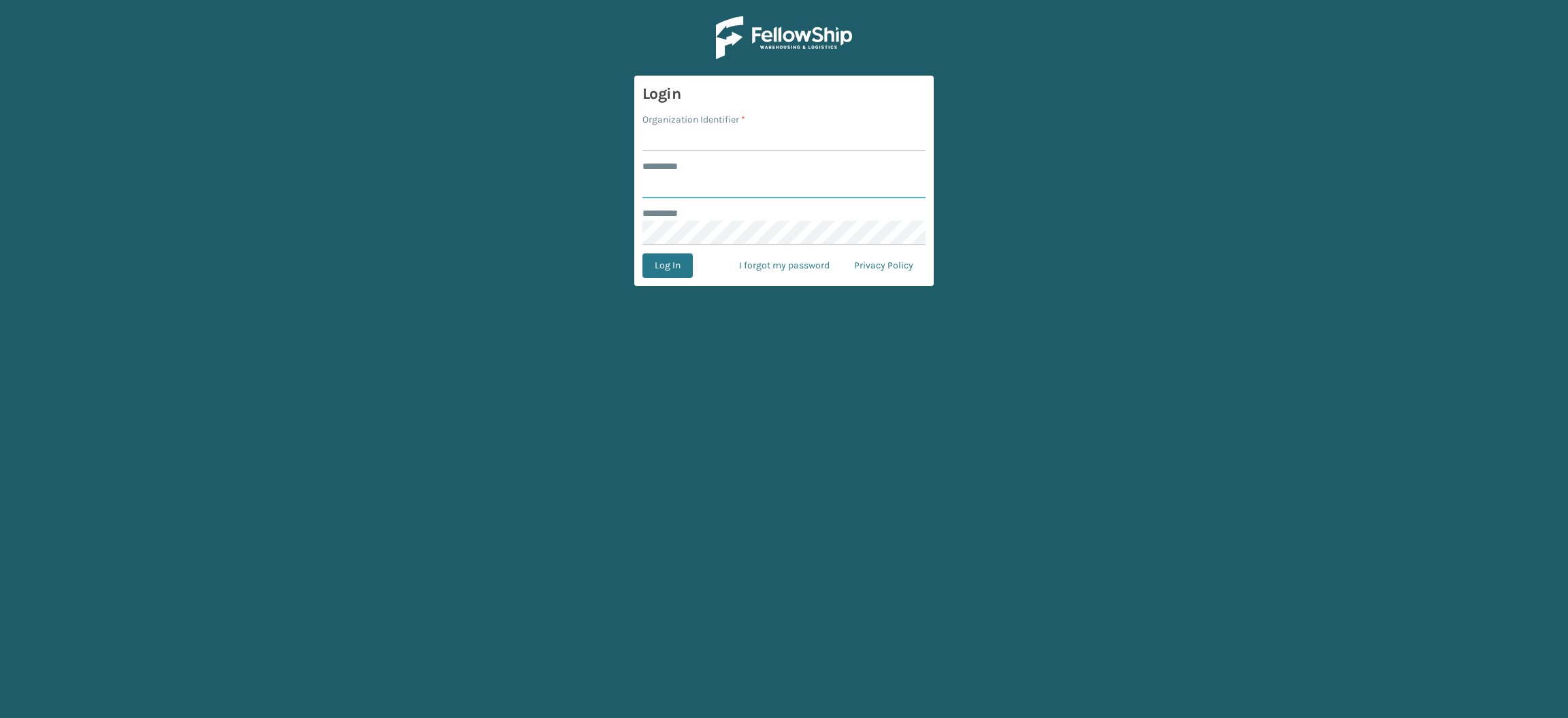
type input "**********"
click at [689, 143] on input "Organization Identifier *" at bounding box center [784, 139] width 283 height 24
type input "SuperAdminOrganization"
click at [653, 264] on button "Log In" at bounding box center [667, 265] width 50 height 24
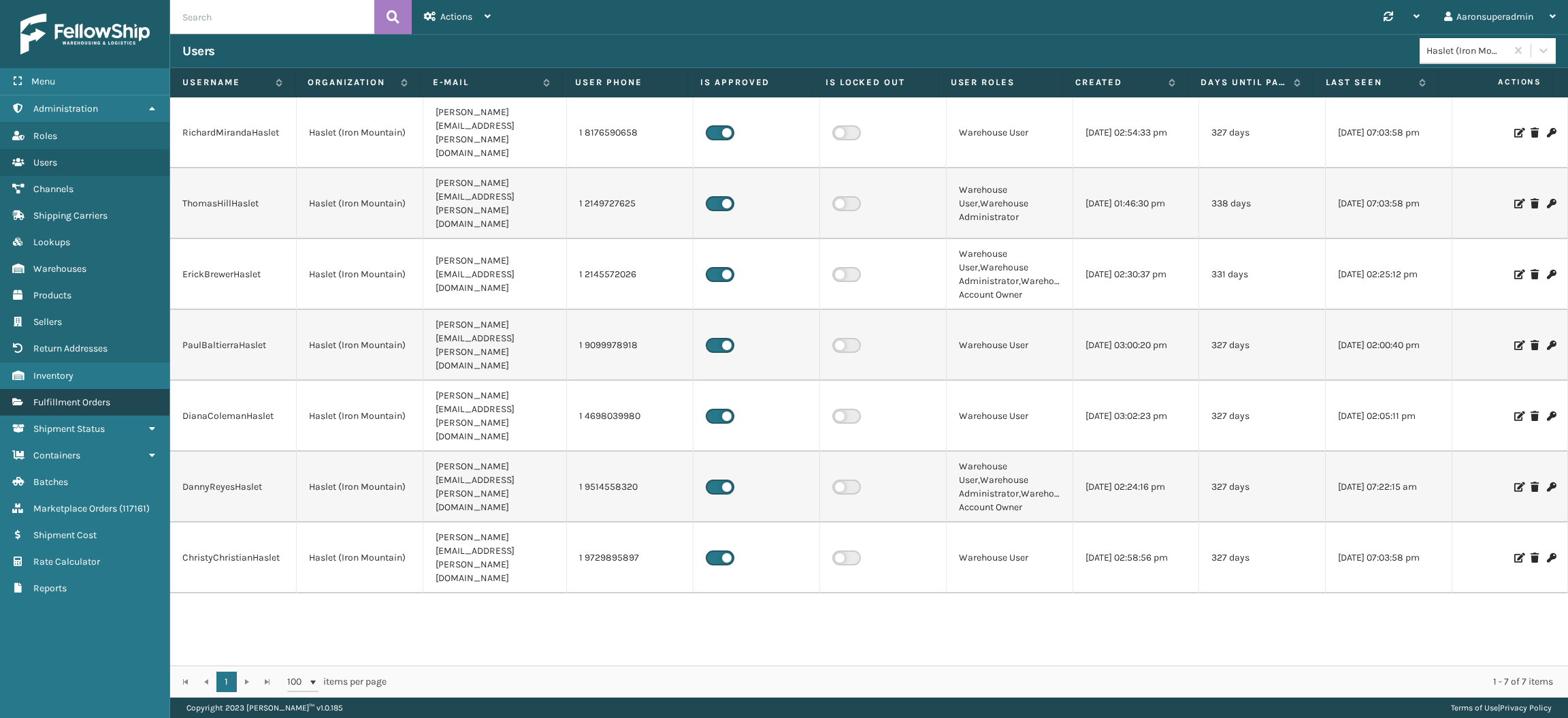
click at [116, 388] on link "Fulfillment Orders" at bounding box center [85, 401] width 170 height 27
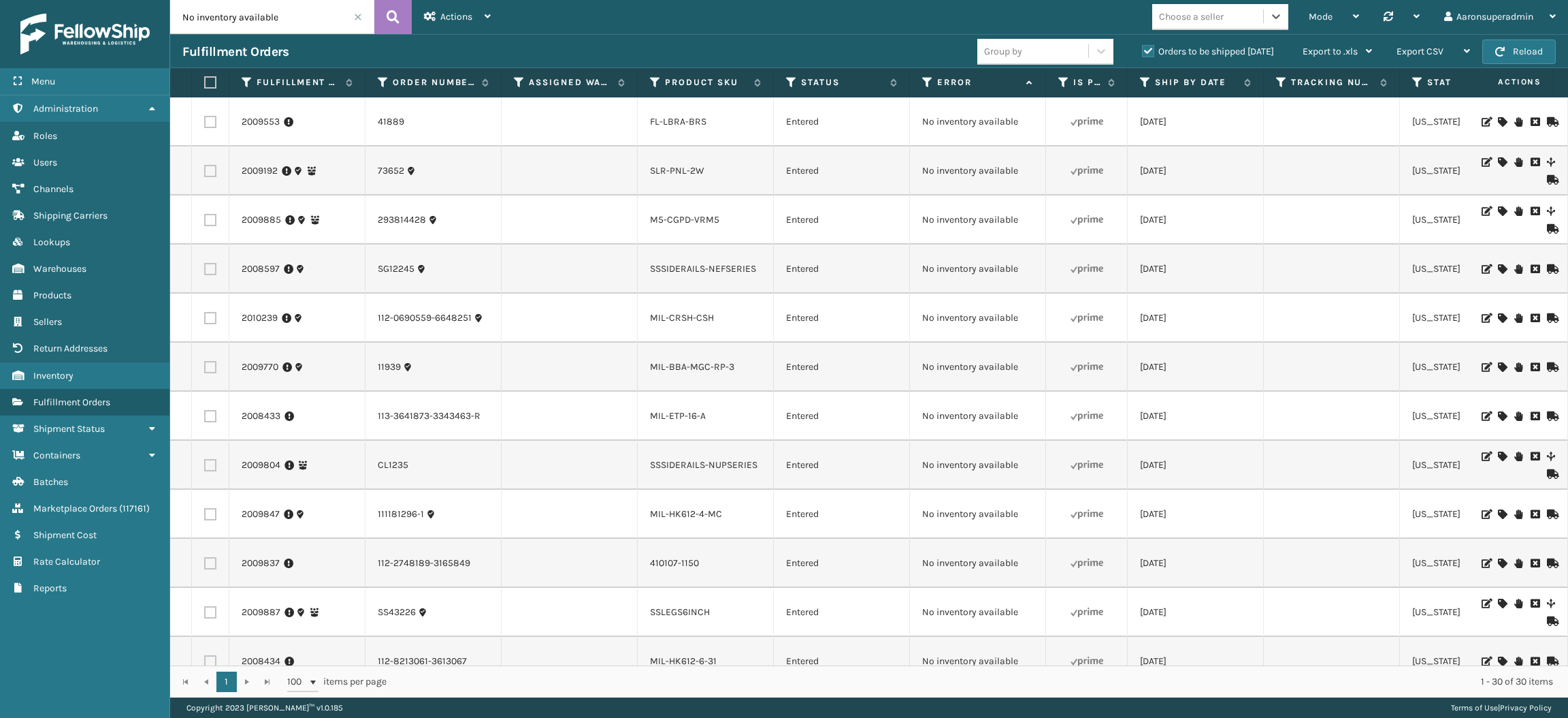
click at [359, 18] on span at bounding box center [357, 16] width 8 height 8
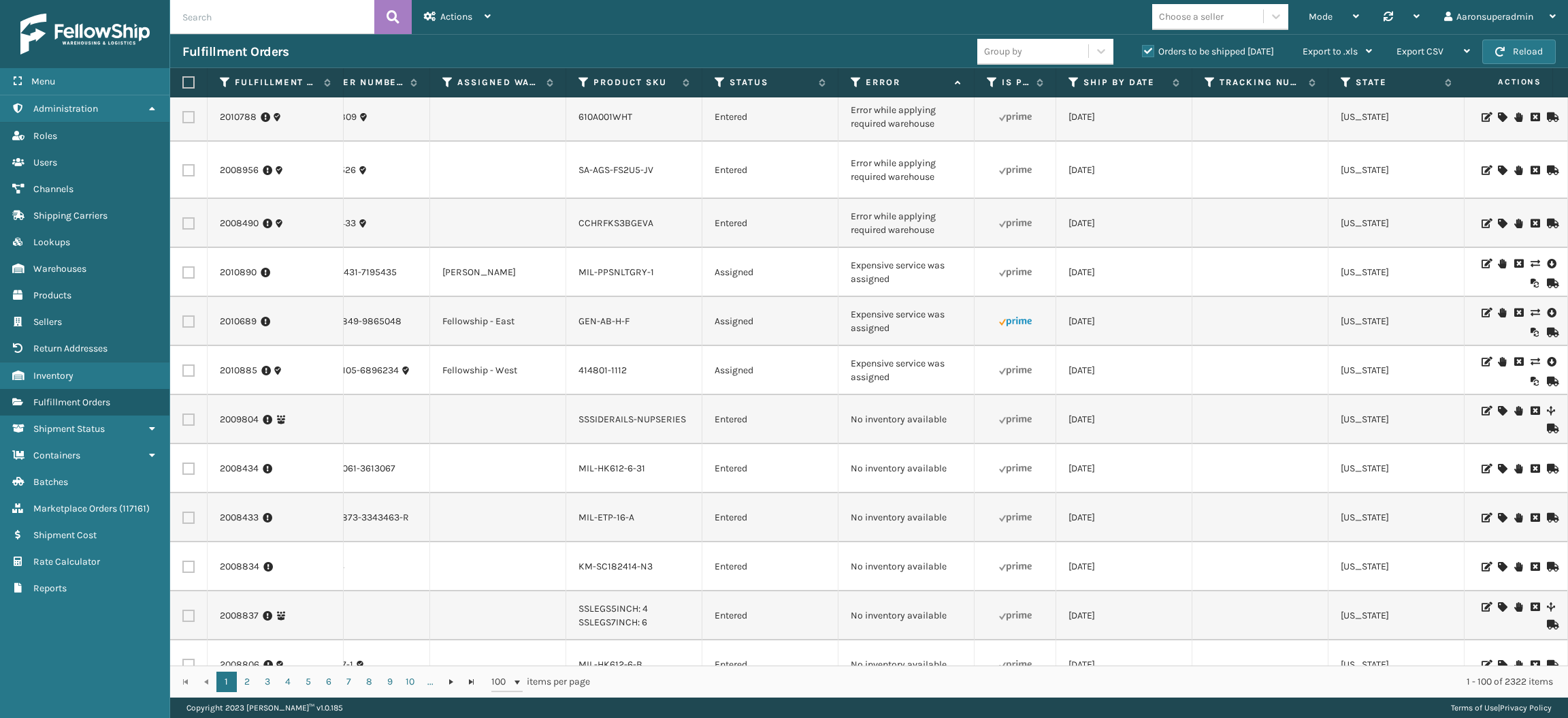
click at [1531, 317] on icon at bounding box center [1534, 312] width 8 height 10
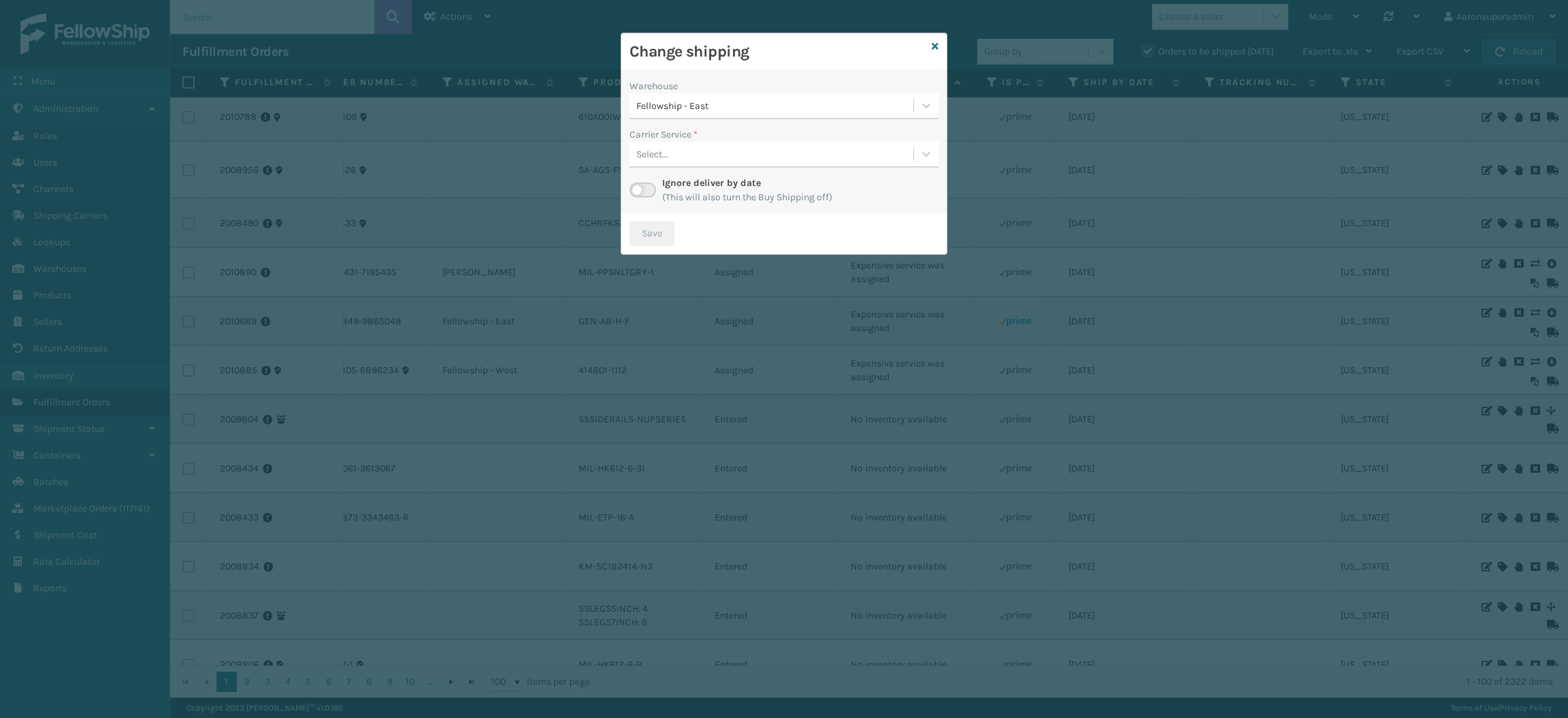
click at [698, 109] on div "Fellowship - East" at bounding box center [775, 106] width 278 height 14
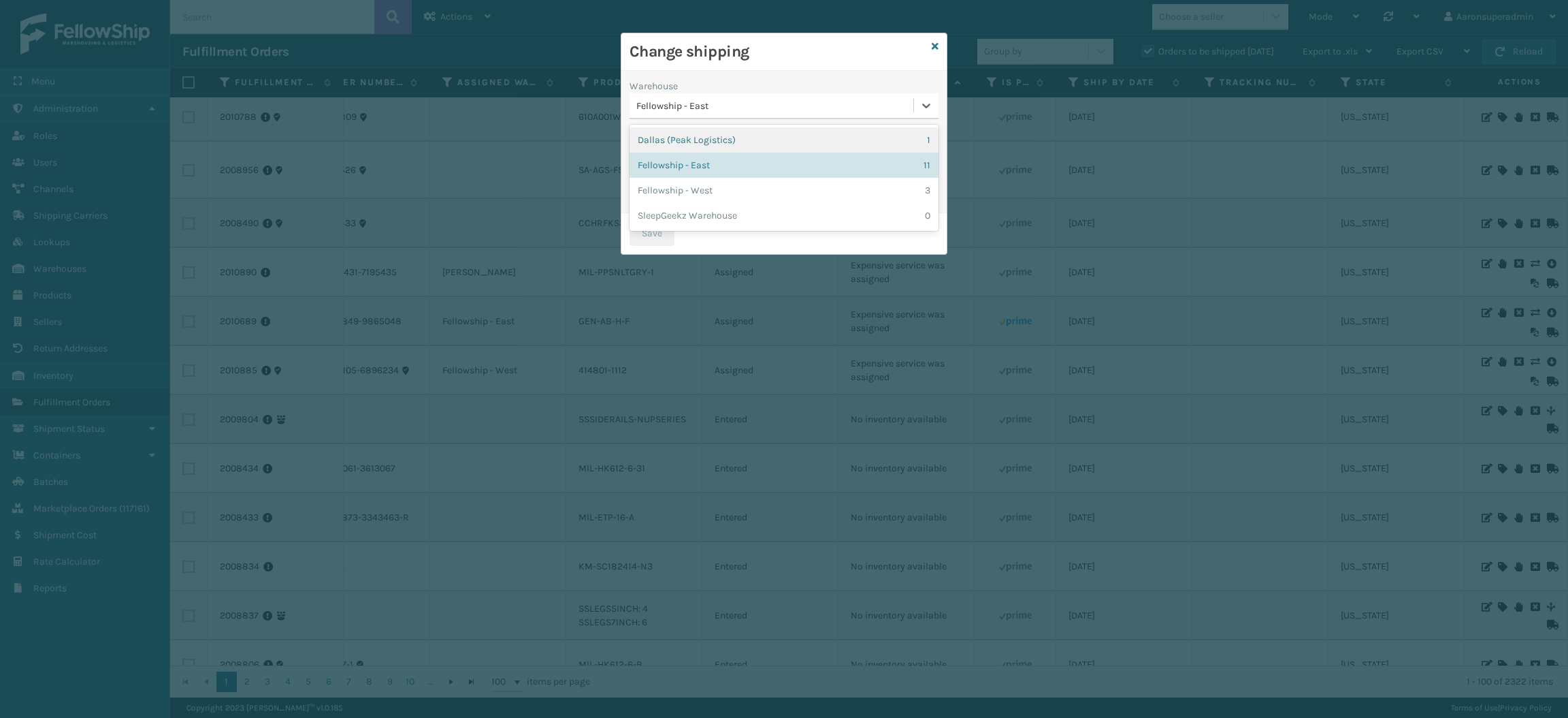
click at [705, 144] on div "Dallas (Peak Logistics) 1" at bounding box center [784, 140] width 309 height 25
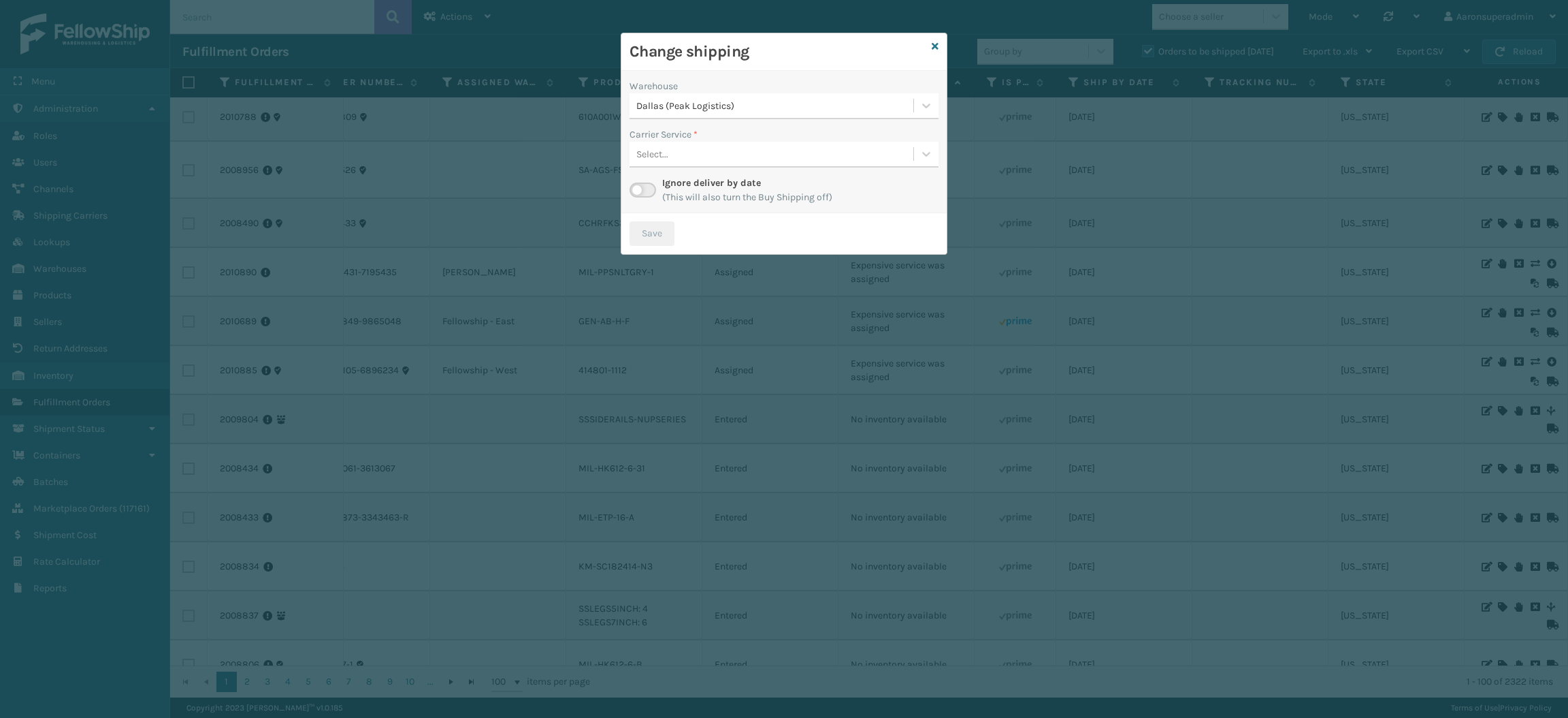
click at [713, 160] on div "Select..." at bounding box center [771, 154] width 283 height 23
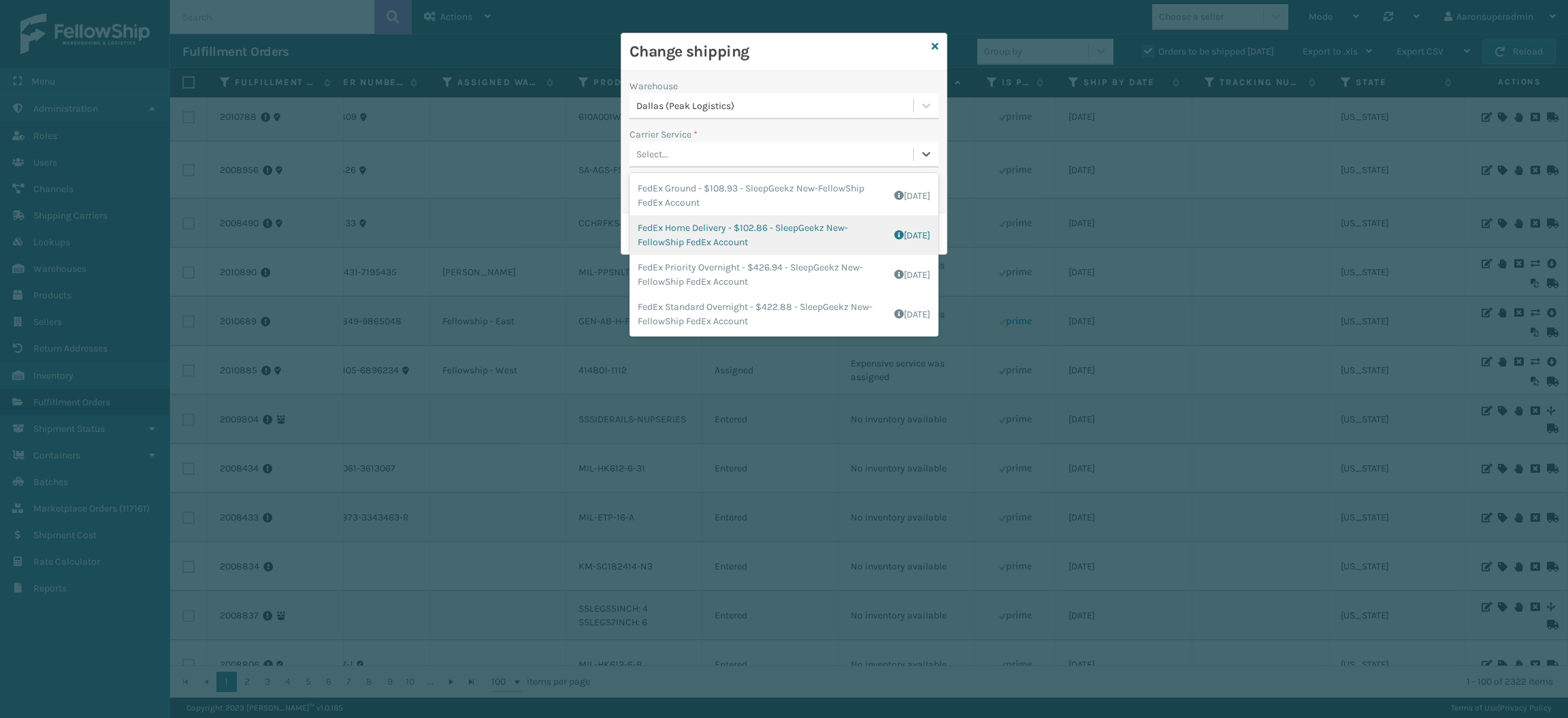
click at [702, 229] on div "FedEx Home Delivery - $102.86 - SleepGeekz New-FellowShip FedEx Account Shippin…" at bounding box center [784, 235] width 309 height 40
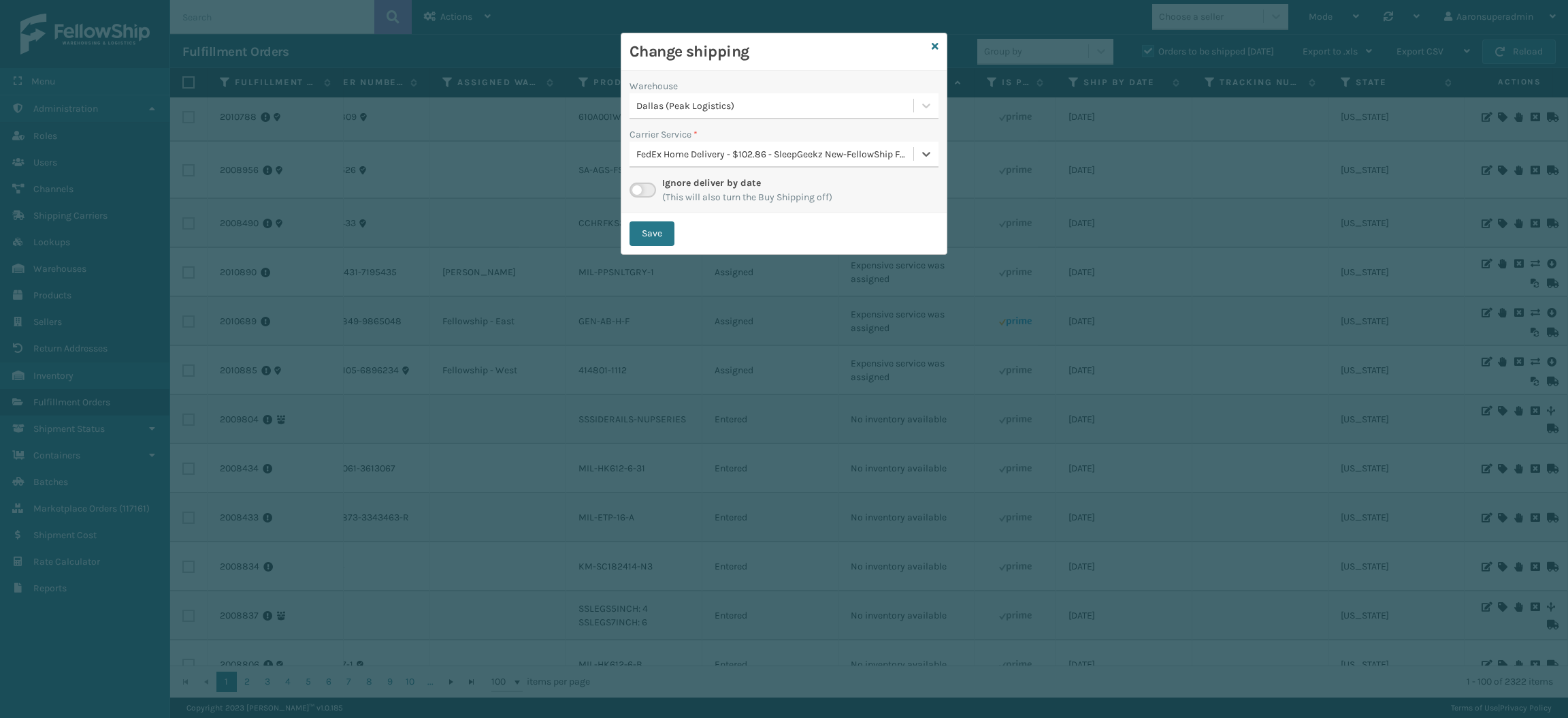
click at [653, 248] on div "Save" at bounding box center [784, 233] width 325 height 41
click at [653, 238] on button "Save" at bounding box center [652, 233] width 45 height 24
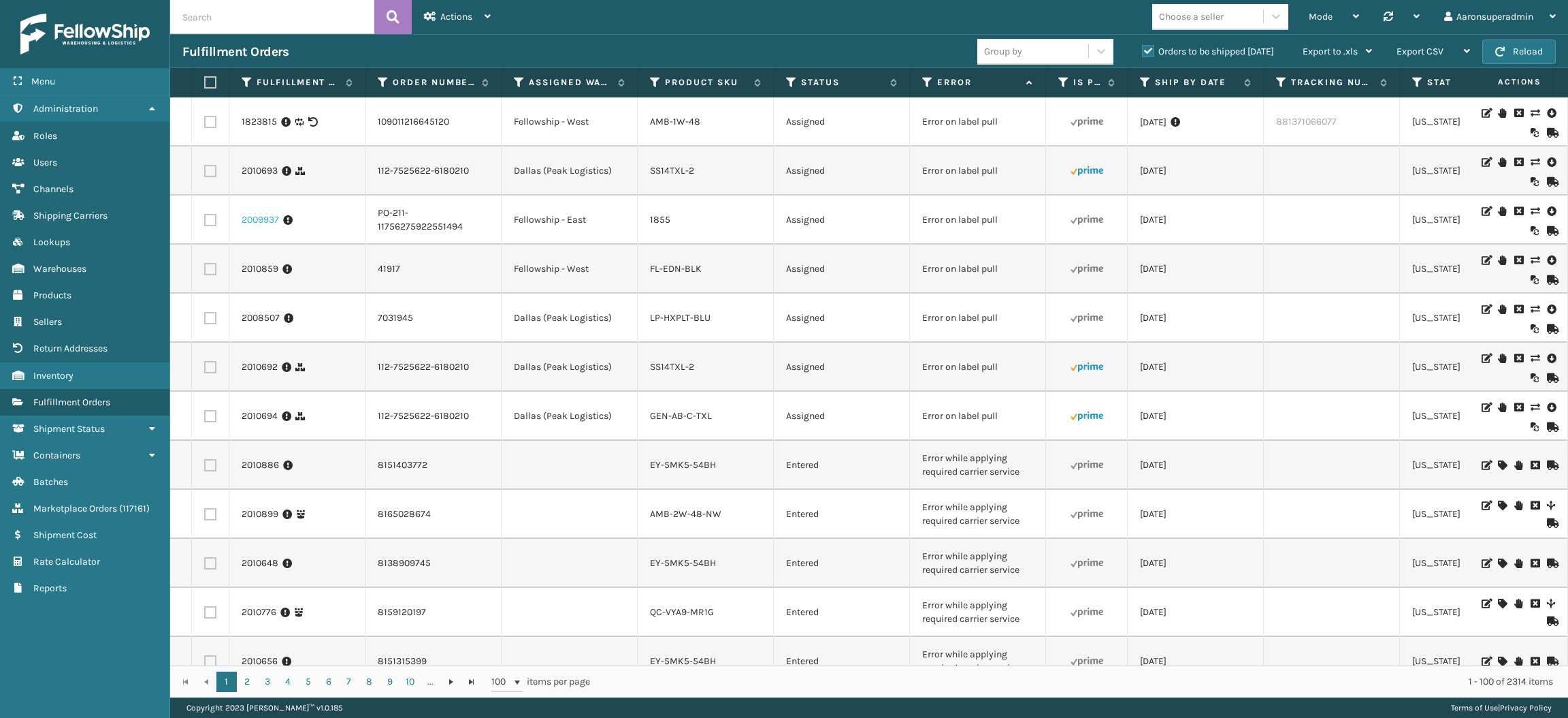
click at [252, 226] on link "2009937" at bounding box center [260, 220] width 37 height 14
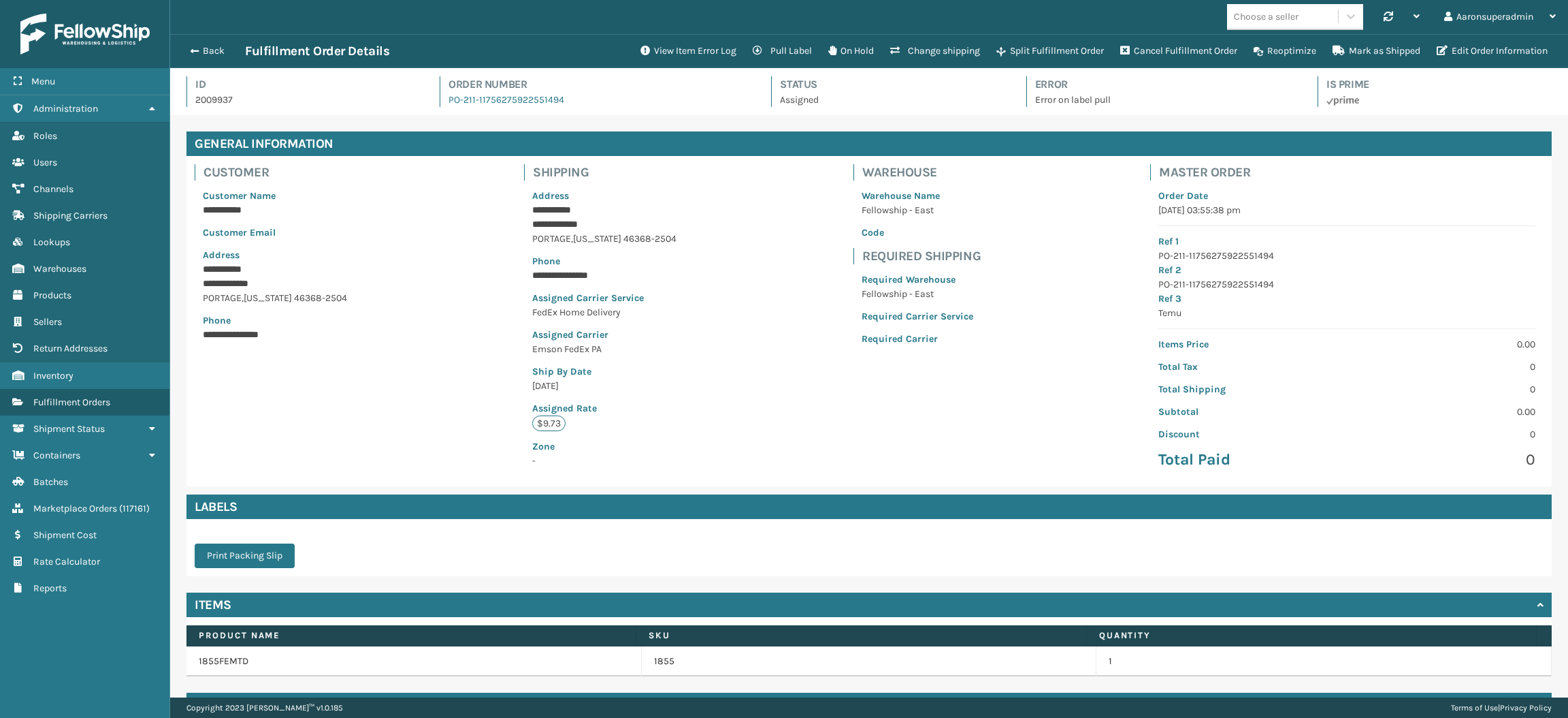
scroll to position [31, 1397]
click at [1466, 55] on button "Edit Order Information" at bounding box center [1492, 50] width 127 height 27
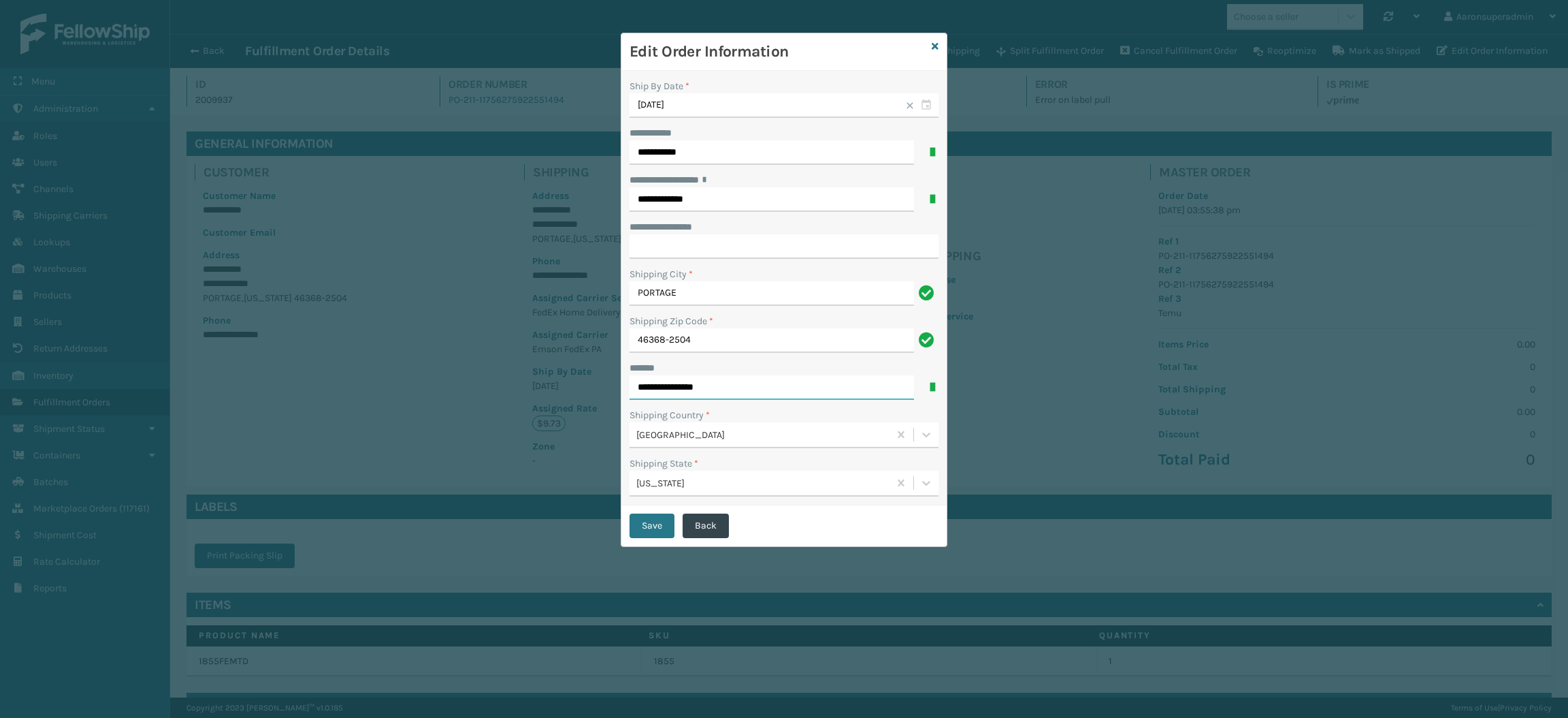
click at [684, 384] on input "**********" at bounding box center [771, 388] width 284 height 24
type input "**********"
click at [642, 523] on button "Save" at bounding box center [652, 525] width 45 height 24
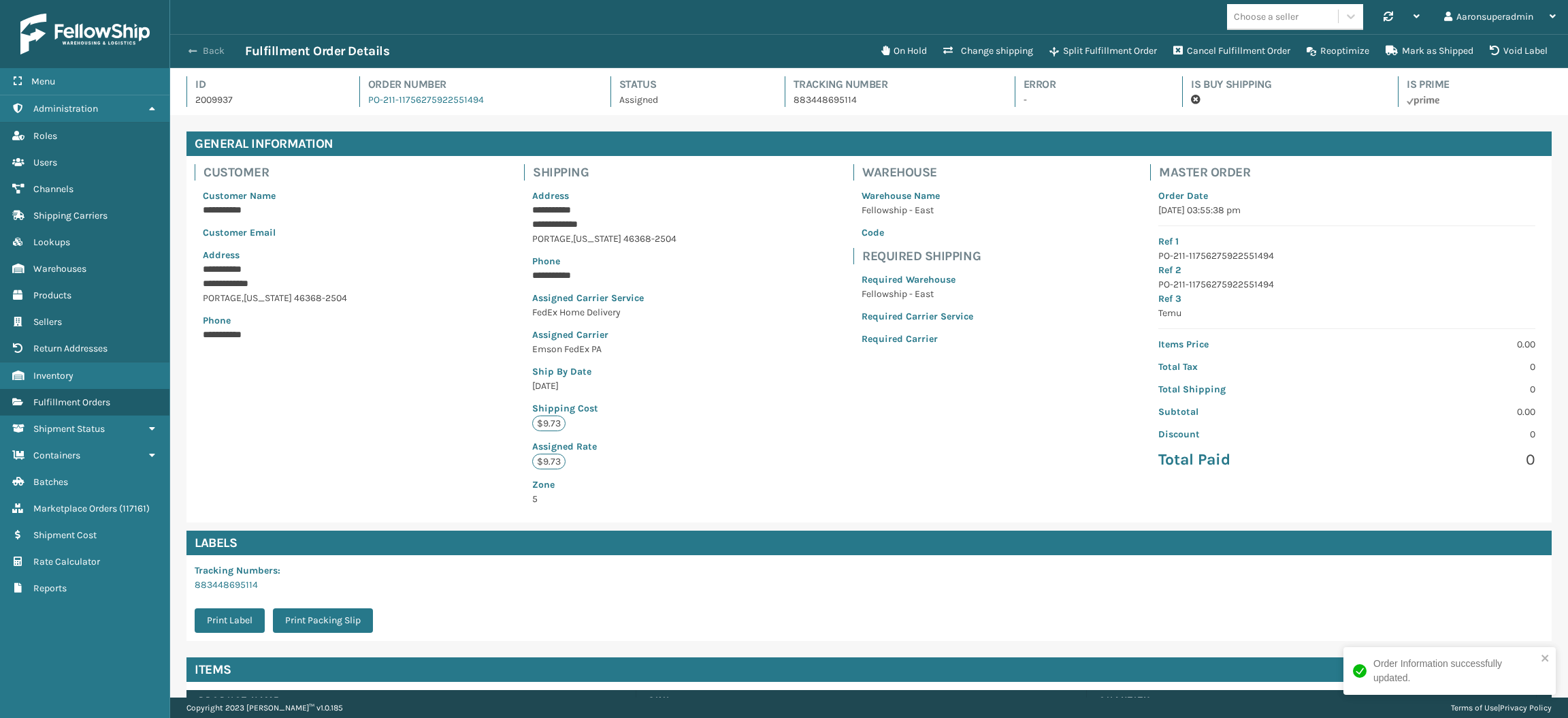
click at [203, 52] on button "Back" at bounding box center [213, 51] width 62 height 12
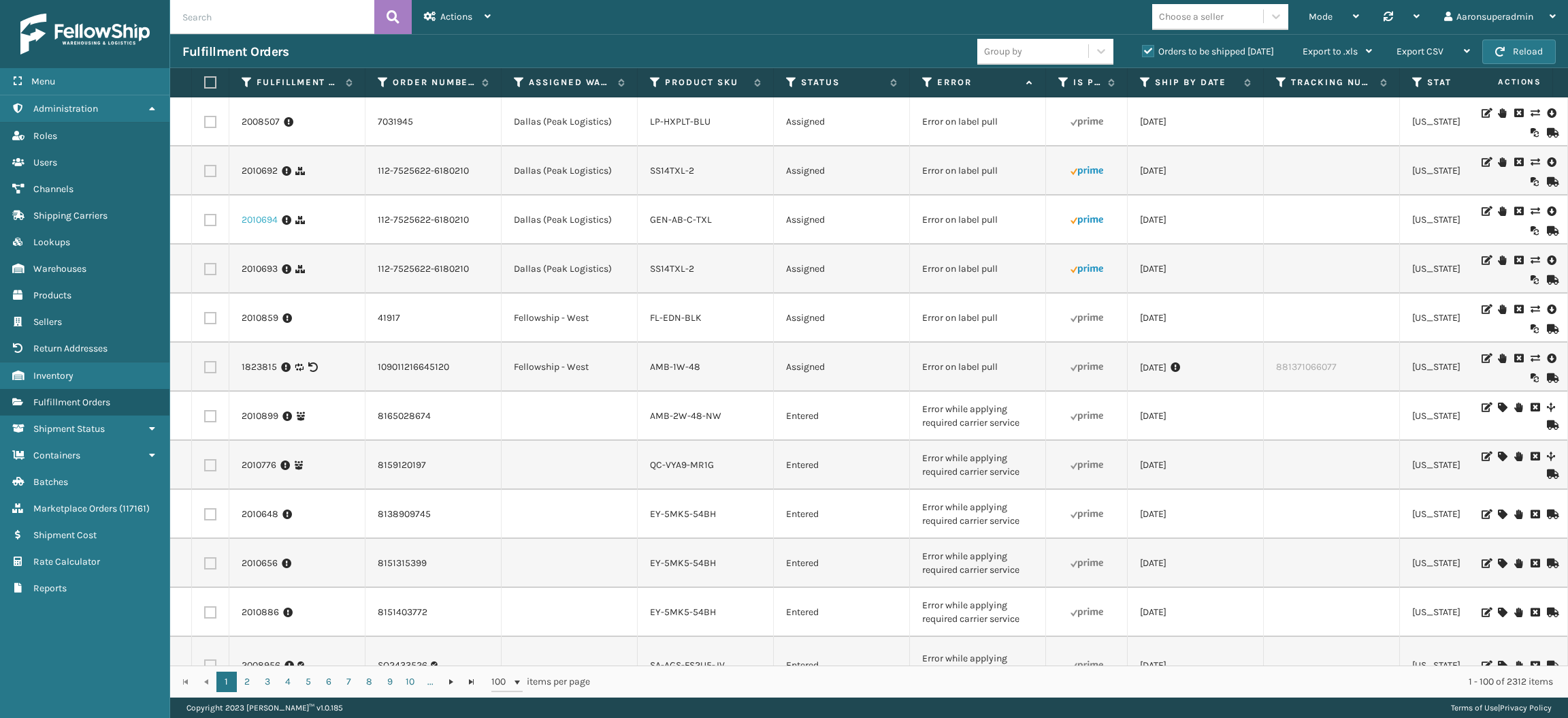
click at [266, 226] on link "2010694" at bounding box center [260, 220] width 36 height 14
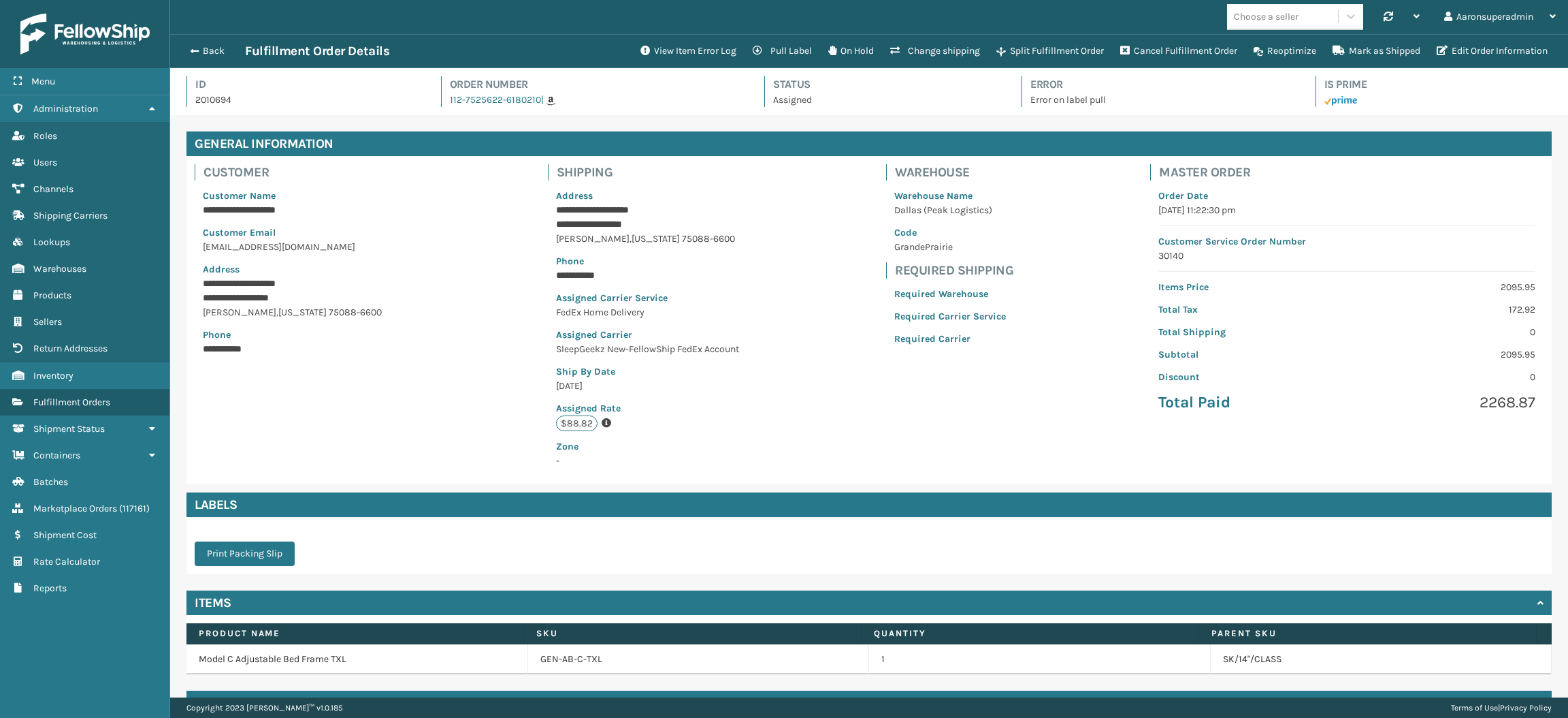
scroll to position [31, 1397]
click at [714, 49] on button "View Item Error Log" at bounding box center [688, 50] width 113 height 27
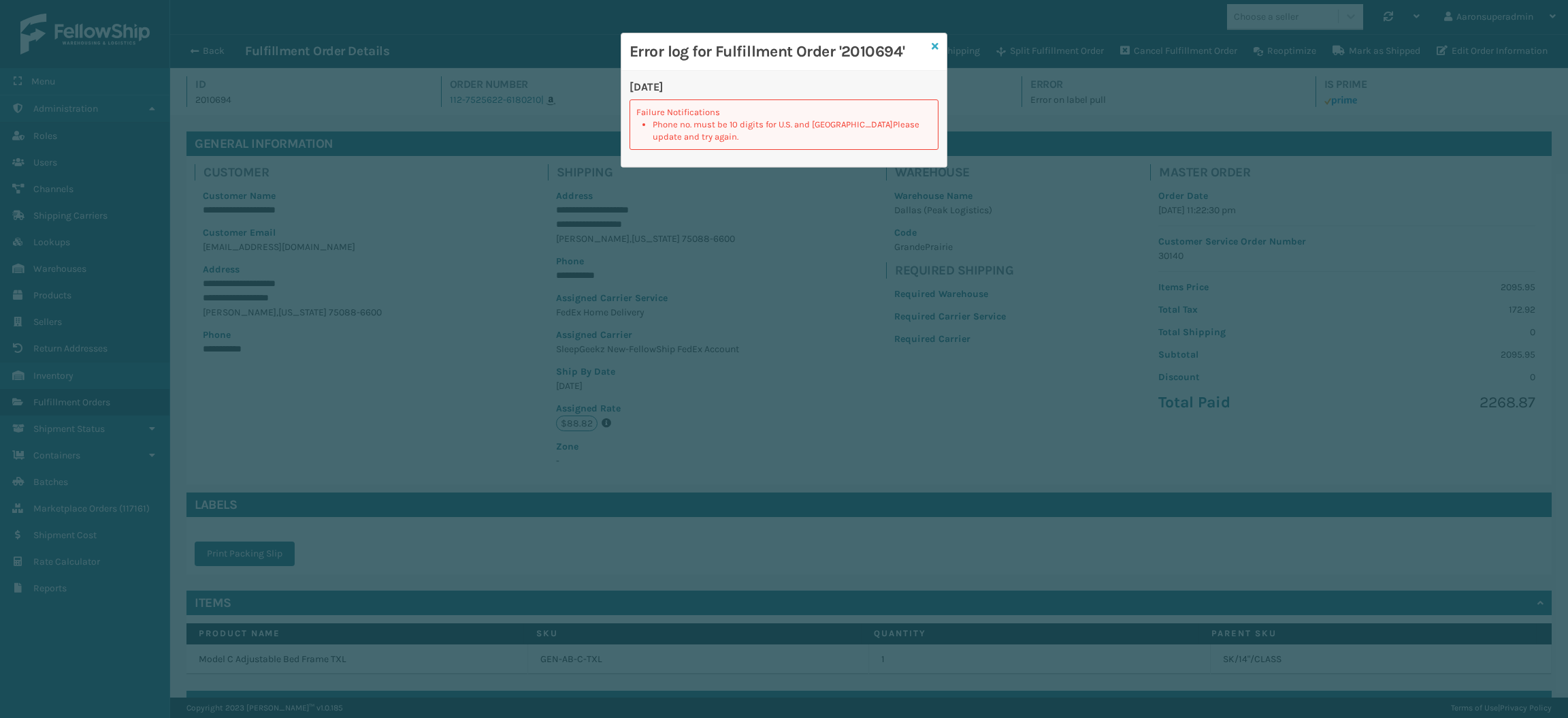
click at [934, 49] on icon at bounding box center [935, 46] width 7 height 10
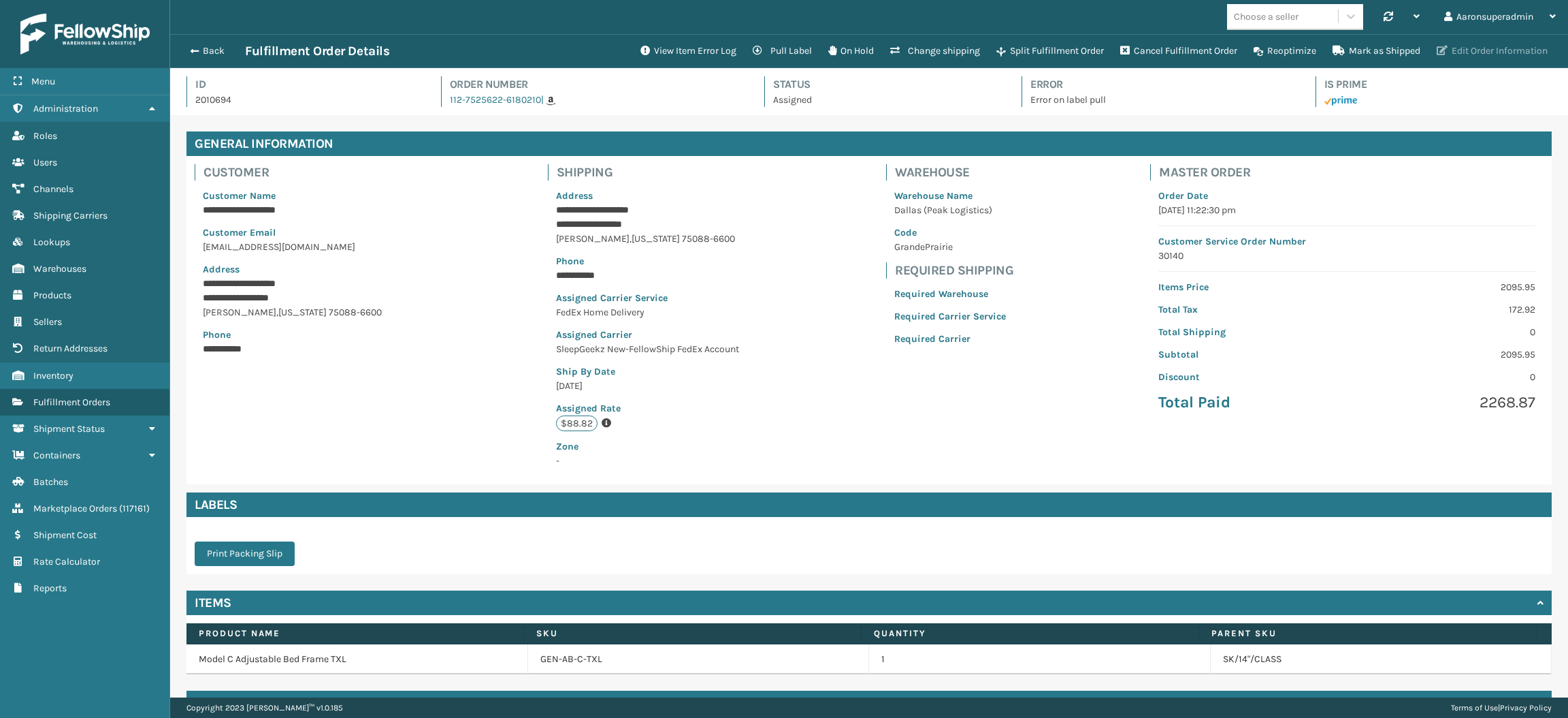
click at [1443, 47] on icon "button" at bounding box center [1442, 50] width 11 height 10
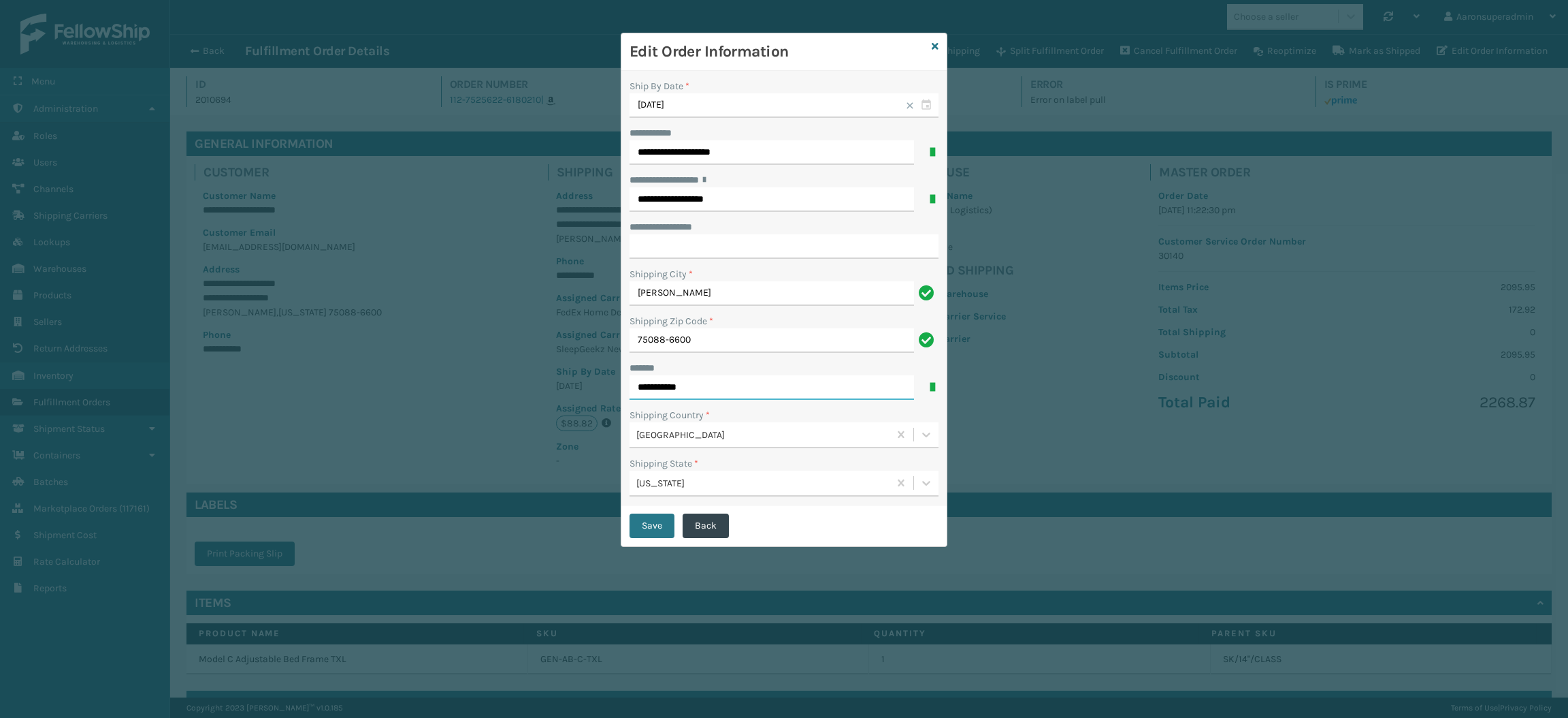
click at [710, 388] on input "**********" at bounding box center [771, 388] width 284 height 24
type input "**********"
click at [647, 519] on button "Save" at bounding box center [652, 525] width 45 height 24
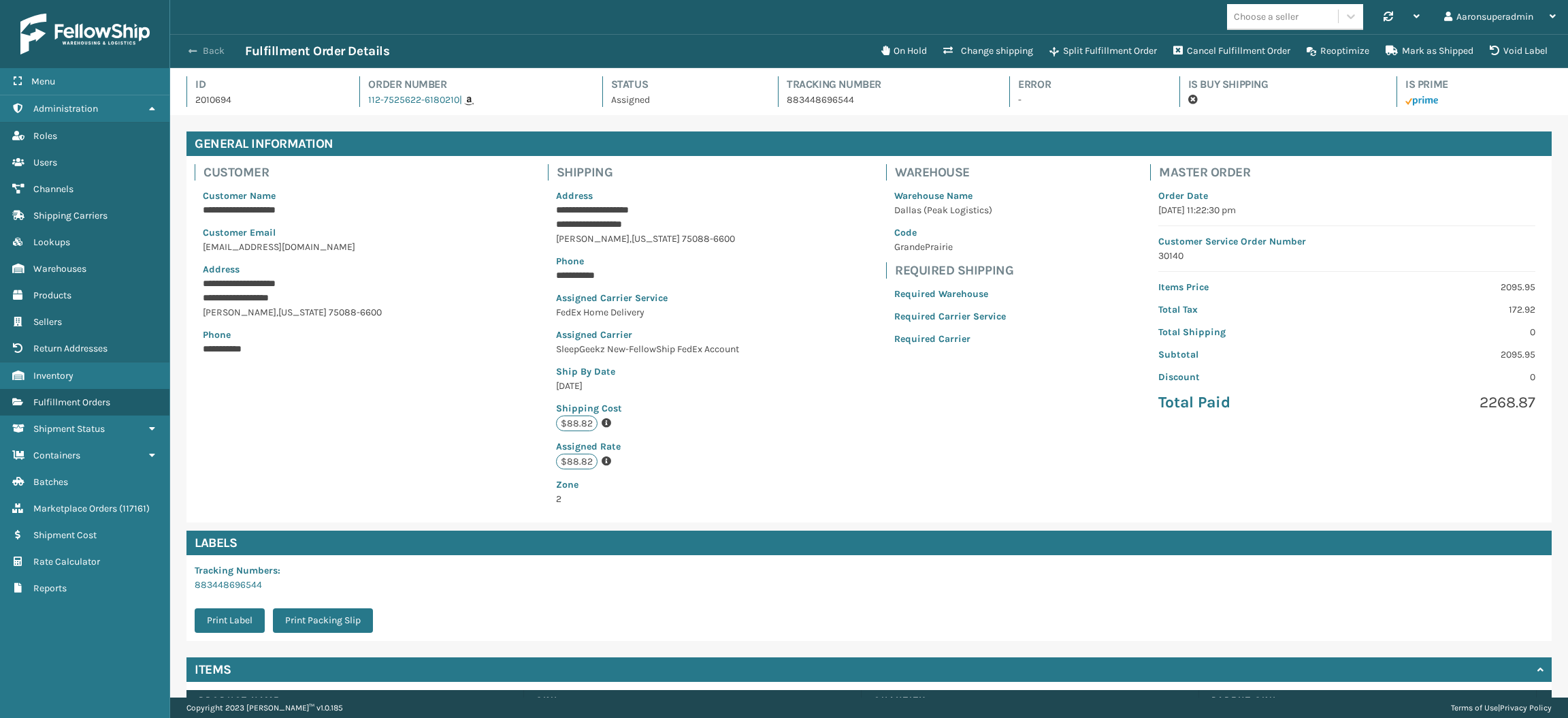
click at [209, 52] on button "Back" at bounding box center [213, 51] width 62 height 12
click at [206, 53] on button "Back" at bounding box center [213, 51] width 62 height 12
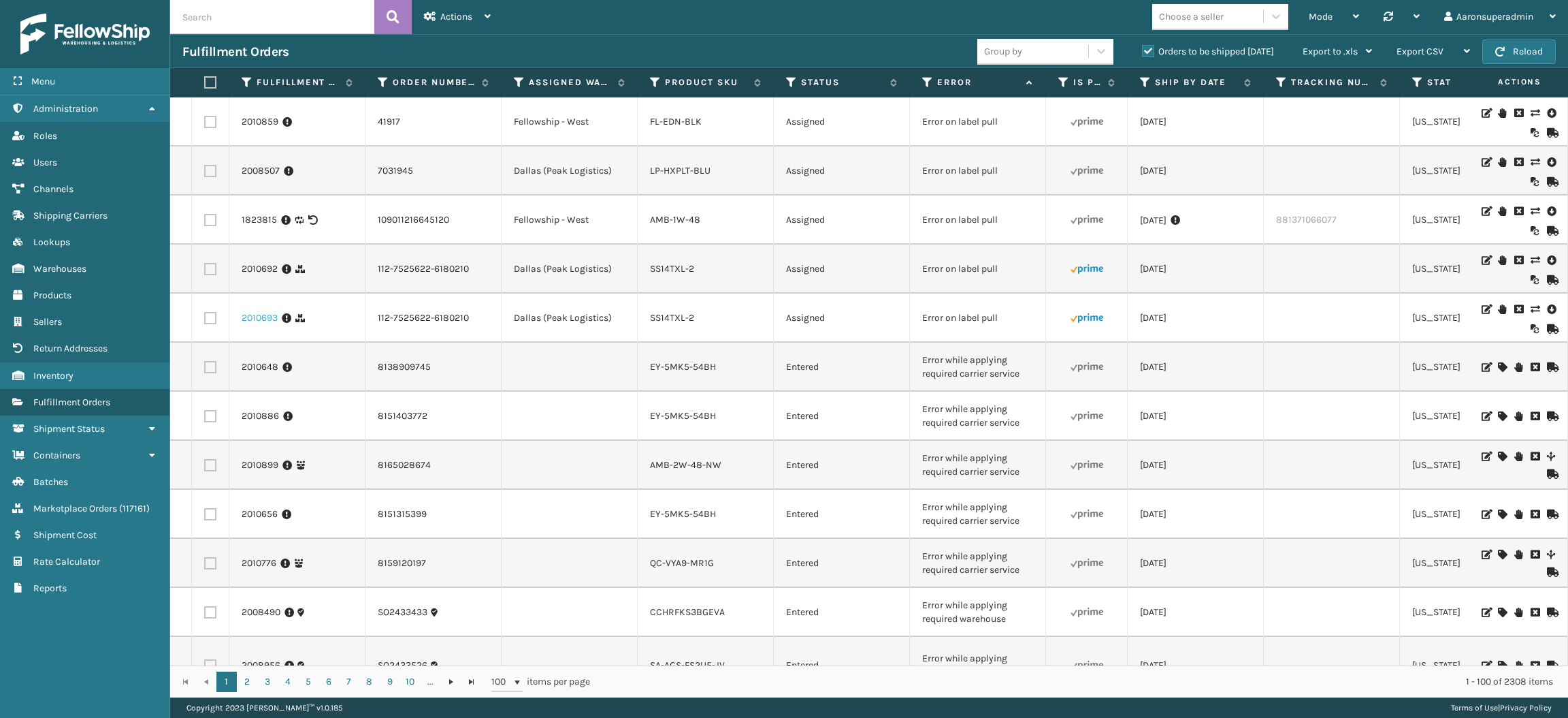
click at [255, 325] on link "2010693" at bounding box center [260, 318] width 36 height 14
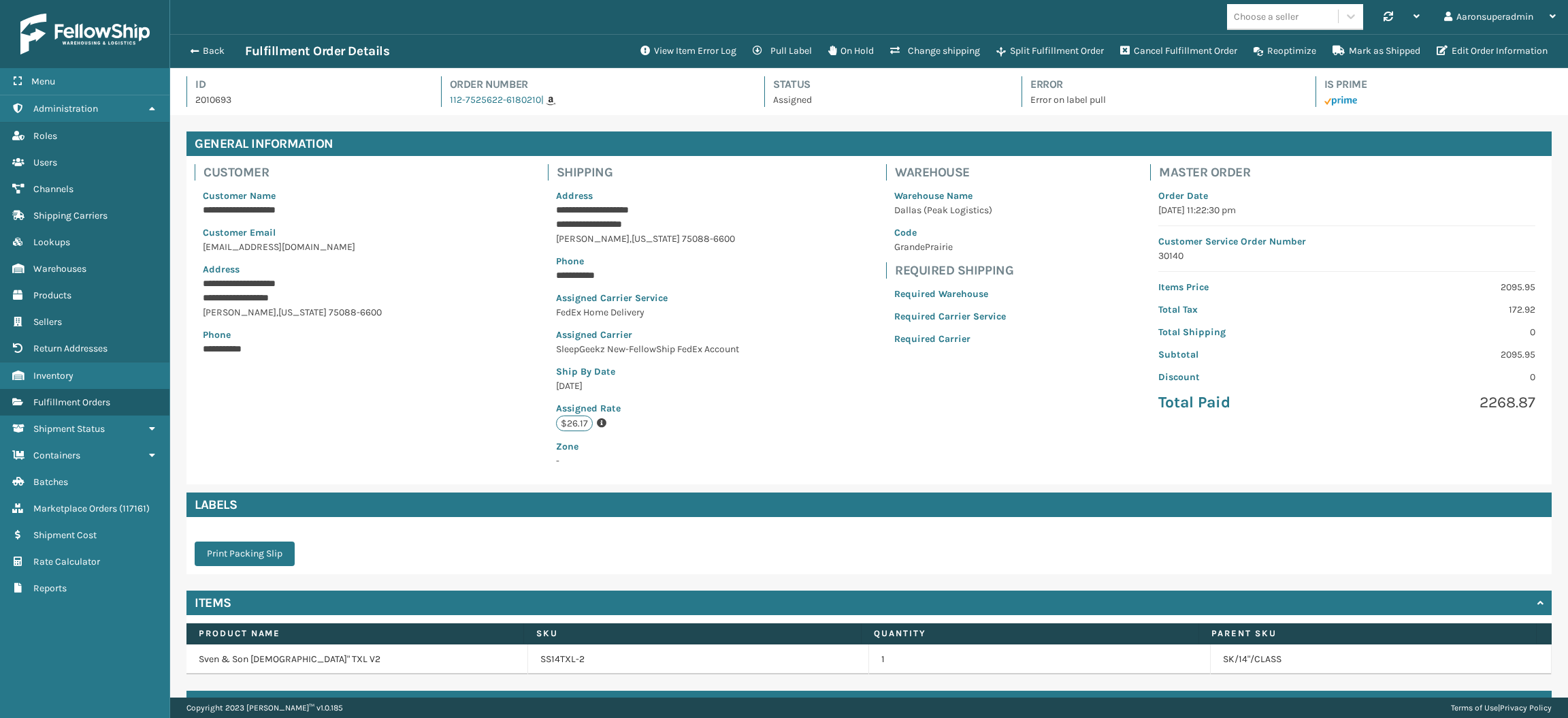
scroll to position [31, 1397]
click at [1464, 53] on button "Edit Order Information" at bounding box center [1492, 50] width 127 height 27
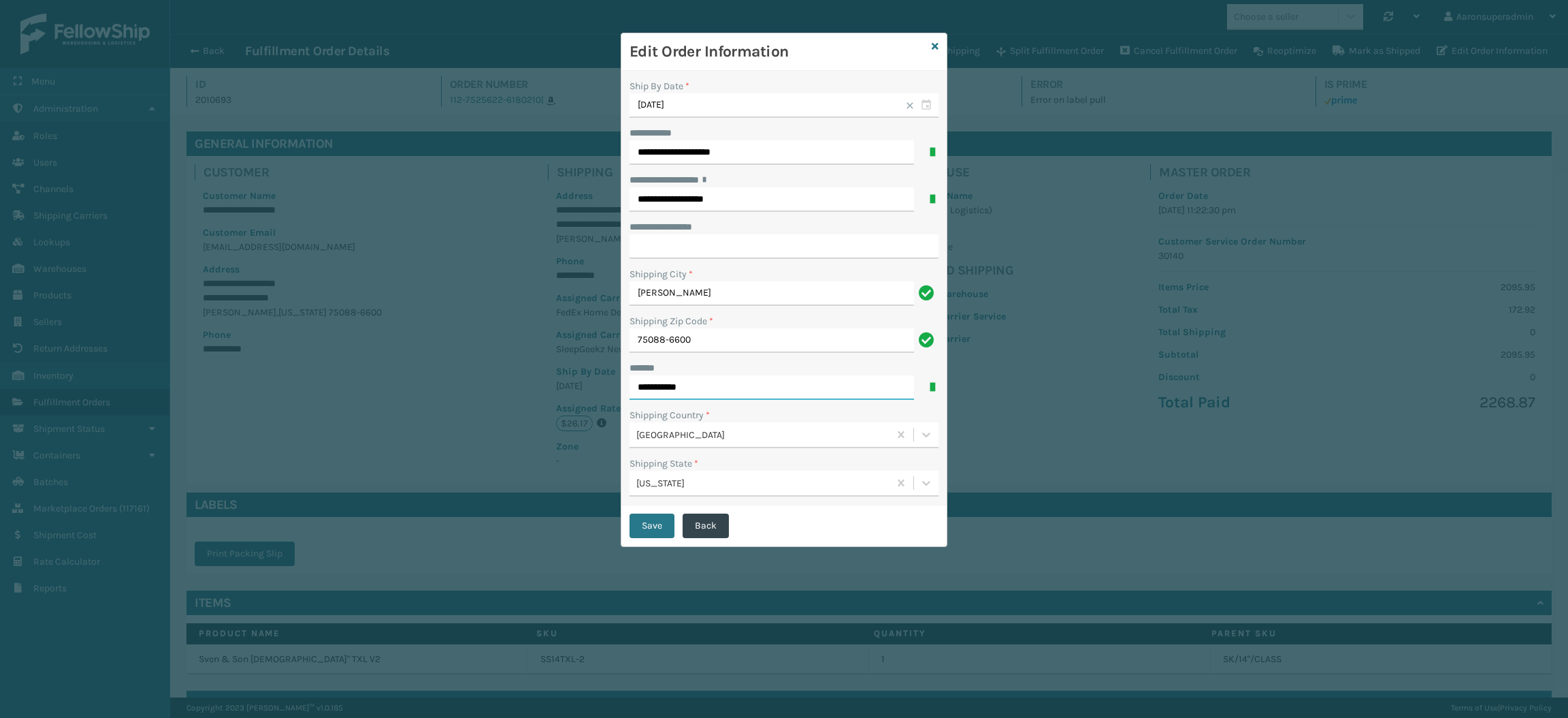
click at [701, 380] on input "**********" at bounding box center [771, 388] width 284 height 24
type input "**********"
click at [650, 525] on button "Save" at bounding box center [652, 525] width 45 height 24
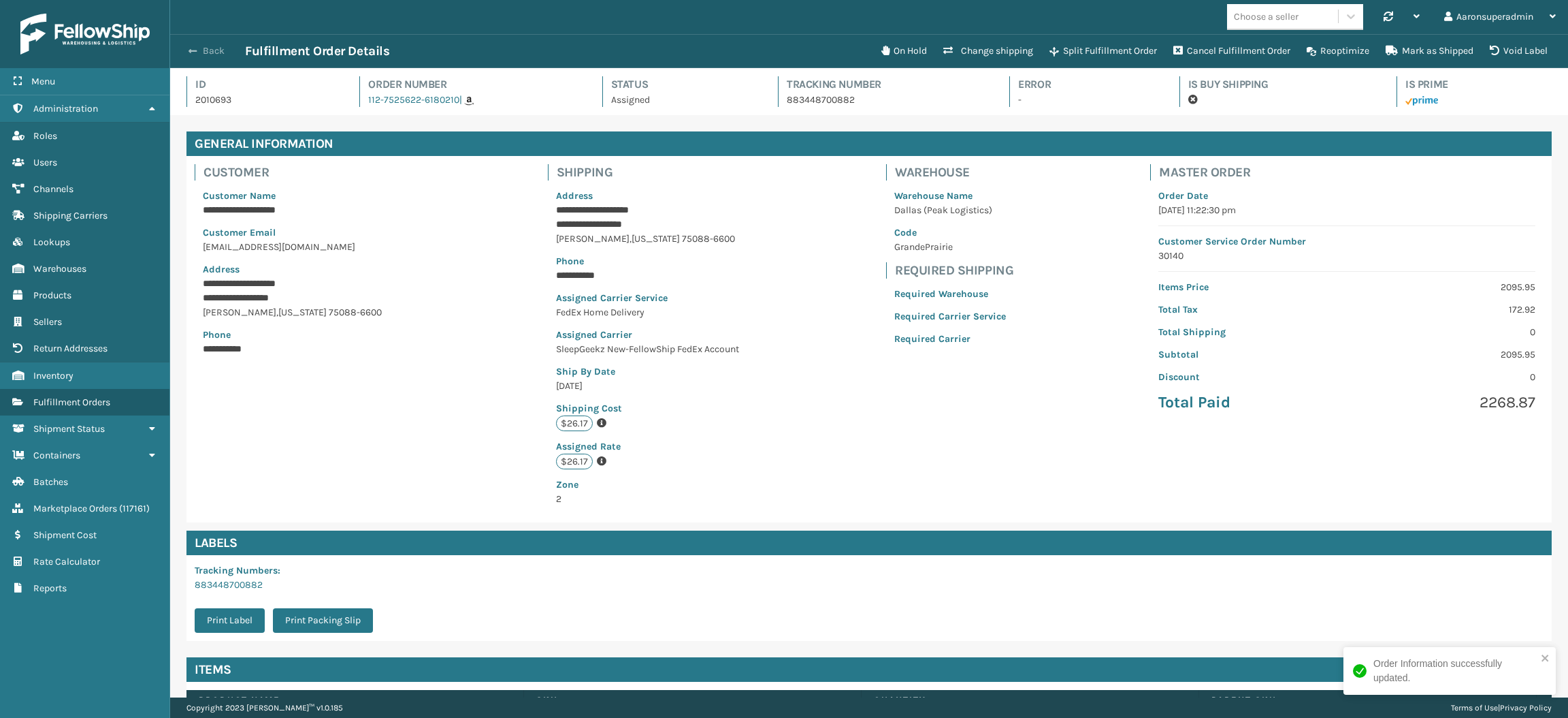
click at [205, 45] on button "Back" at bounding box center [213, 51] width 62 height 12
click at [206, 50] on button "Back" at bounding box center [213, 51] width 62 height 12
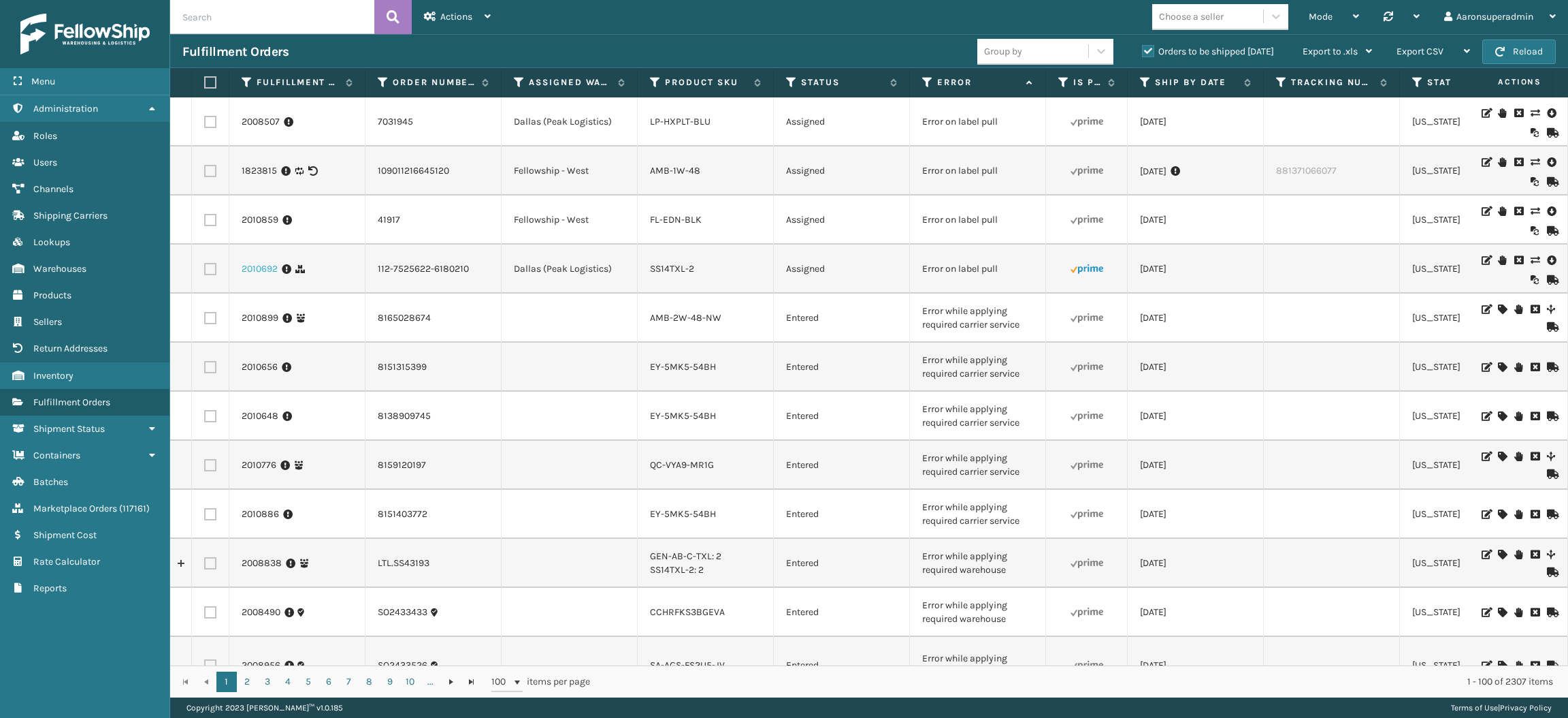
click at [256, 273] on link "2010692" at bounding box center [260, 269] width 36 height 14
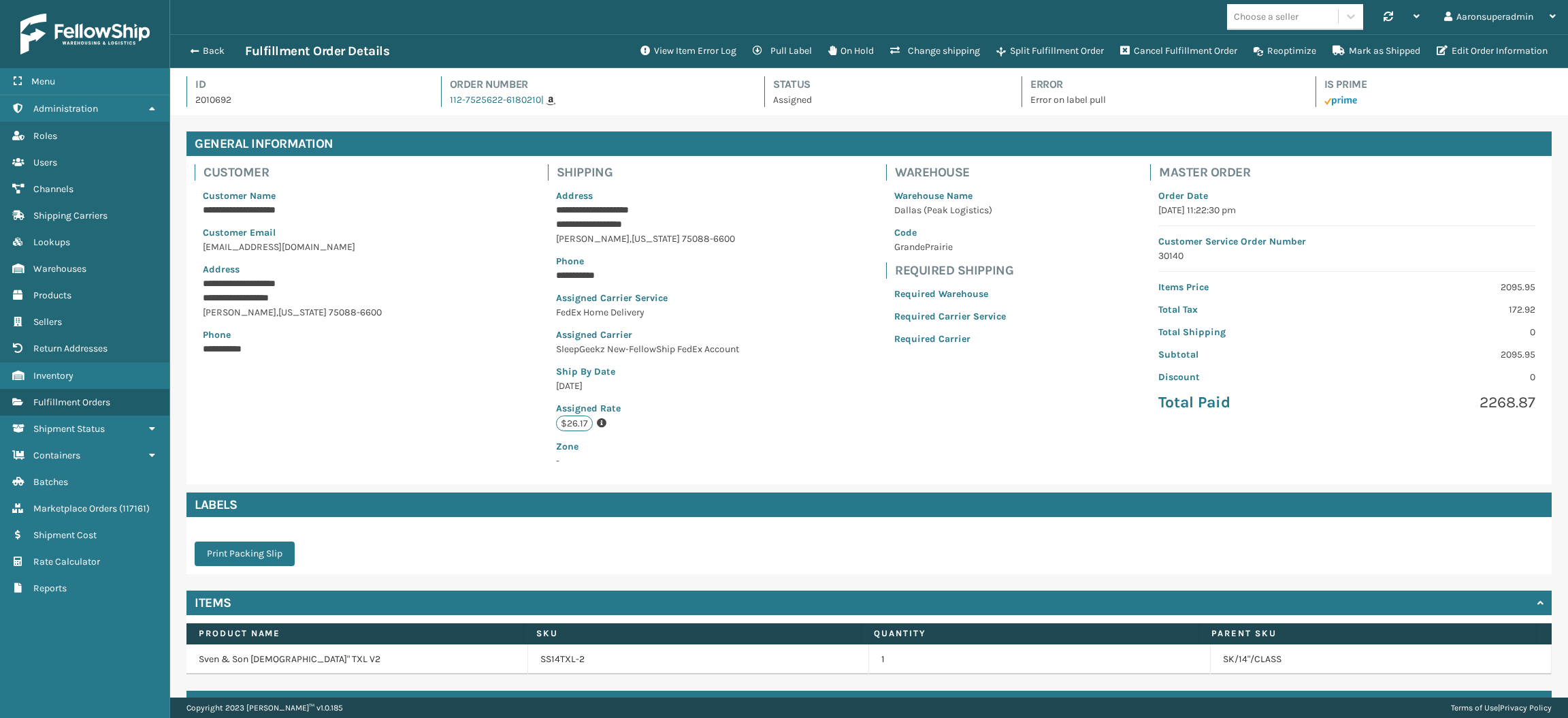
scroll to position [31, 1397]
click at [1443, 46] on icon "button" at bounding box center [1442, 50] width 11 height 10
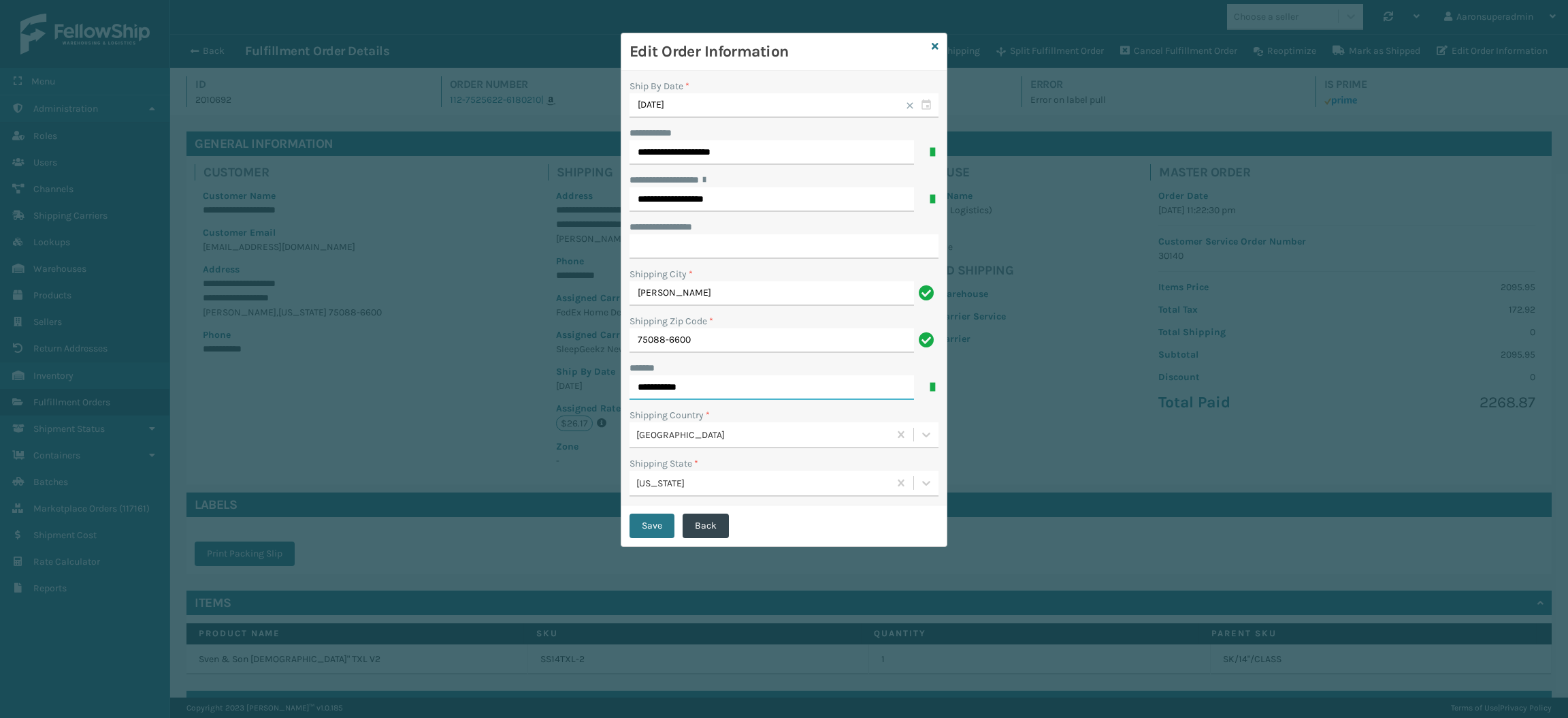
click at [740, 385] on input "**********" at bounding box center [771, 388] width 284 height 24
type input "**********"
click at [647, 528] on button "Save" at bounding box center [652, 525] width 45 height 24
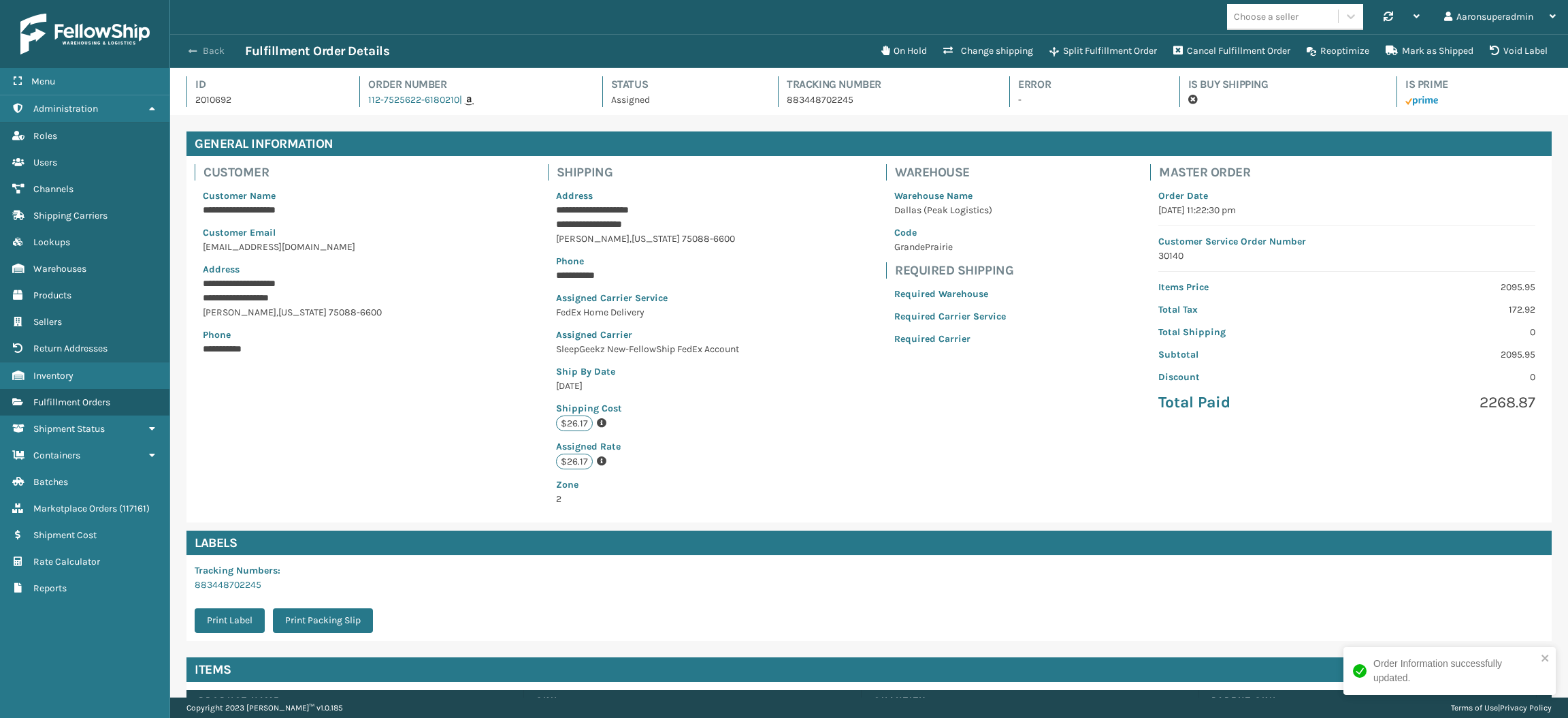
click at [193, 51] on span "button" at bounding box center [192, 50] width 8 height 10
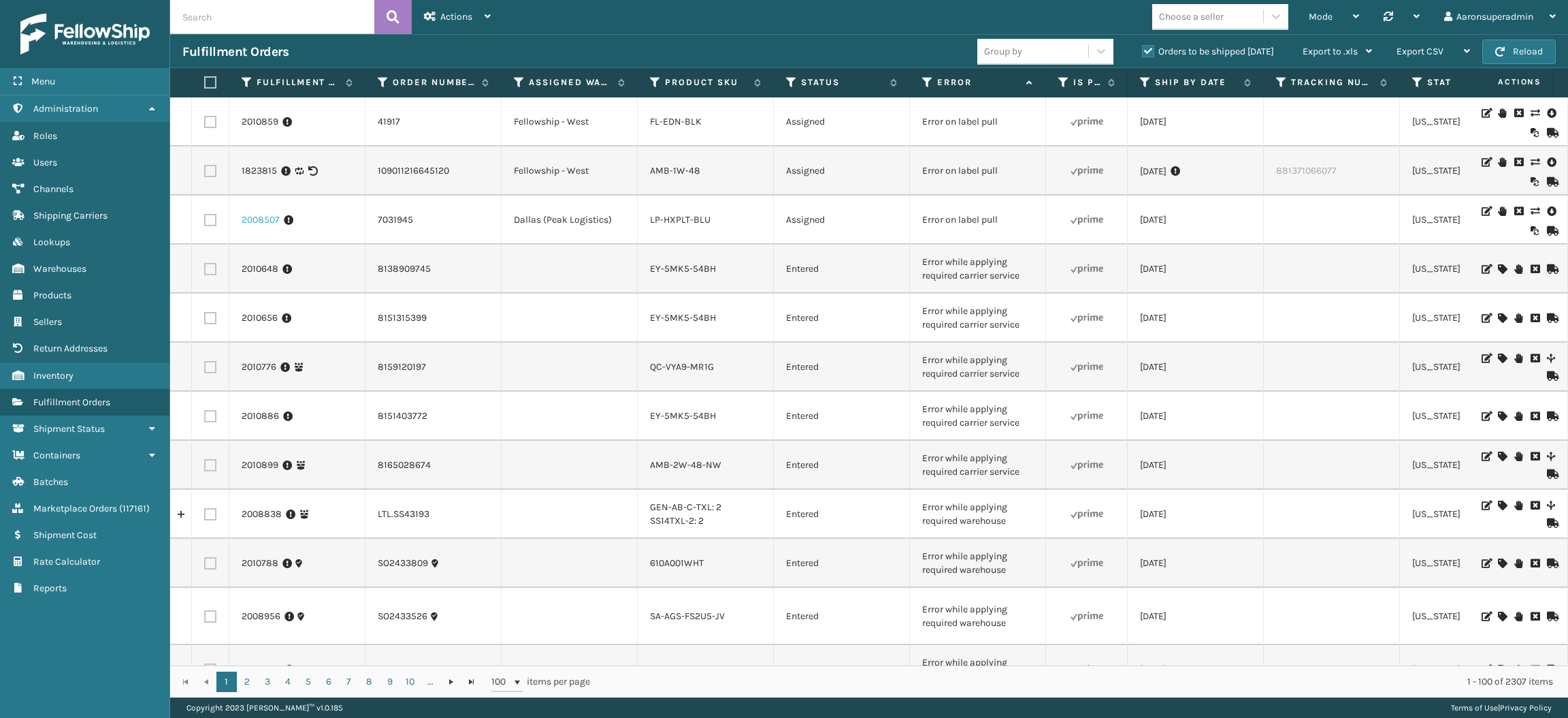
click at [270, 220] on link "2008507" at bounding box center [261, 220] width 38 height 14
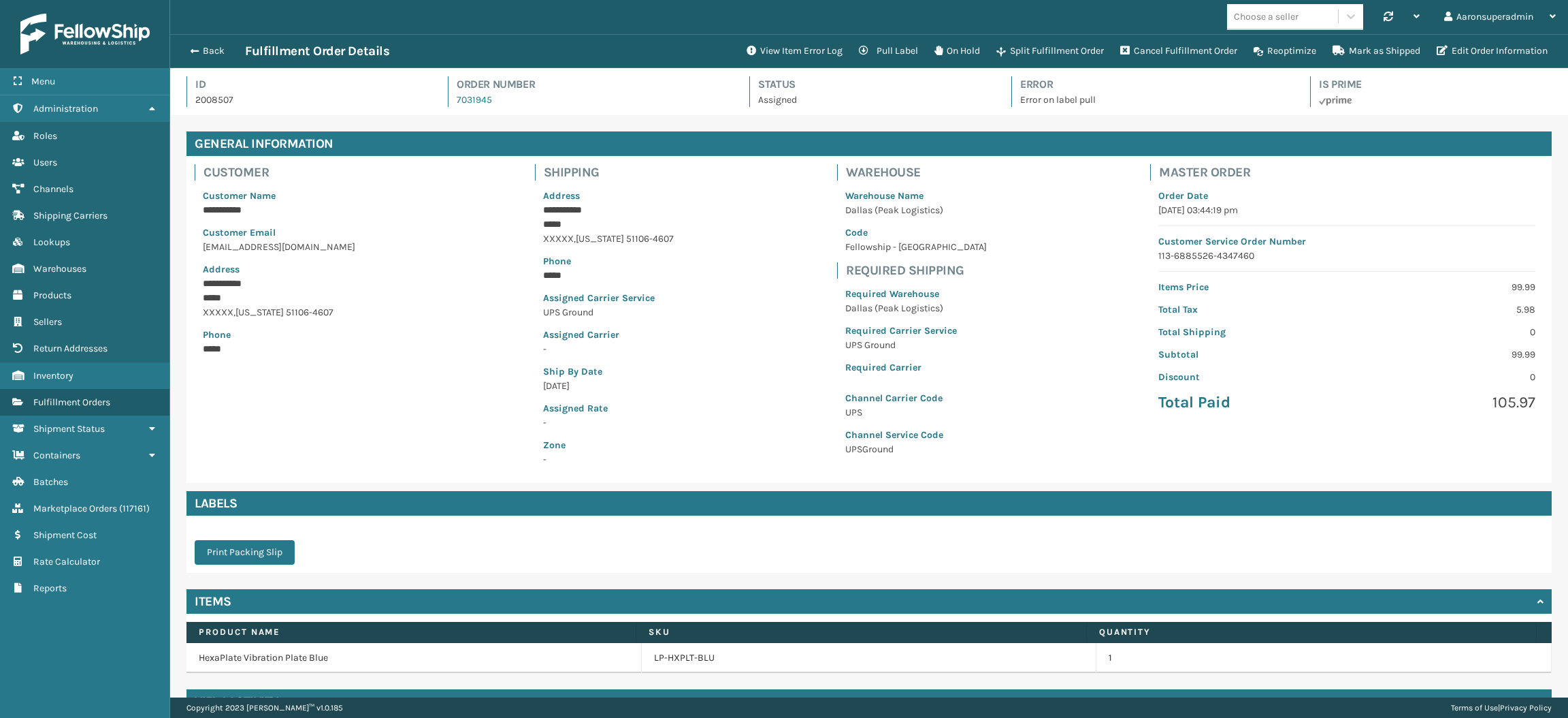
scroll to position [31, 1397]
click at [205, 56] on button "Back" at bounding box center [213, 51] width 62 height 12
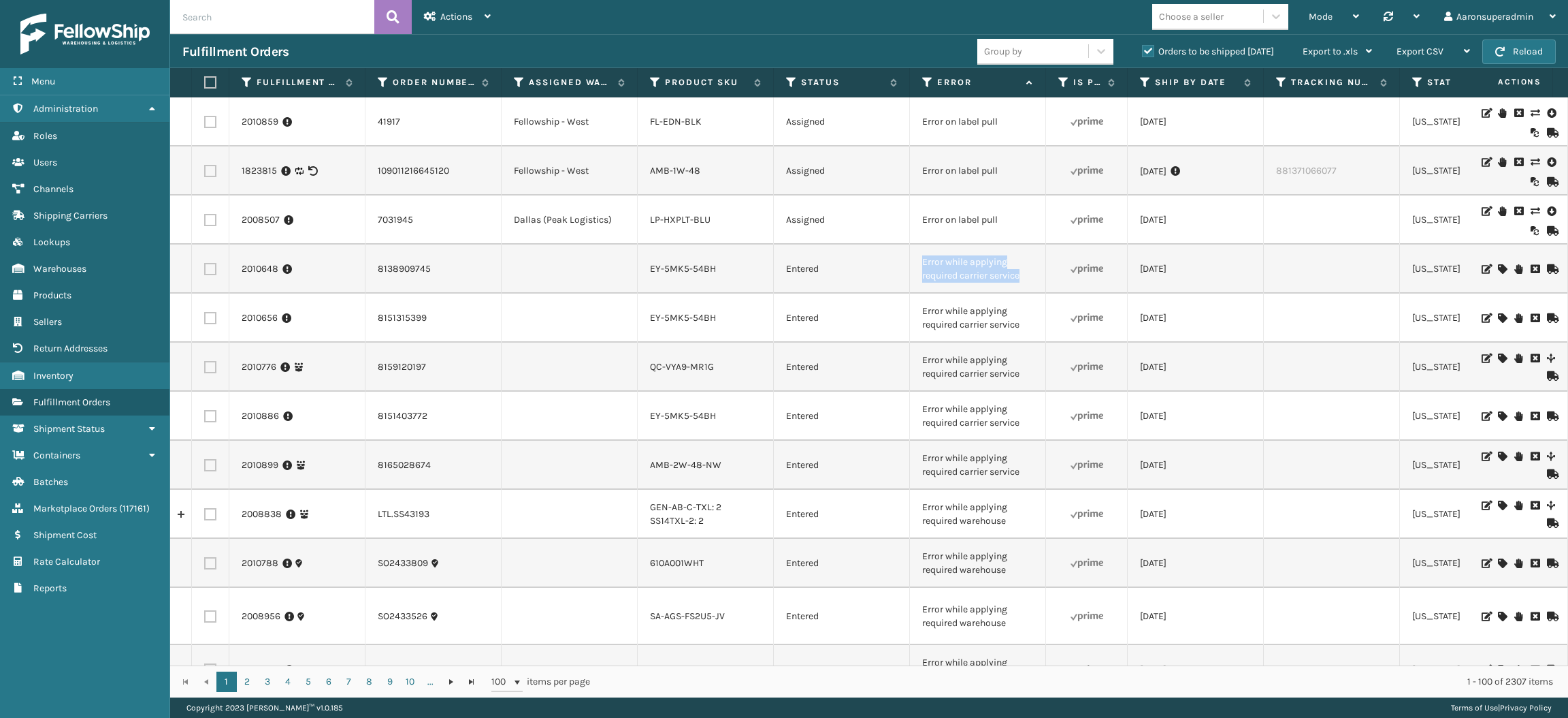
drag, startPoint x: 1028, startPoint y: 281, endPoint x: 900, endPoint y: 270, distance: 128.5
copy tr "Error while applying required carrier service"
click at [354, 24] on input "text" at bounding box center [272, 16] width 205 height 34
paste input "Error while applying required carrier service"
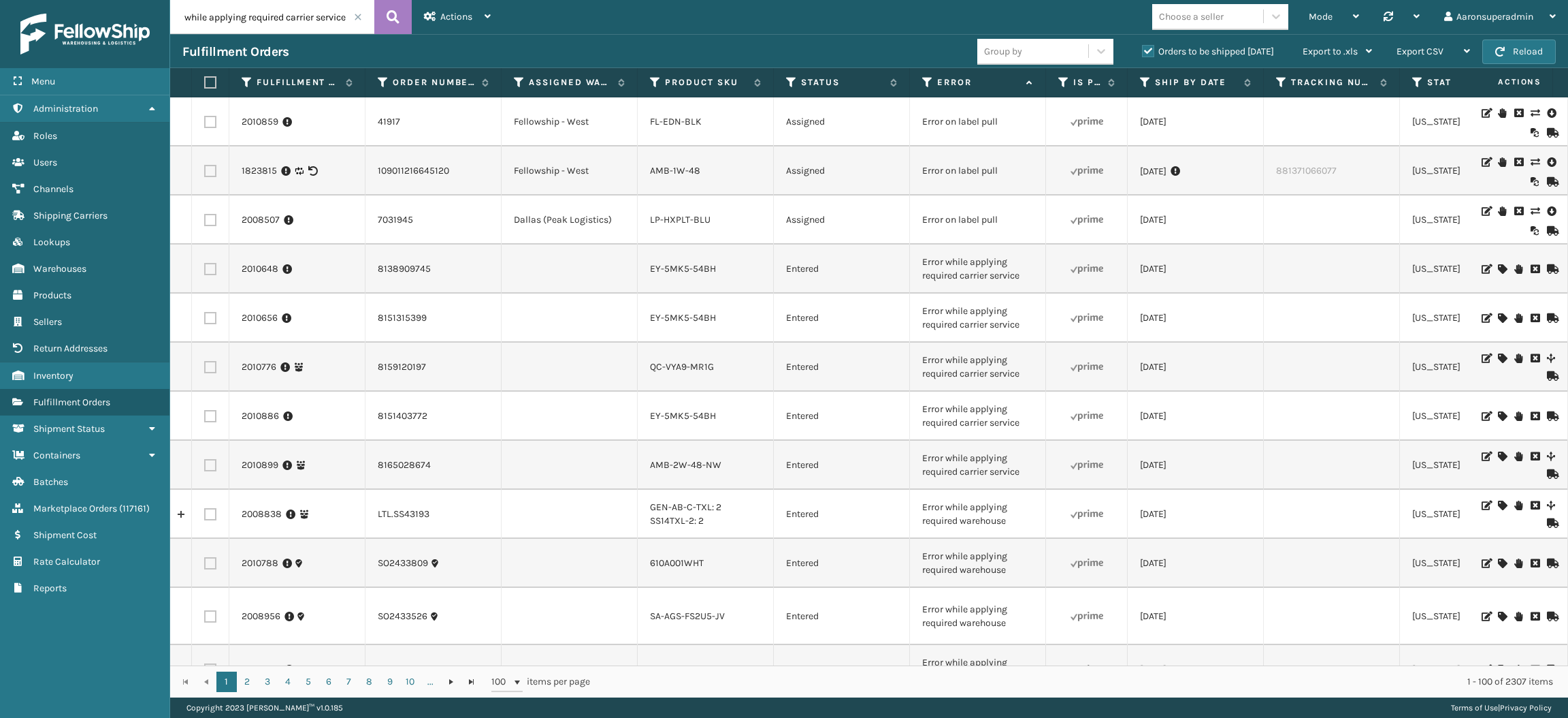
type input "Error while applying required carrier service"
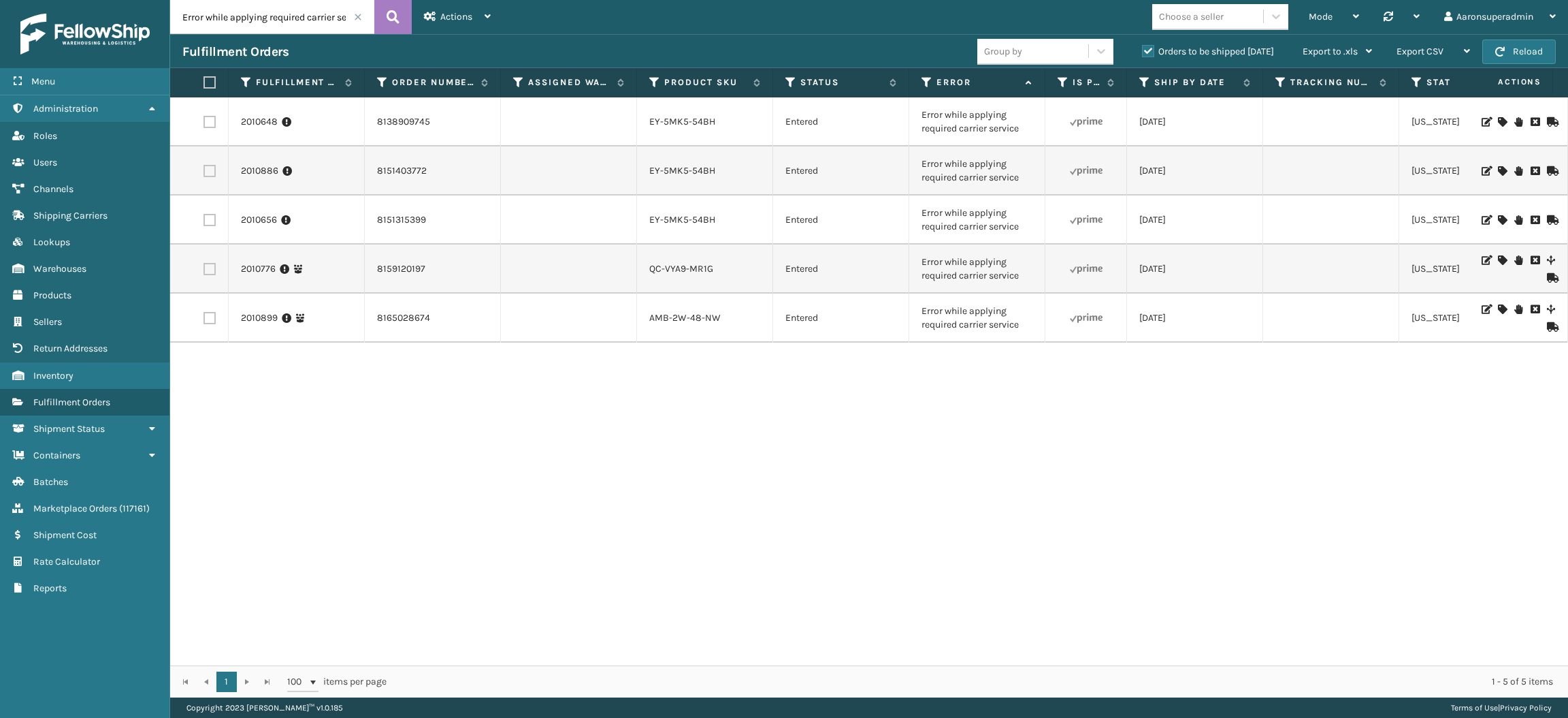
click at [209, 81] on label at bounding box center [207, 82] width 8 height 12
click at [205, 81] on input "checkbox" at bounding box center [204, 82] width 1 height 9
checkbox input "true"
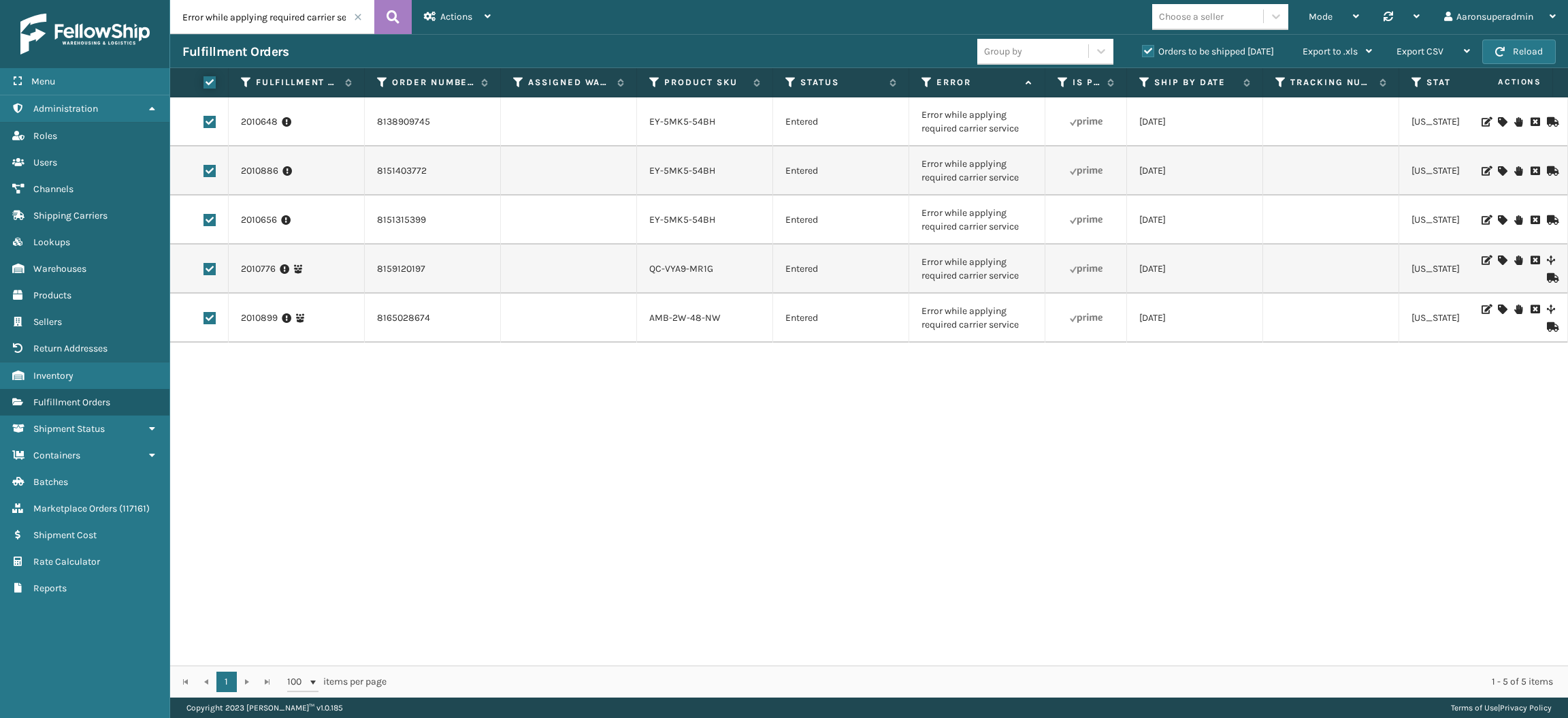
checkbox input "true"
click at [1051, 52] on span "Bulk Actions" at bounding box center [1064, 51] width 54 height 11
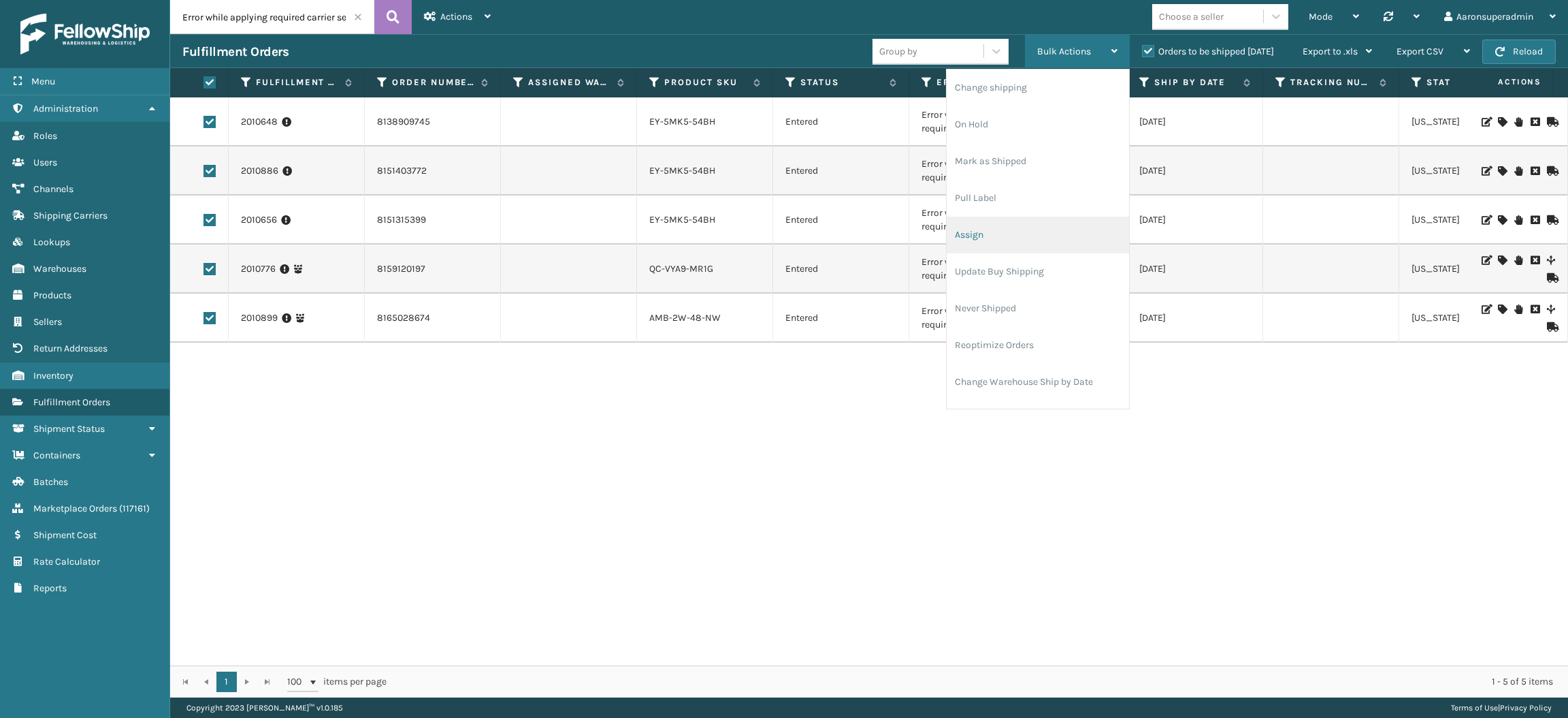
click at [986, 236] on li "Assign" at bounding box center [1038, 235] width 182 height 36
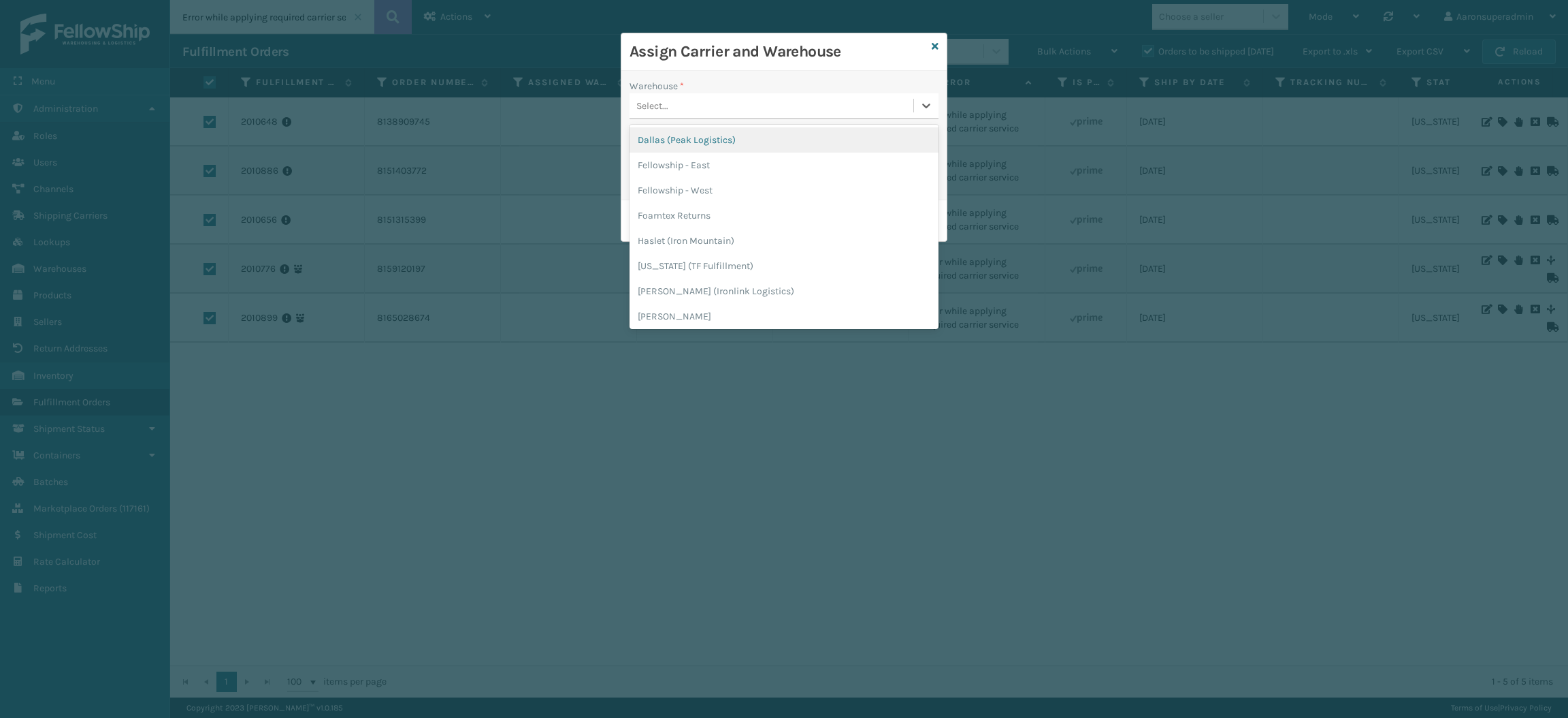
click at [713, 106] on div "Select..." at bounding box center [771, 106] width 283 height 23
click at [712, 182] on div "Fellowship - West" at bounding box center [784, 190] width 309 height 25
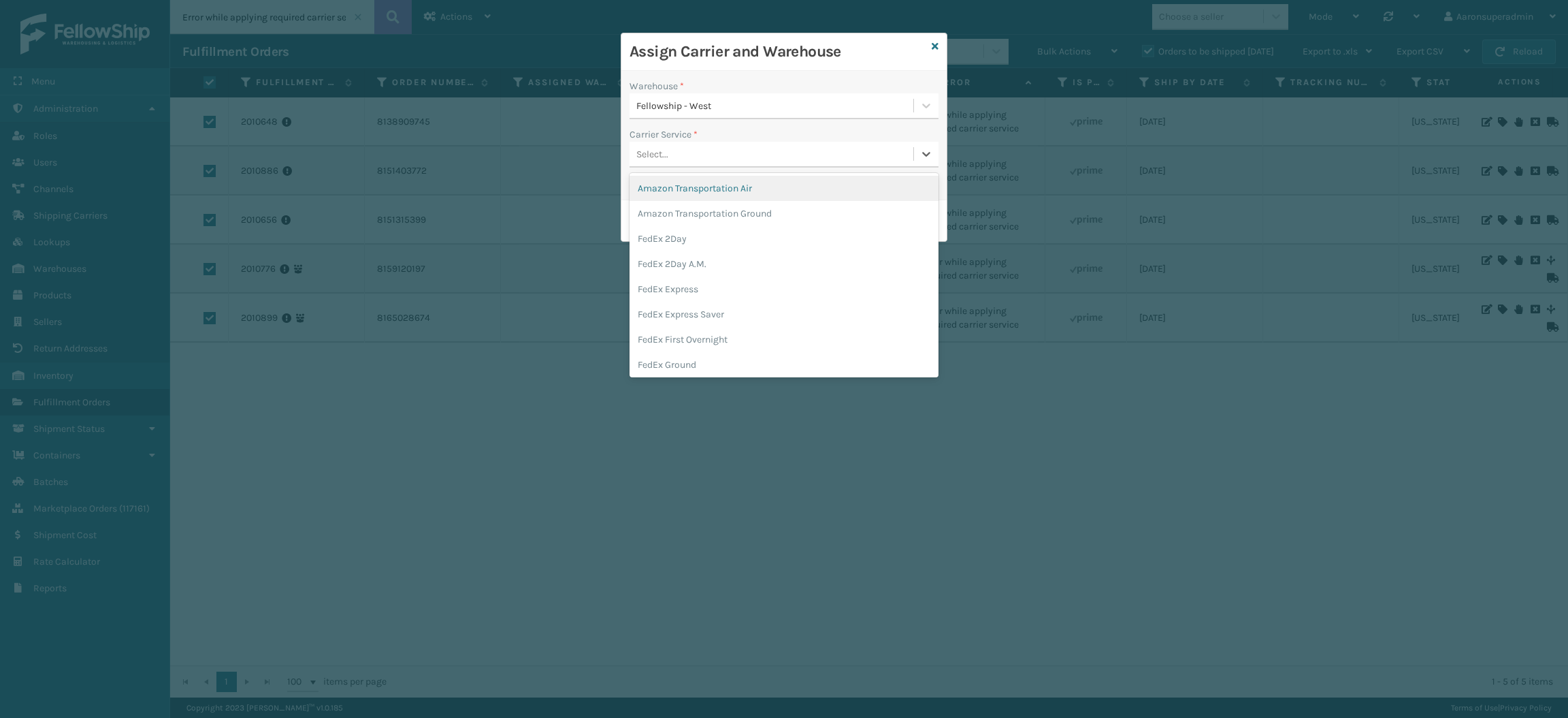
click at [702, 157] on div "Select..." at bounding box center [771, 154] width 283 height 23
click at [686, 289] on div "FedEx Home Delivery" at bounding box center [784, 289] width 309 height 25
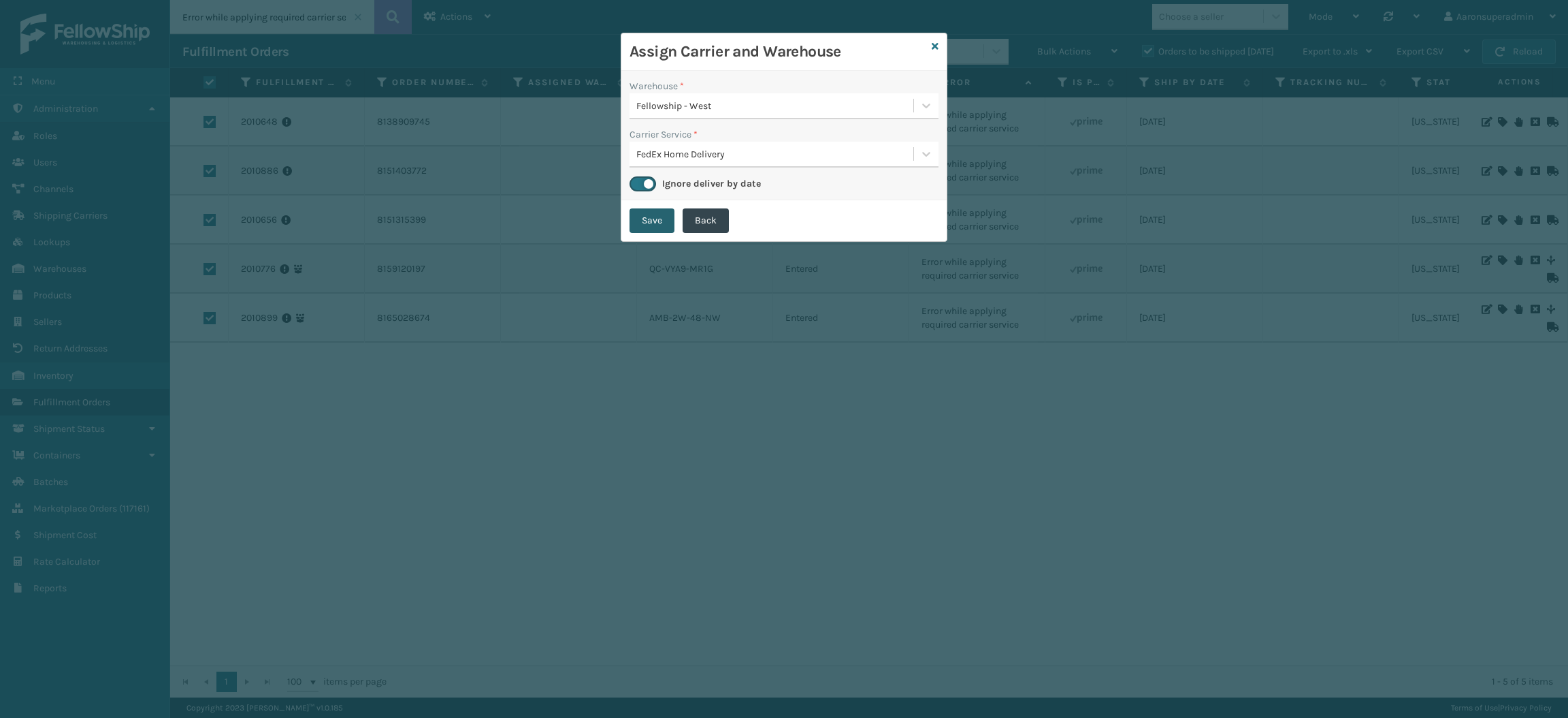
click at [641, 219] on button "Save" at bounding box center [652, 220] width 45 height 24
checkbox input "false"
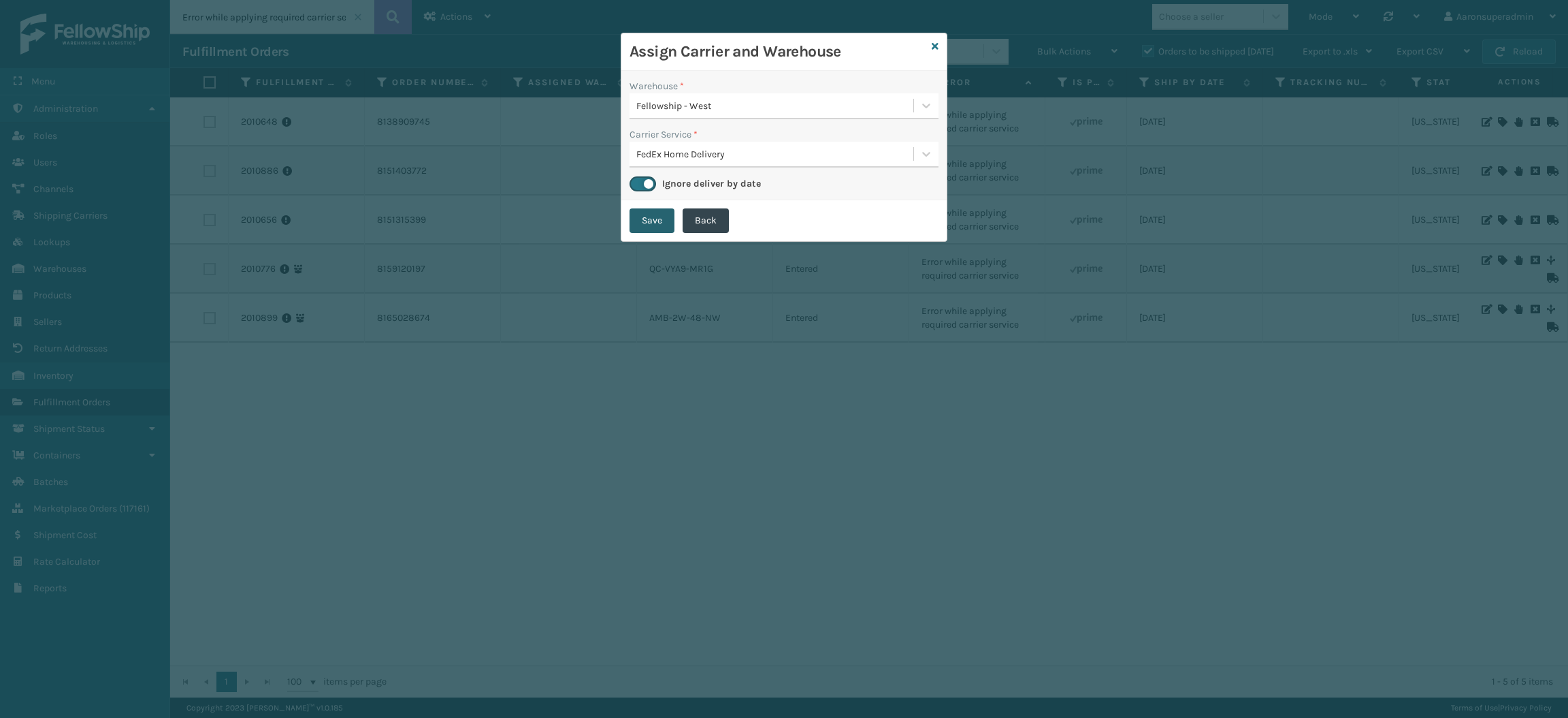
checkbox input "false"
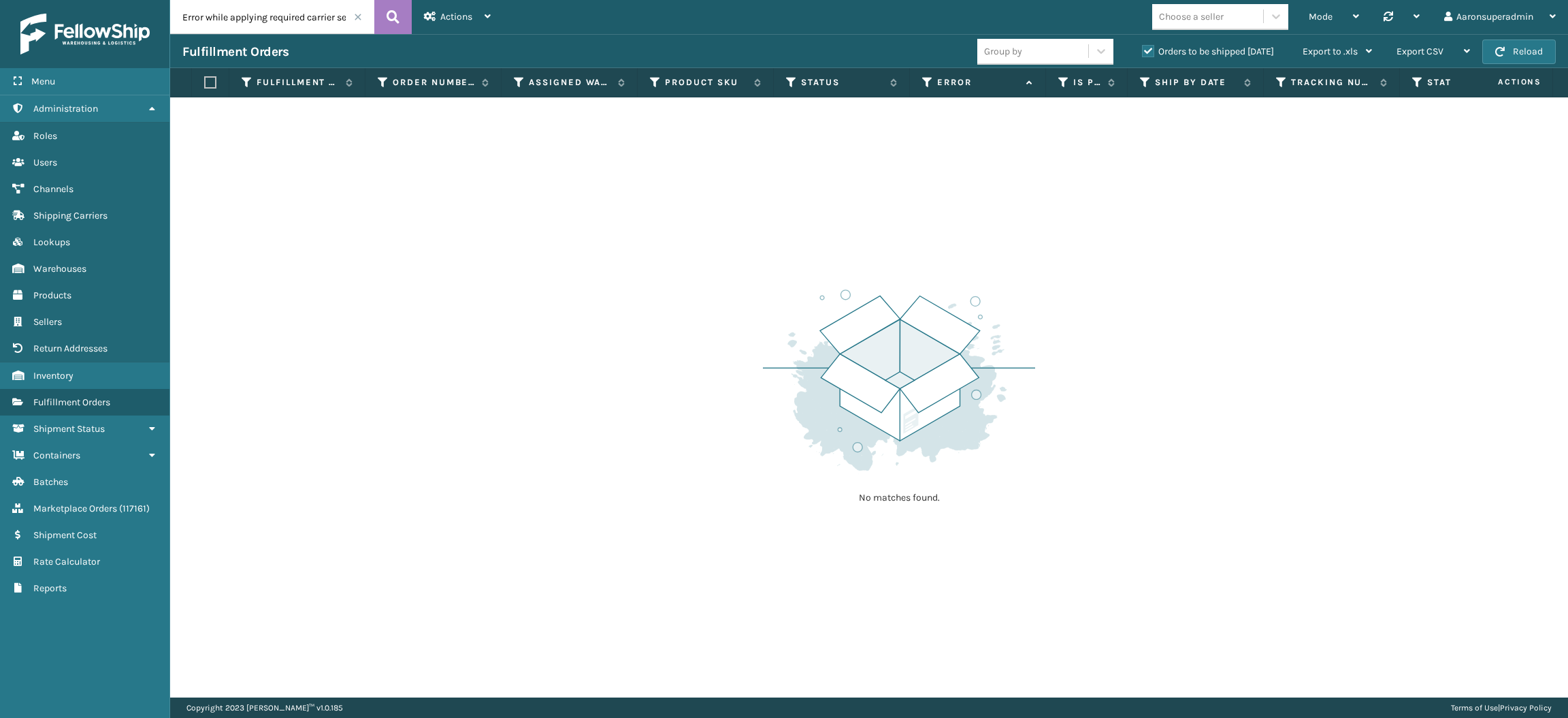
click at [355, 19] on span at bounding box center [357, 16] width 8 height 8
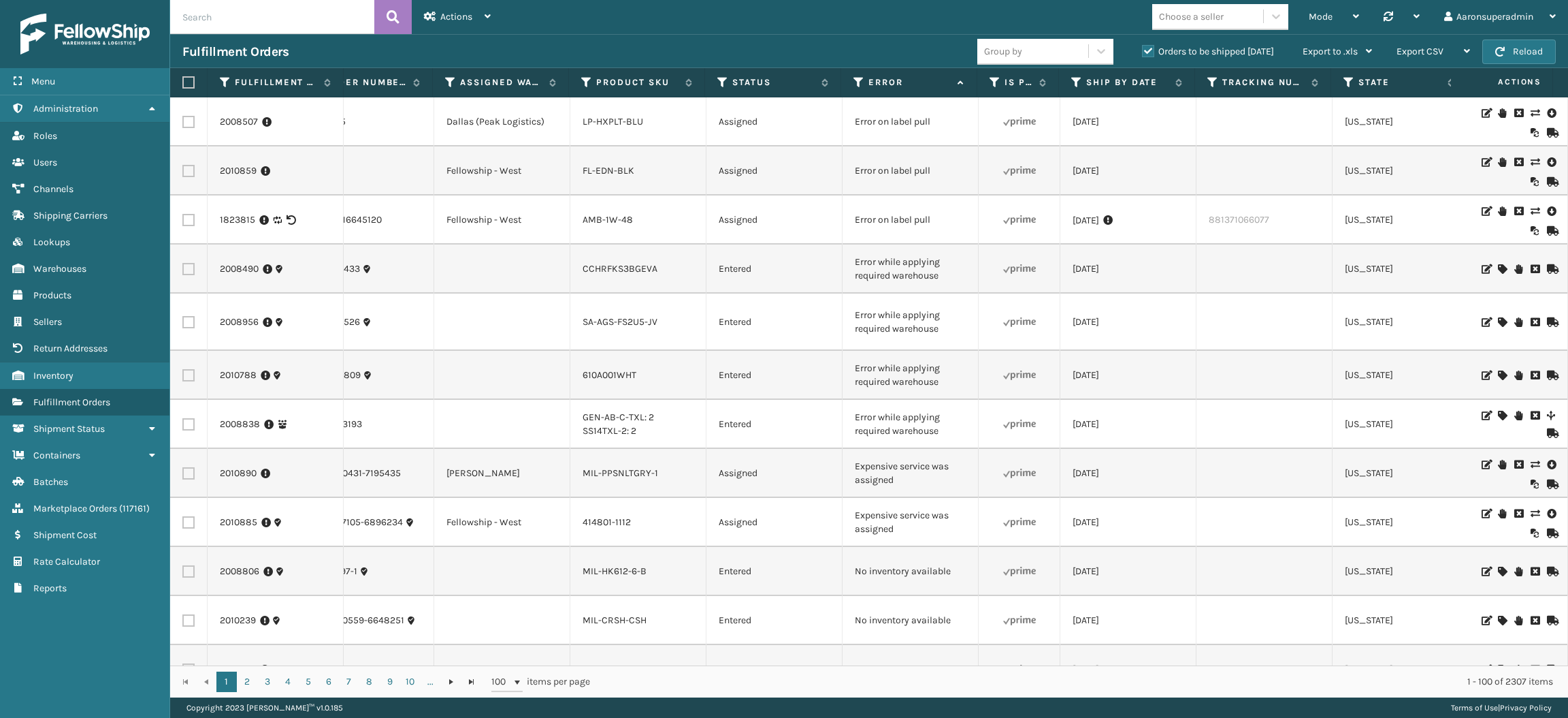
scroll to position [0, 68]
click at [190, 467] on label at bounding box center [188, 473] width 12 height 12
click at [183, 467] on input "checkbox" at bounding box center [182, 472] width 1 height 9
click at [1060, 42] on div "Bulk Actions" at bounding box center [1077, 51] width 81 height 34
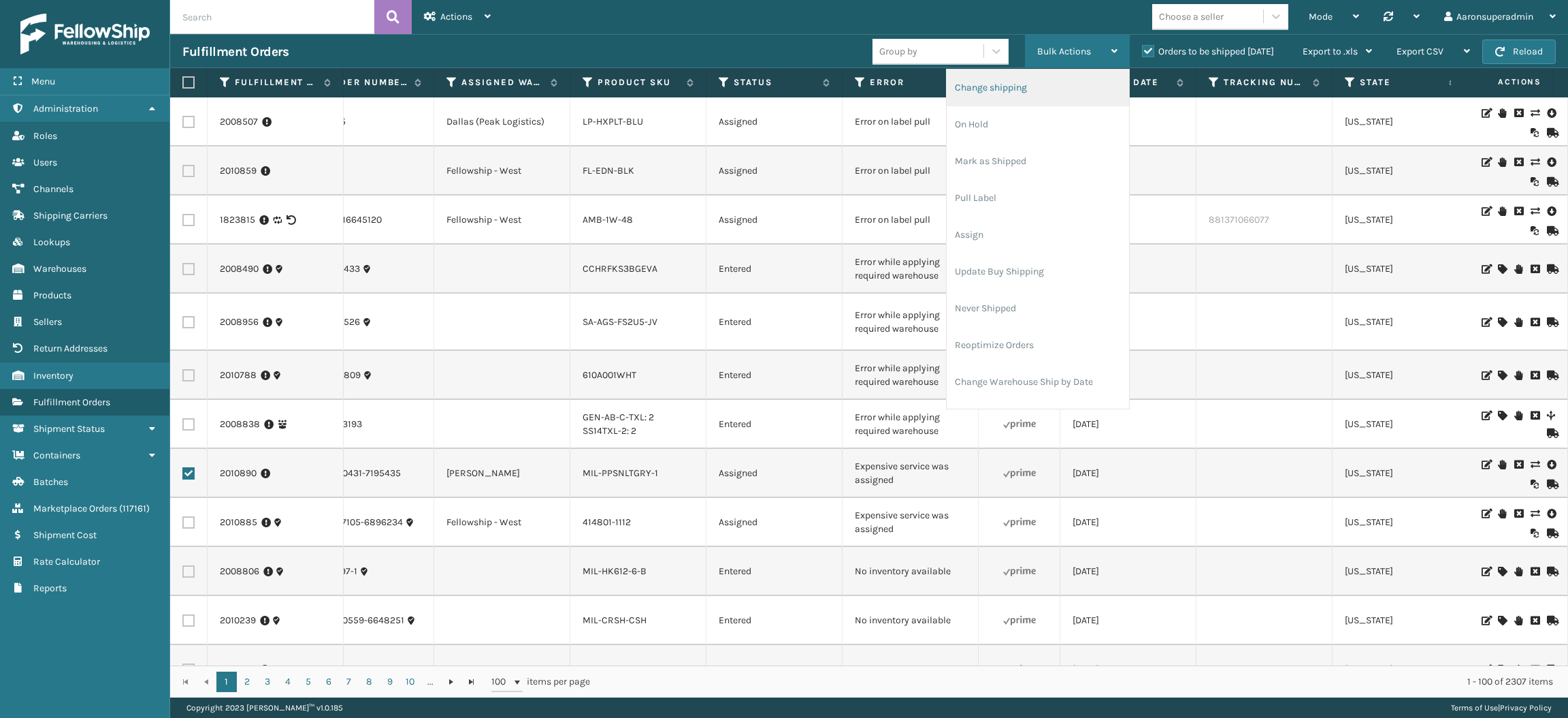
click at [1031, 94] on li "Change shipping" at bounding box center [1038, 88] width 182 height 36
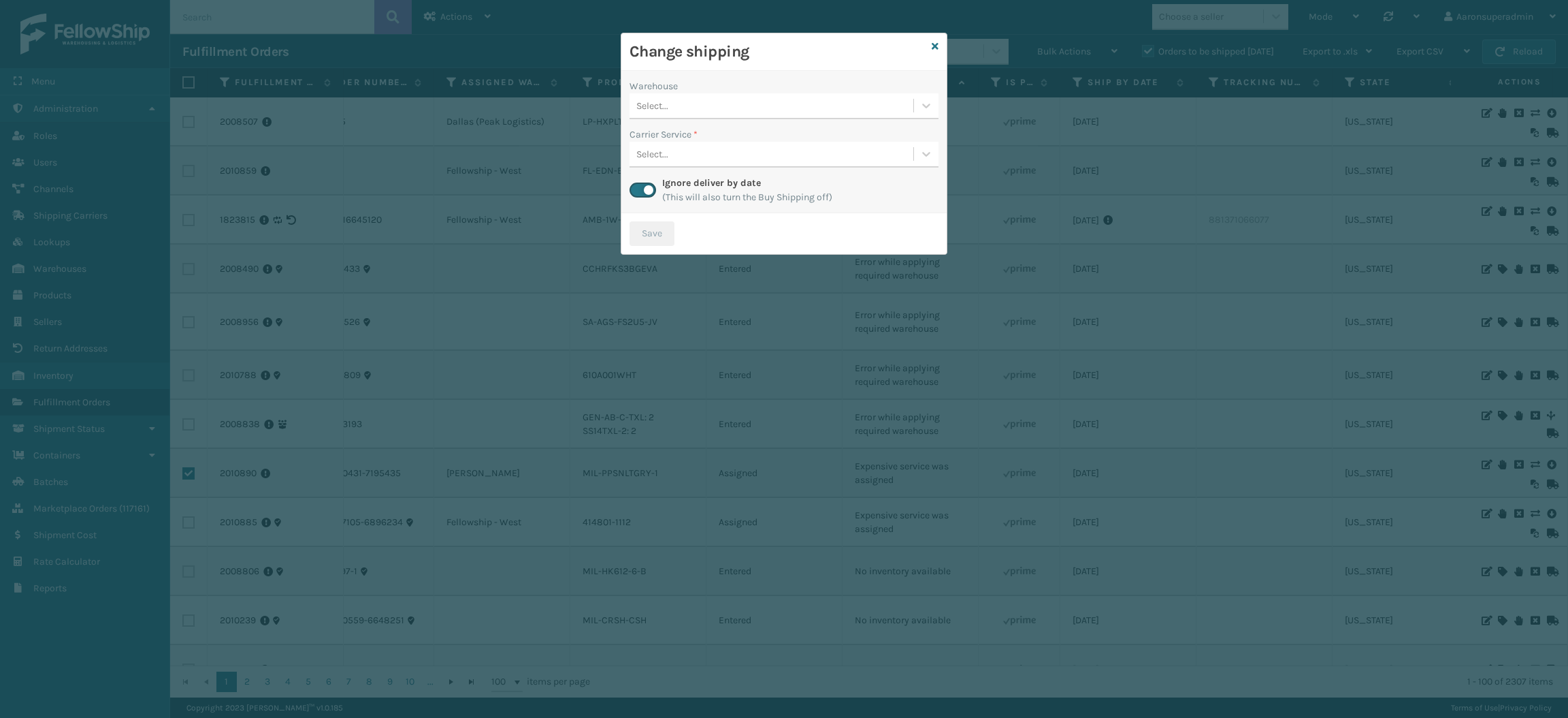
click at [794, 120] on div "Warehouse Select... Carrier Service * Select... Ignore deliver by date (This wi…" at bounding box center [784, 142] width 325 height 142
click at [766, 101] on div "Select..." at bounding box center [771, 106] width 283 height 23
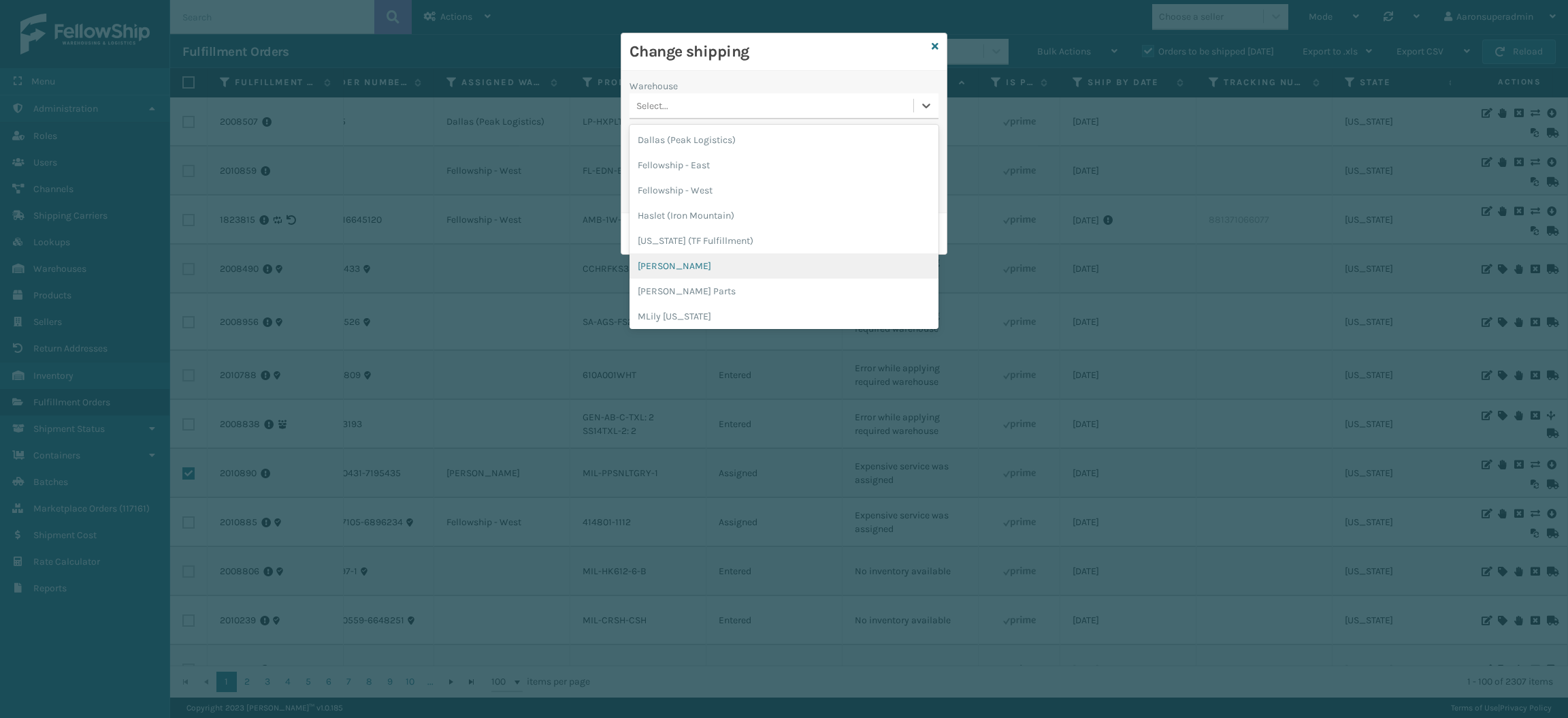
click at [705, 272] on div "[PERSON_NAME]" at bounding box center [784, 265] width 309 height 25
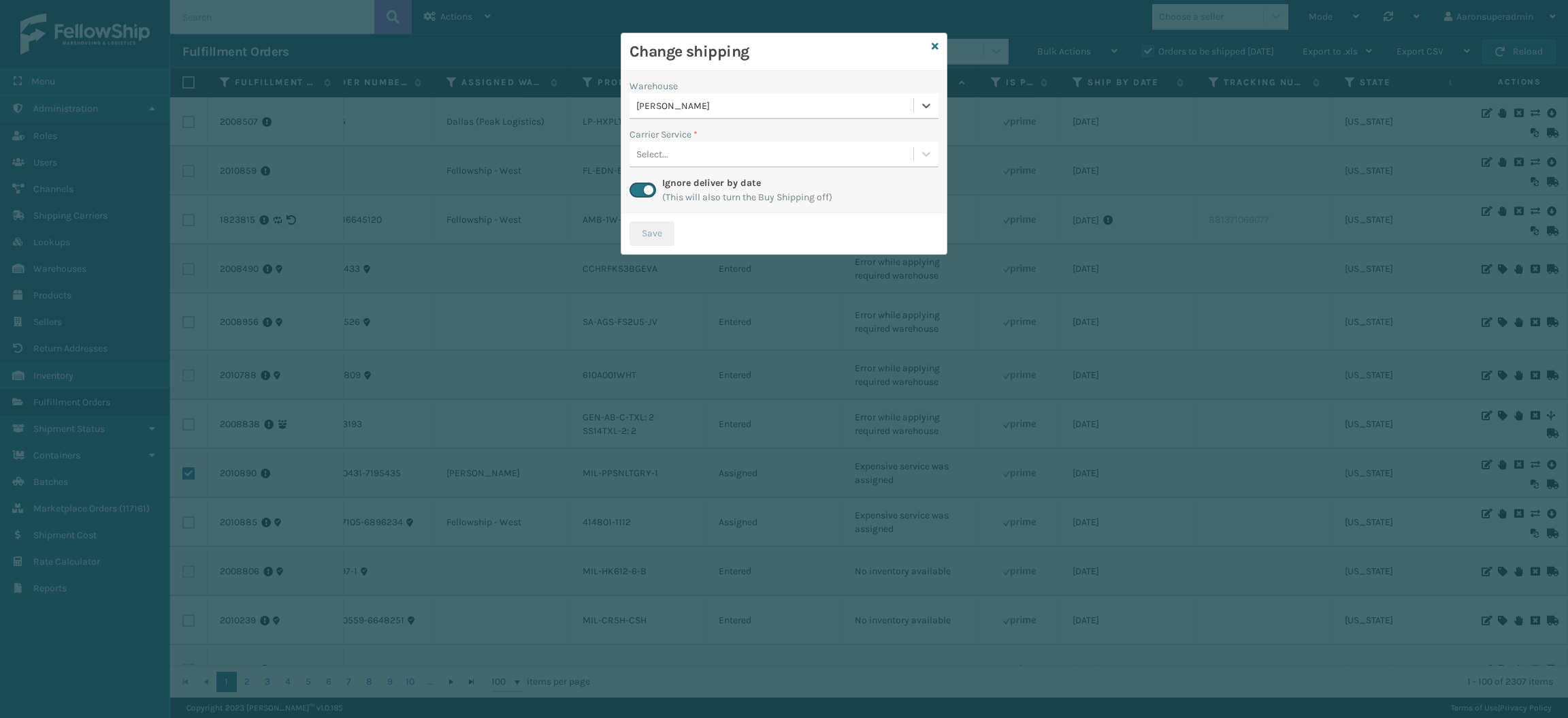
click at [684, 149] on div "Select..." at bounding box center [771, 154] width 283 height 23
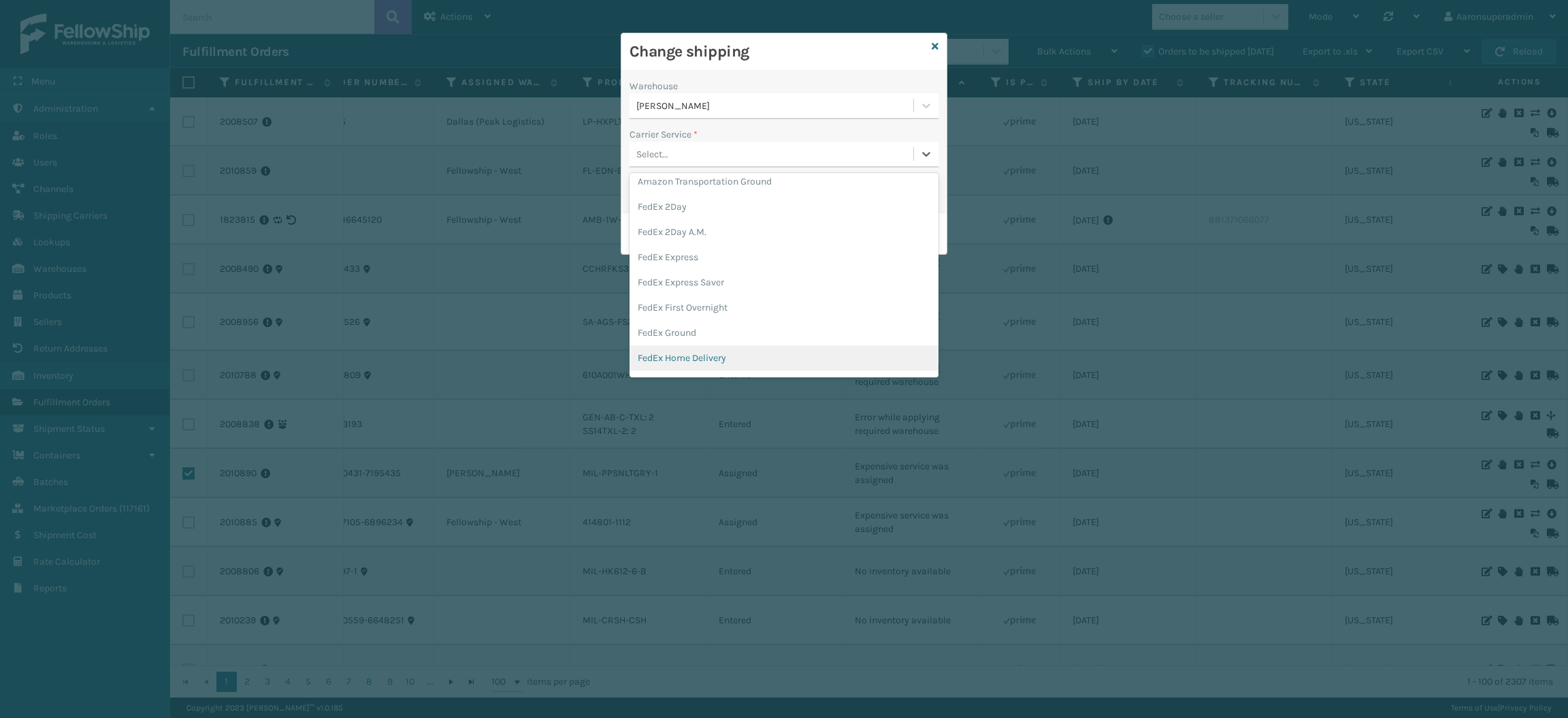
click at [674, 363] on div "FedEx Home Delivery" at bounding box center [784, 357] width 309 height 25
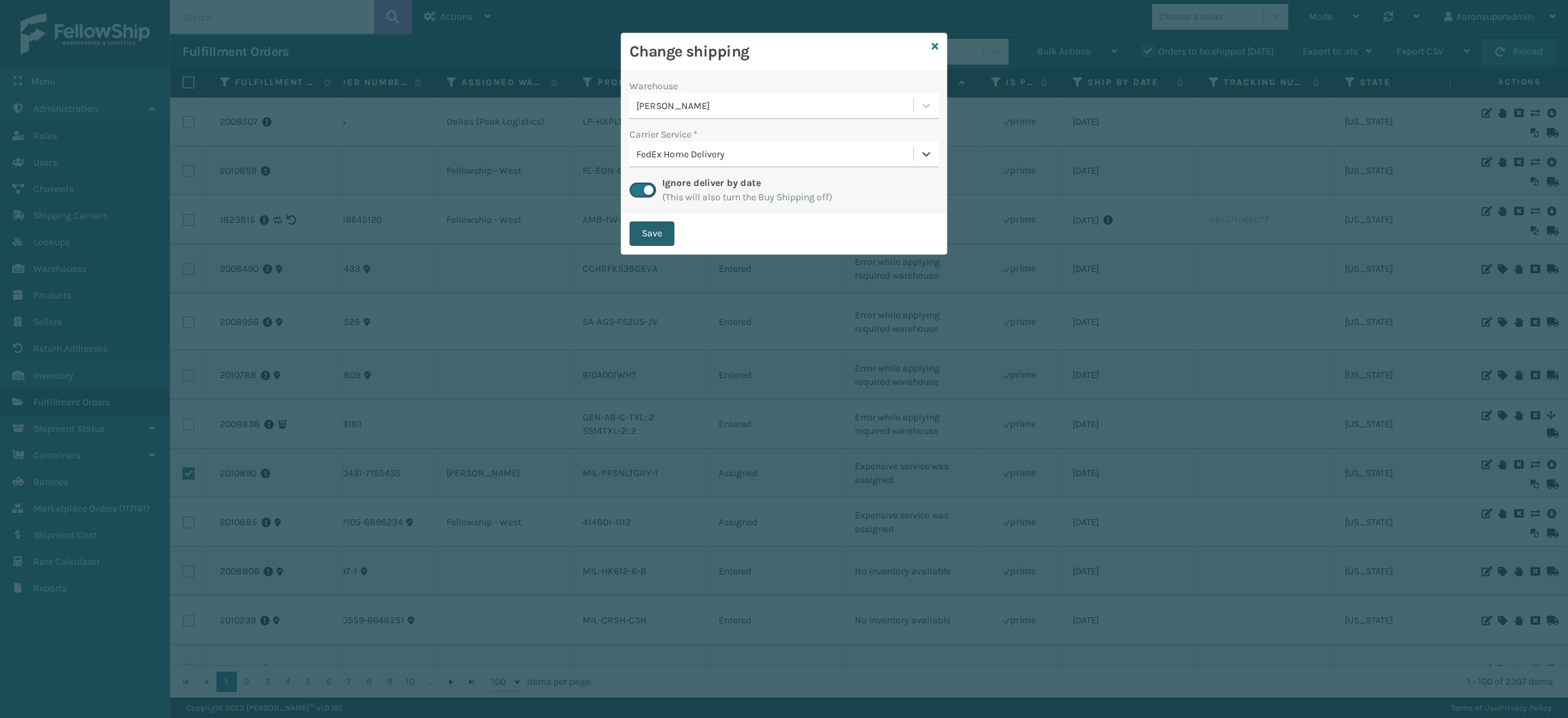
click at [646, 229] on button "Save" at bounding box center [652, 233] width 45 height 24
checkbox input "false"
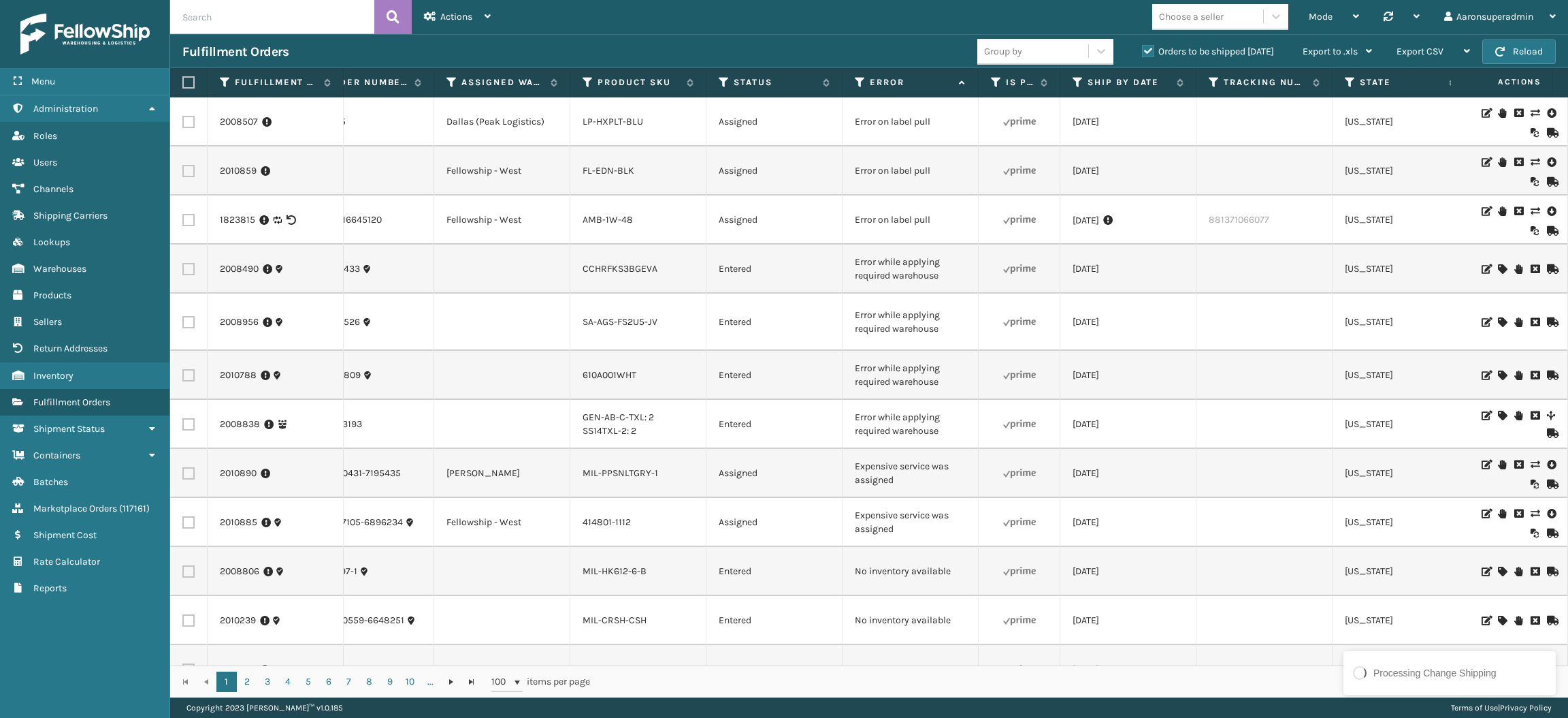
click at [189, 516] on label at bounding box center [188, 522] width 12 height 12
click at [183, 516] on input "checkbox" at bounding box center [182, 520] width 1 height 9
click at [1077, 50] on span "Bulk Actions" at bounding box center [1064, 51] width 54 height 11
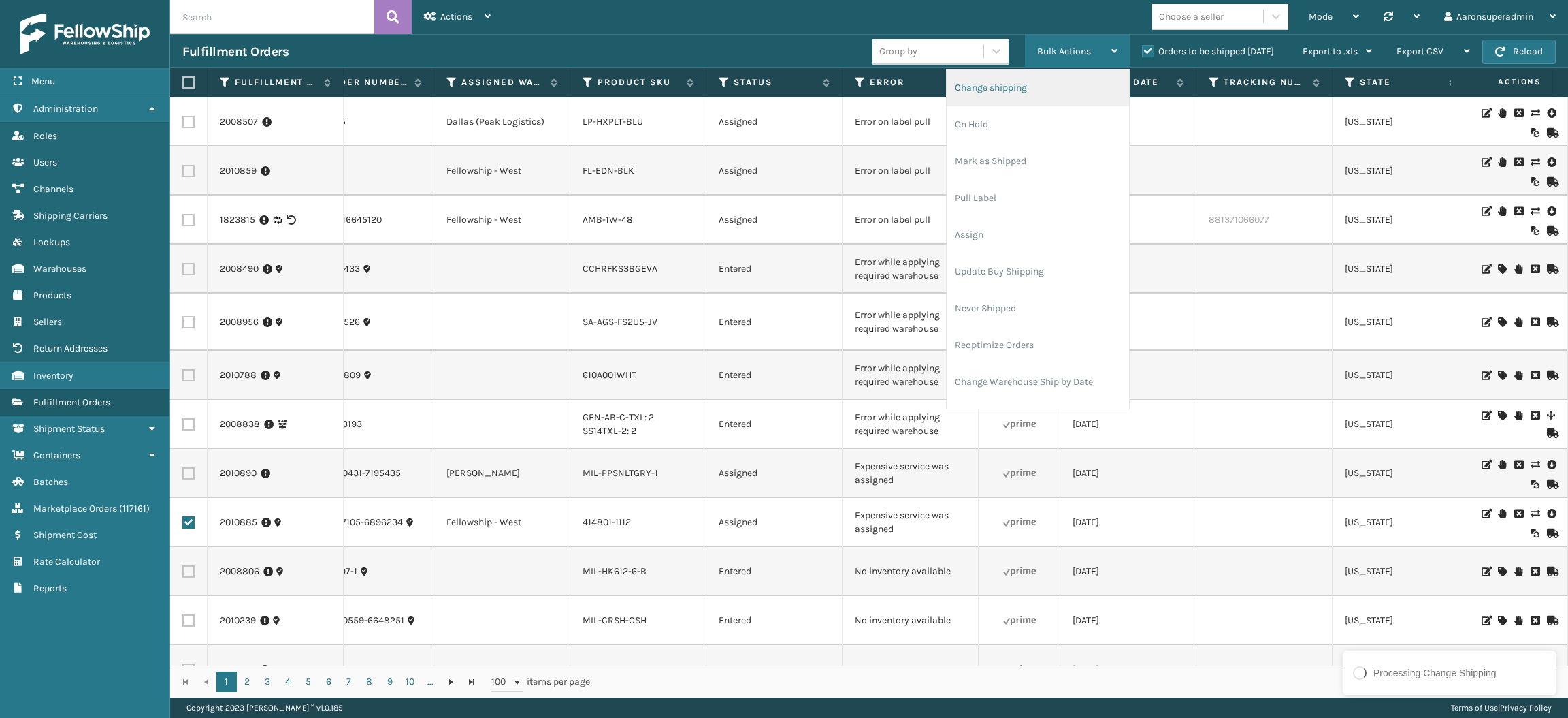
click at [1020, 100] on li "Change shipping" at bounding box center [1038, 88] width 182 height 36
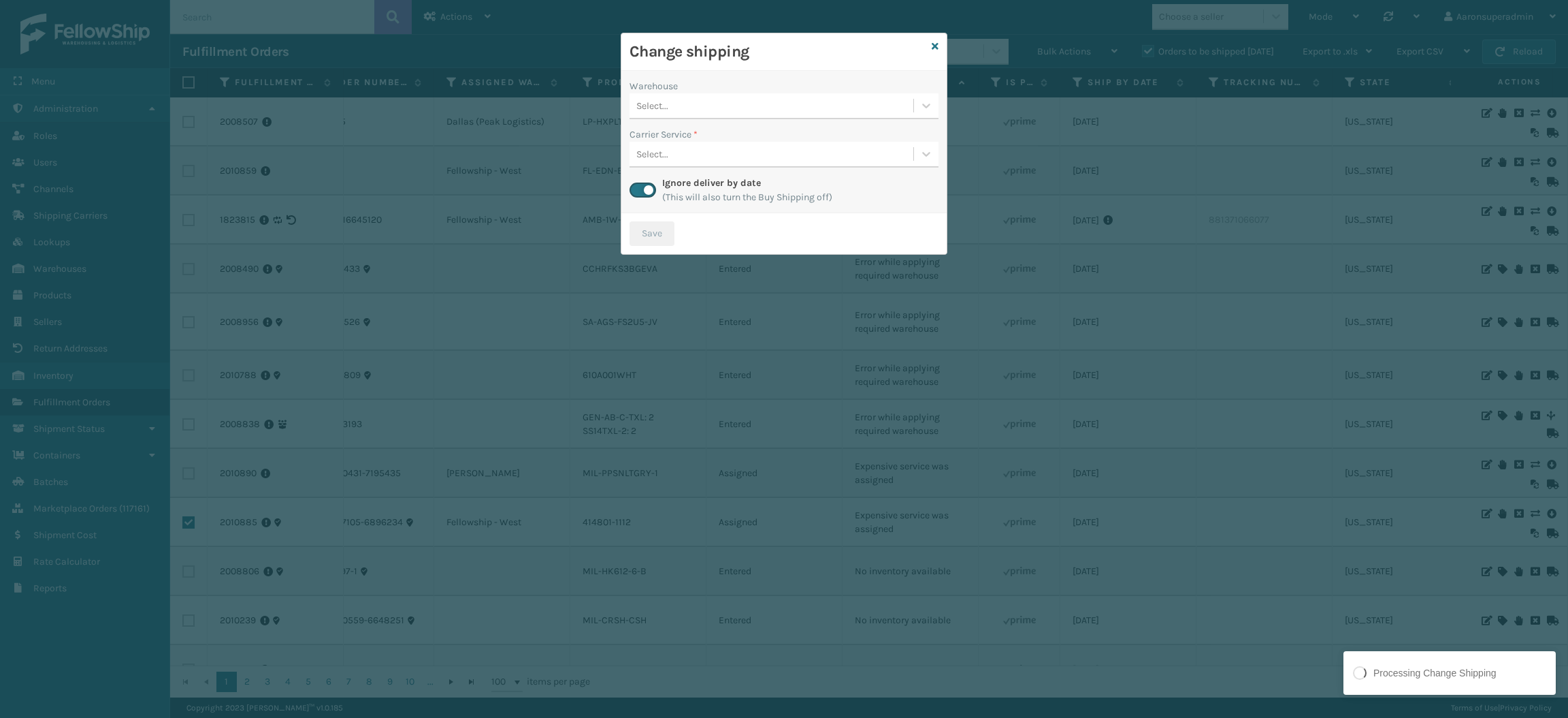
click at [811, 109] on div "Select..." at bounding box center [771, 106] width 283 height 23
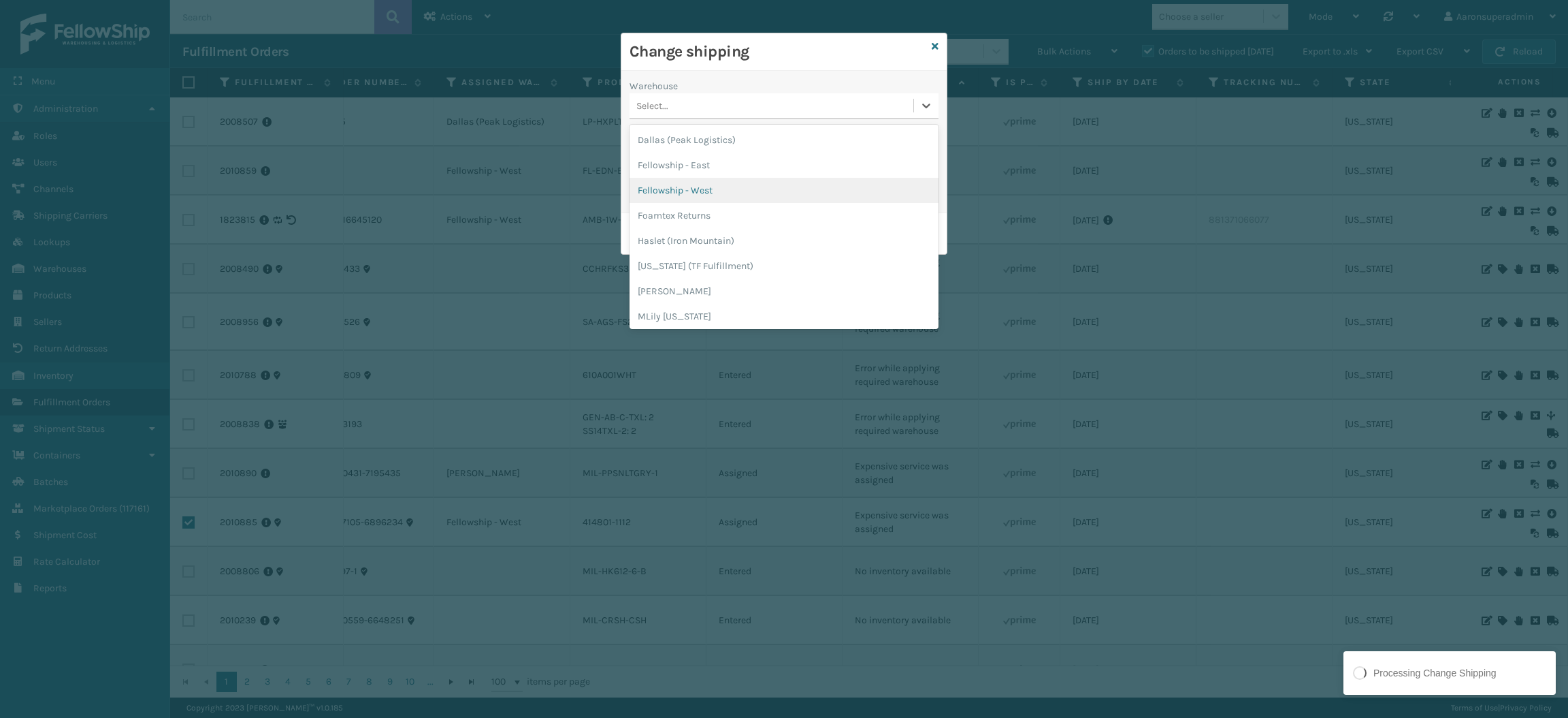
click at [757, 195] on div "Fellowship - West" at bounding box center [784, 190] width 309 height 25
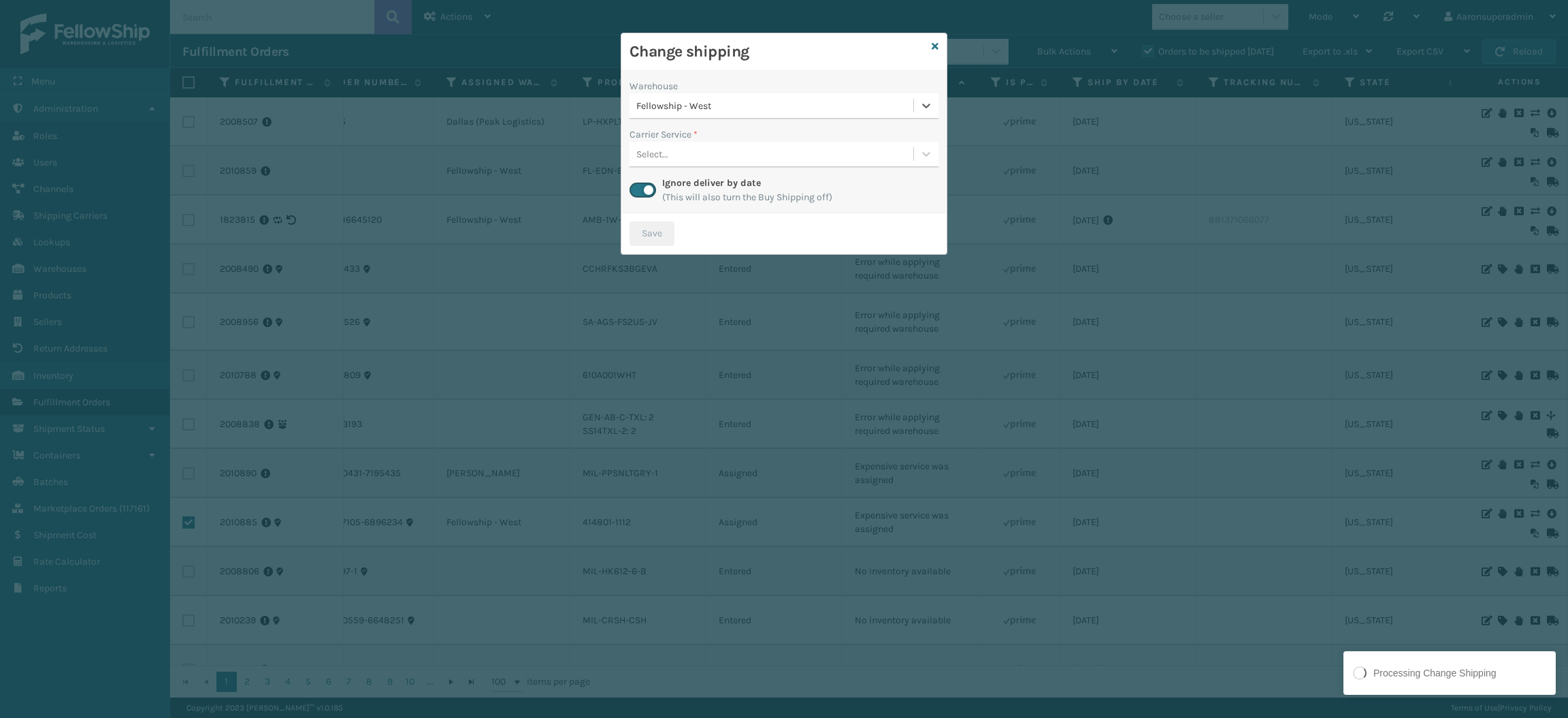
click at [740, 163] on div "Select..." at bounding box center [771, 154] width 283 height 23
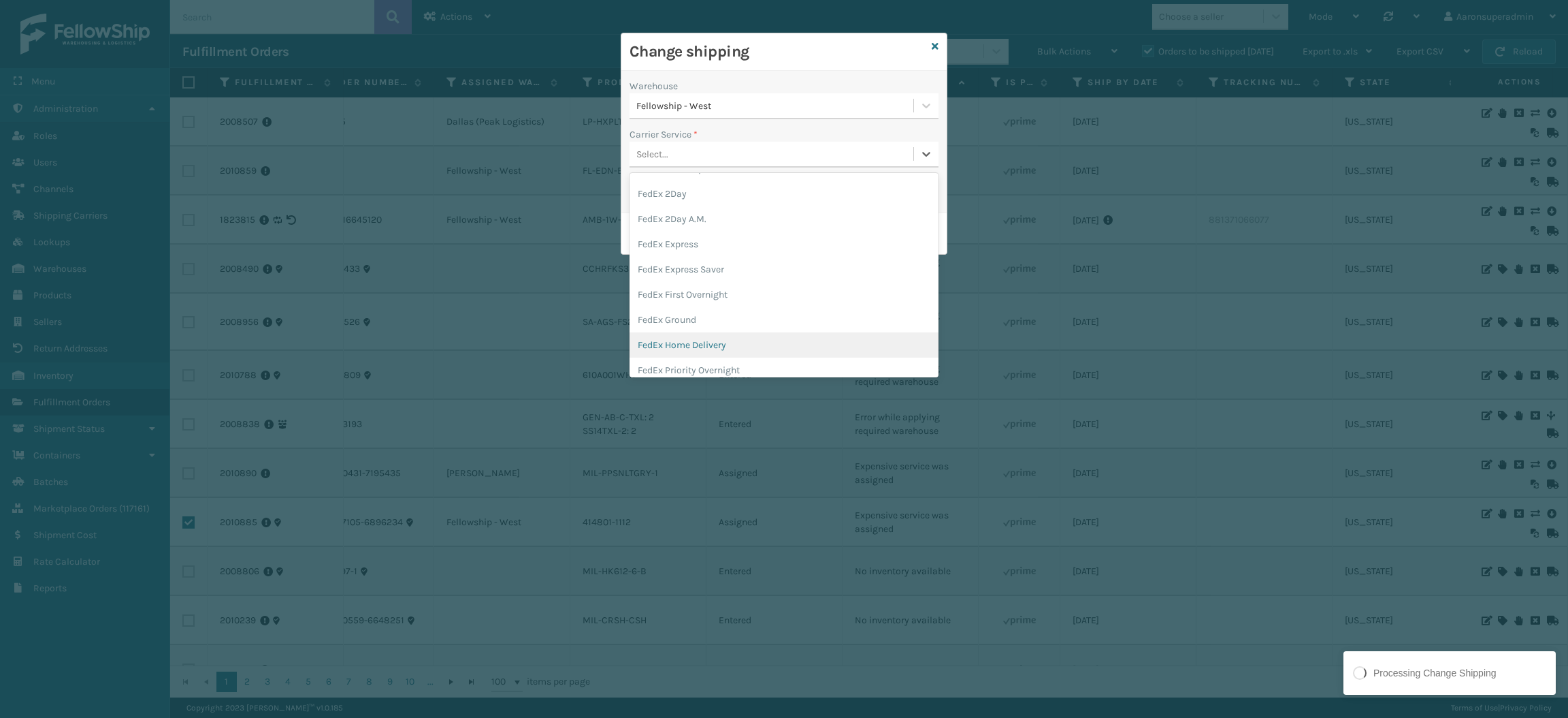
click at [712, 341] on div "FedEx Home Delivery" at bounding box center [784, 344] width 309 height 25
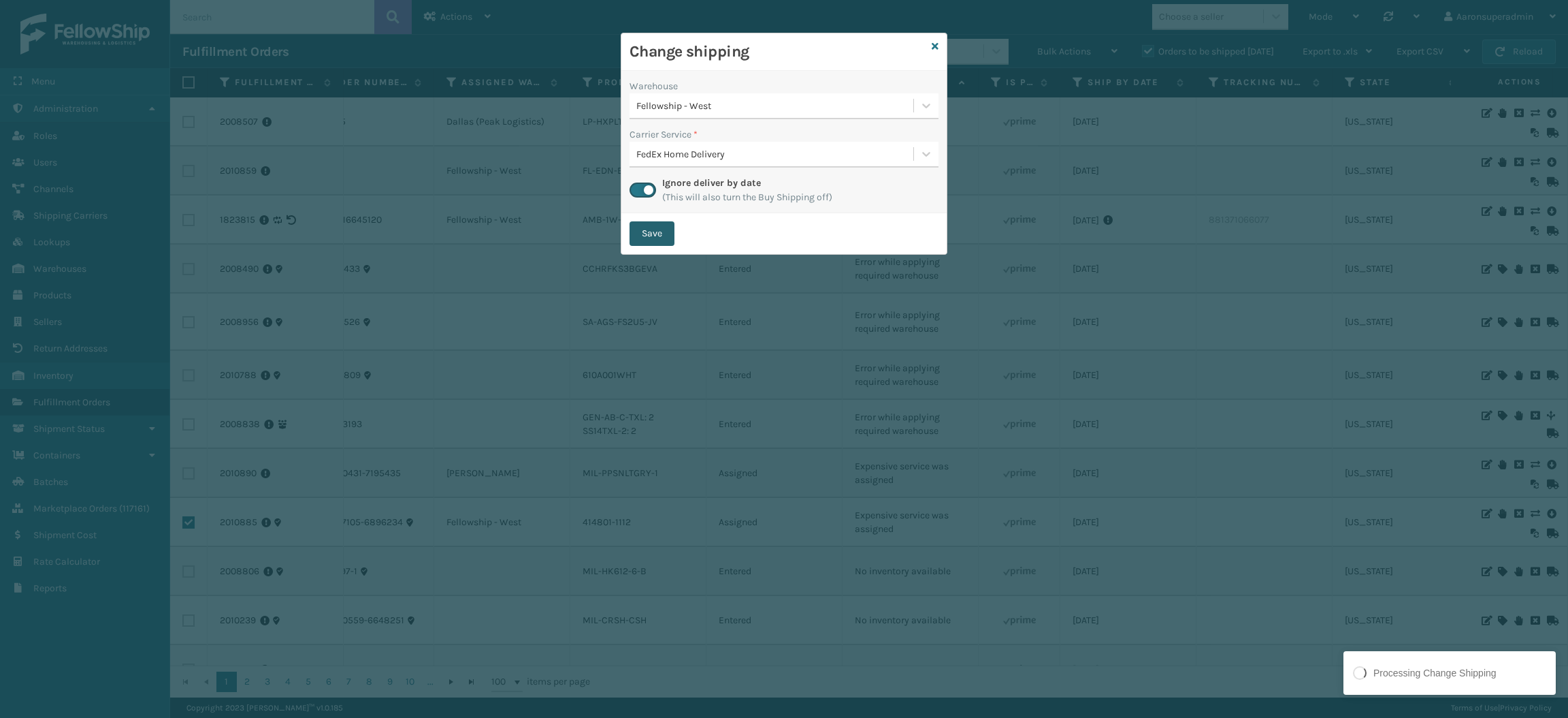
click at [648, 239] on button "Save" at bounding box center [652, 233] width 45 height 24
checkbox input "false"
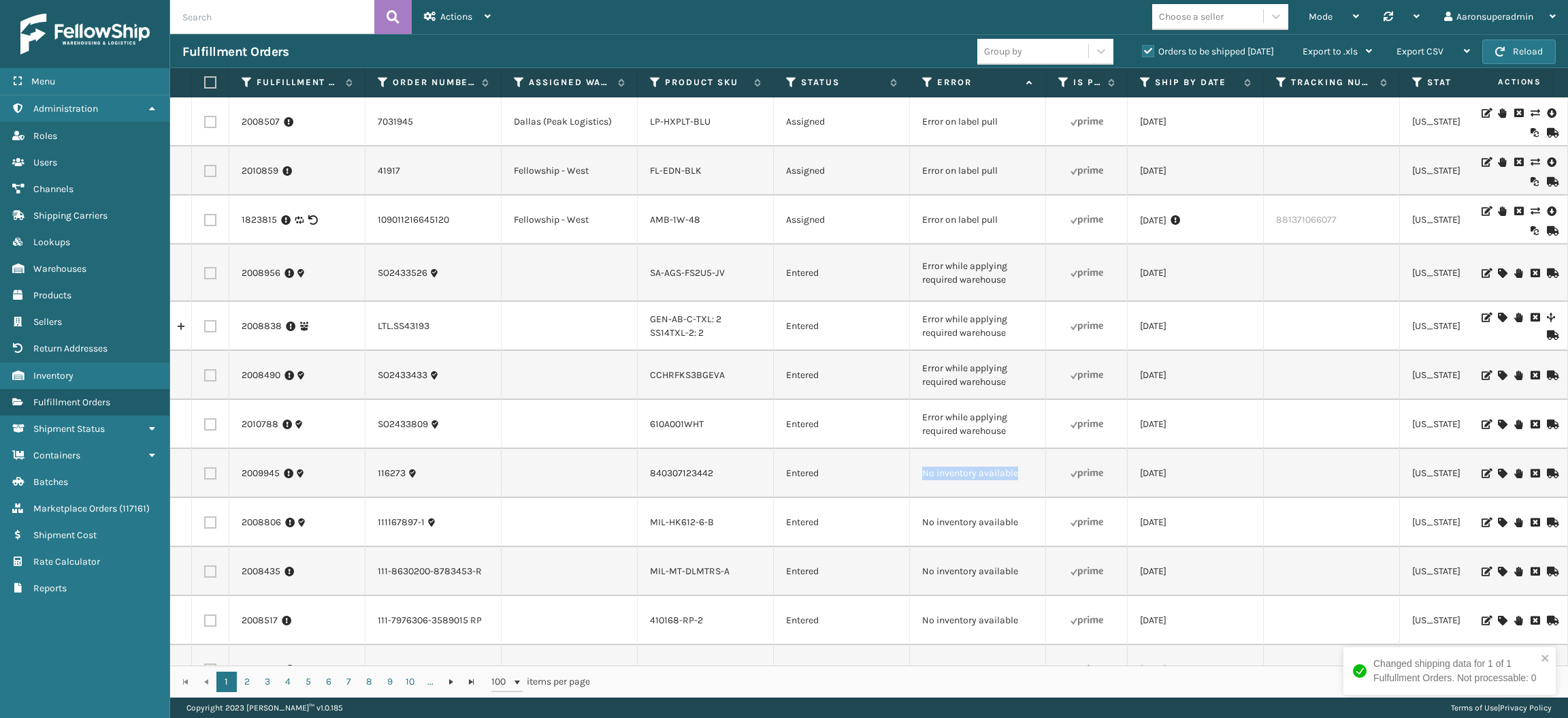
drag, startPoint x: 1038, startPoint y: 460, endPoint x: 908, endPoint y: 468, distance: 130.2
copy tr "No inventory available"
click at [275, 27] on input "text" at bounding box center [272, 16] width 205 height 34
paste input "No inventory available"
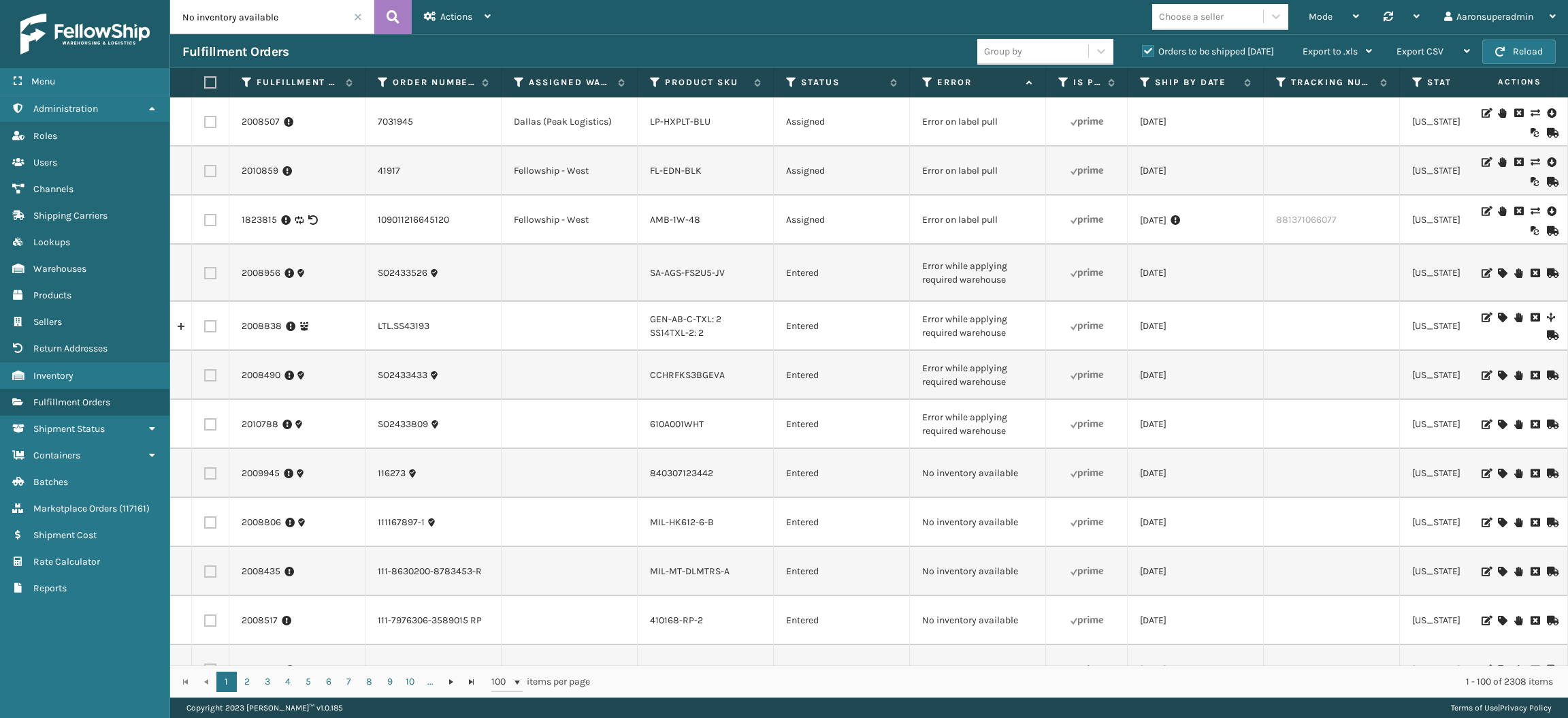
type input "No inventory available"
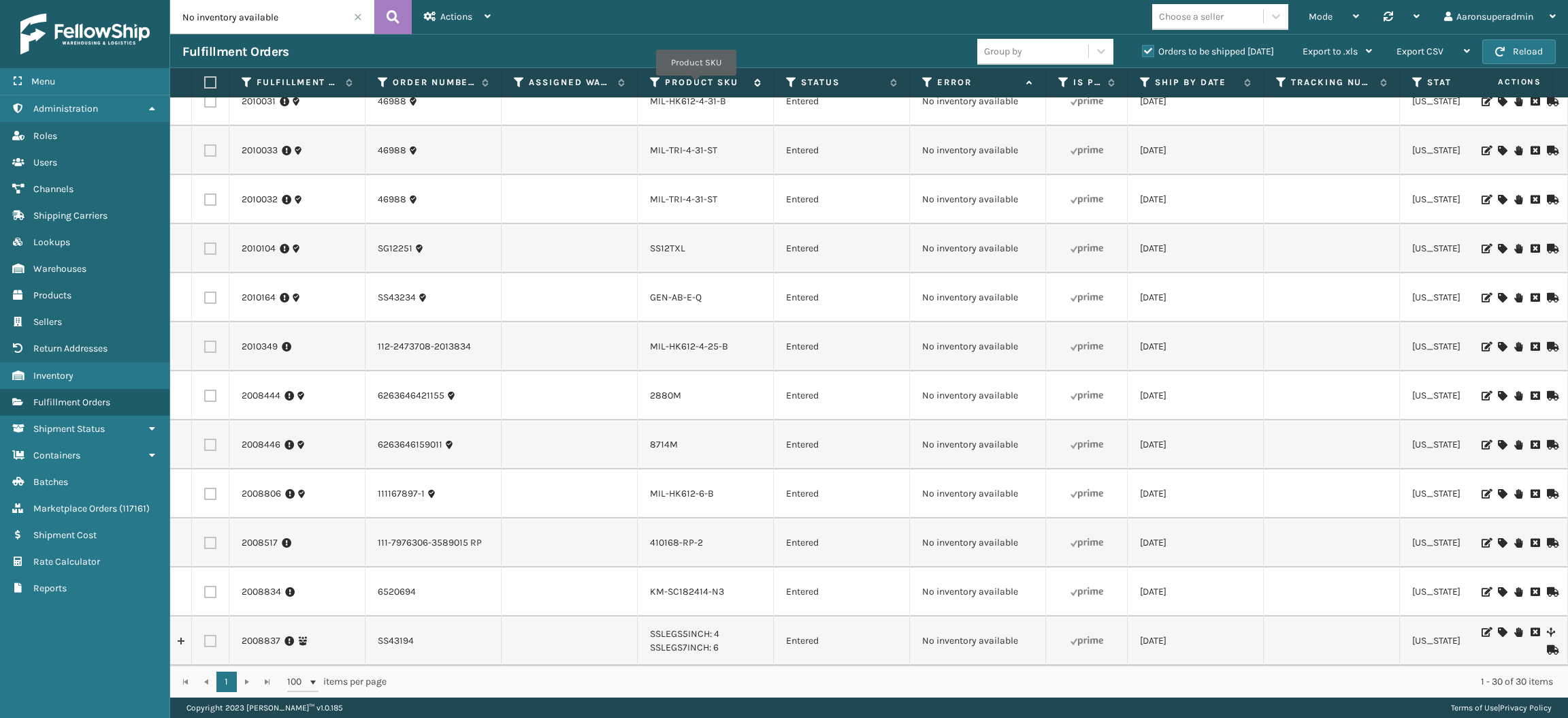
click at [696, 85] on label "Product SKU" at bounding box center [706, 82] width 82 height 12
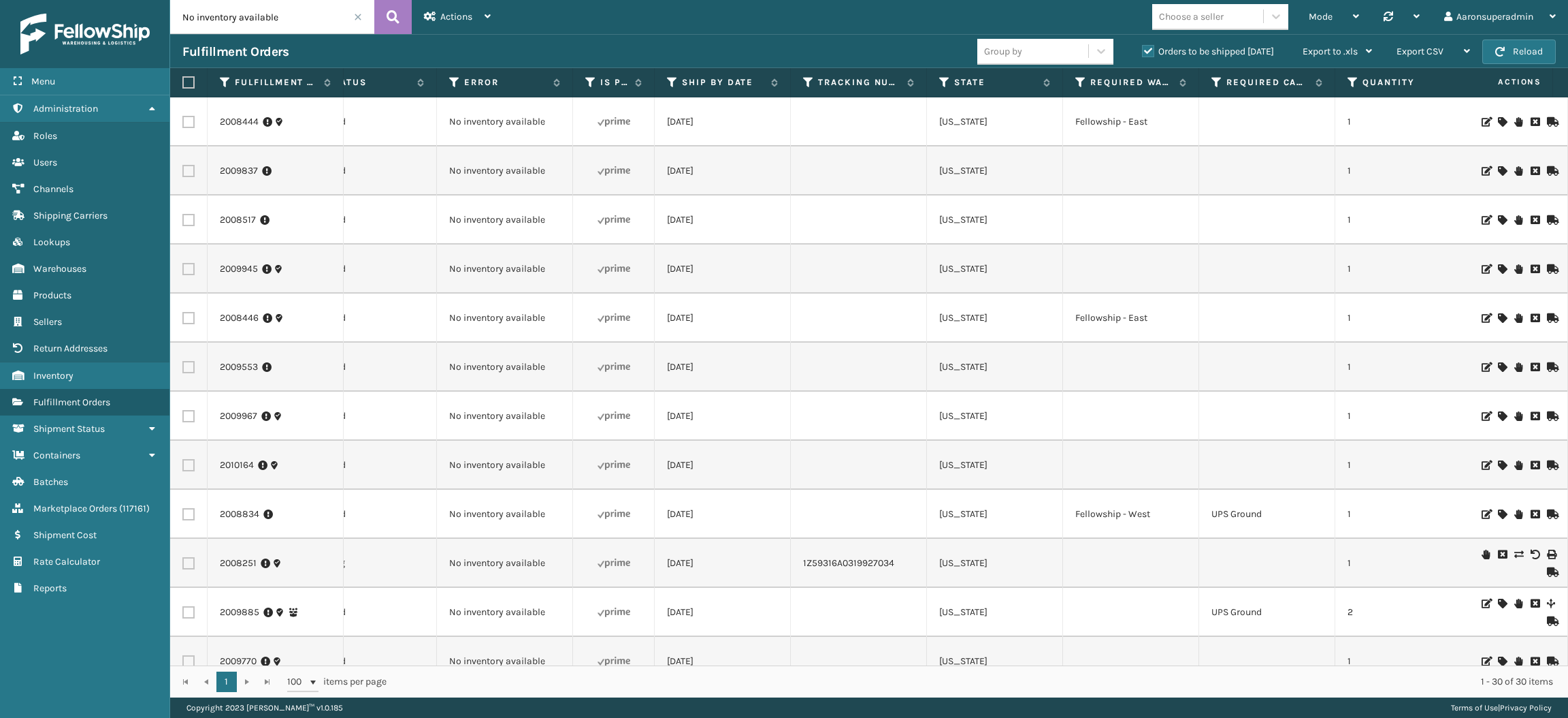
click at [1498, 121] on icon at bounding box center [1501, 121] width 8 height 10
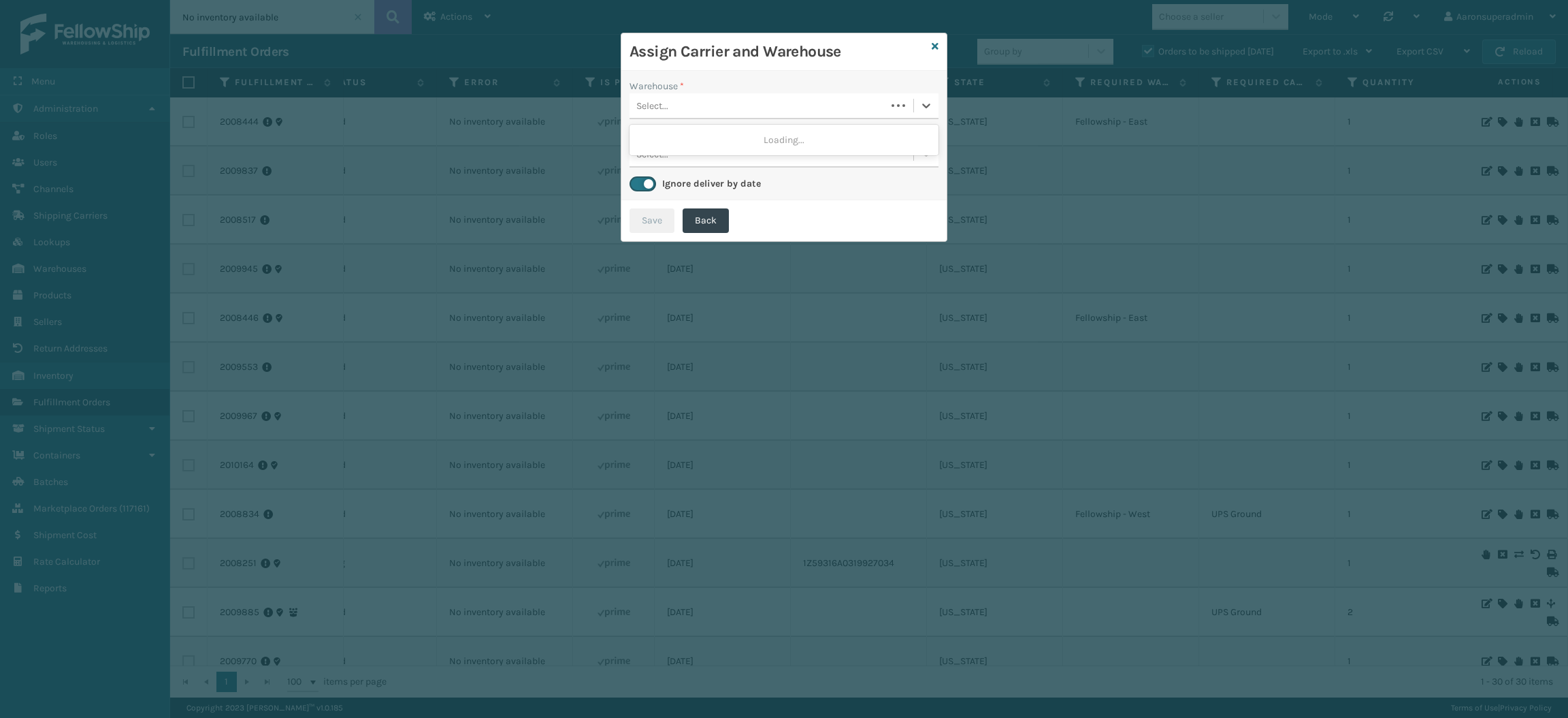
click at [777, 105] on div "Select..." at bounding box center [758, 106] width 257 height 23
click at [771, 104] on div "Select..." at bounding box center [758, 106] width 257 height 23
click at [746, 141] on div "Fellowship - East" at bounding box center [784, 140] width 309 height 25
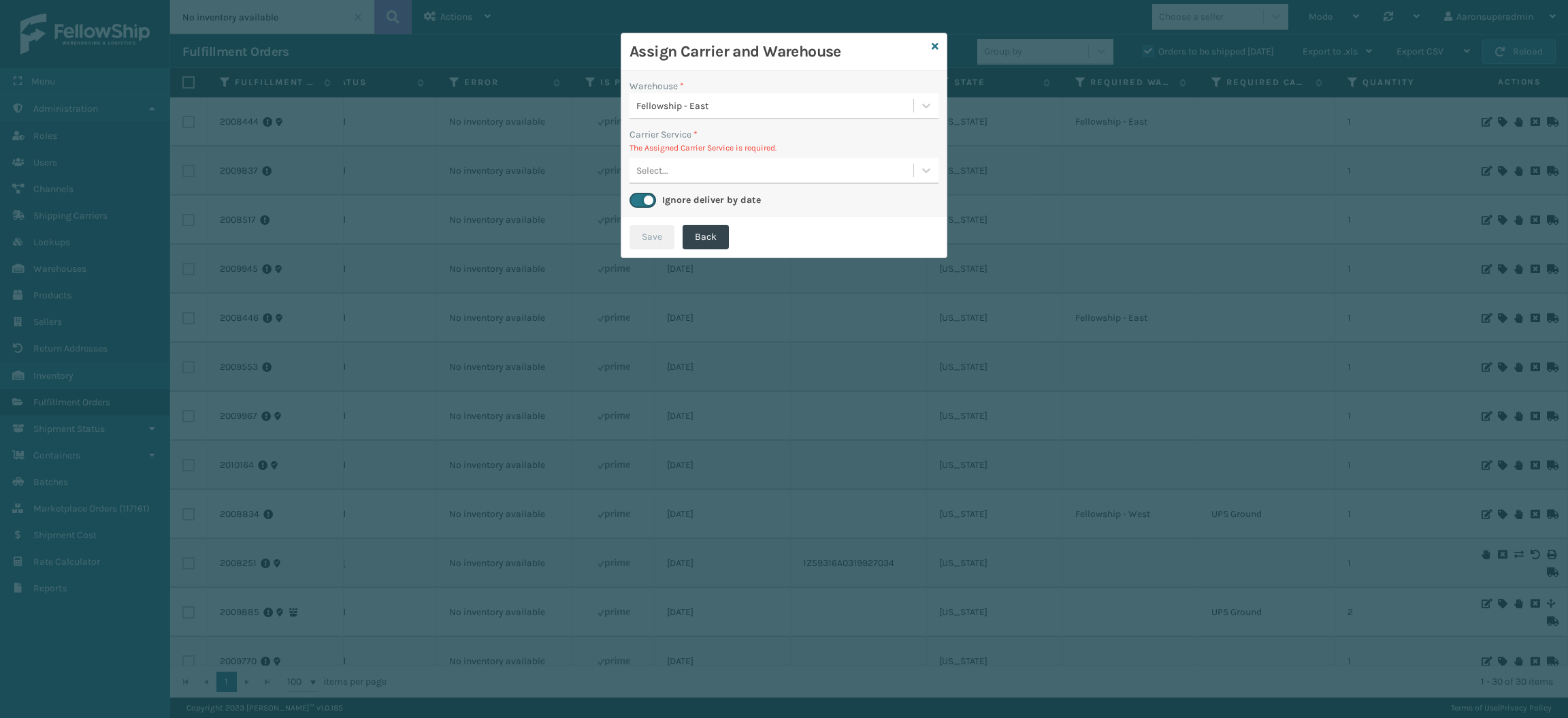
click at [721, 167] on div "Select..." at bounding box center [771, 171] width 283 height 23
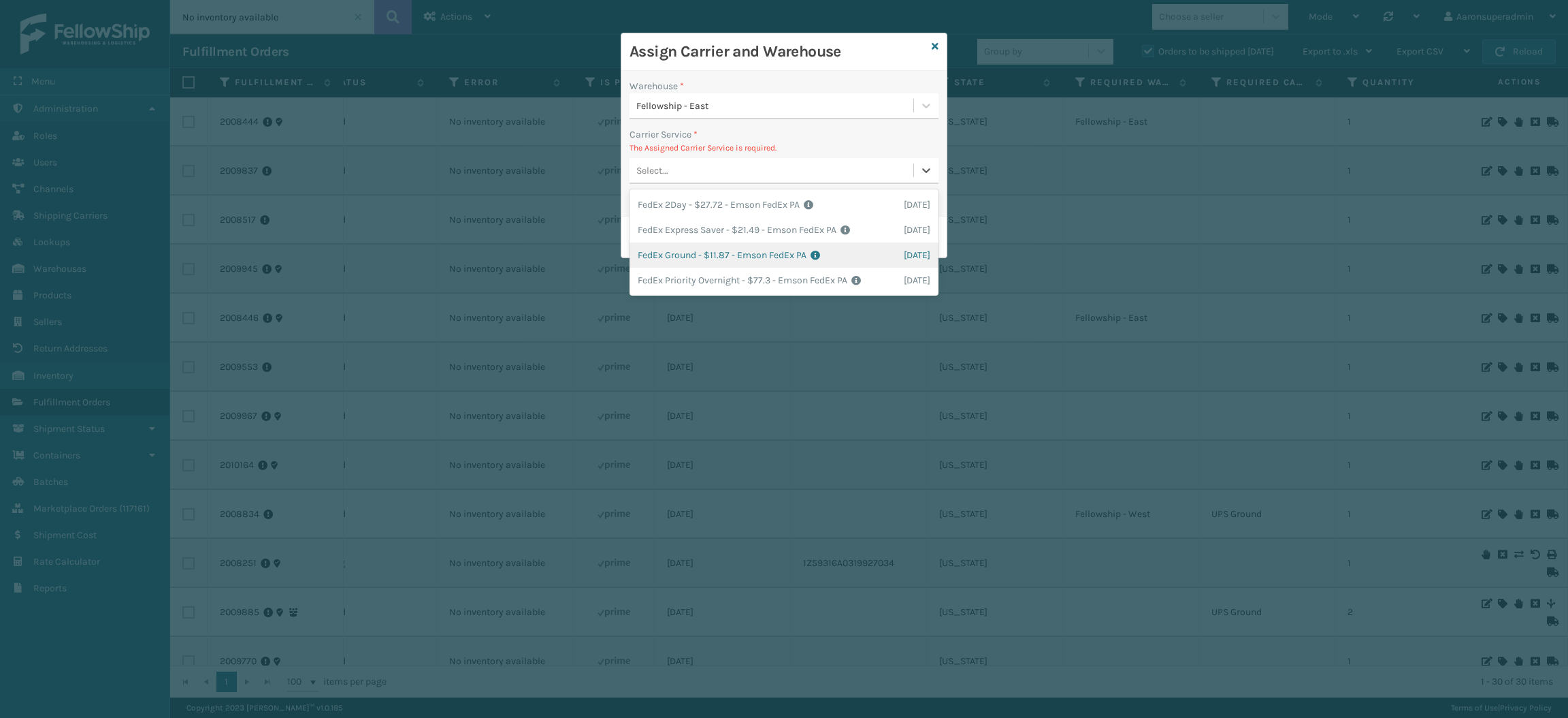
click at [697, 252] on div "FedEx Ground - $11.87 - Emson FedEx PA Shipping Cost $11.87 Surplus Cost $0 Tot…" at bounding box center [784, 255] width 309 height 25
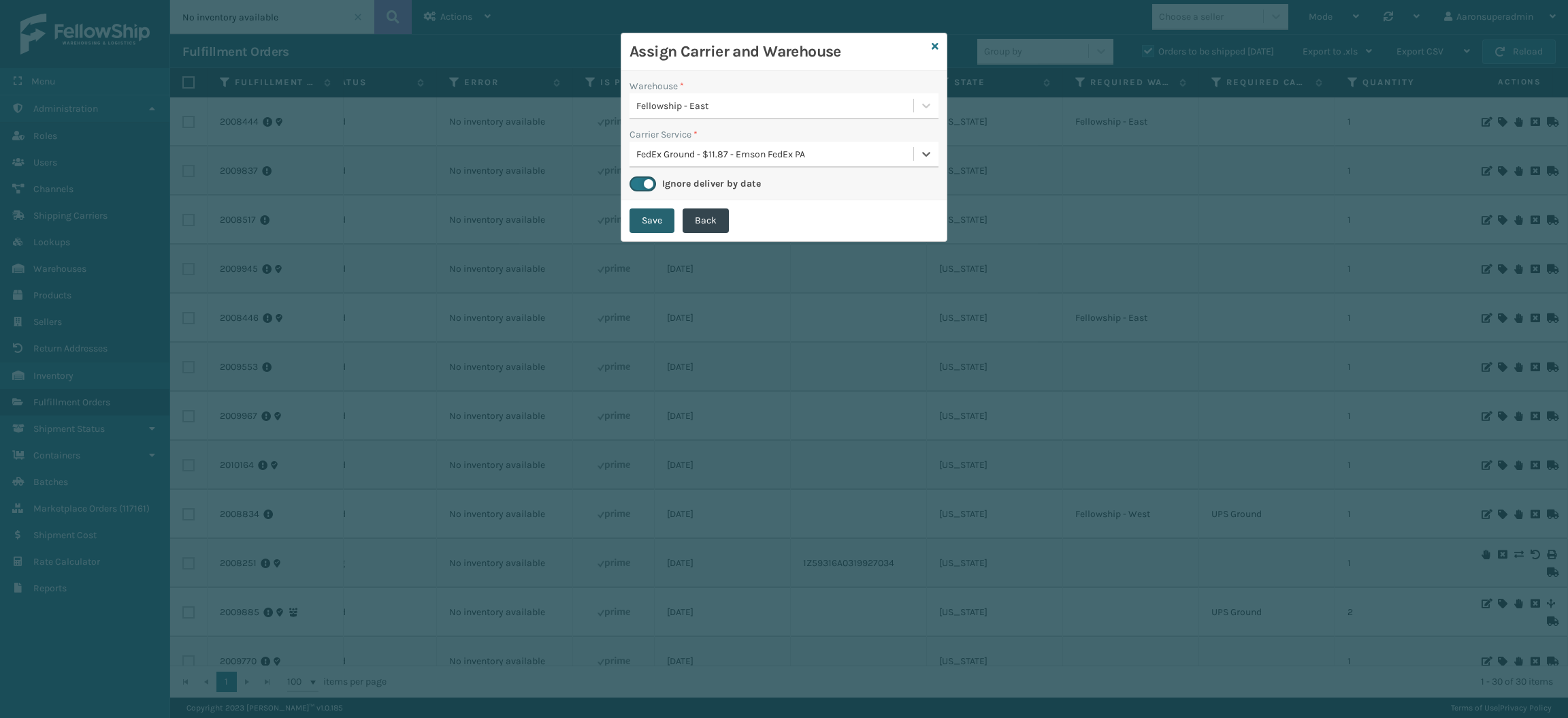
click at [634, 216] on button "Save" at bounding box center [652, 220] width 45 height 24
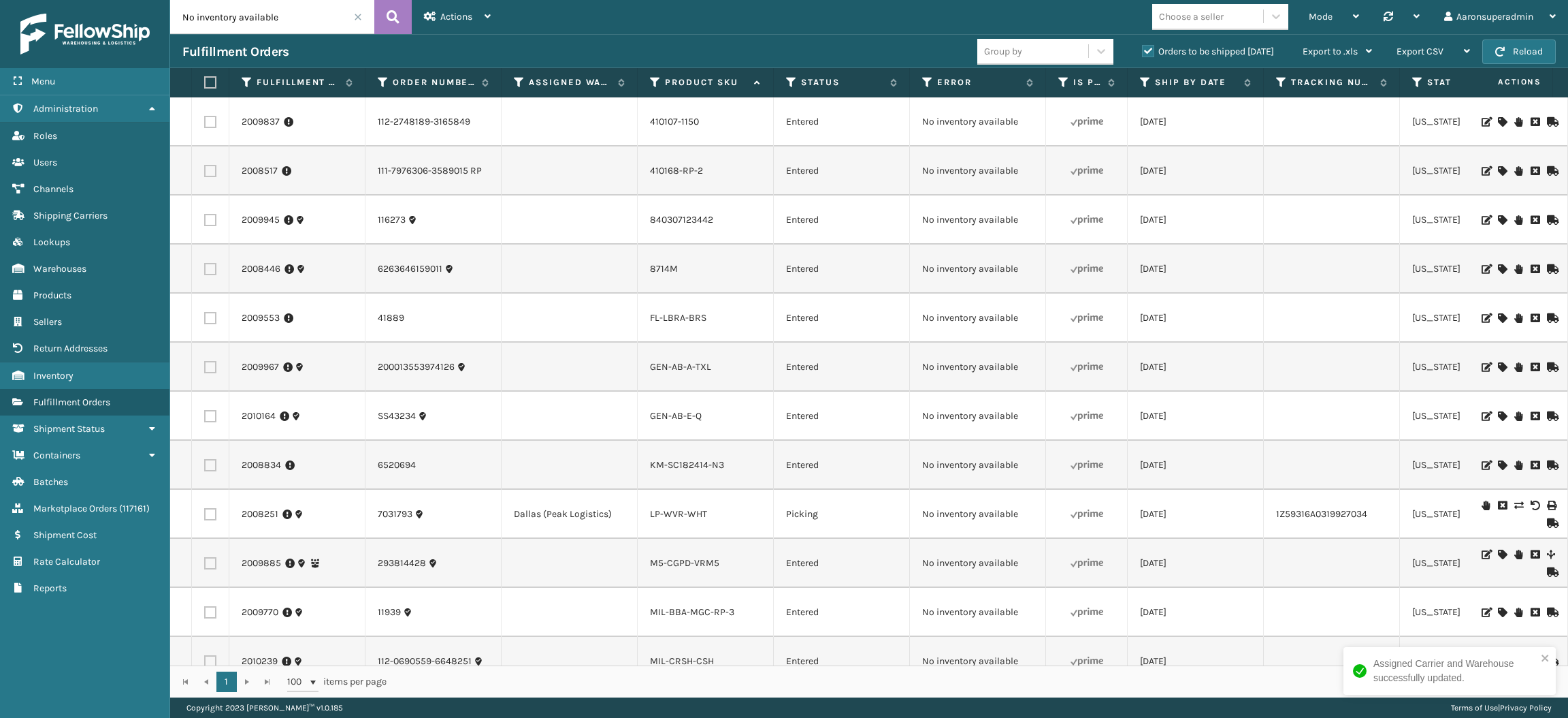
click at [1187, 26] on div "Choose a seller" at bounding box center [1207, 16] width 111 height 23
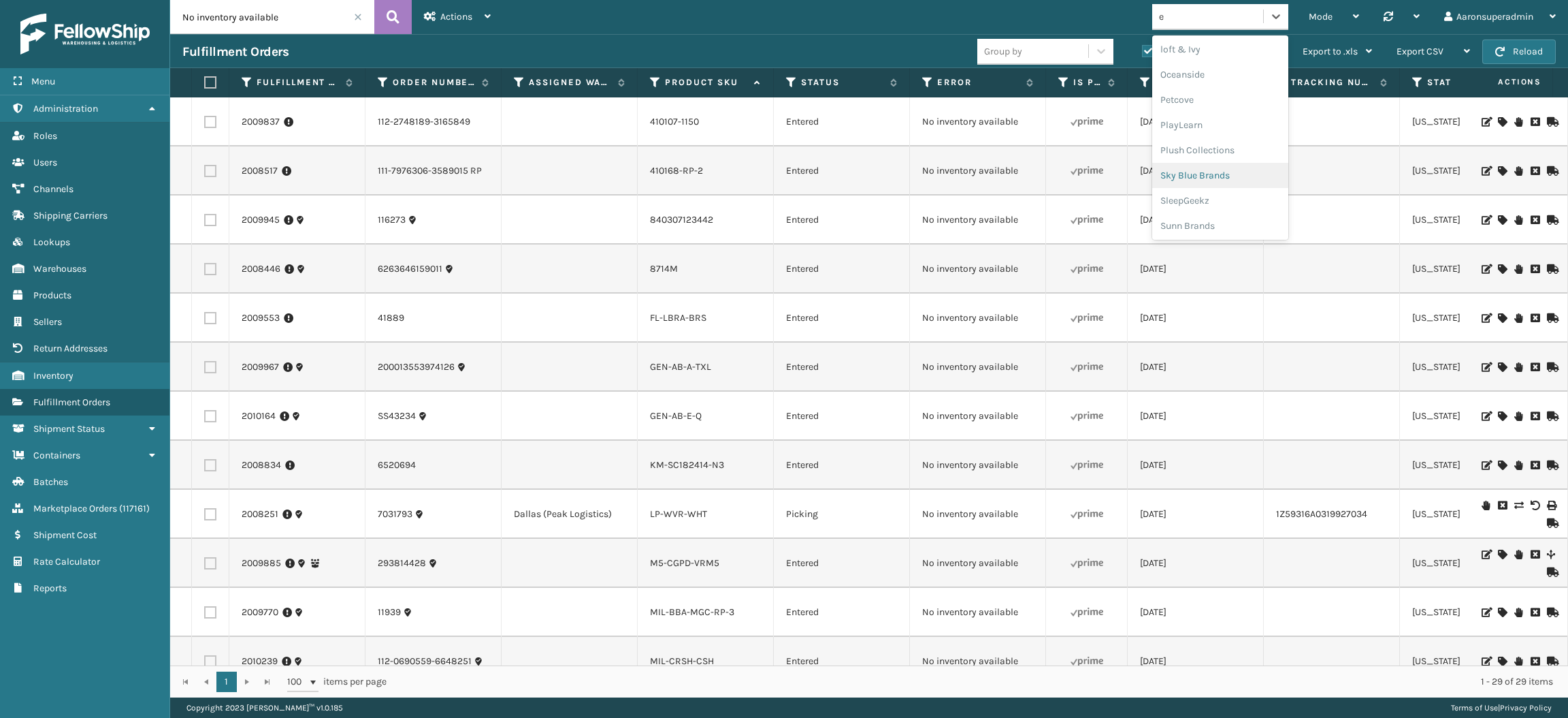
type input "em"
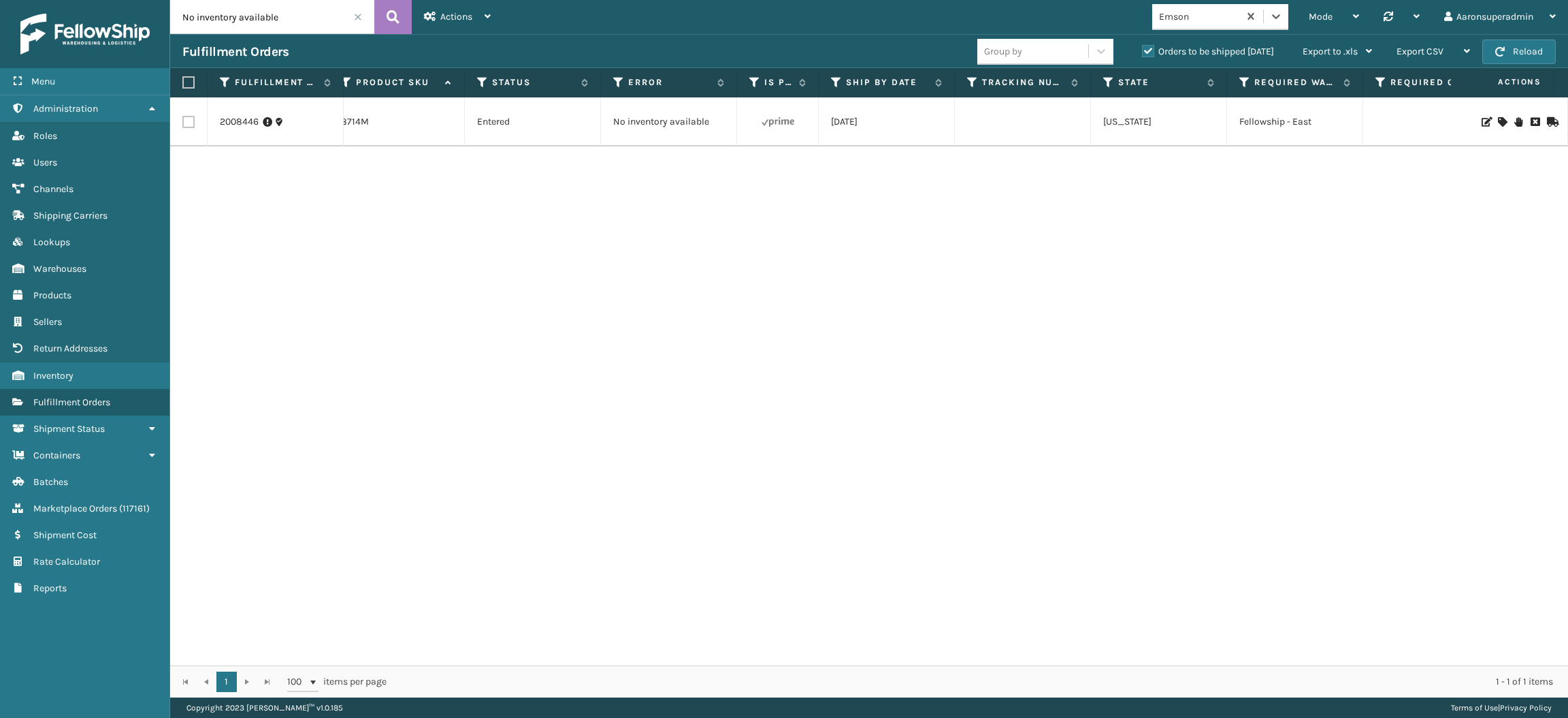
scroll to position [0, 309]
click at [1498, 122] on icon at bounding box center [1501, 121] width 8 height 10
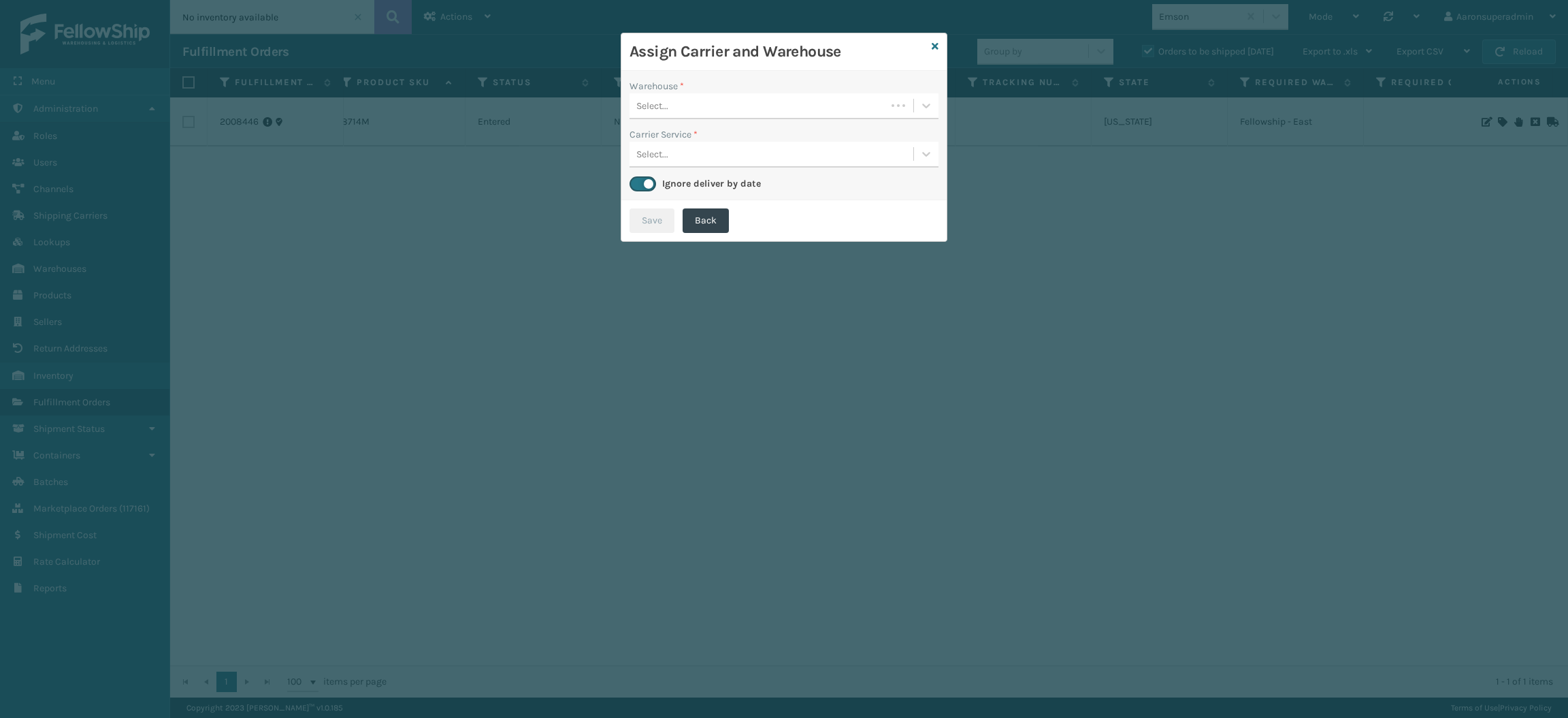
click at [823, 114] on div "Select..." at bounding box center [758, 106] width 257 height 23
click at [772, 147] on div "Fellowship - East" at bounding box center [784, 140] width 309 height 25
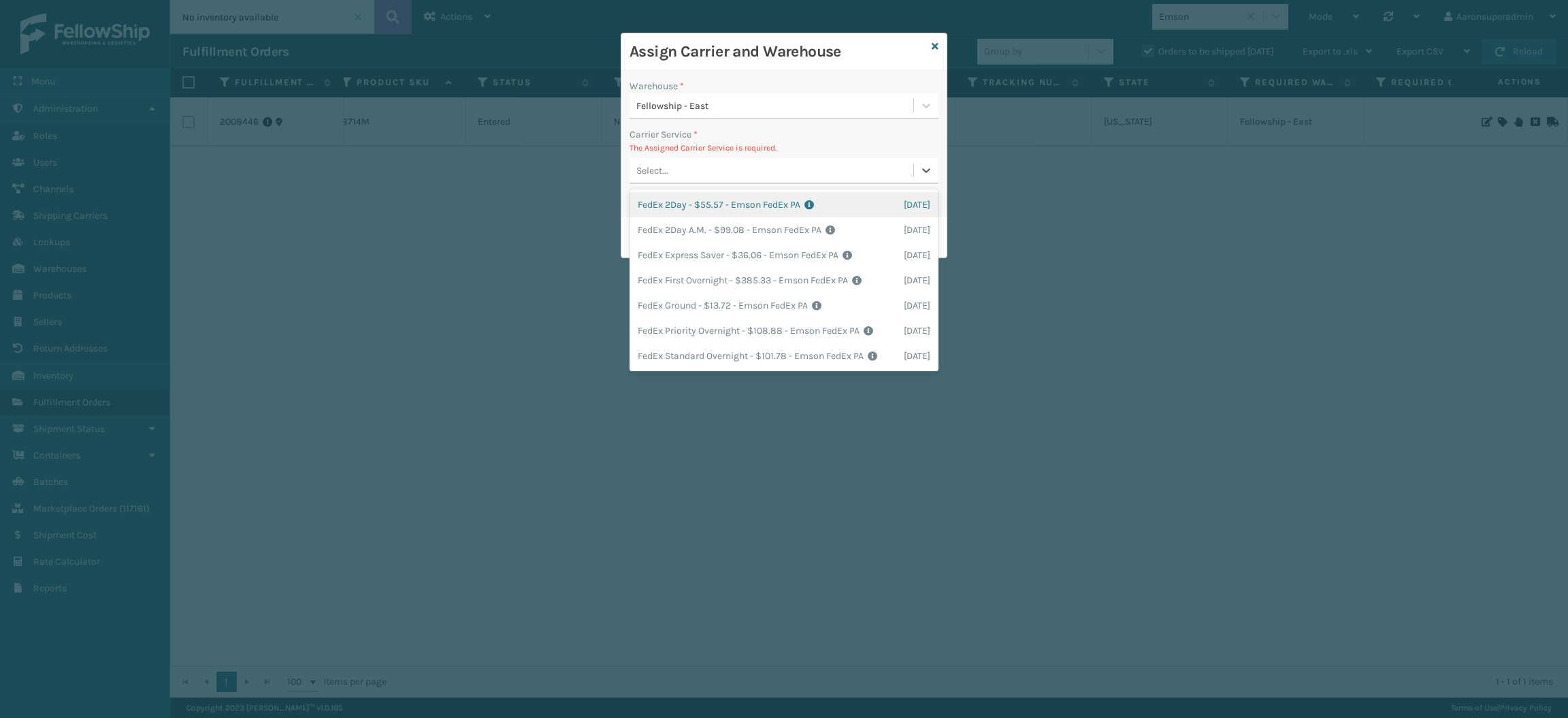
click at [717, 173] on div "Select..." at bounding box center [771, 171] width 283 height 23
click at [697, 309] on div "FedEx Ground - $13.72 - Emson FedEx PA Shipping Cost $13.72 Surplus Cost $0 Tot…" at bounding box center [784, 305] width 309 height 25
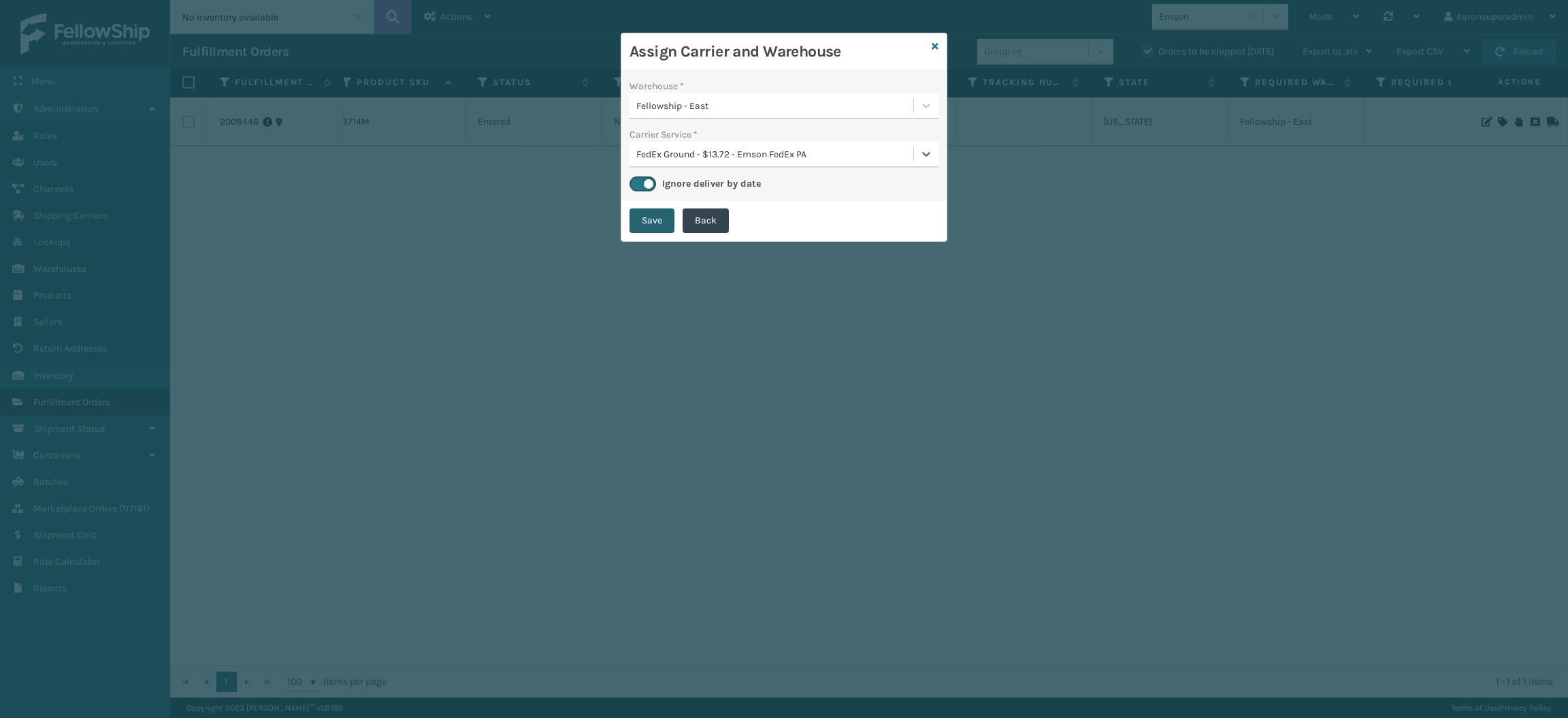
click at [648, 211] on button "Save" at bounding box center [652, 220] width 45 height 24
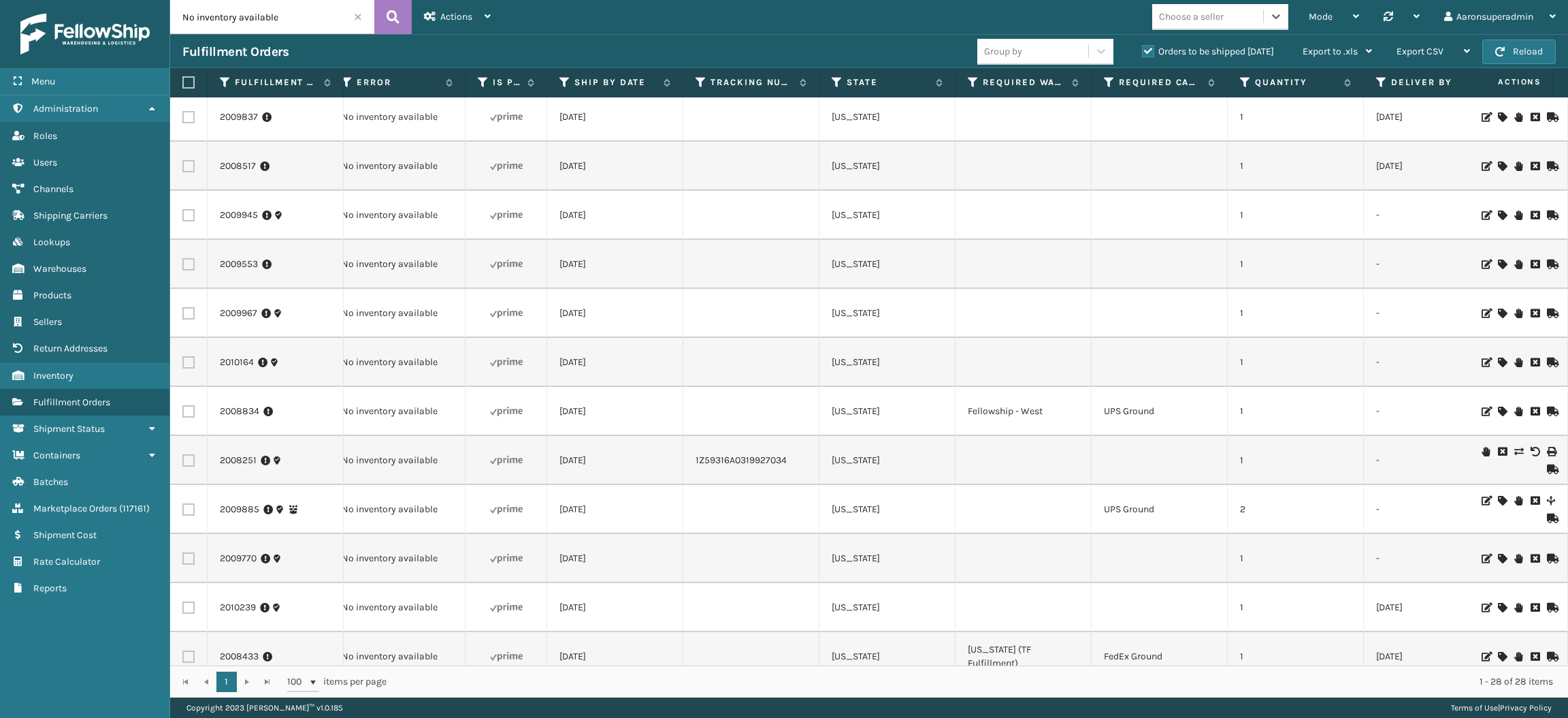
scroll to position [0, 578]
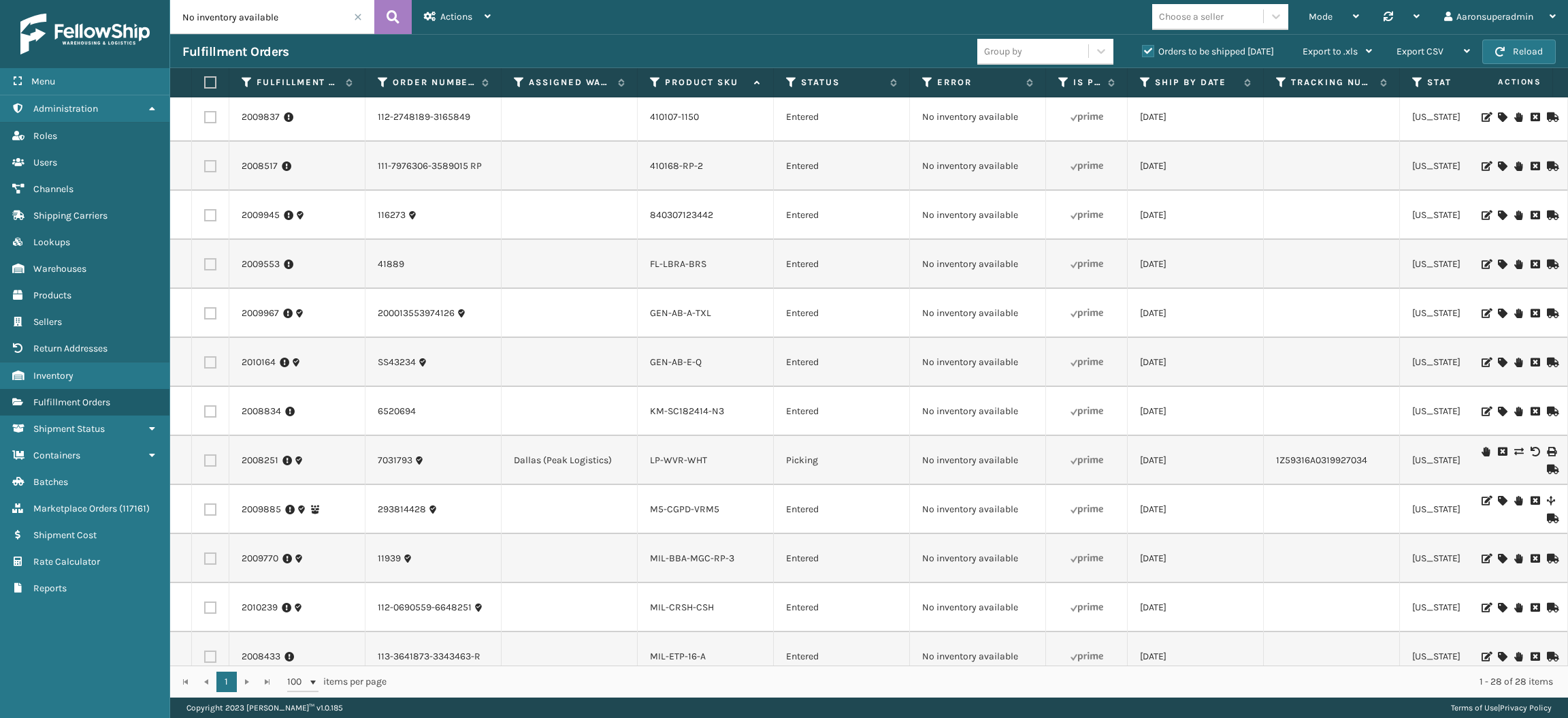
click at [1498, 116] on icon at bounding box center [1501, 117] width 8 height 10
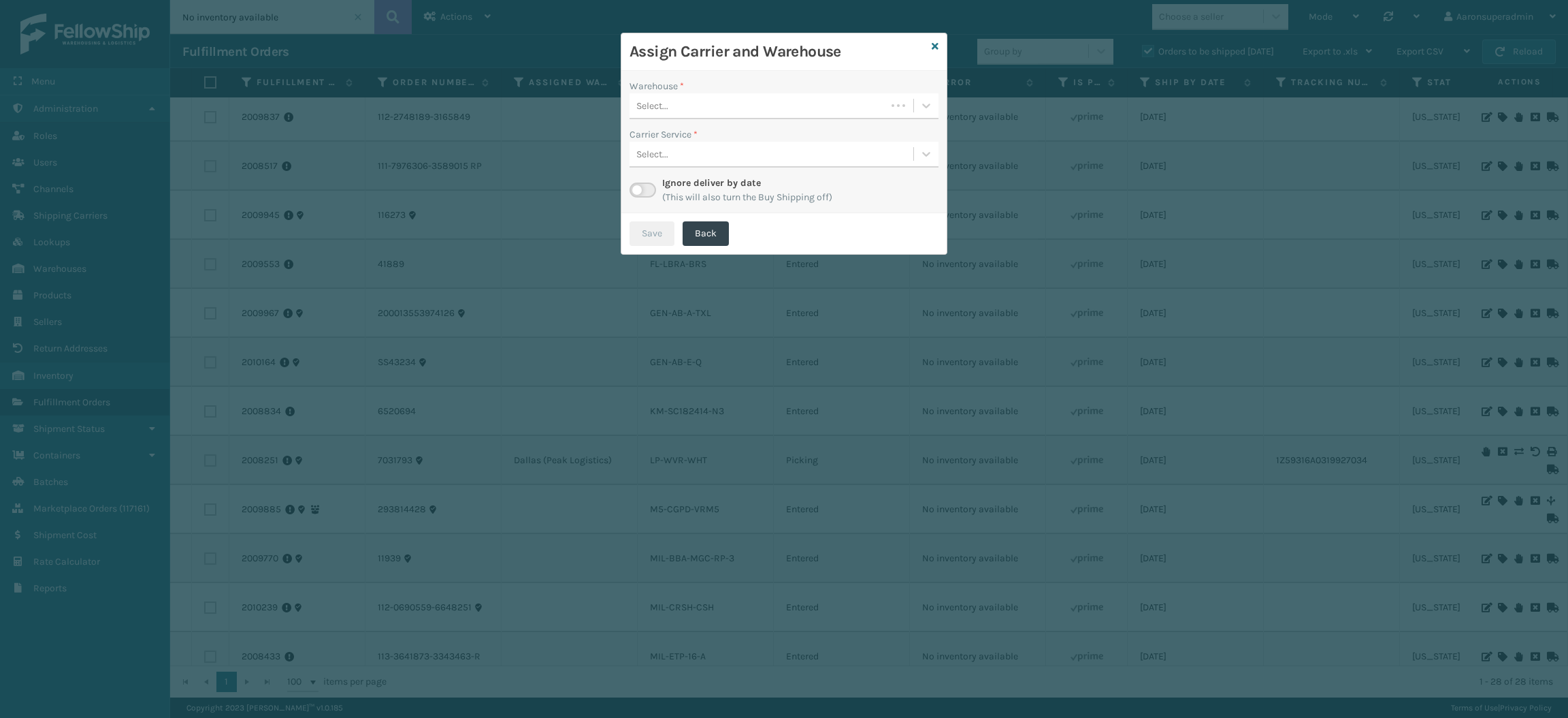
click at [799, 106] on div "Select..." at bounding box center [758, 106] width 257 height 23
click at [701, 163] on div "SleepGeekz Warehouse" at bounding box center [784, 165] width 309 height 25
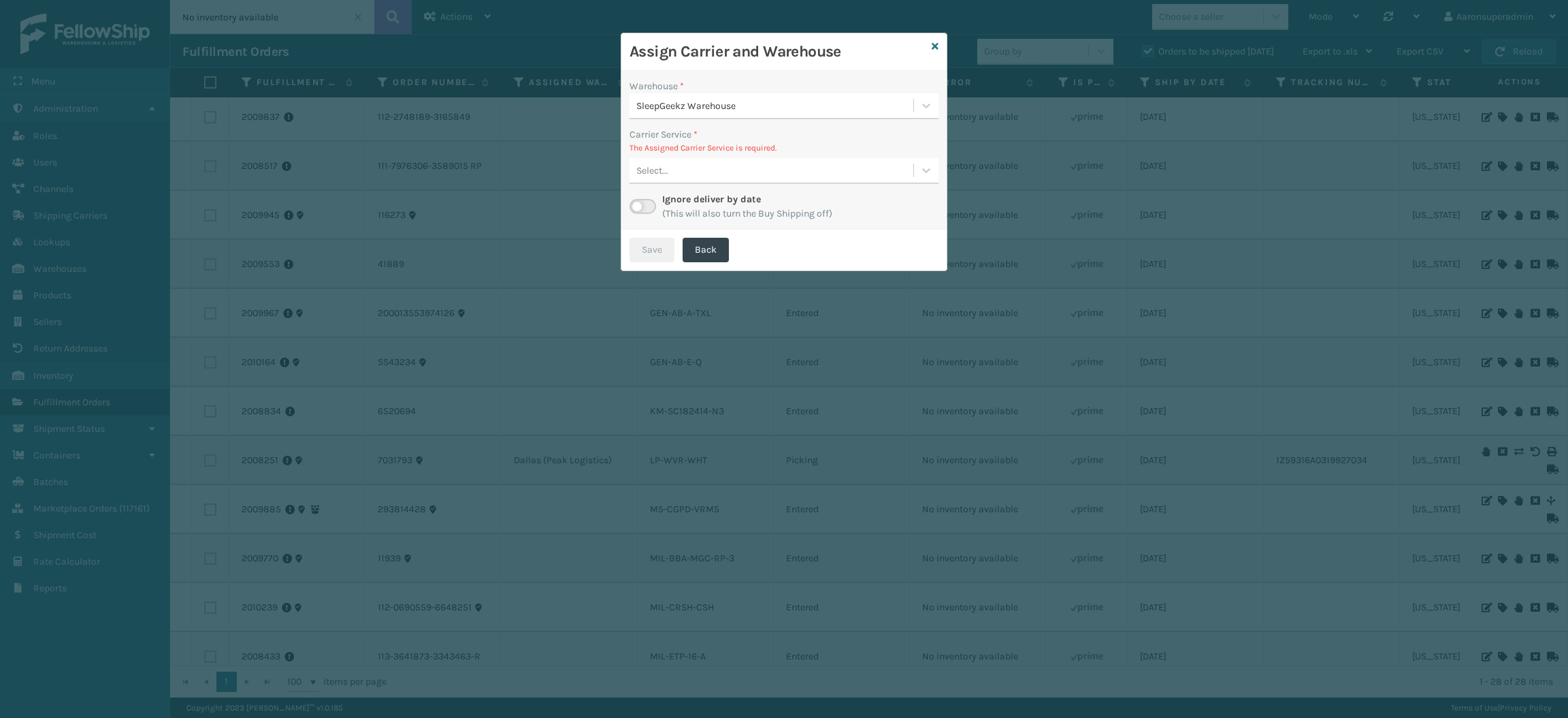
click at [738, 116] on div "SleepGeekz Warehouse" at bounding box center [771, 106] width 283 height 23
click at [718, 147] on div "[PERSON_NAME]" at bounding box center [784, 140] width 309 height 25
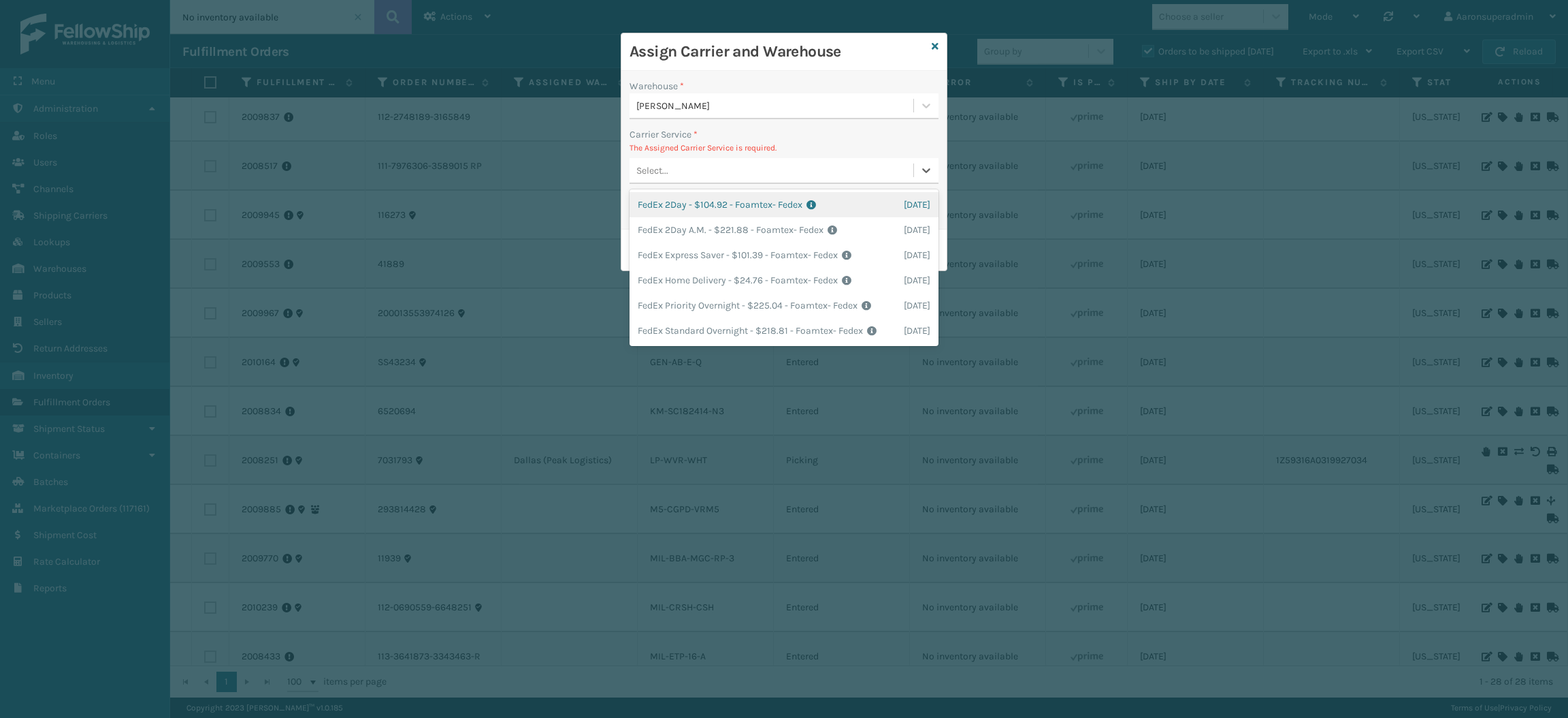
click at [667, 175] on div "Select..." at bounding box center [652, 170] width 32 height 14
click at [668, 277] on div "FedEx Home Delivery - $24.76 - Foamtex- Fedex Shipping Cost $24.76 Surplus Cost…" at bounding box center [784, 280] width 309 height 25
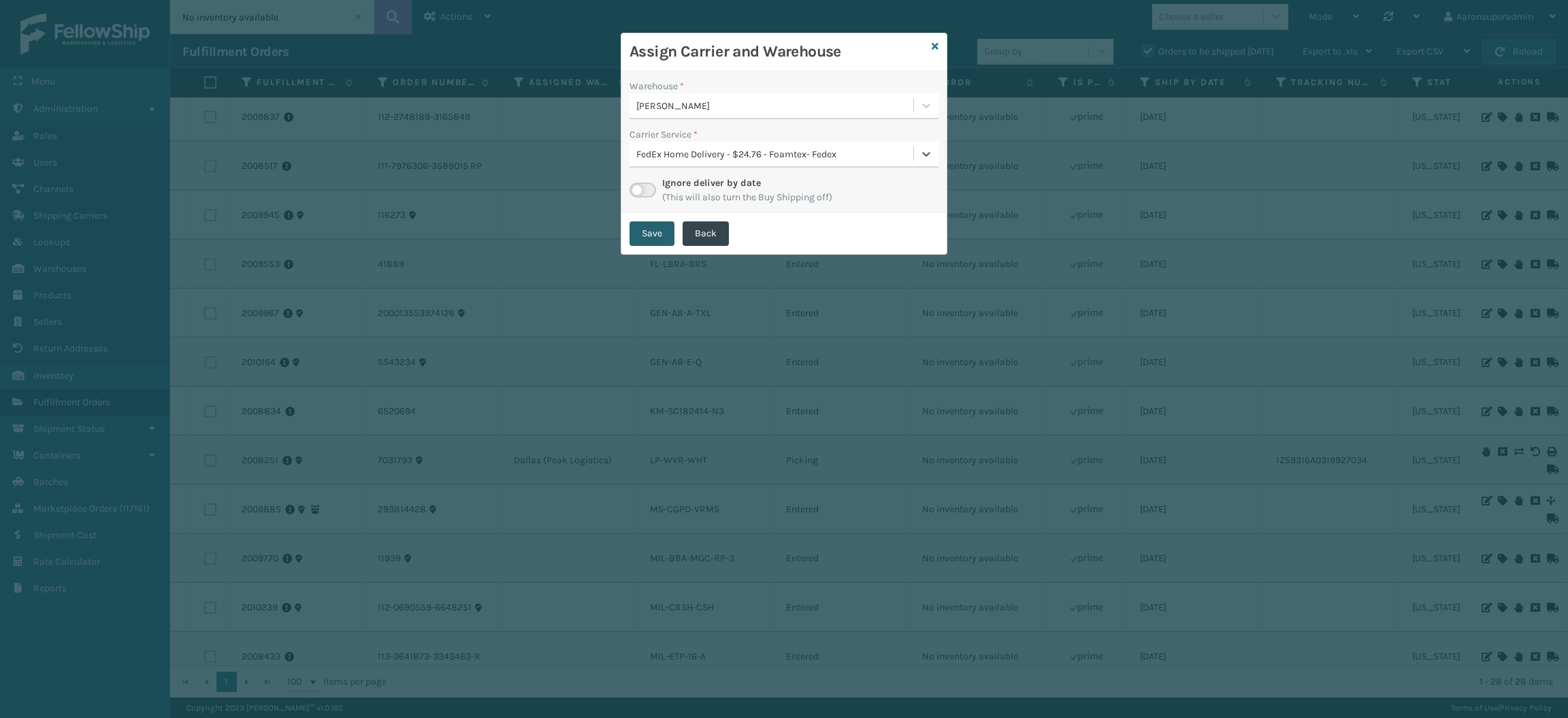
click at [655, 227] on button "Save" at bounding box center [652, 233] width 45 height 24
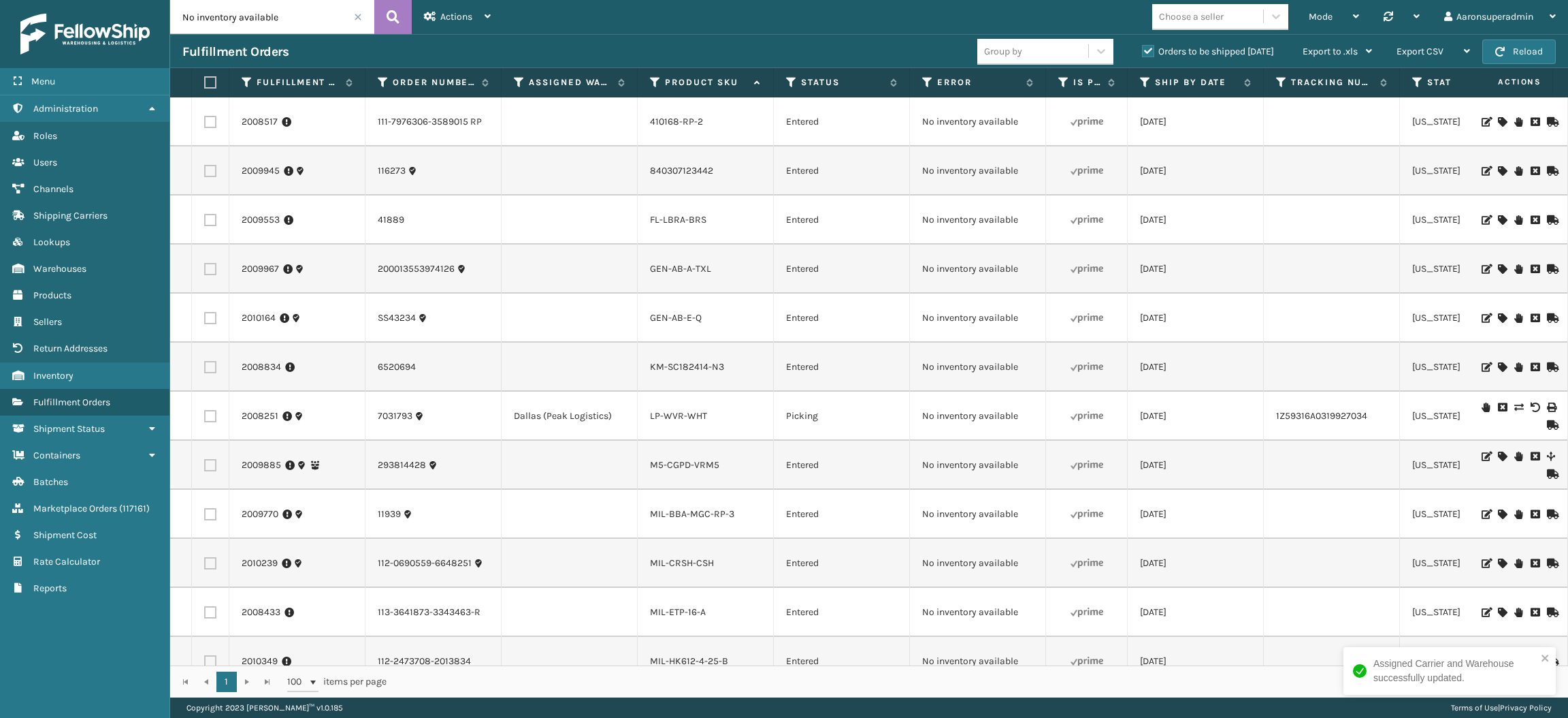
scroll to position [0, 438]
click at [1498, 122] on icon at bounding box center [1501, 121] width 8 height 10
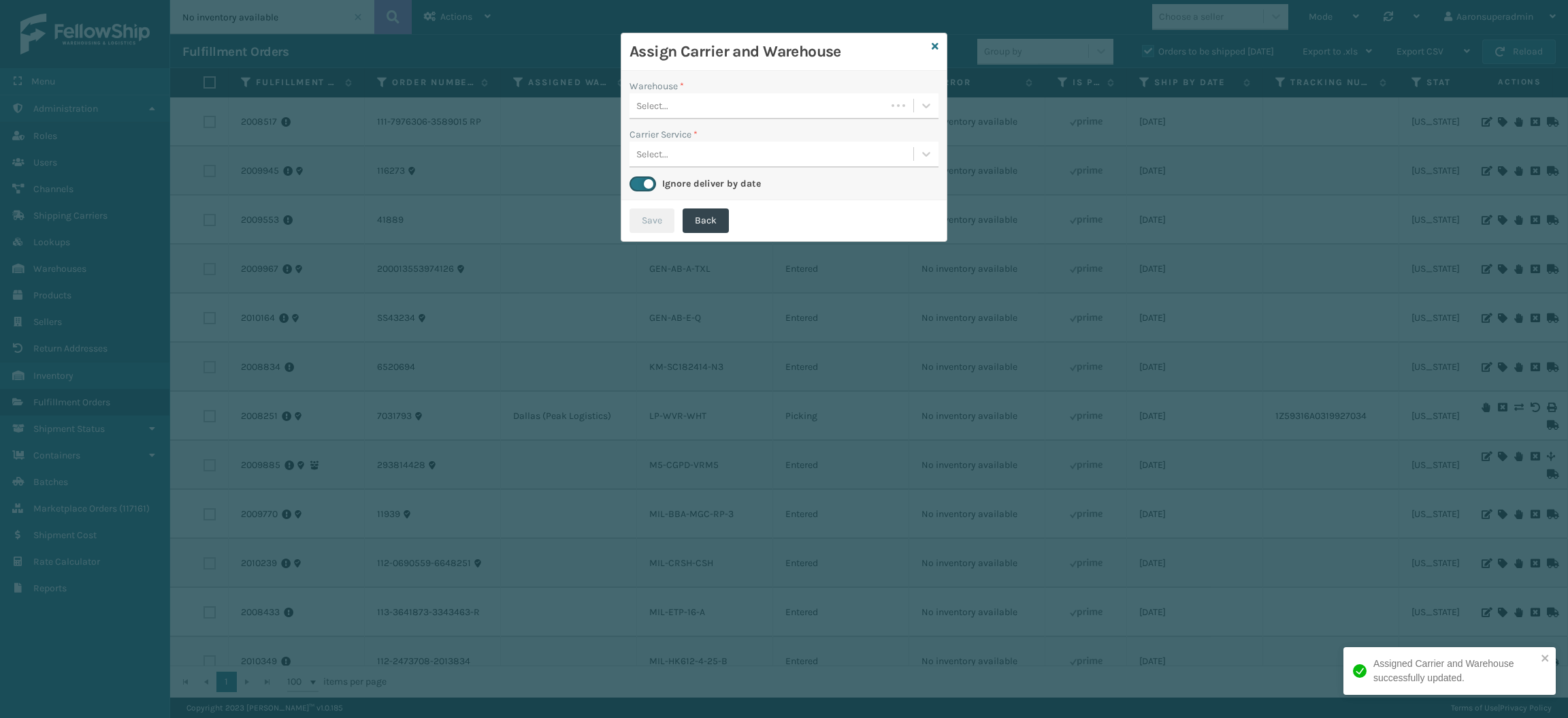
click at [737, 108] on div "Select..." at bounding box center [758, 106] width 257 height 23
click at [939, 47] on div "Assign Carrier and Warehouse" at bounding box center [784, 51] width 325 height 37
click at [937, 47] on icon at bounding box center [935, 46] width 7 height 10
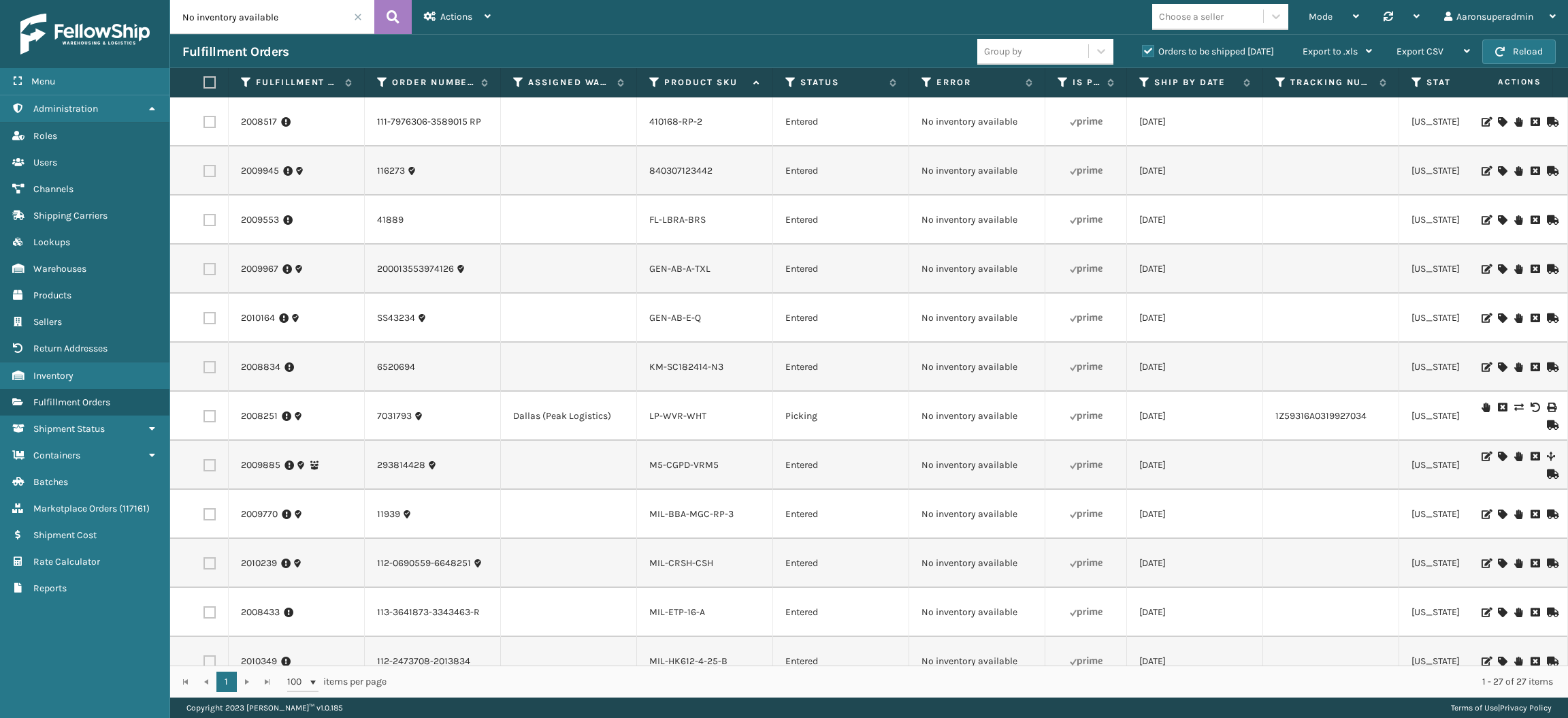
click at [1498, 173] on icon at bounding box center [1501, 171] width 8 height 10
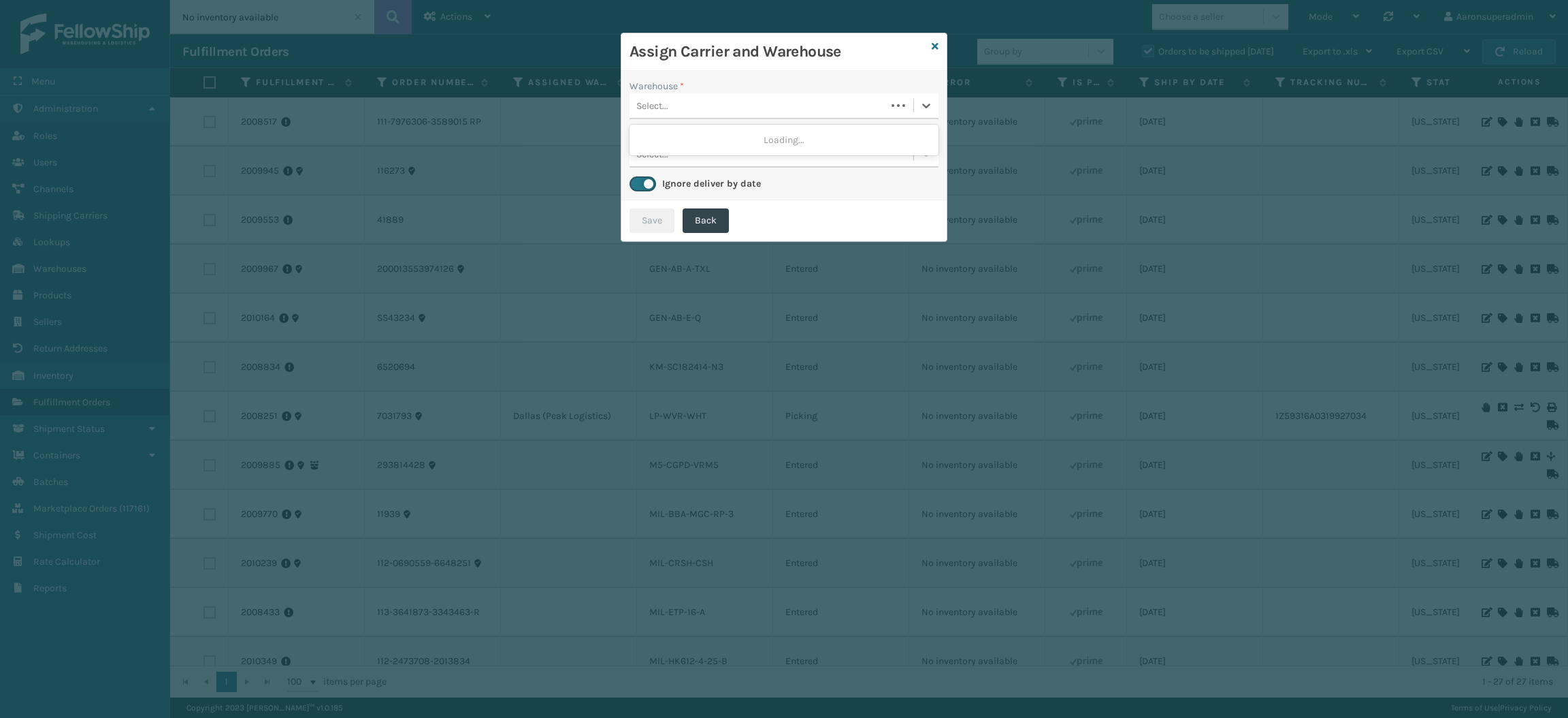
click at [810, 108] on div "Select..." at bounding box center [758, 106] width 257 height 23
click at [934, 50] on icon at bounding box center [935, 46] width 7 height 10
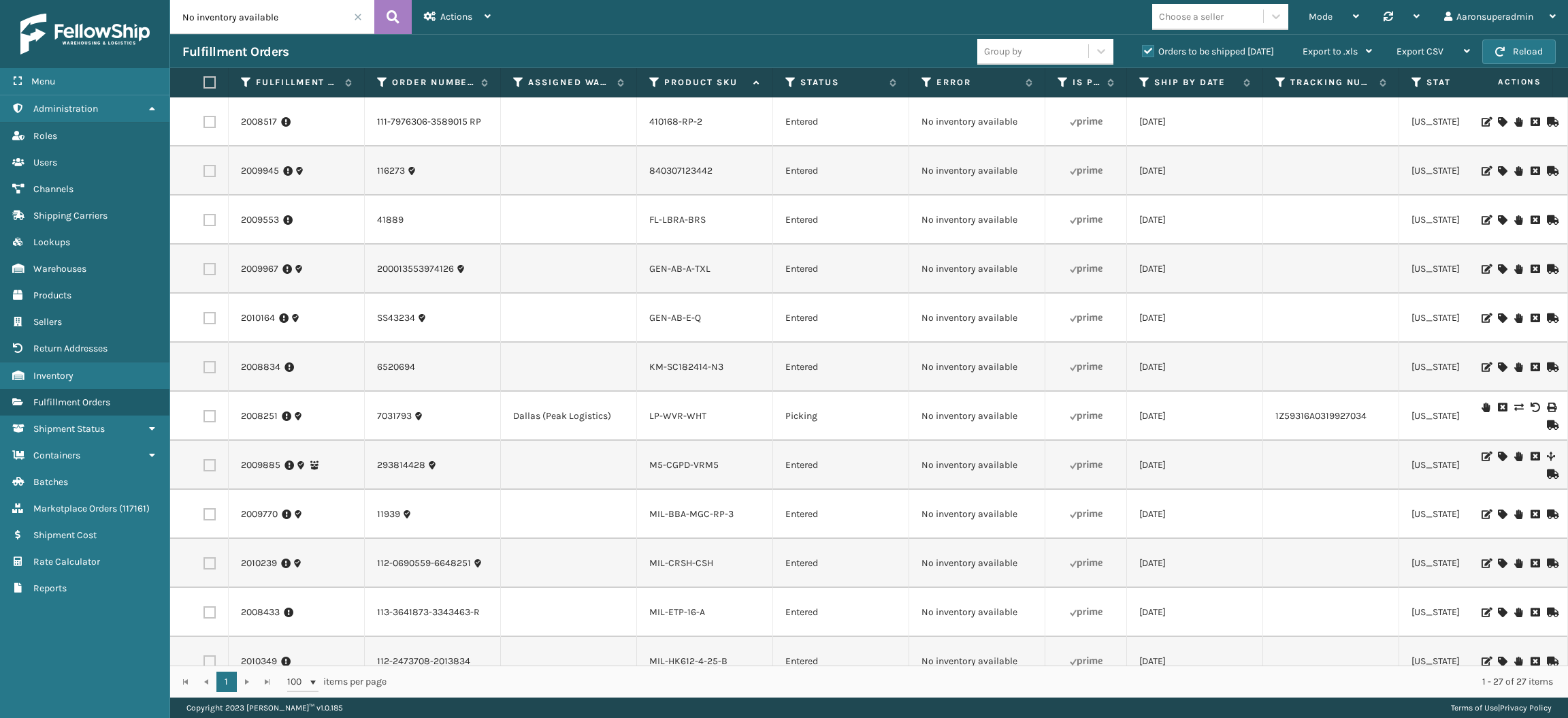
click at [1481, 219] on div at bounding box center [1516, 219] width 77 height 10
click at [1498, 220] on icon at bounding box center [1501, 219] width 8 height 10
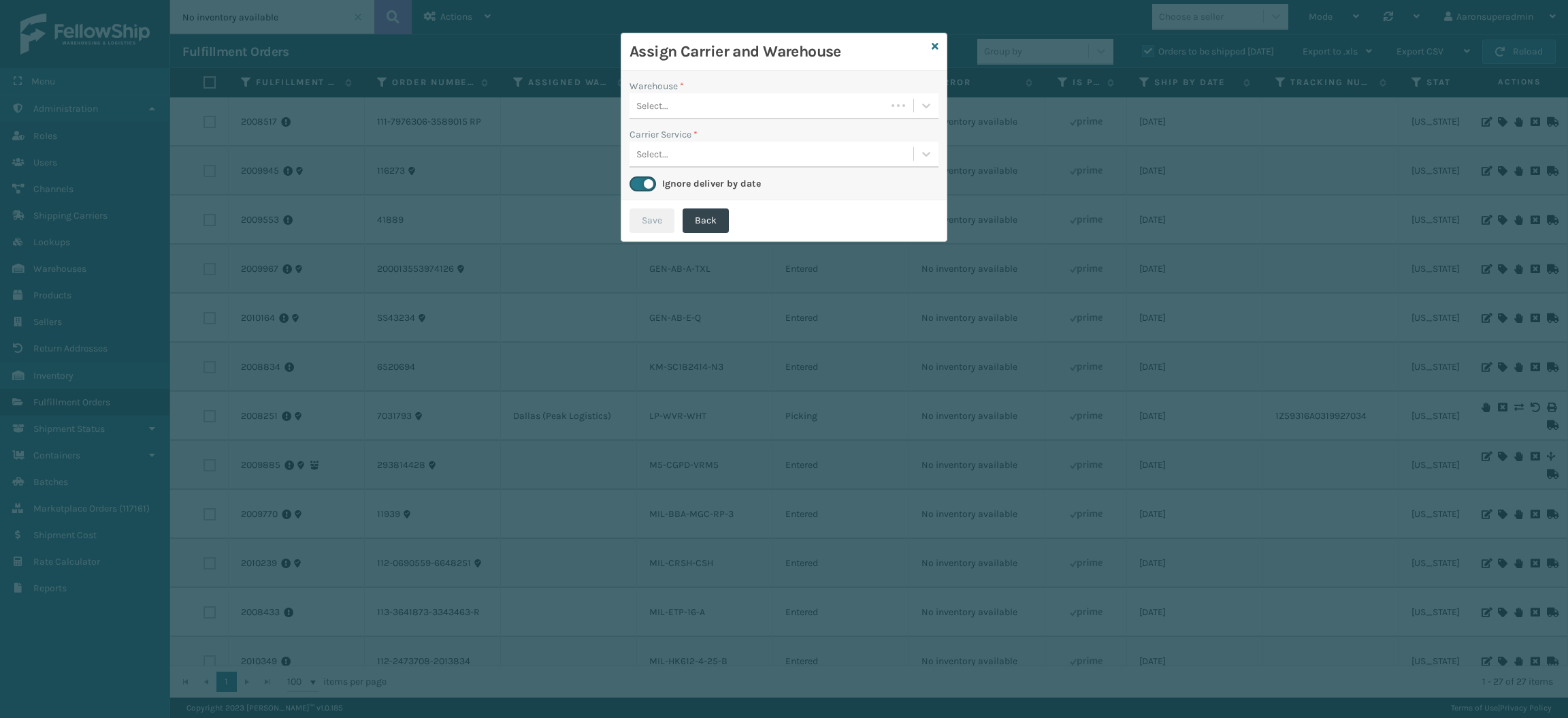
click at [855, 106] on div "Select..." at bounding box center [758, 106] width 257 height 23
click at [771, 142] on div "Fellowship - West" at bounding box center [784, 140] width 309 height 25
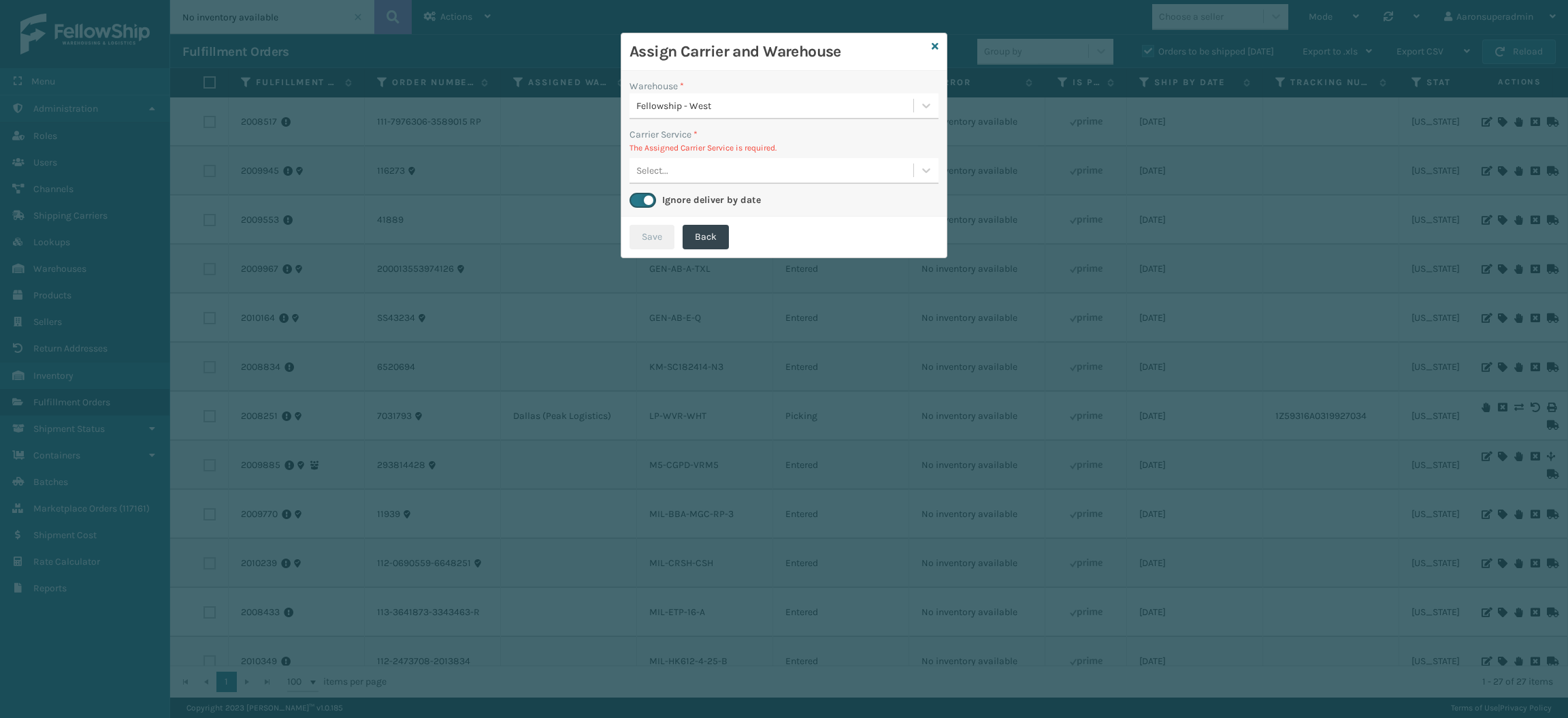
click at [660, 175] on div "Select..." at bounding box center [652, 170] width 32 height 14
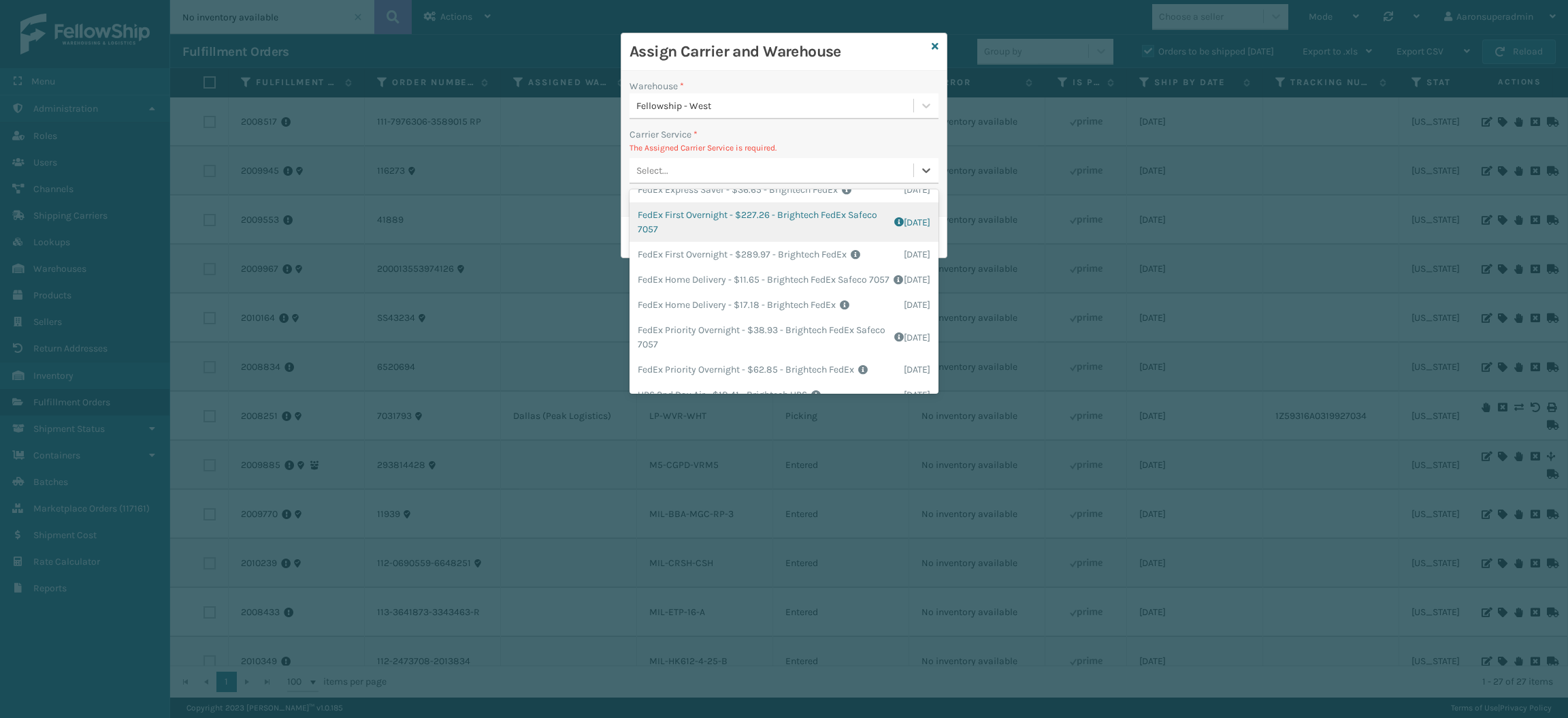
scroll to position [104, 0]
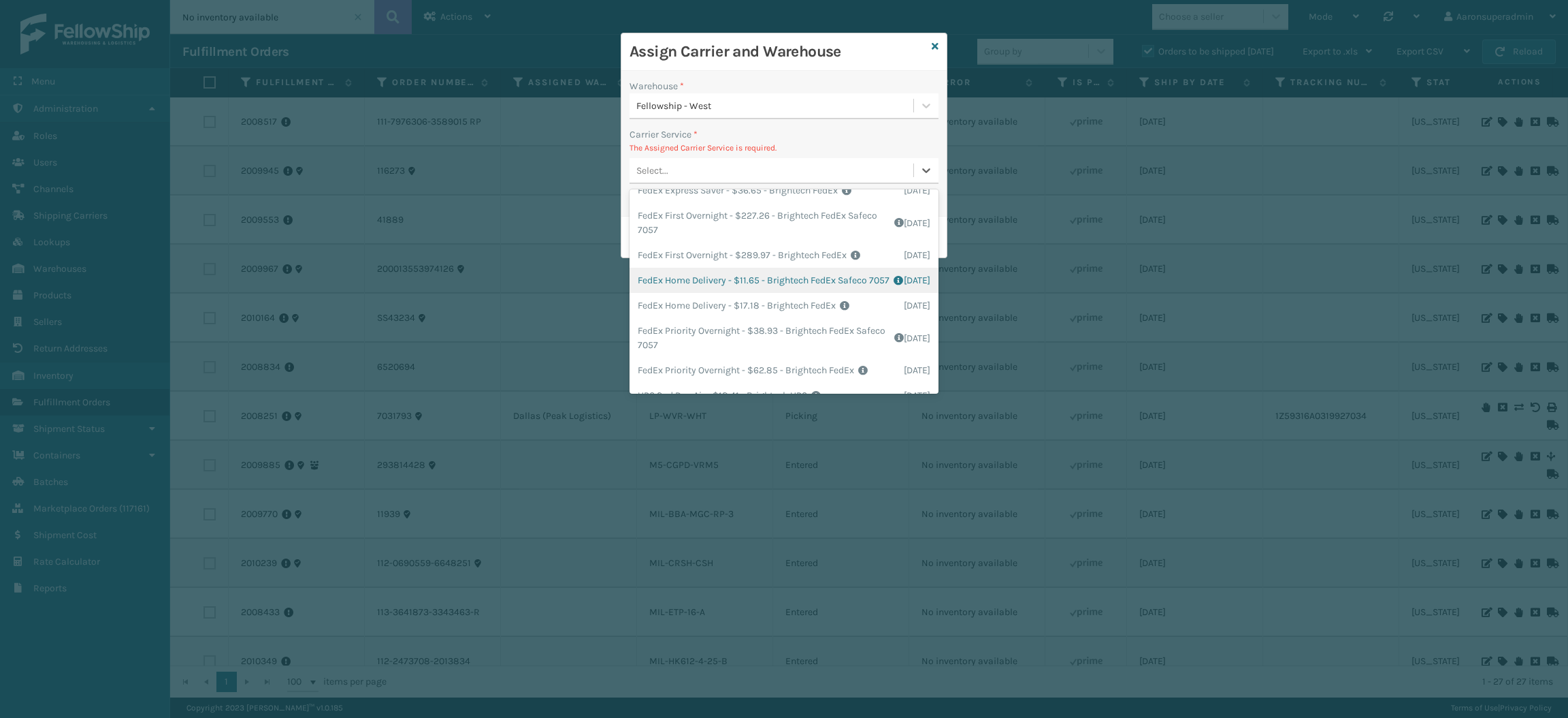
click at [706, 293] on div "FedEx Home Delivery - $11.65 - Brightech FedEx Safeco 7057 Shipping Cost $11.65…" at bounding box center [784, 280] width 309 height 25
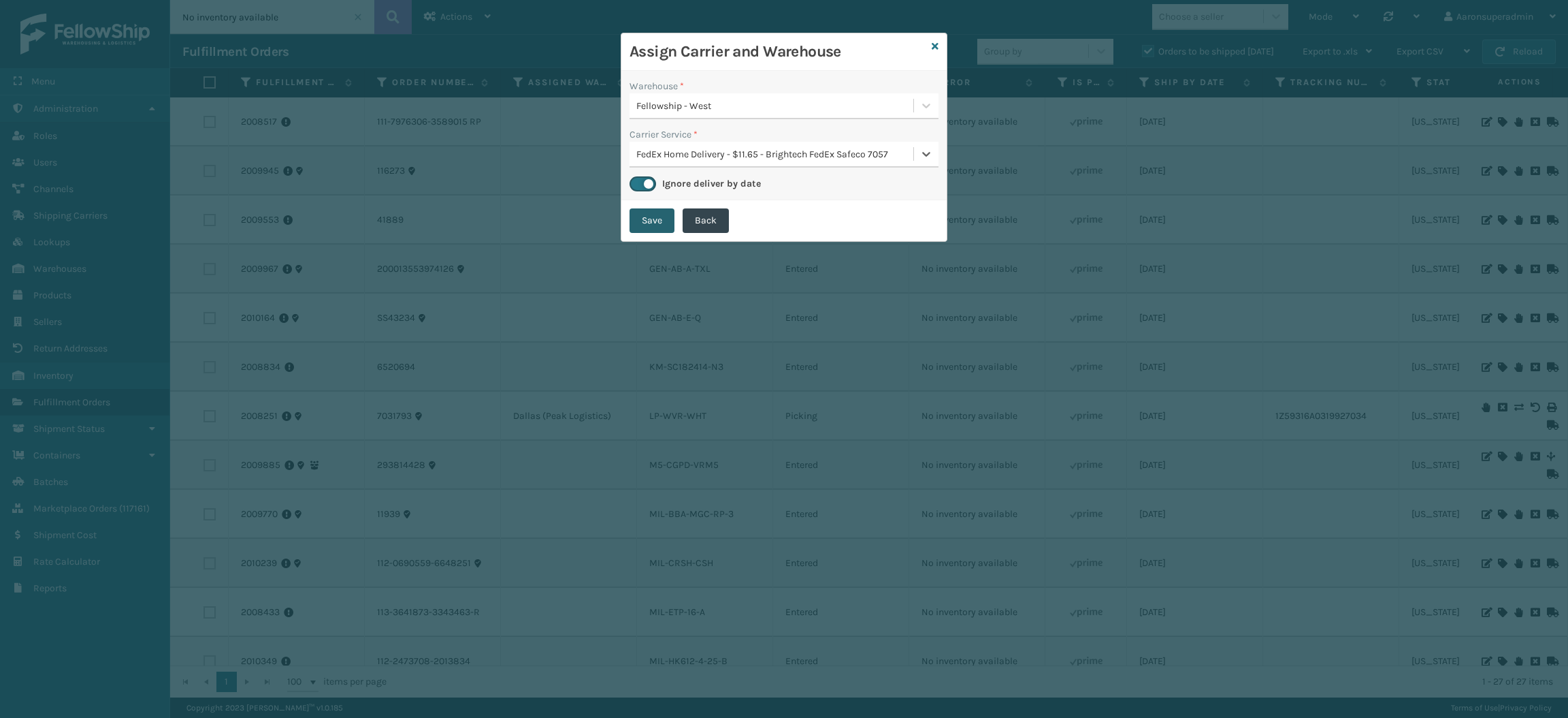
click at [651, 222] on button "Save" at bounding box center [652, 220] width 45 height 24
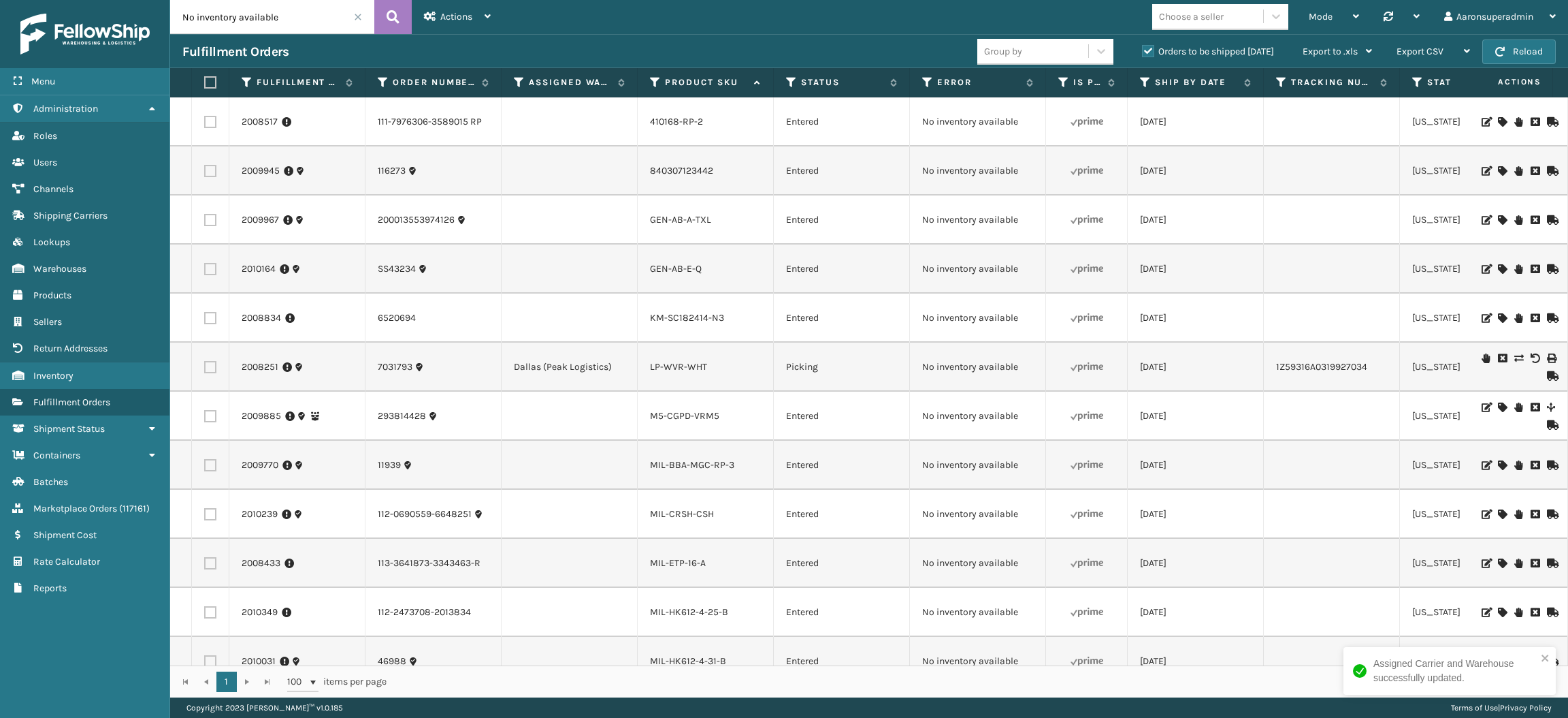
click at [1498, 218] on icon at bounding box center [1501, 219] width 8 height 10
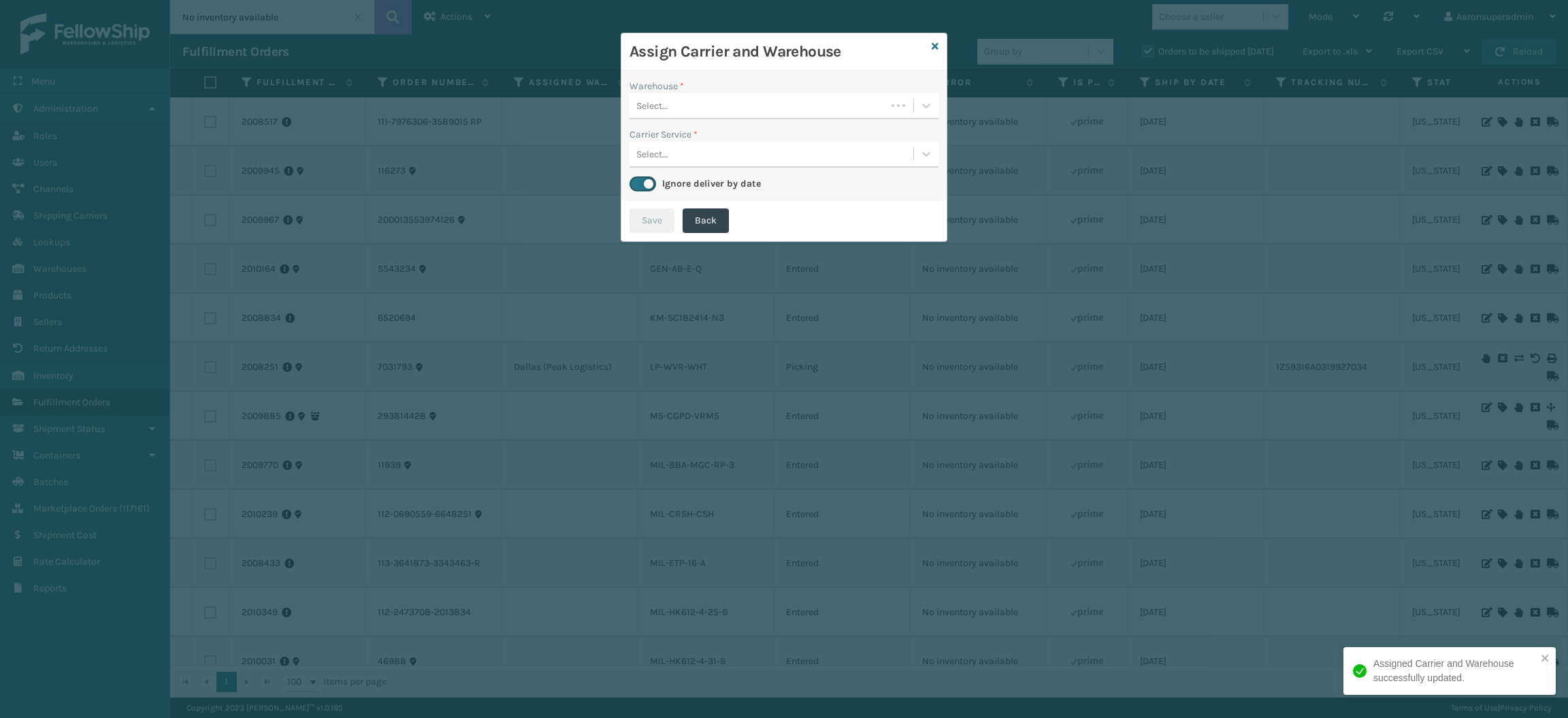
click at [671, 105] on div "Select..." at bounding box center [758, 106] width 257 height 23
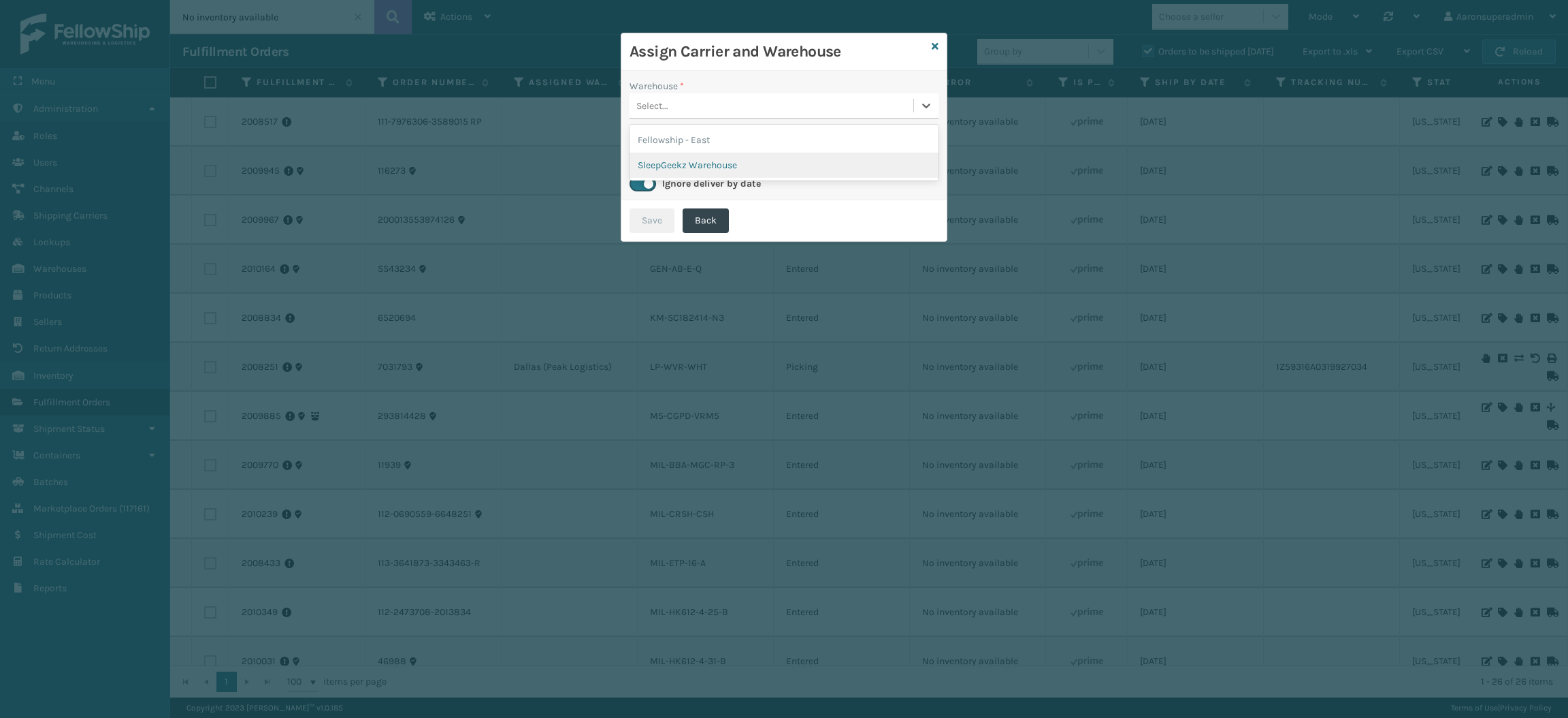
click at [680, 166] on div "SleepGeekz Warehouse" at bounding box center [784, 165] width 309 height 25
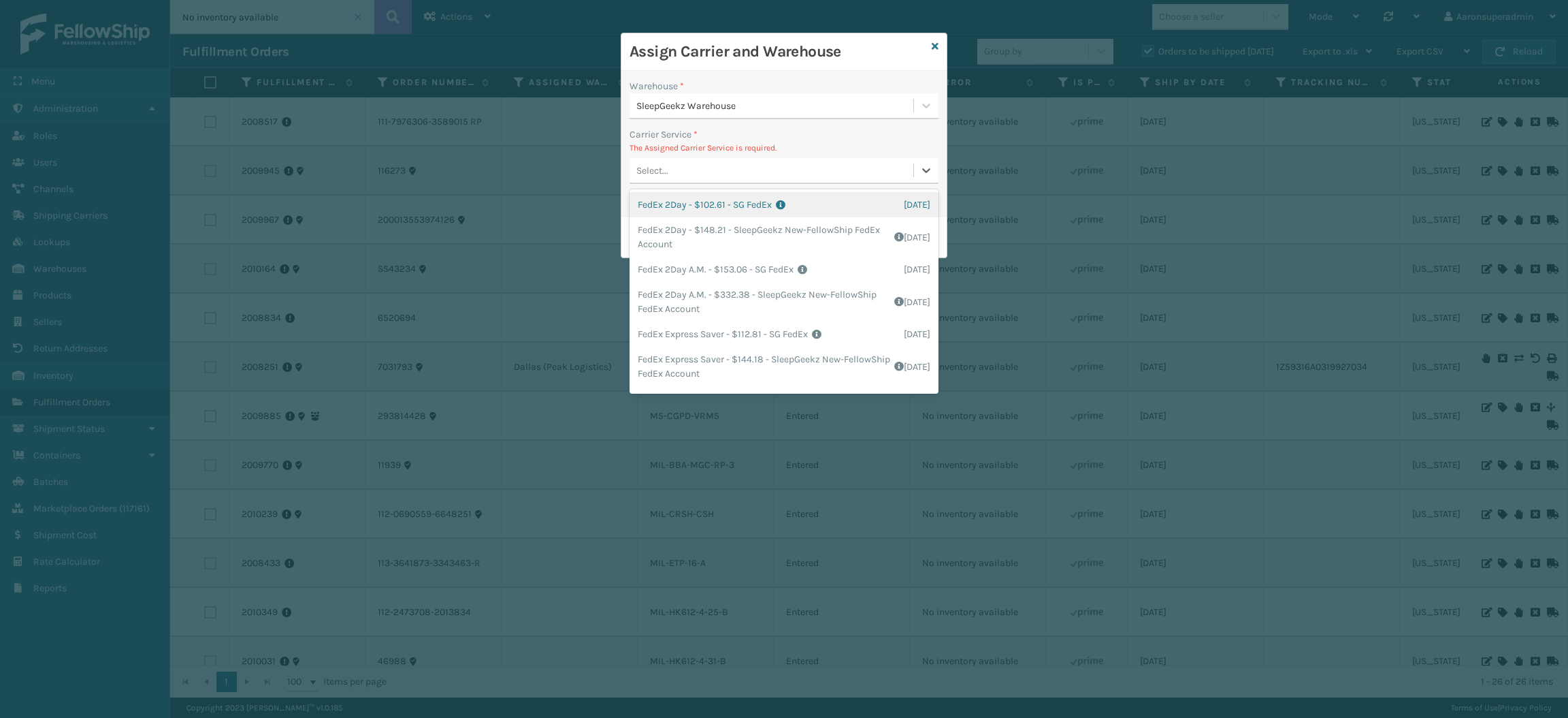
click at [681, 158] on div "Select..." at bounding box center [784, 171] width 309 height 26
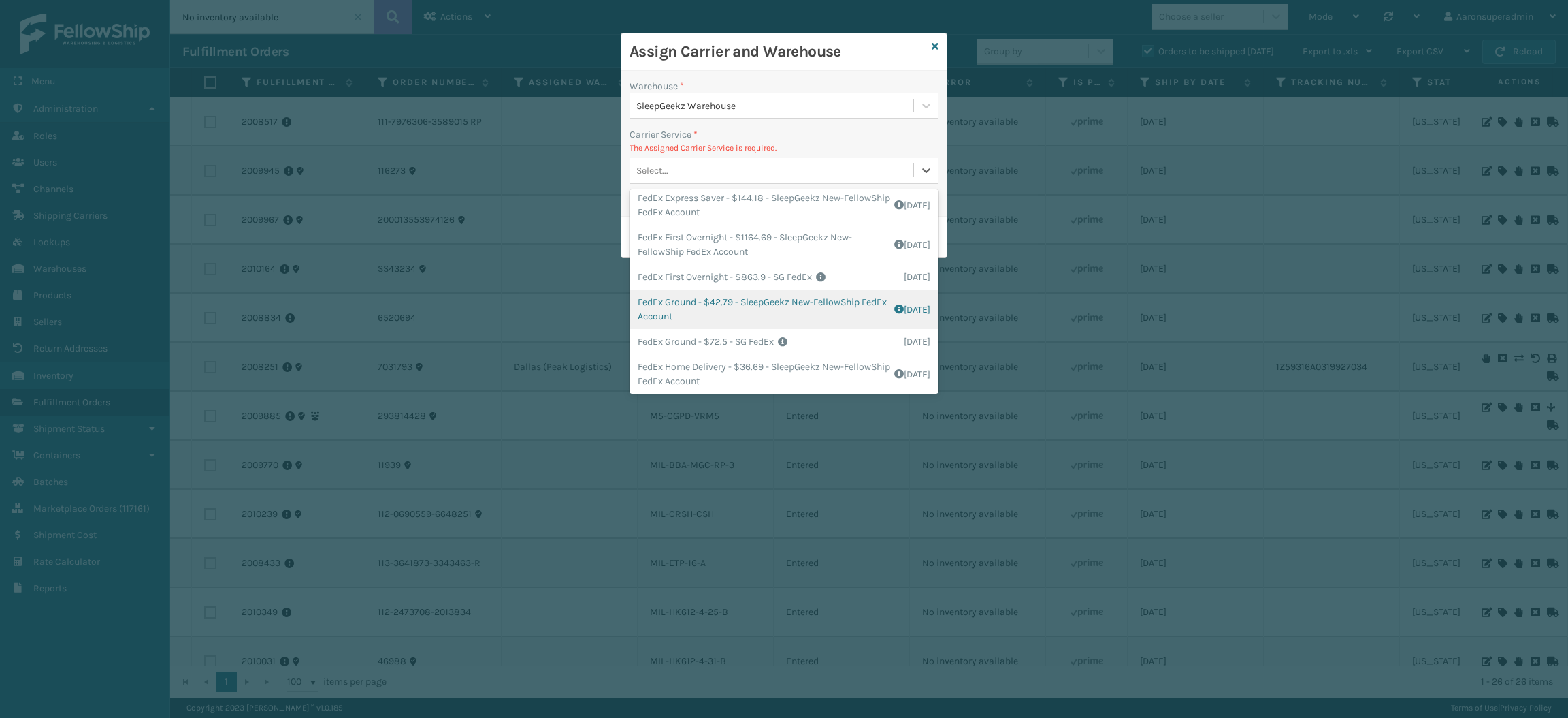
scroll to position [163, 0]
click at [684, 297] on div "FedEx Ground - $42.79 - SleepGeekz New-FellowShip FedEx Account Shipping Cost $…" at bounding box center [784, 308] width 309 height 40
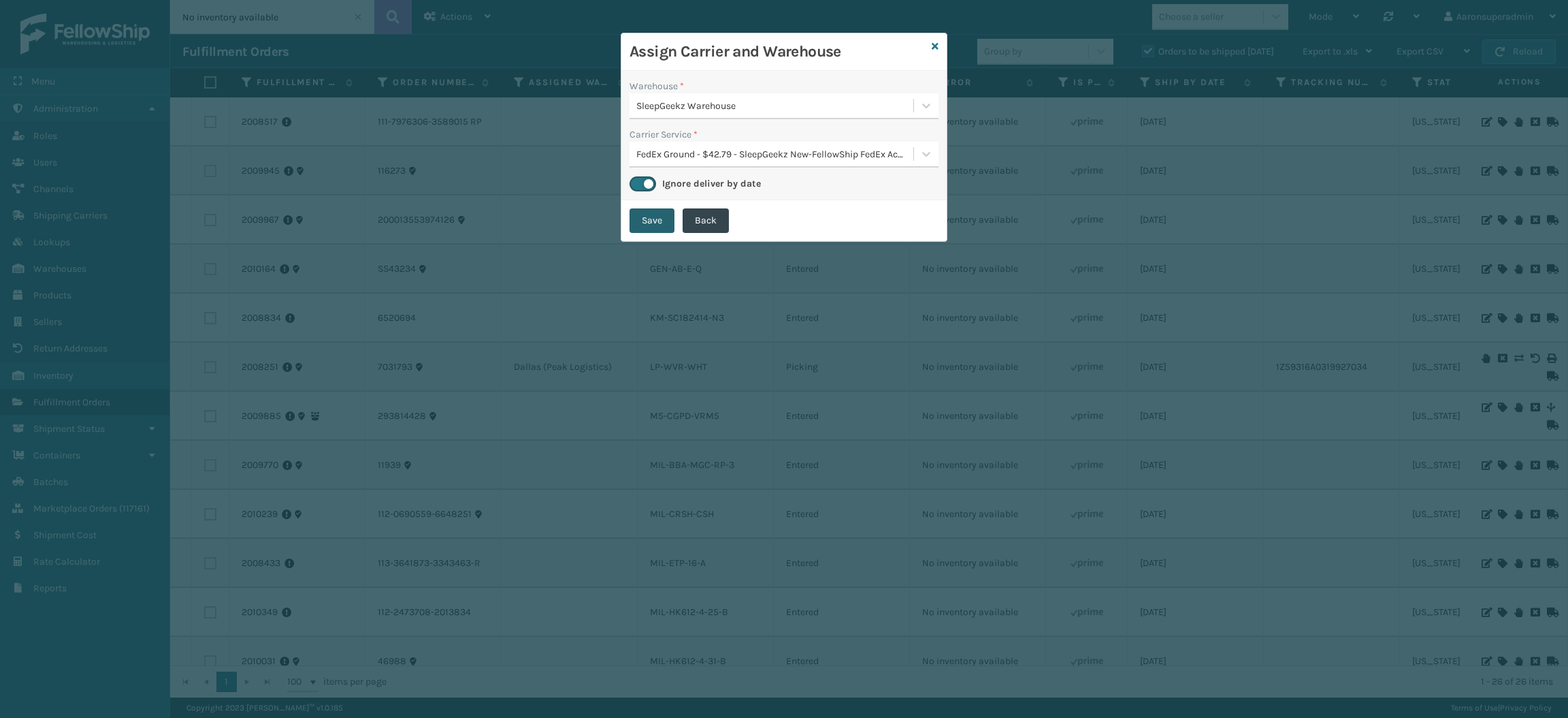
click at [648, 214] on button "Save" at bounding box center [652, 220] width 45 height 24
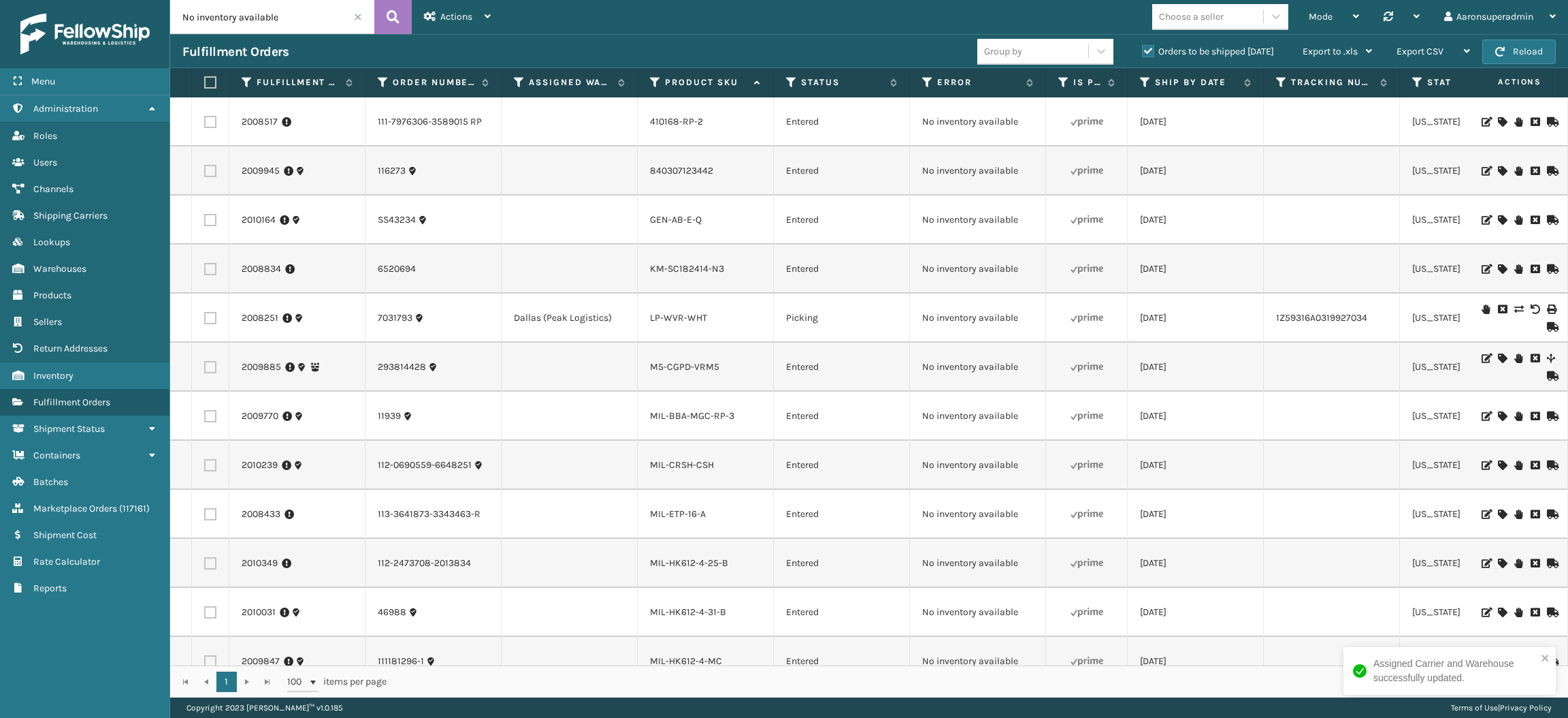
click at [1498, 224] on icon at bounding box center [1501, 219] width 8 height 10
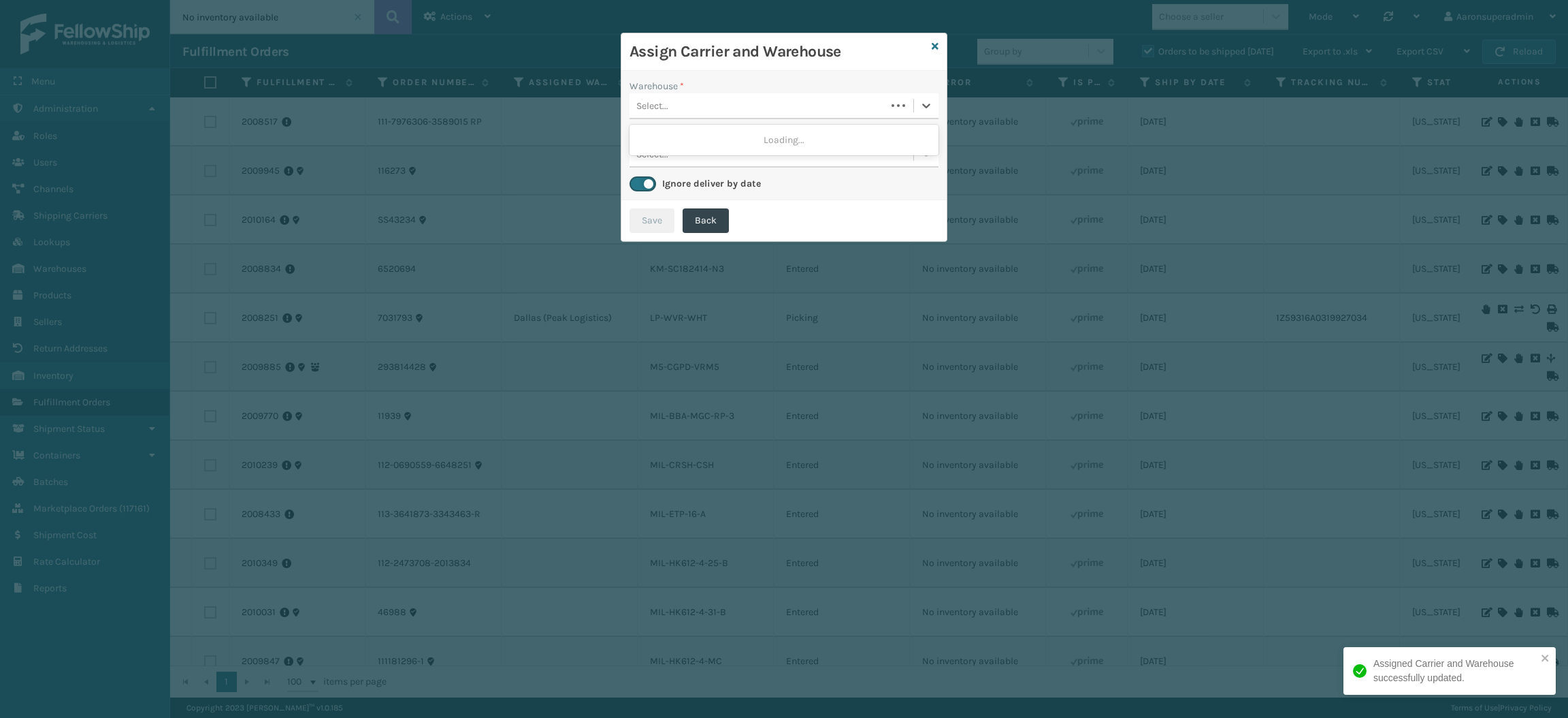
click at [687, 95] on div "Select..." at bounding box center [758, 106] width 257 height 23
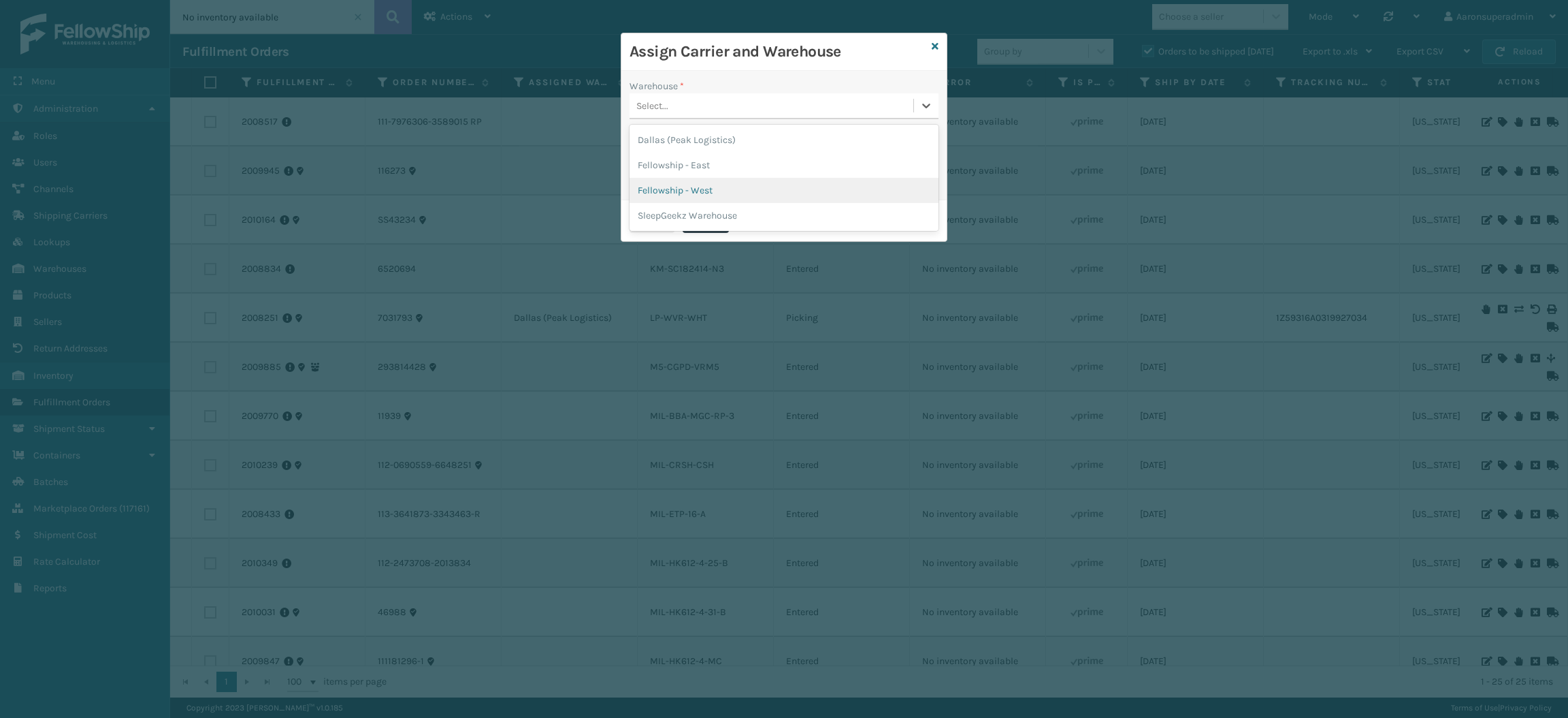
click at [720, 190] on div "Fellowship - West" at bounding box center [784, 190] width 309 height 25
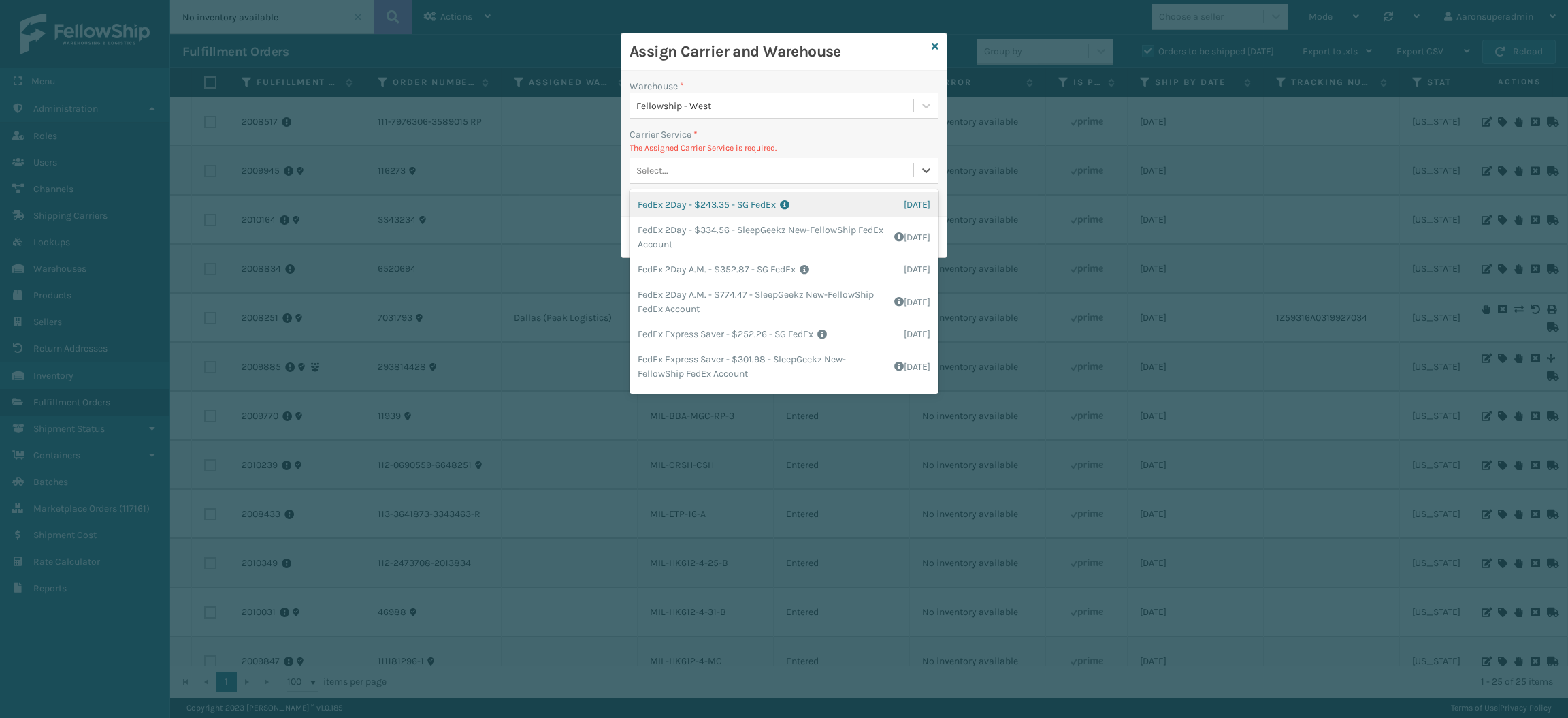
click at [707, 173] on div "Select..." at bounding box center [771, 171] width 283 height 23
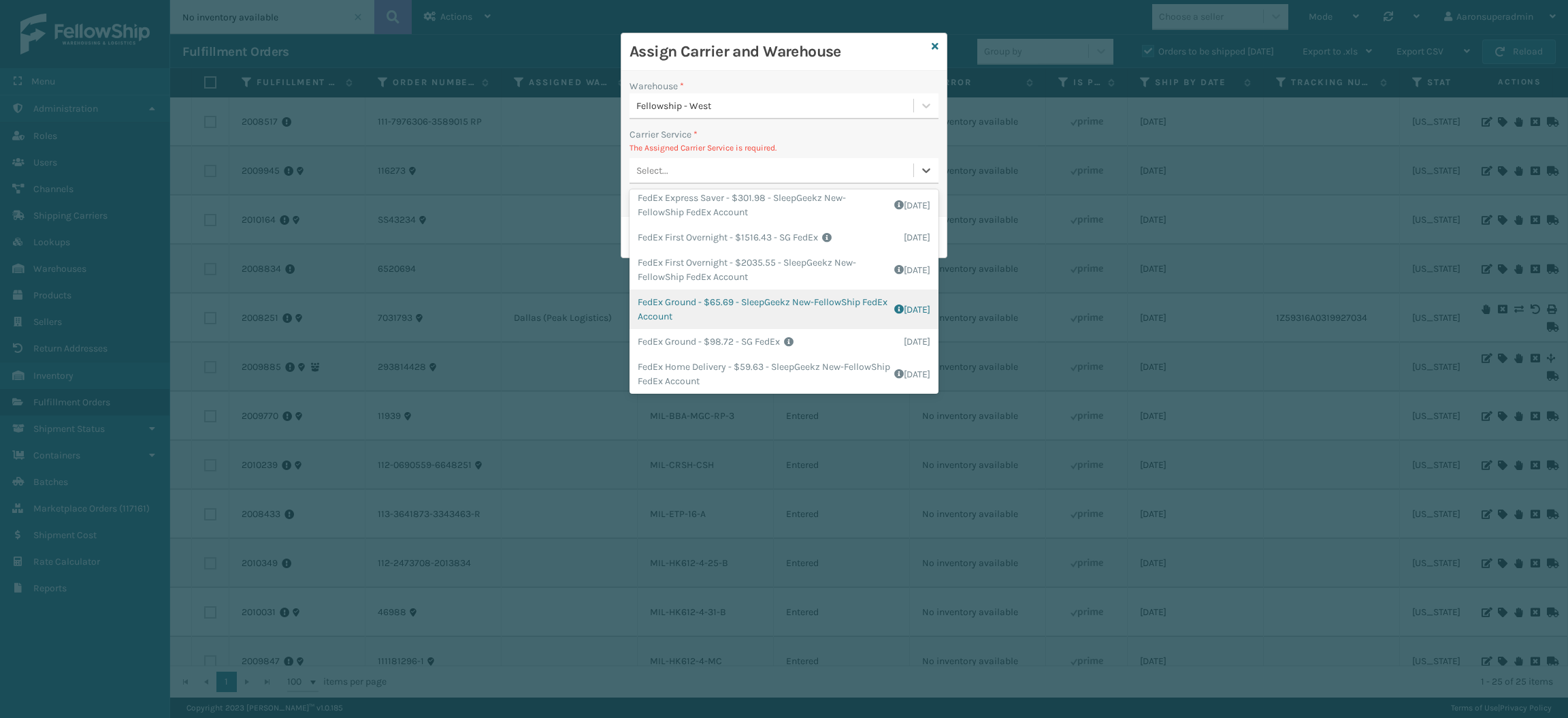
scroll to position [168, 0]
click at [689, 308] on div "FedEx Ground - $65.69 - SleepGeekz New-FellowShip FedEx Account Shipping Cost $…" at bounding box center [784, 303] width 309 height 40
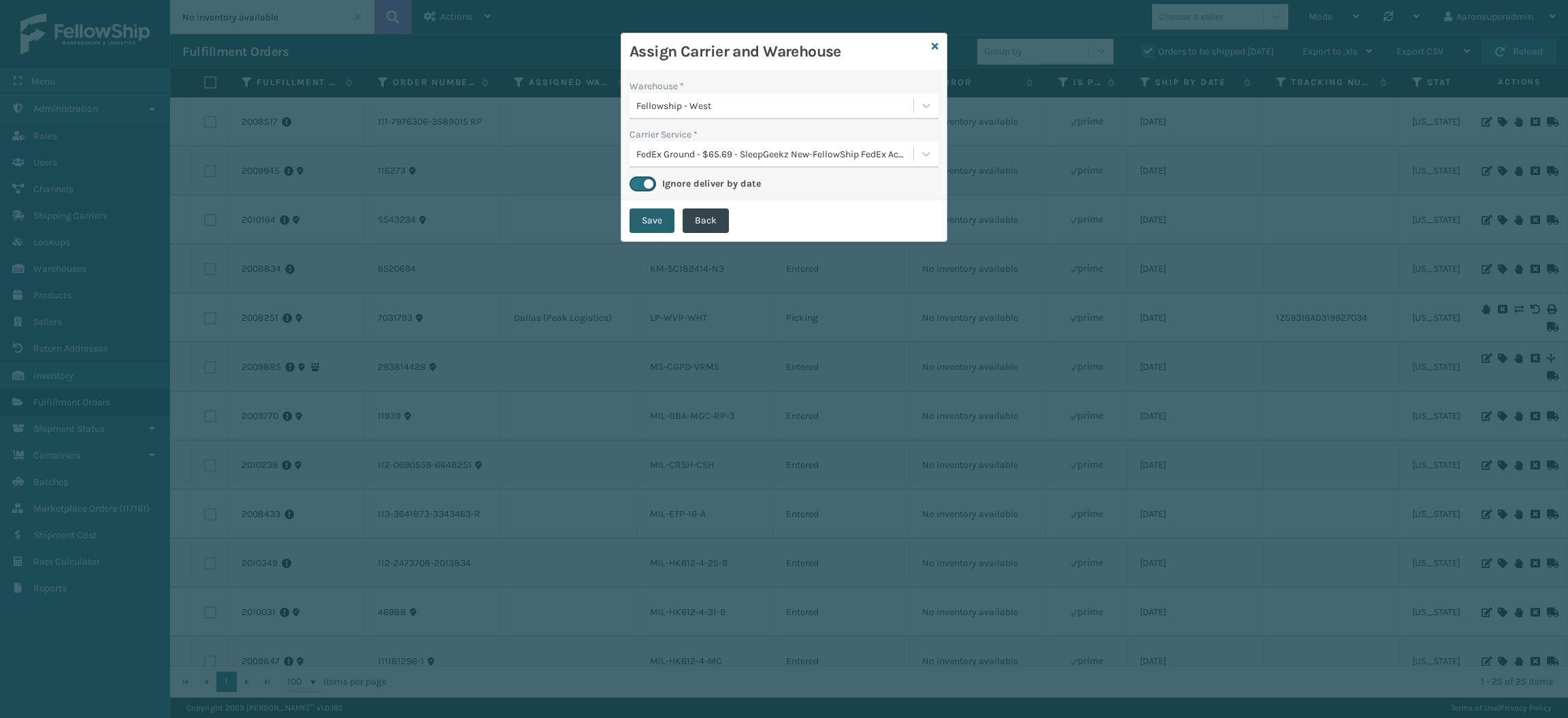
click at [645, 224] on button "Save" at bounding box center [652, 220] width 45 height 24
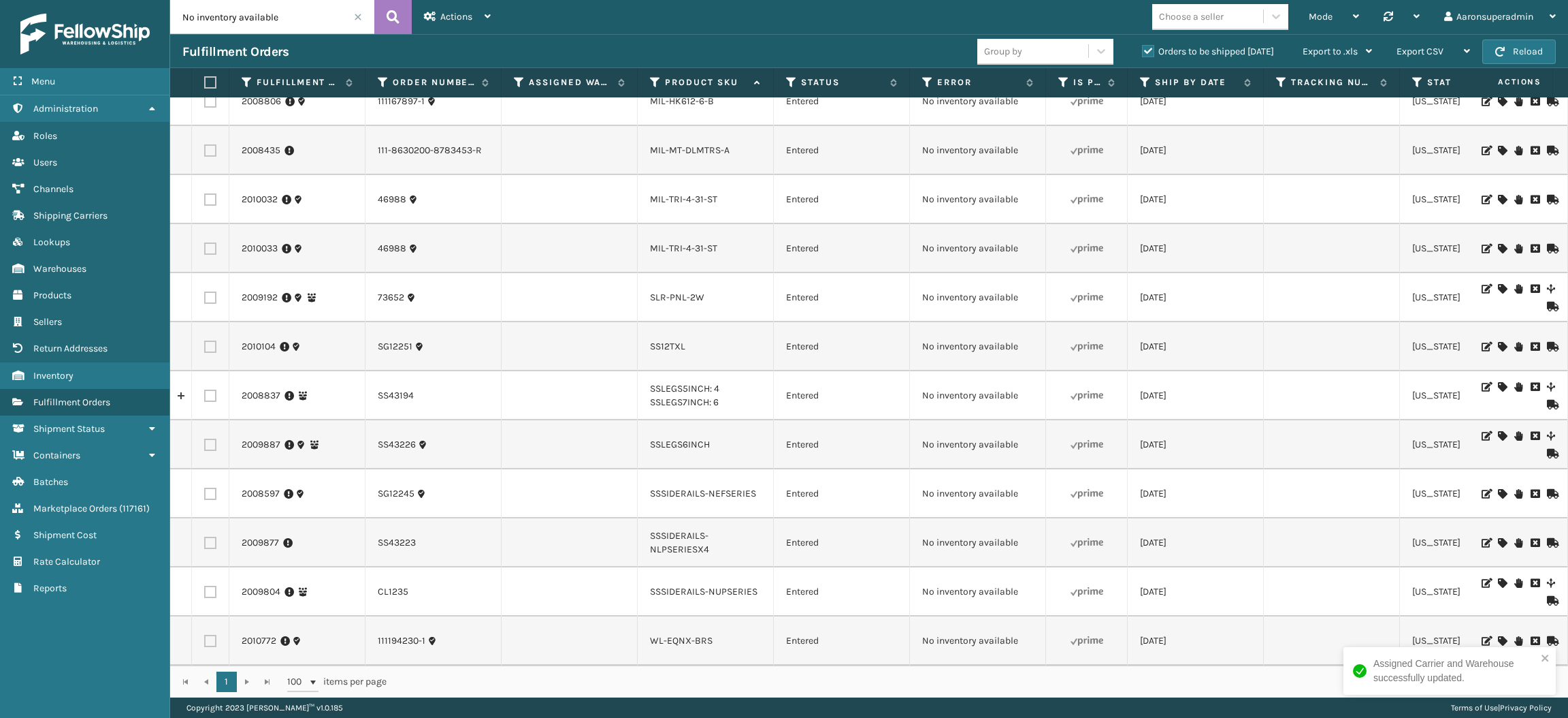
scroll to position [0, 0]
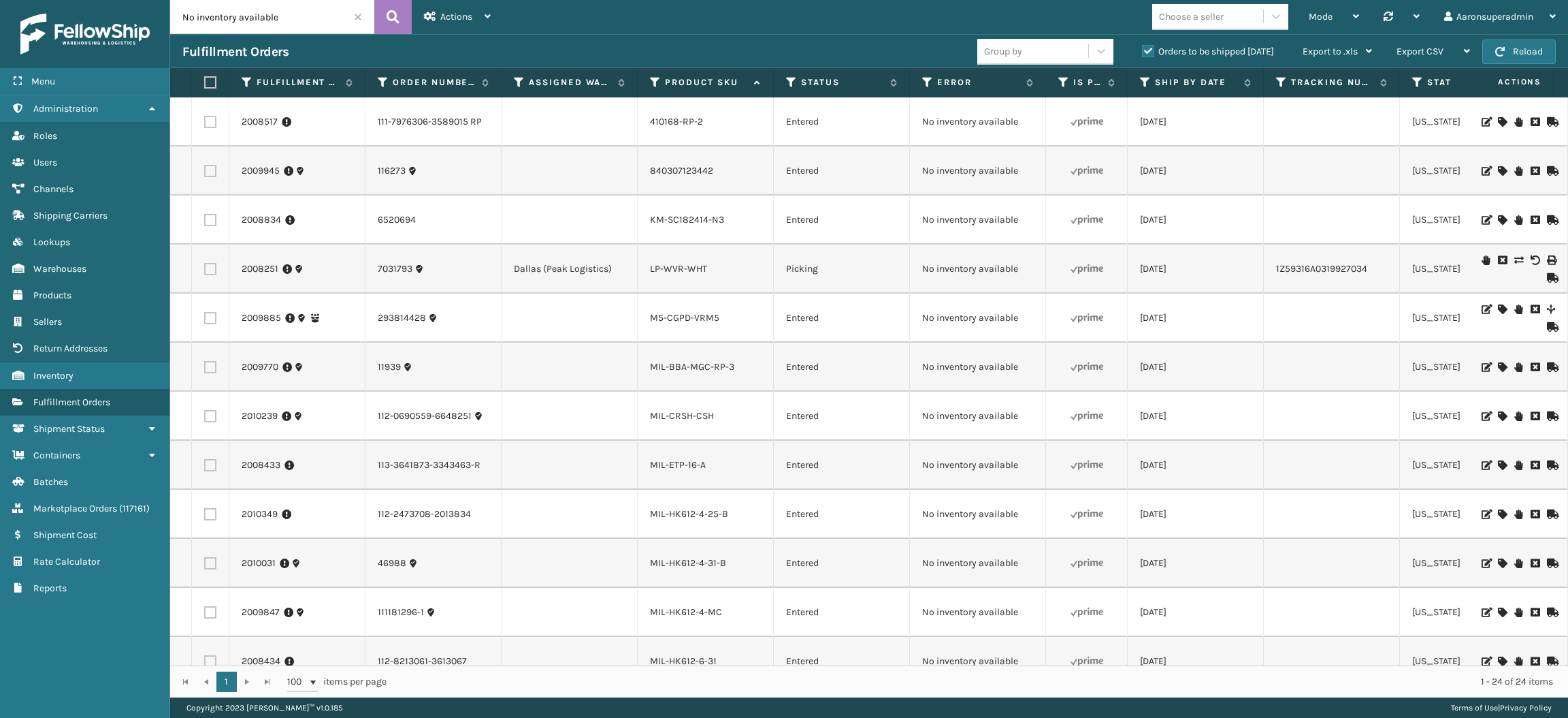
click at [1498, 219] on icon at bounding box center [1501, 219] width 8 height 10
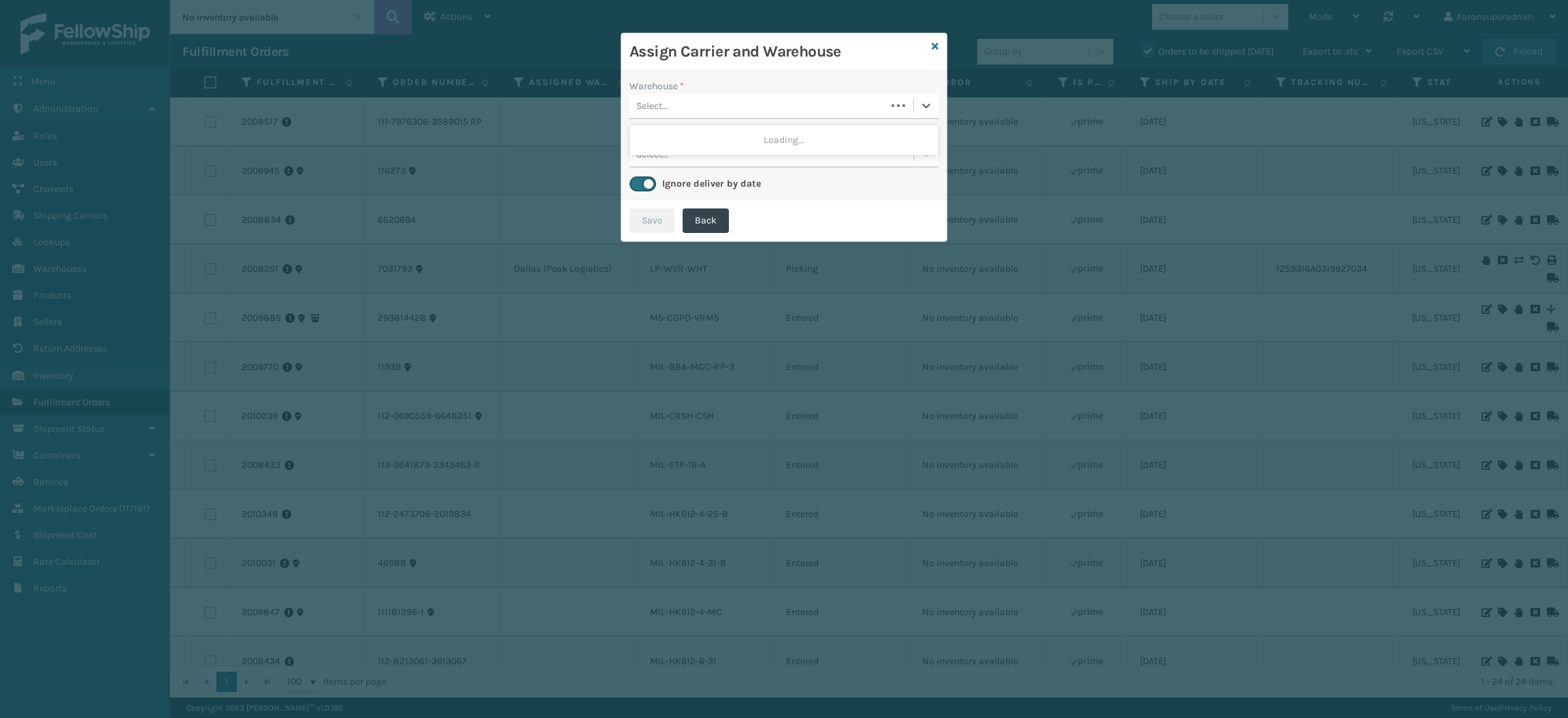
click at [760, 100] on div "Select..." at bounding box center [758, 106] width 257 height 23
click at [742, 141] on div "Fellowship - West (required)" at bounding box center [784, 140] width 309 height 25
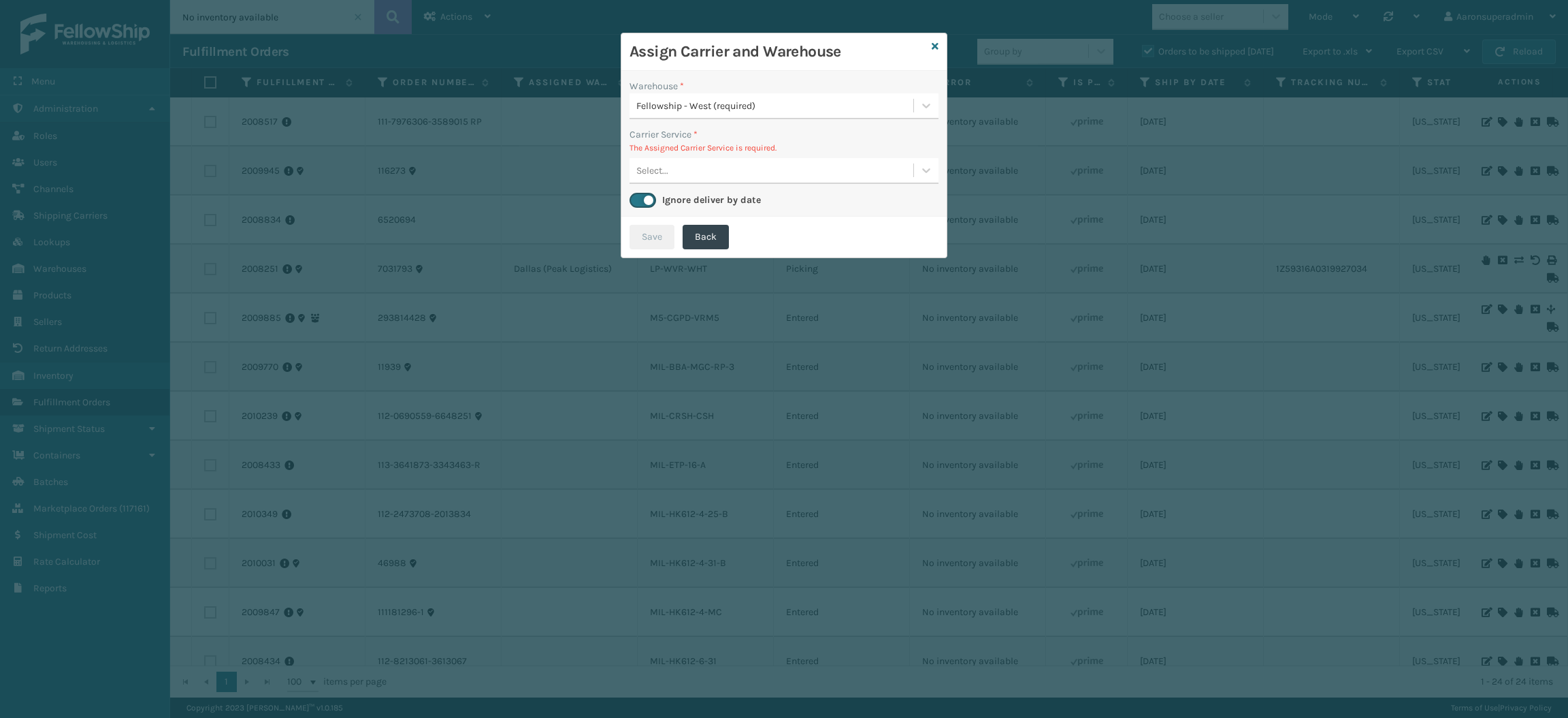
click at [740, 184] on div "Warehouse * Fellowship - West (required) Carrier Service * The Assigned Carrier…" at bounding box center [784, 144] width 325 height 146
click at [740, 162] on div "Select..." at bounding box center [771, 171] width 283 height 23
click at [933, 45] on icon at bounding box center [935, 46] width 7 height 10
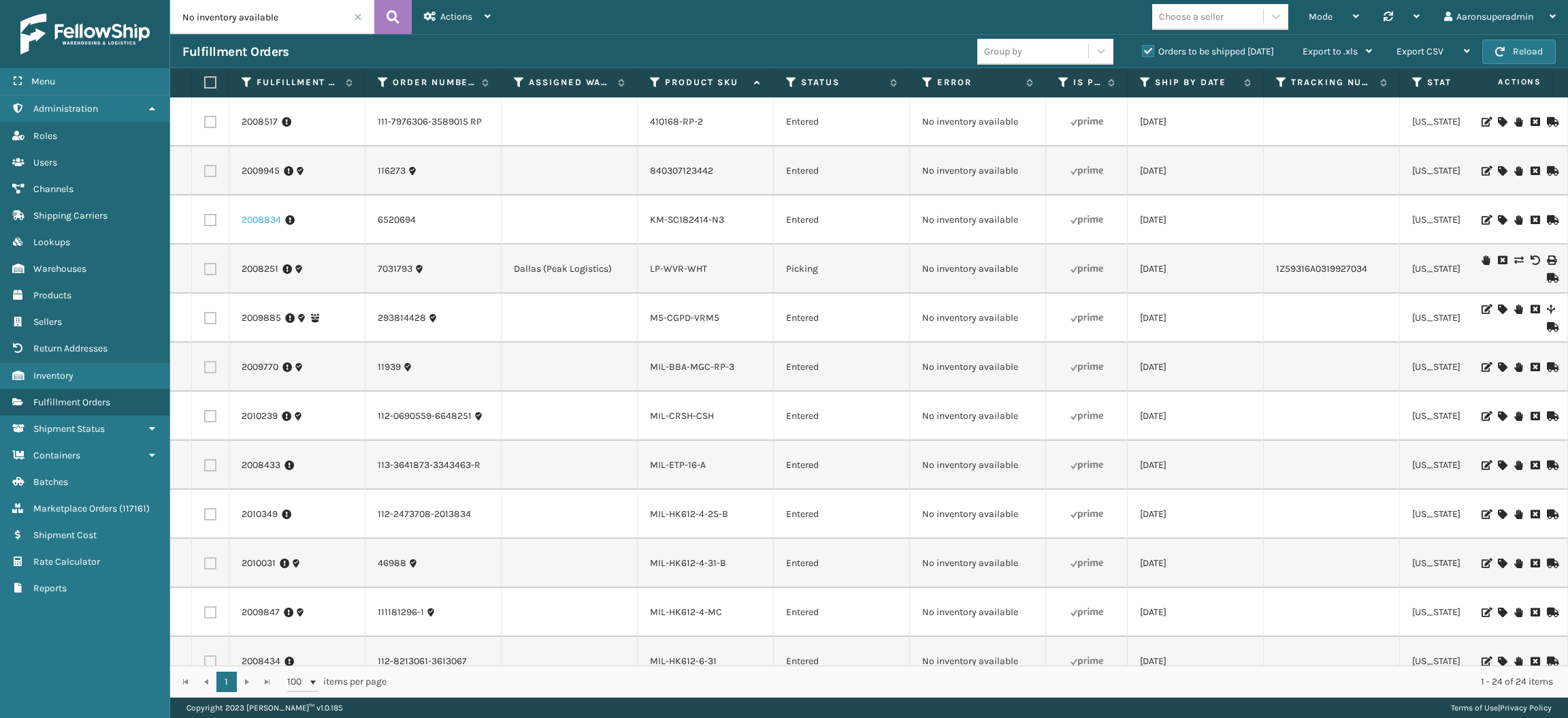
click at [276, 225] on link "2008834" at bounding box center [262, 220] width 40 height 14
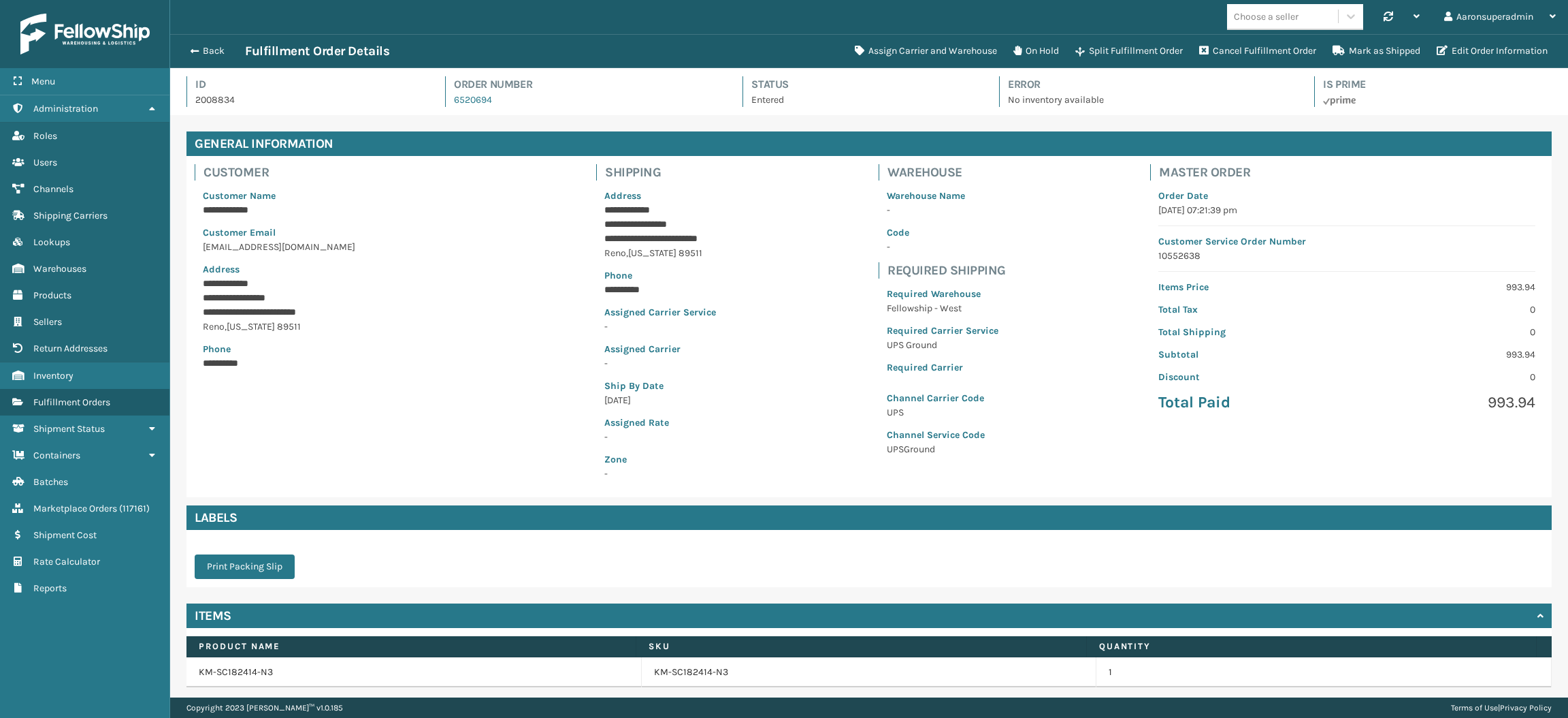
scroll to position [31, 1397]
click at [692, 672] on link "KM-SC182414-N3" at bounding box center [692, 672] width 75 height 14
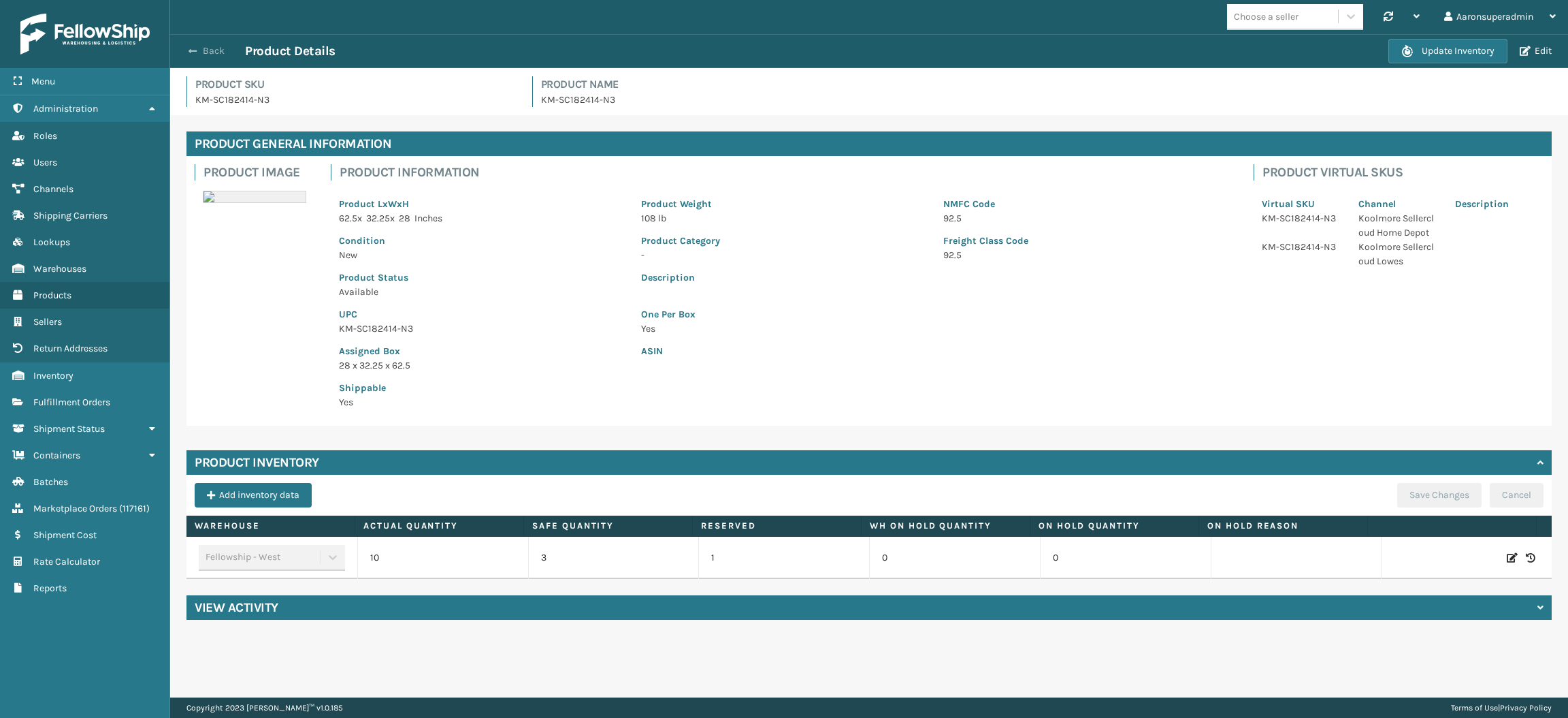
click at [201, 48] on button "Back" at bounding box center [213, 51] width 62 height 12
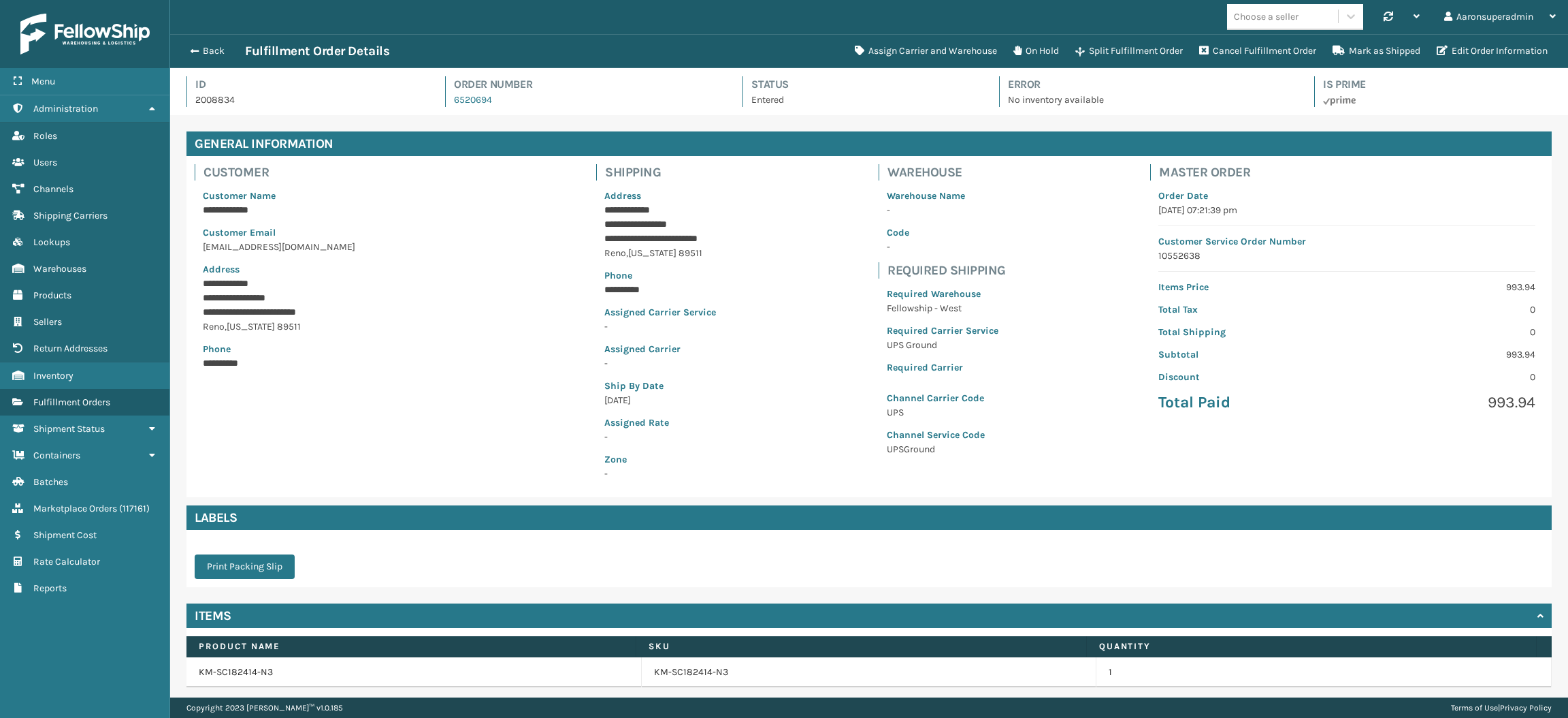
scroll to position [31, 1397]
click at [198, 49] on button "Back" at bounding box center [213, 51] width 62 height 12
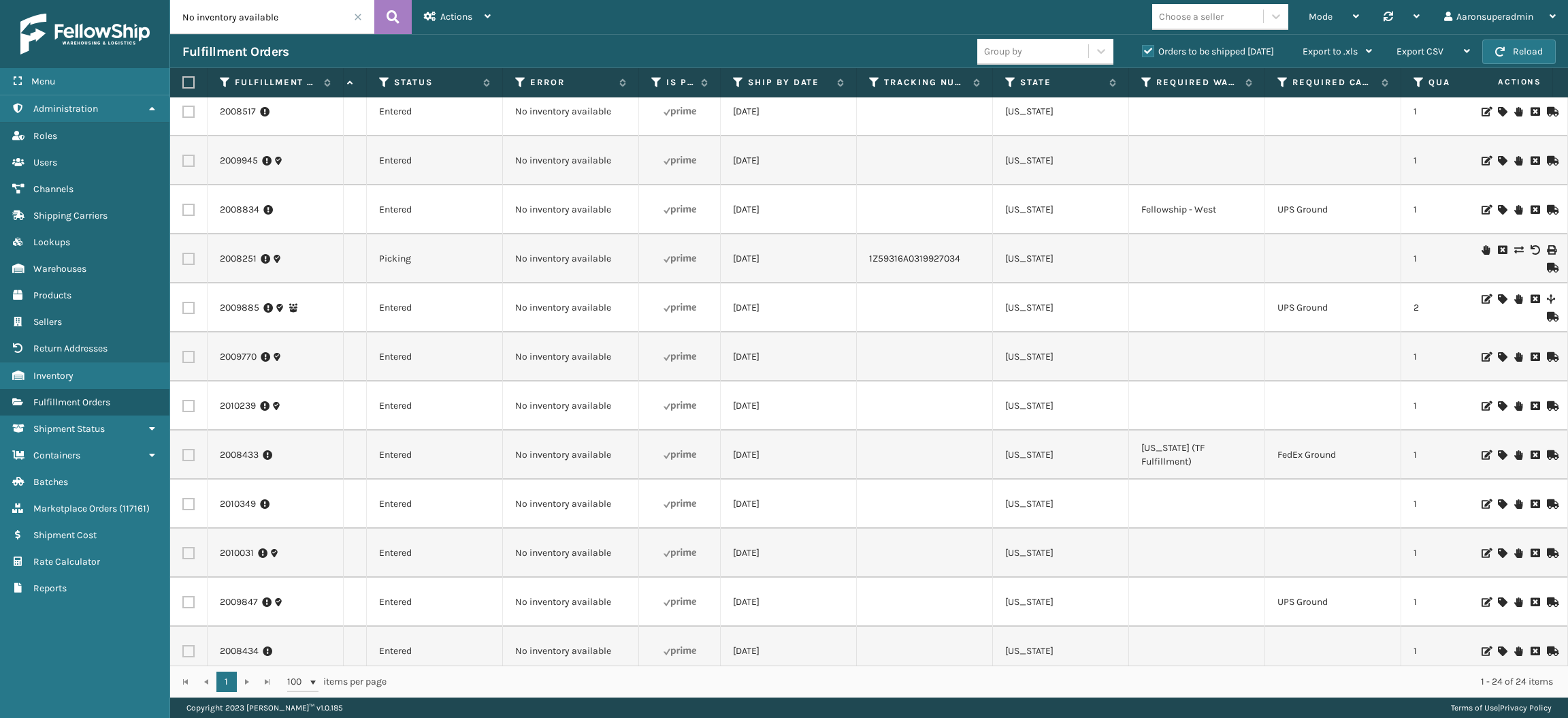
scroll to position [10, 738]
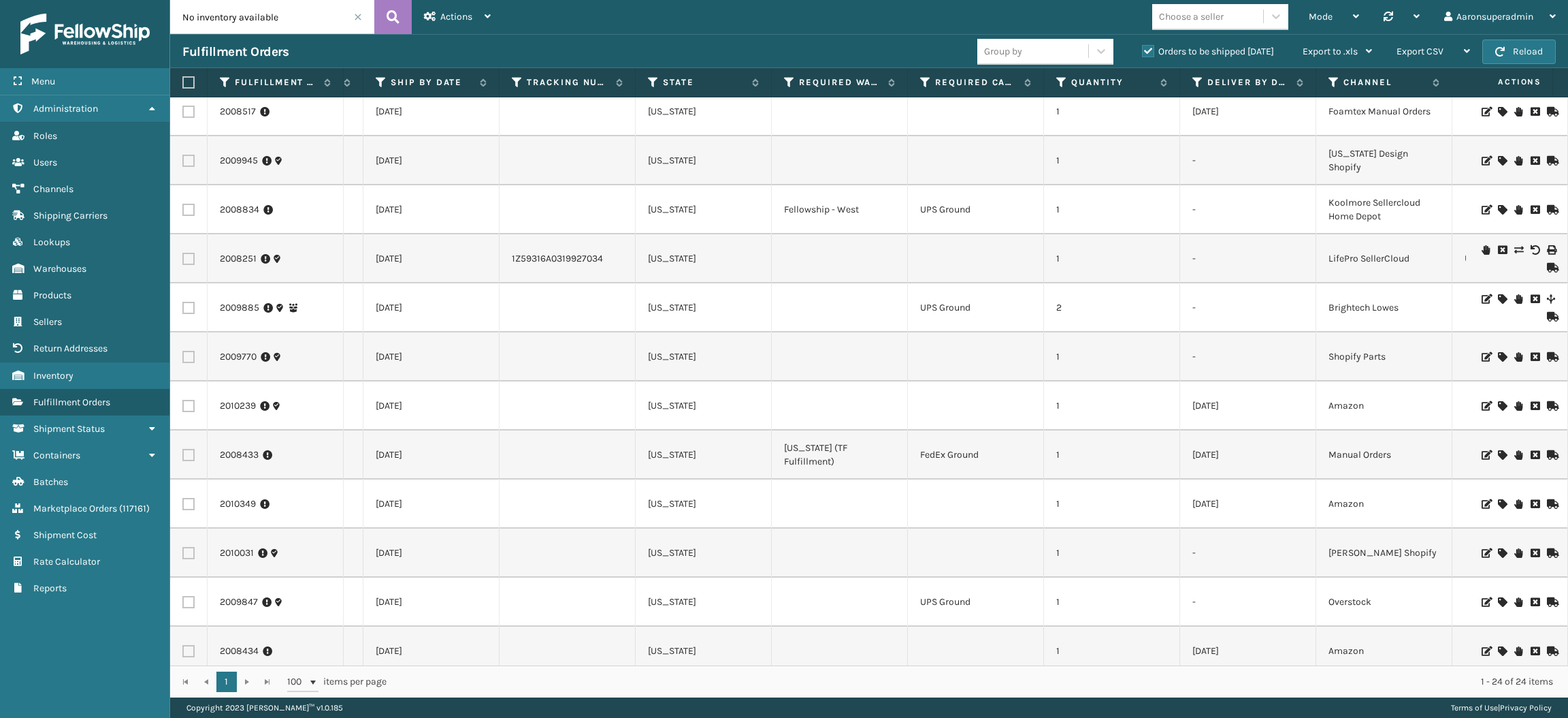
click at [1498, 296] on icon at bounding box center [1501, 298] width 8 height 10
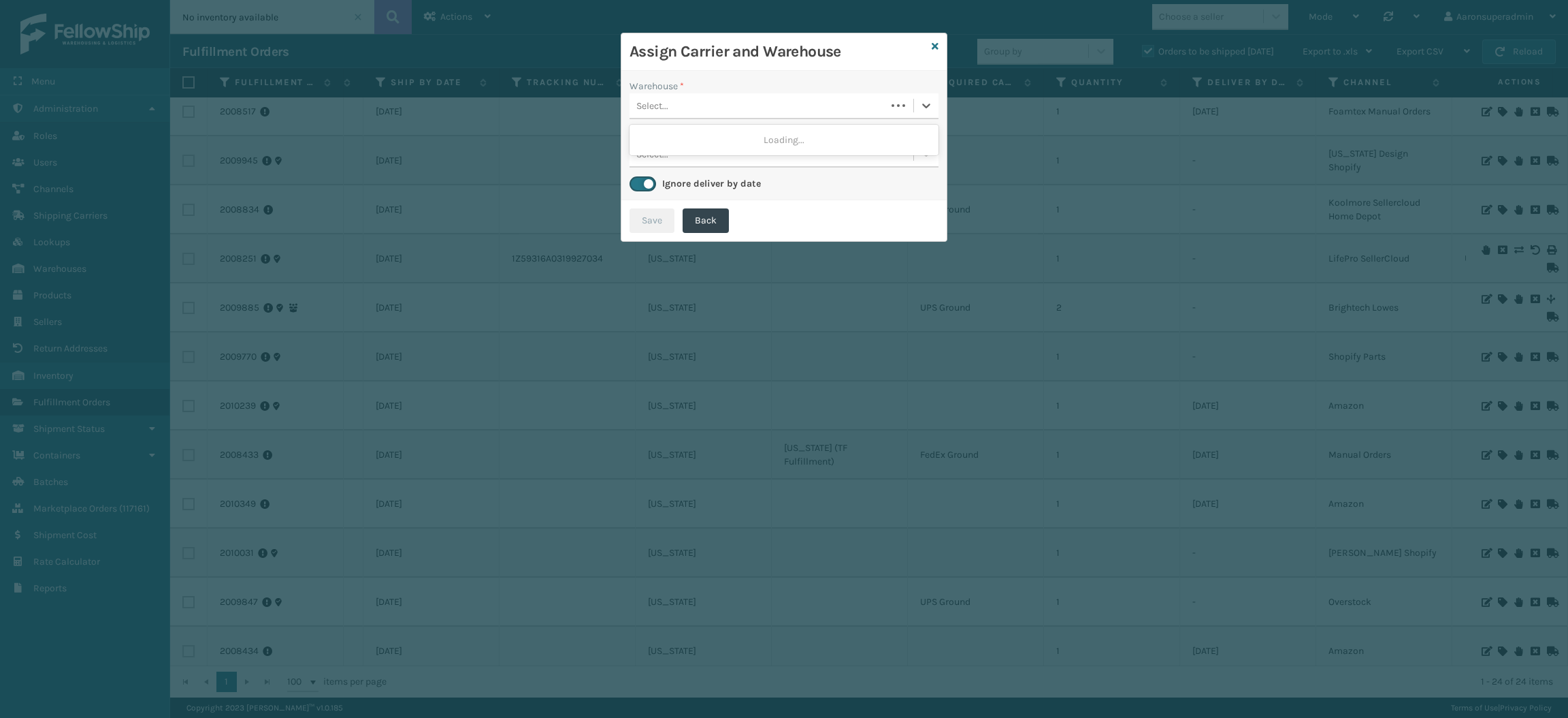
click at [781, 101] on div "Select..." at bounding box center [758, 106] width 257 height 23
click at [724, 139] on div "Fellowship - West" at bounding box center [784, 140] width 309 height 25
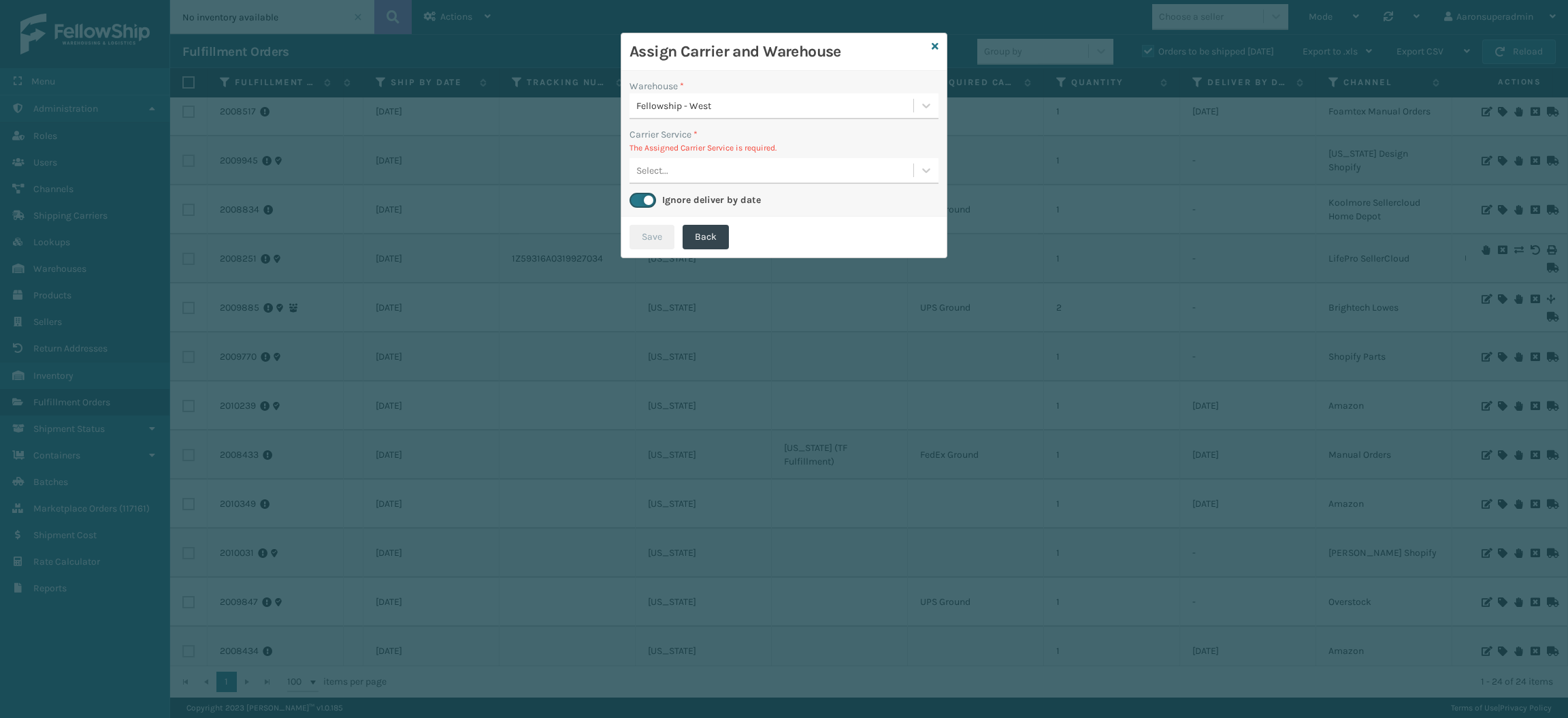
click at [699, 162] on div "Select..." at bounding box center [771, 171] width 283 height 23
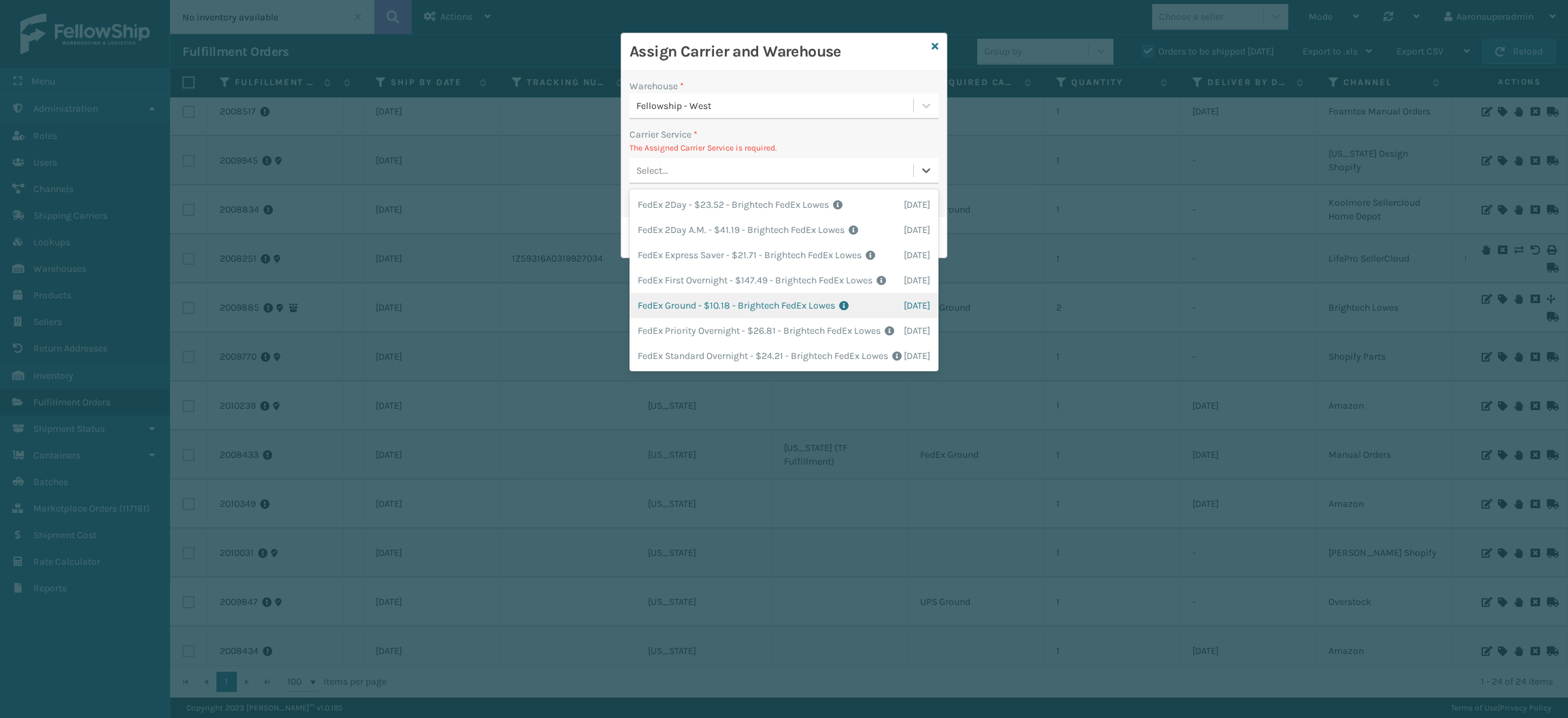
click at [693, 297] on div "FedEx Ground - $10.18 - Brightech FedEx Lowes Shipping Cost $10.18 Surplus Cost…" at bounding box center [784, 305] width 309 height 25
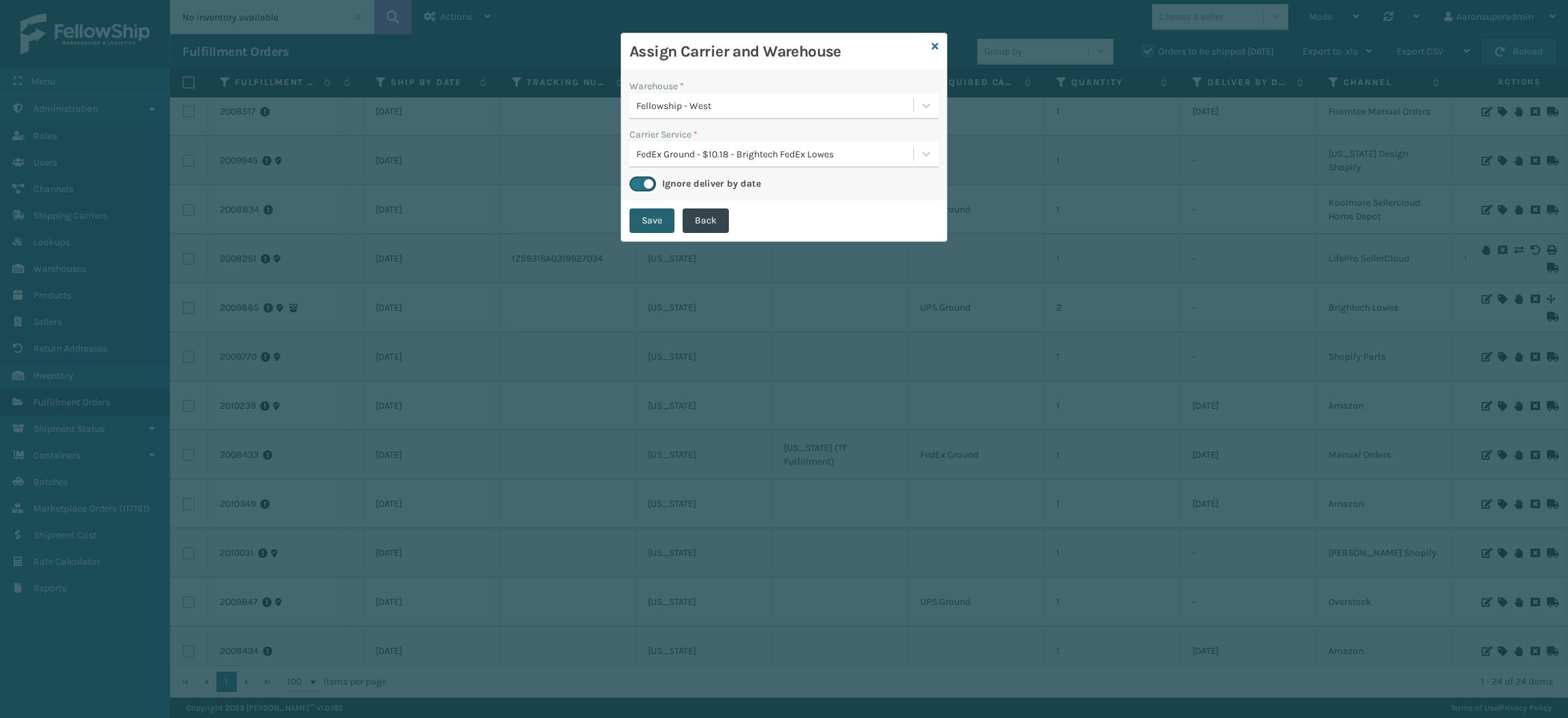
click at [650, 228] on button "Save" at bounding box center [652, 220] width 45 height 24
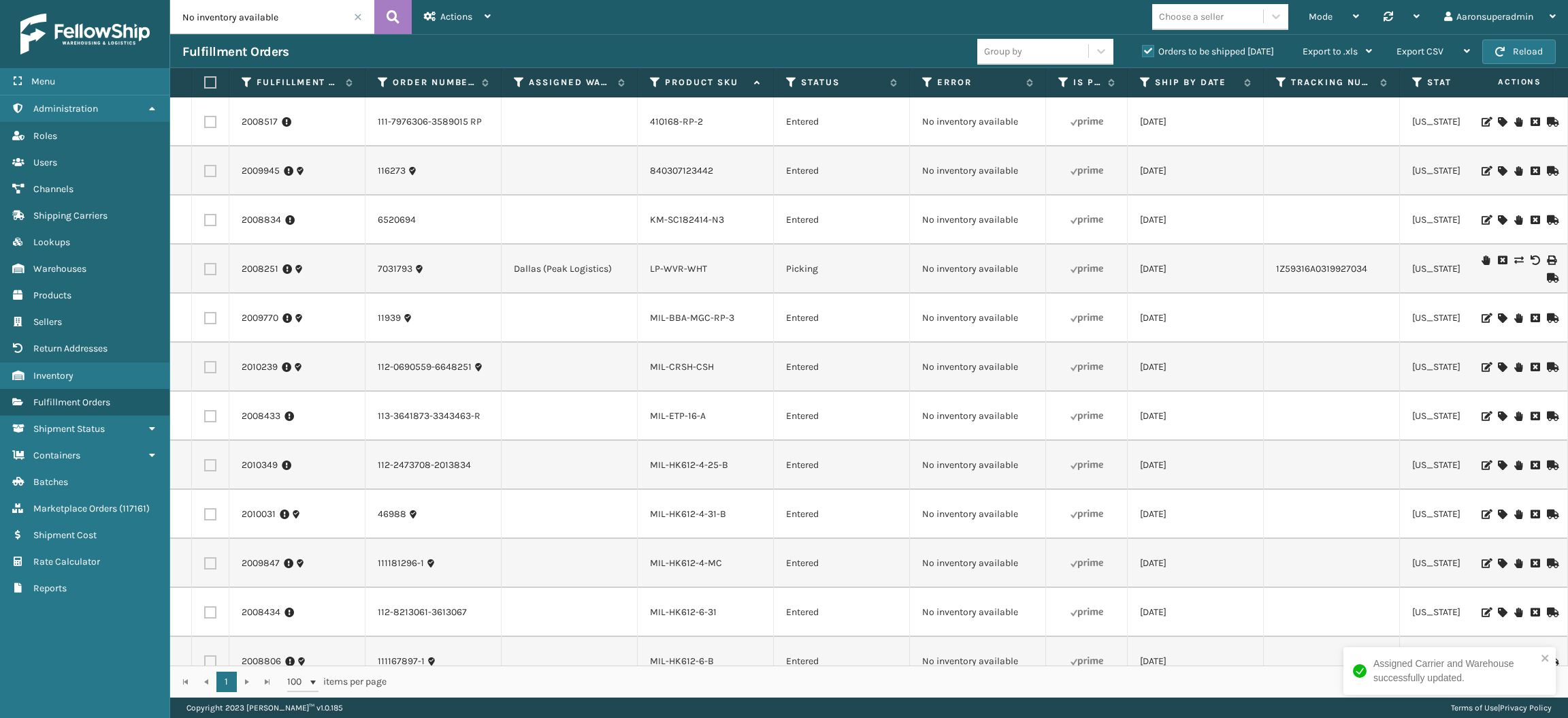
click at [1498, 313] on icon at bounding box center [1501, 317] width 8 height 10
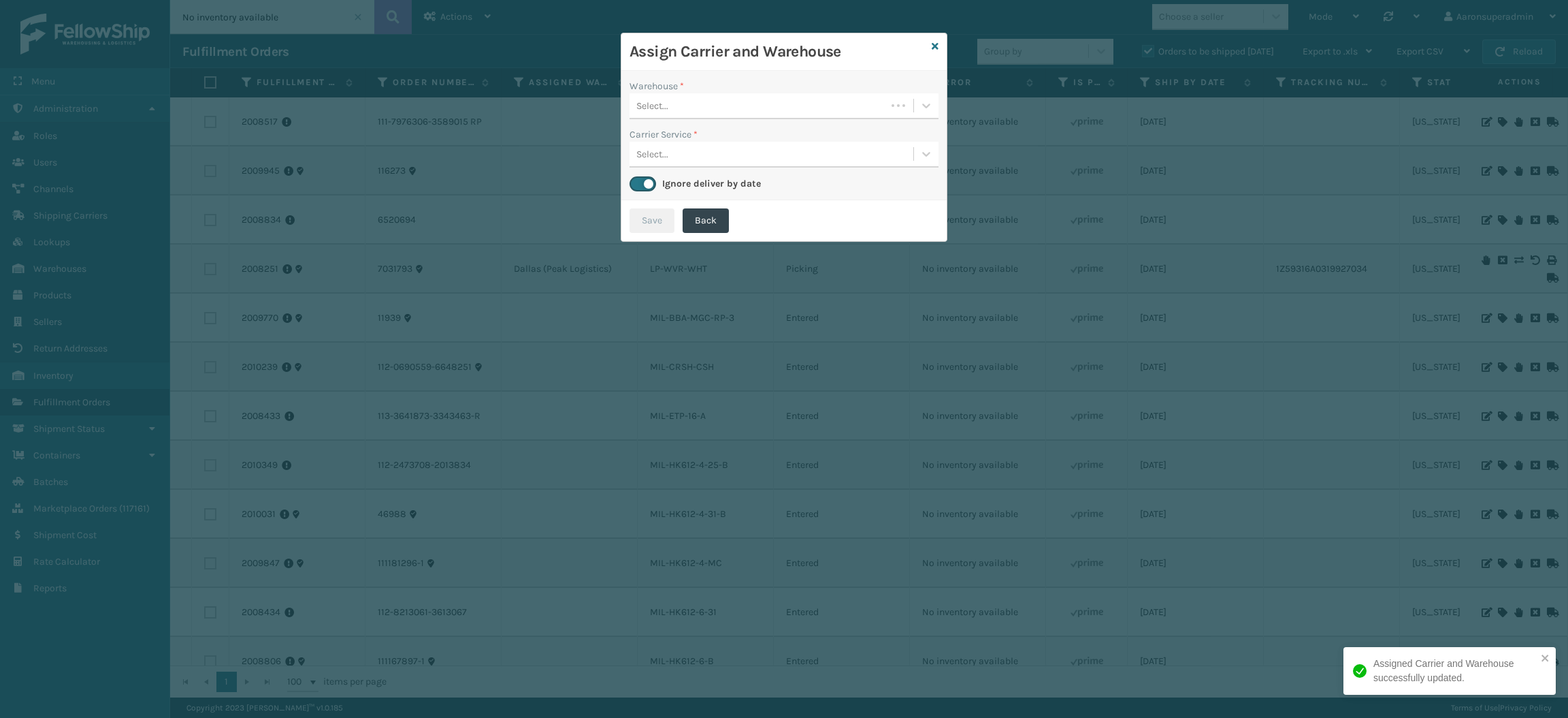
click at [762, 113] on div "Select..." at bounding box center [758, 106] width 257 height 23
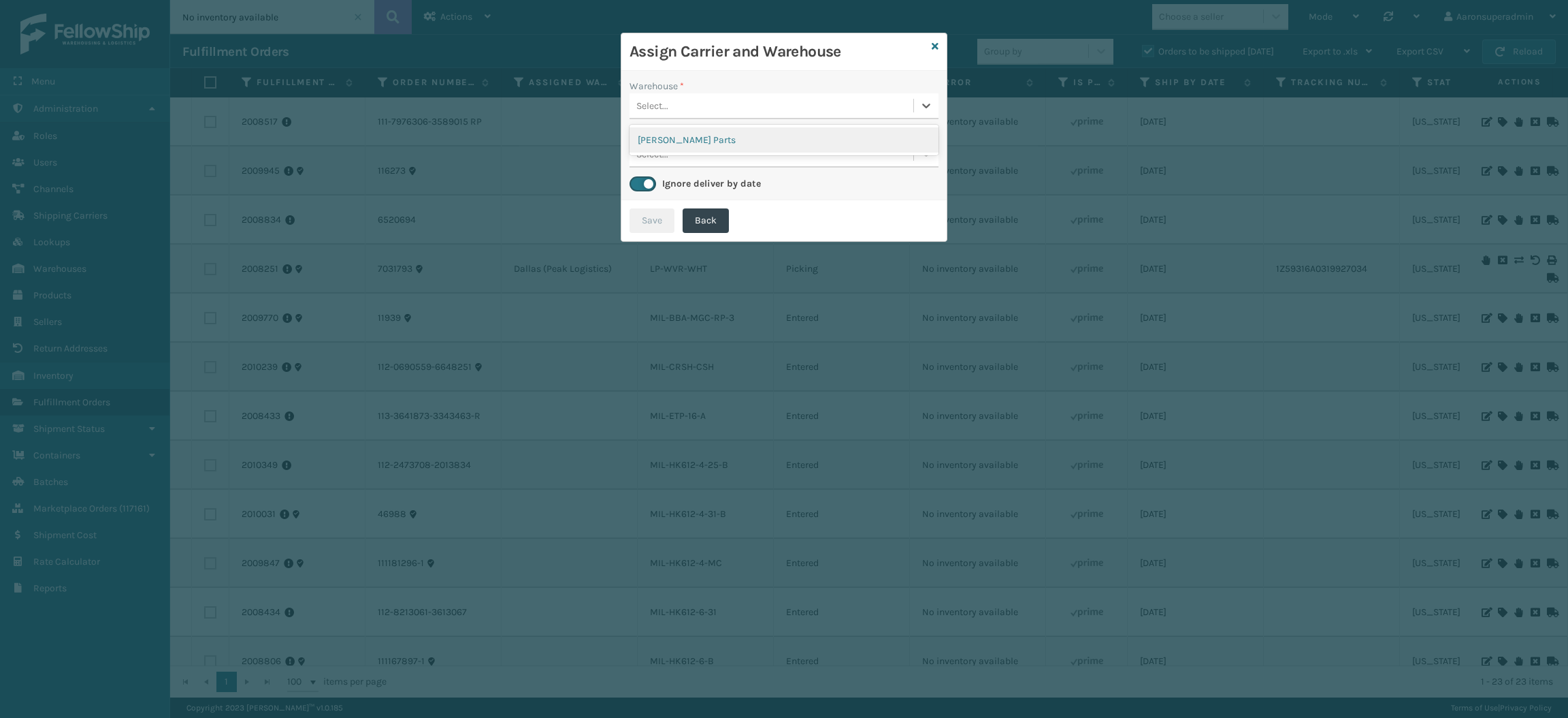
click at [740, 147] on div "[PERSON_NAME] Parts" at bounding box center [784, 140] width 309 height 25
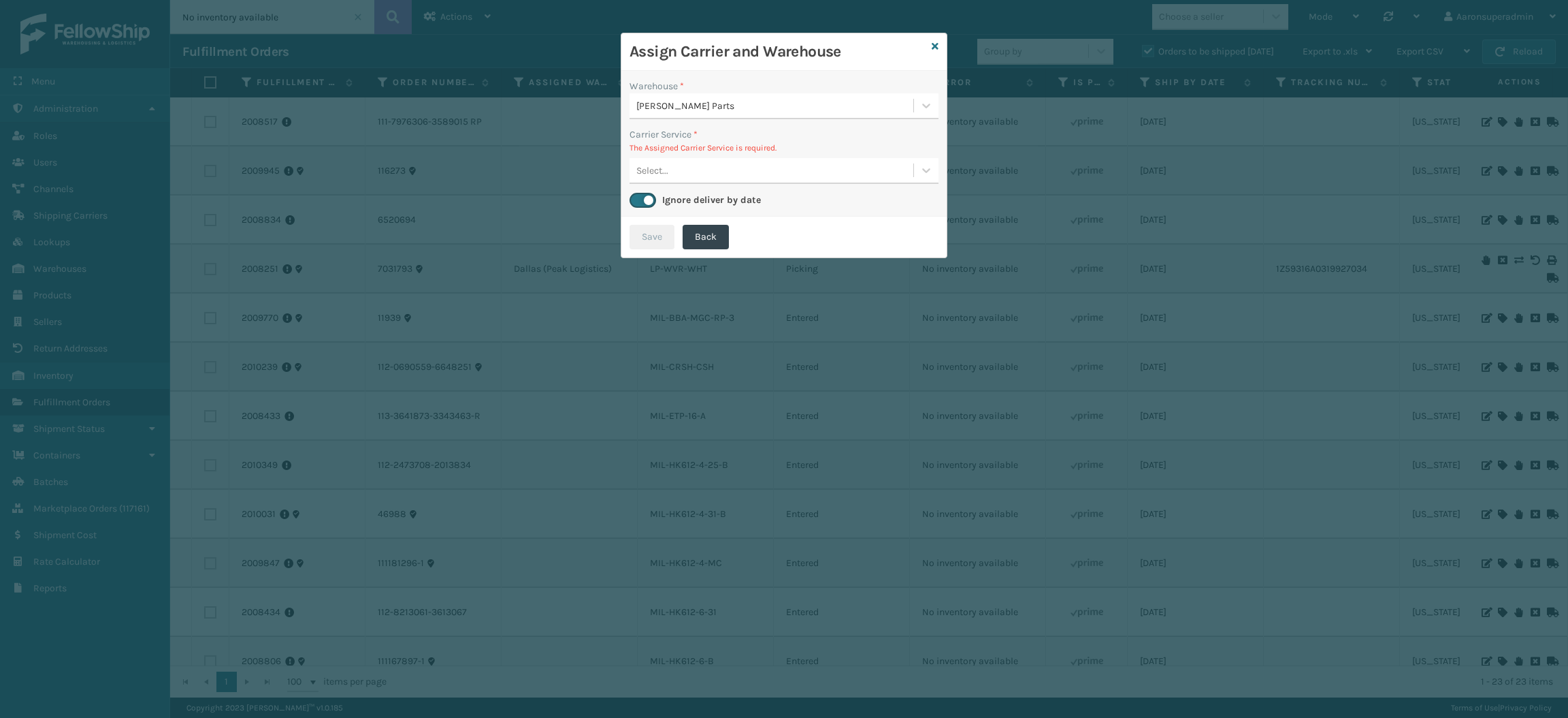
click at [721, 151] on p "The Assigned Carrier Service is required." at bounding box center [784, 147] width 309 height 12
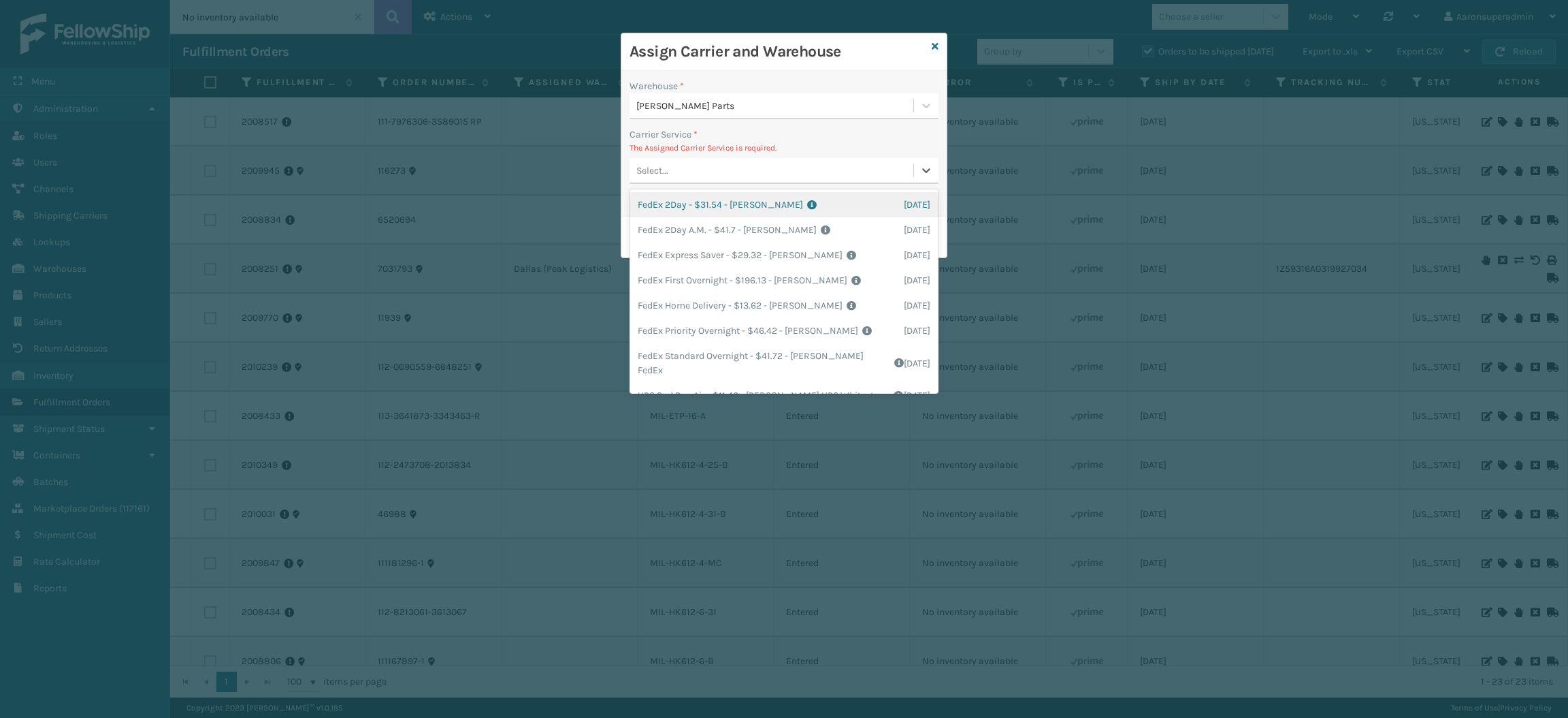
click at [718, 171] on div "Select..." at bounding box center [771, 171] width 283 height 23
click at [717, 312] on div "FedEx Home Delivery - $13.62 - [PERSON_NAME] FedEx Shipping Cost $11.95 Surplus…" at bounding box center [784, 305] width 309 height 25
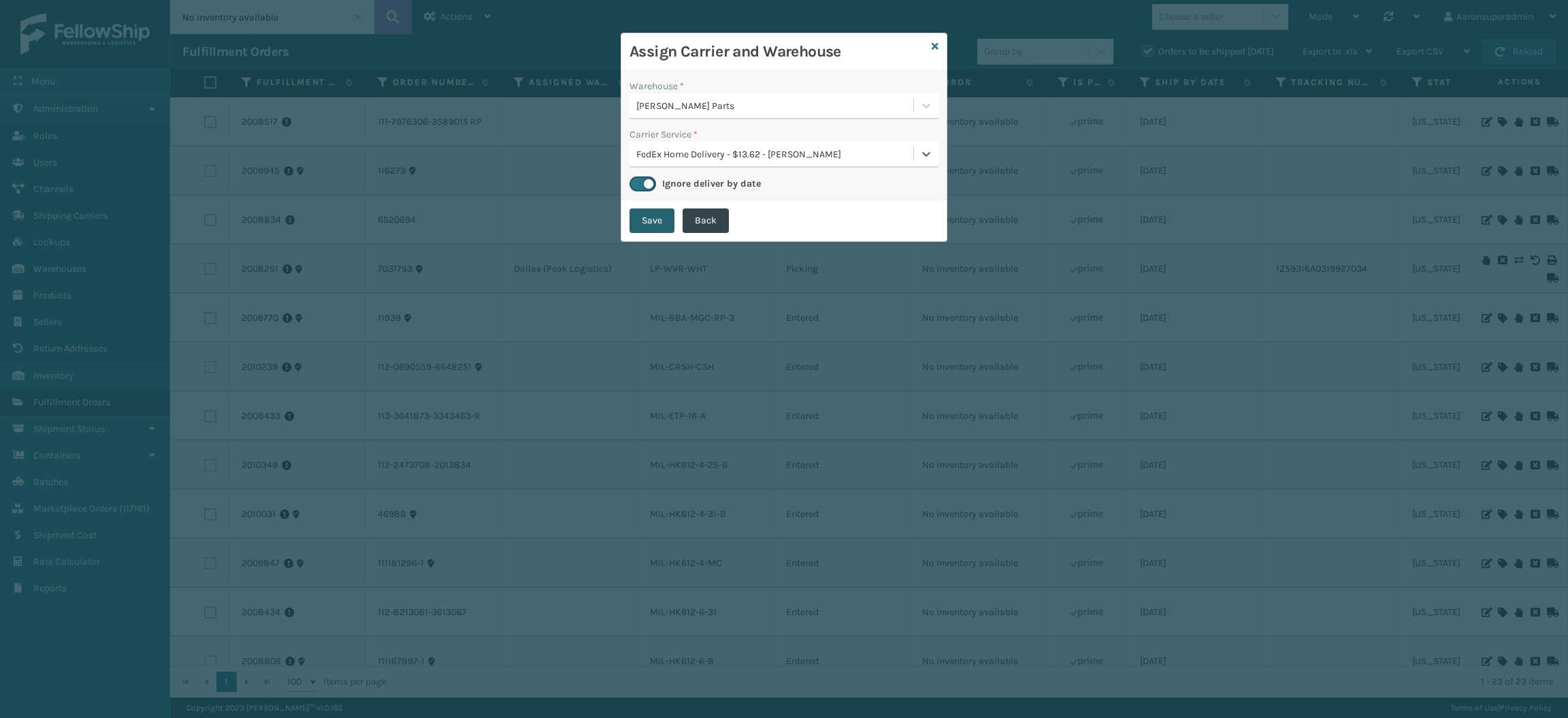
click at [646, 224] on button "Save" at bounding box center [652, 220] width 45 height 24
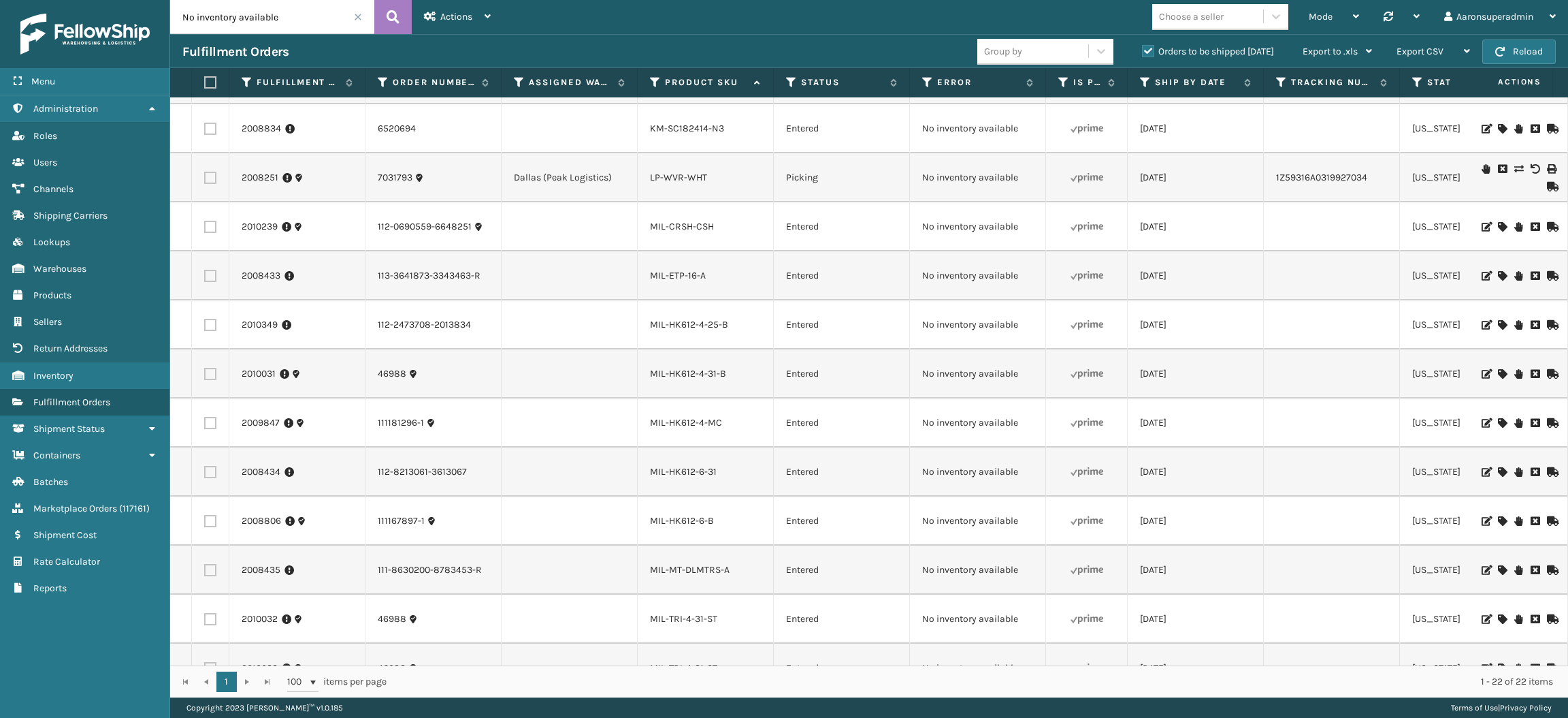
scroll to position [0, 0]
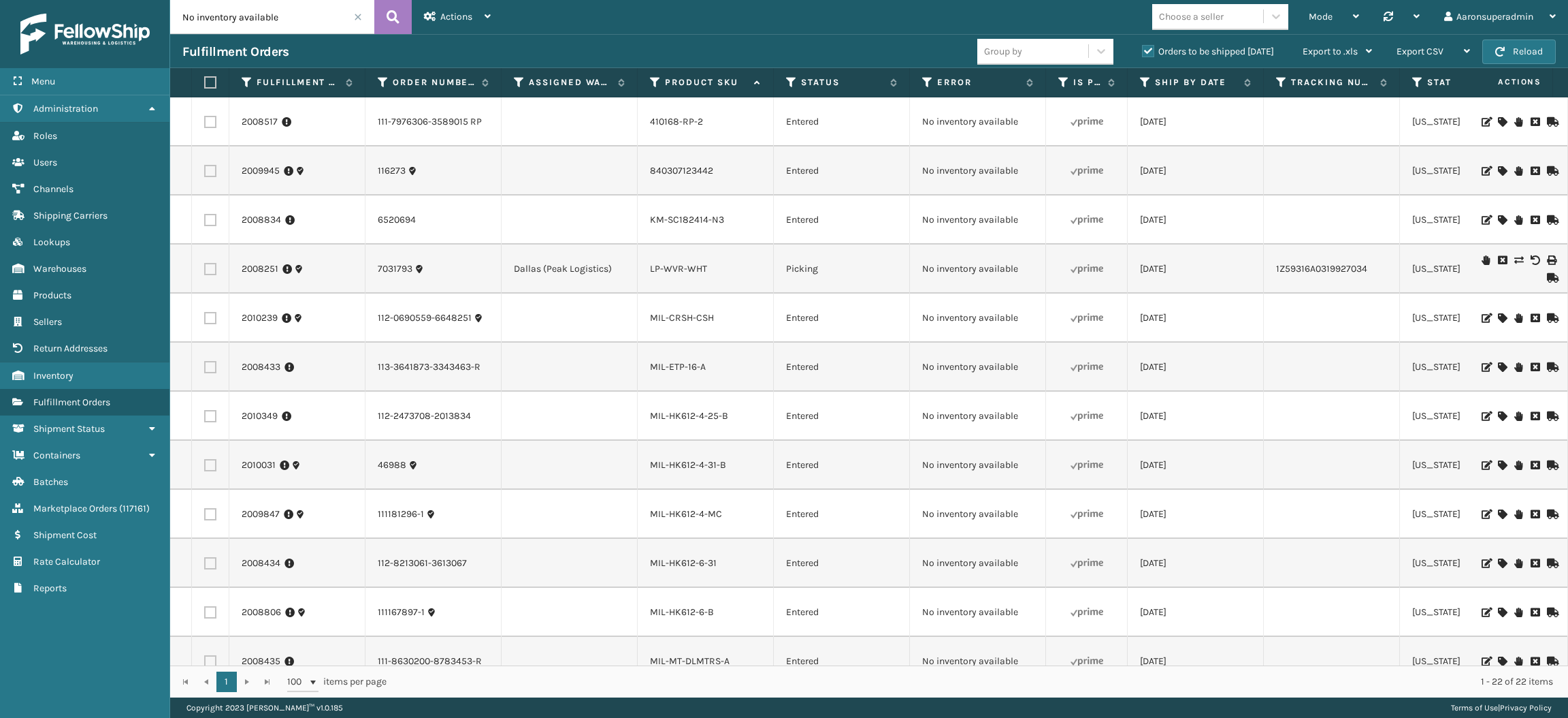
click at [1498, 314] on icon at bounding box center [1501, 317] width 8 height 10
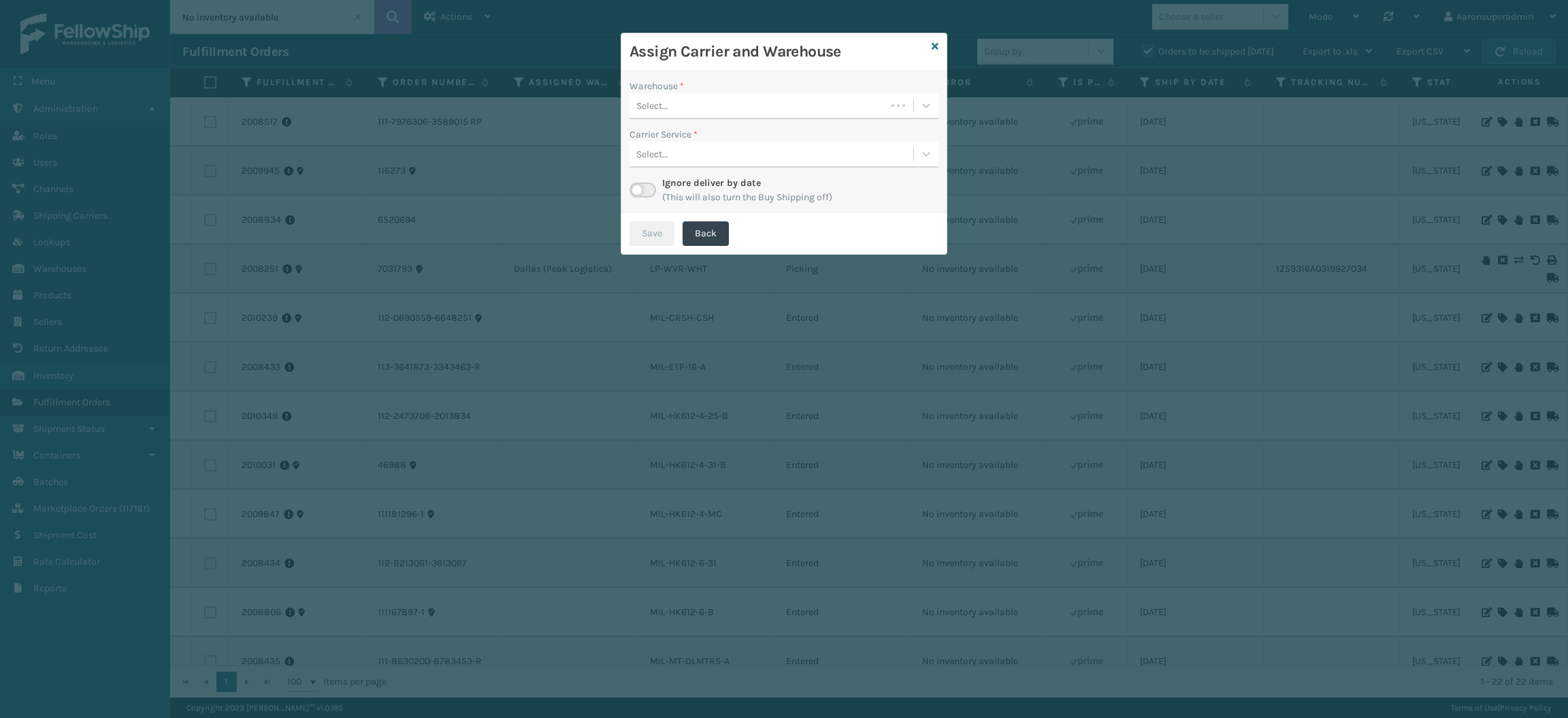
click at [823, 109] on div "Select..." at bounding box center [758, 106] width 257 height 23
click at [724, 143] on div "Dallas (Peak Logistics)" at bounding box center [784, 140] width 309 height 25
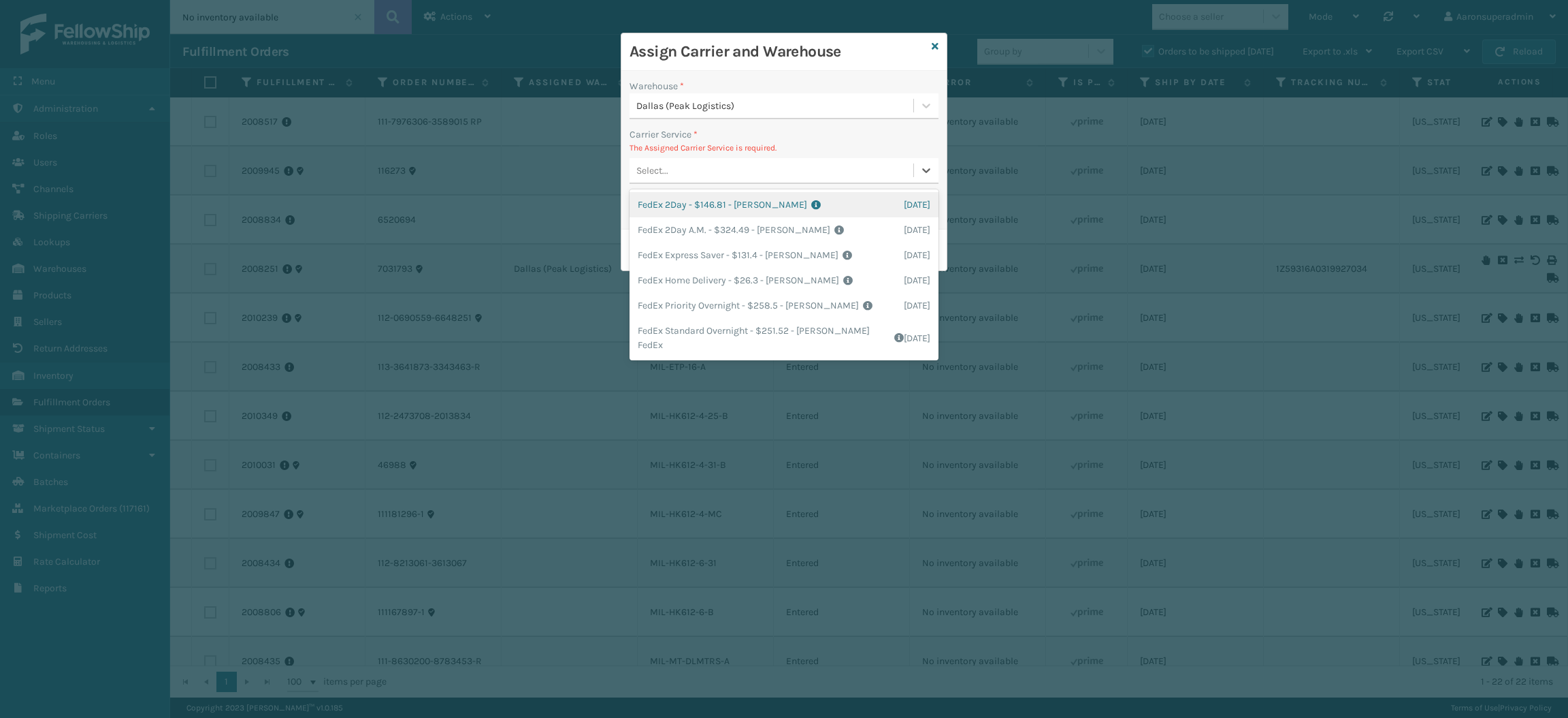
click at [712, 163] on div "Select..." at bounding box center [771, 171] width 283 height 23
click at [683, 280] on div "FedEx Home Delivery - $26.3 - [PERSON_NAME] FedEx Shipping Cost $23.07 Surplus …" at bounding box center [784, 280] width 309 height 25
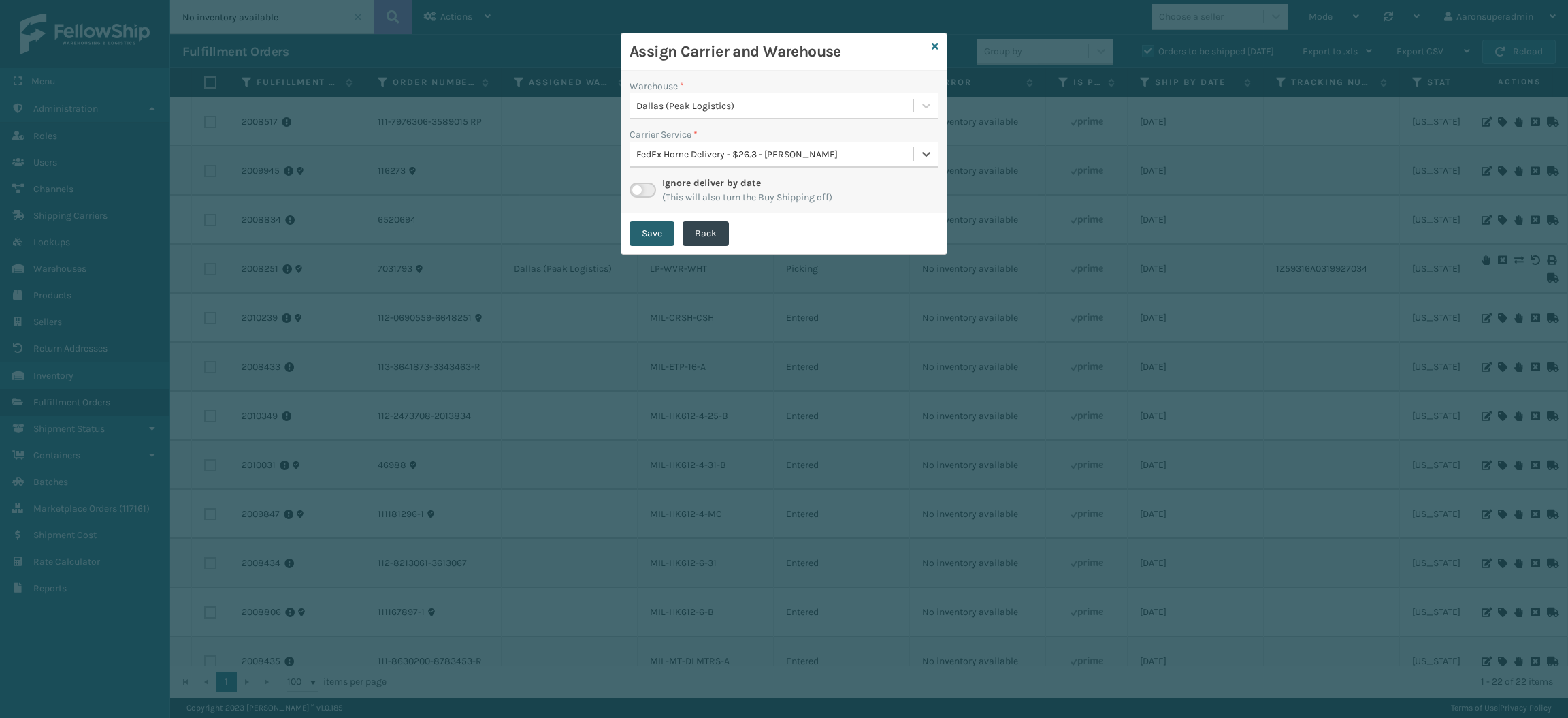
click at [651, 236] on button "Save" at bounding box center [652, 233] width 45 height 24
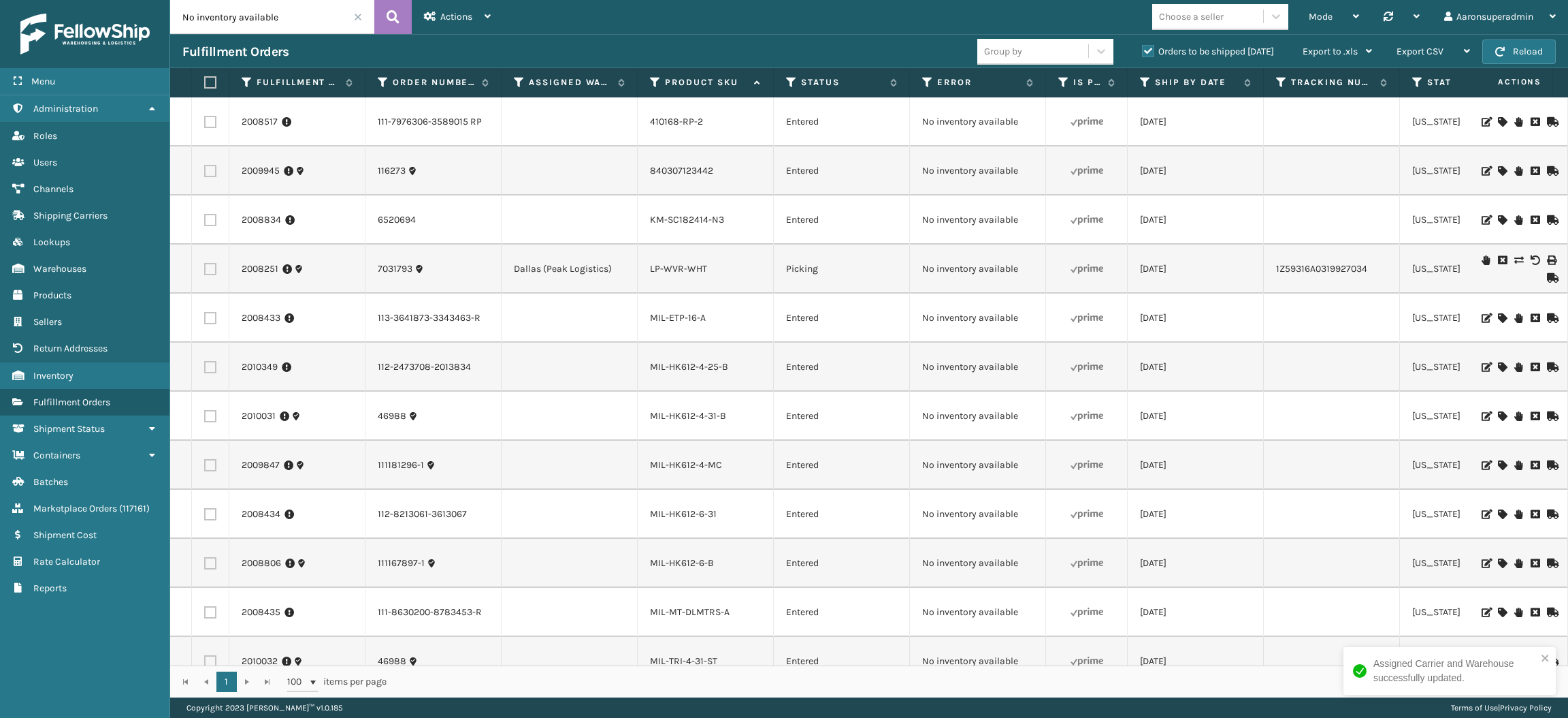
click at [1485, 312] on td at bounding box center [1517, 317] width 102 height 49
click at [1498, 317] on icon at bounding box center [1501, 317] width 8 height 10
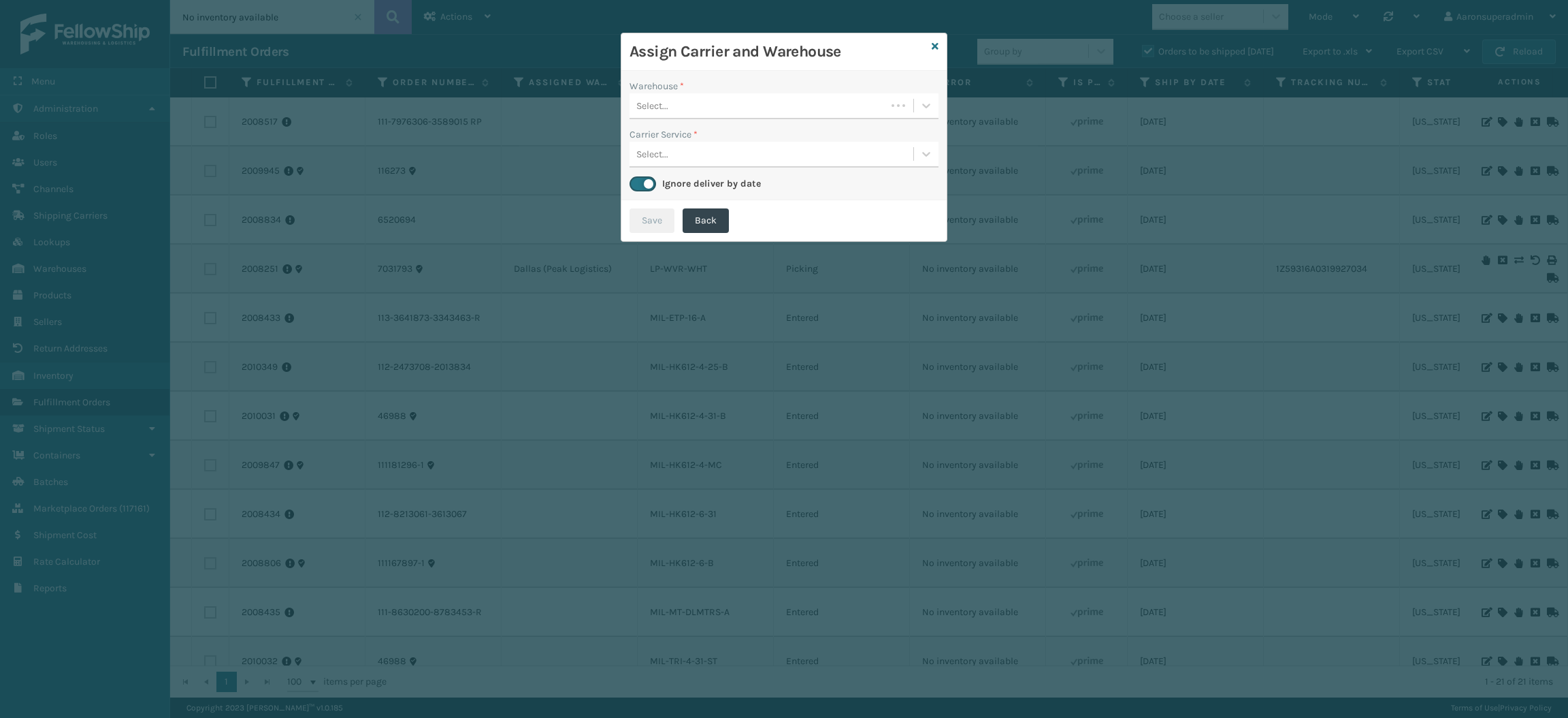
click at [823, 104] on div "Select..." at bounding box center [758, 106] width 257 height 23
click at [758, 140] on div "Fellowship - West" at bounding box center [784, 140] width 309 height 25
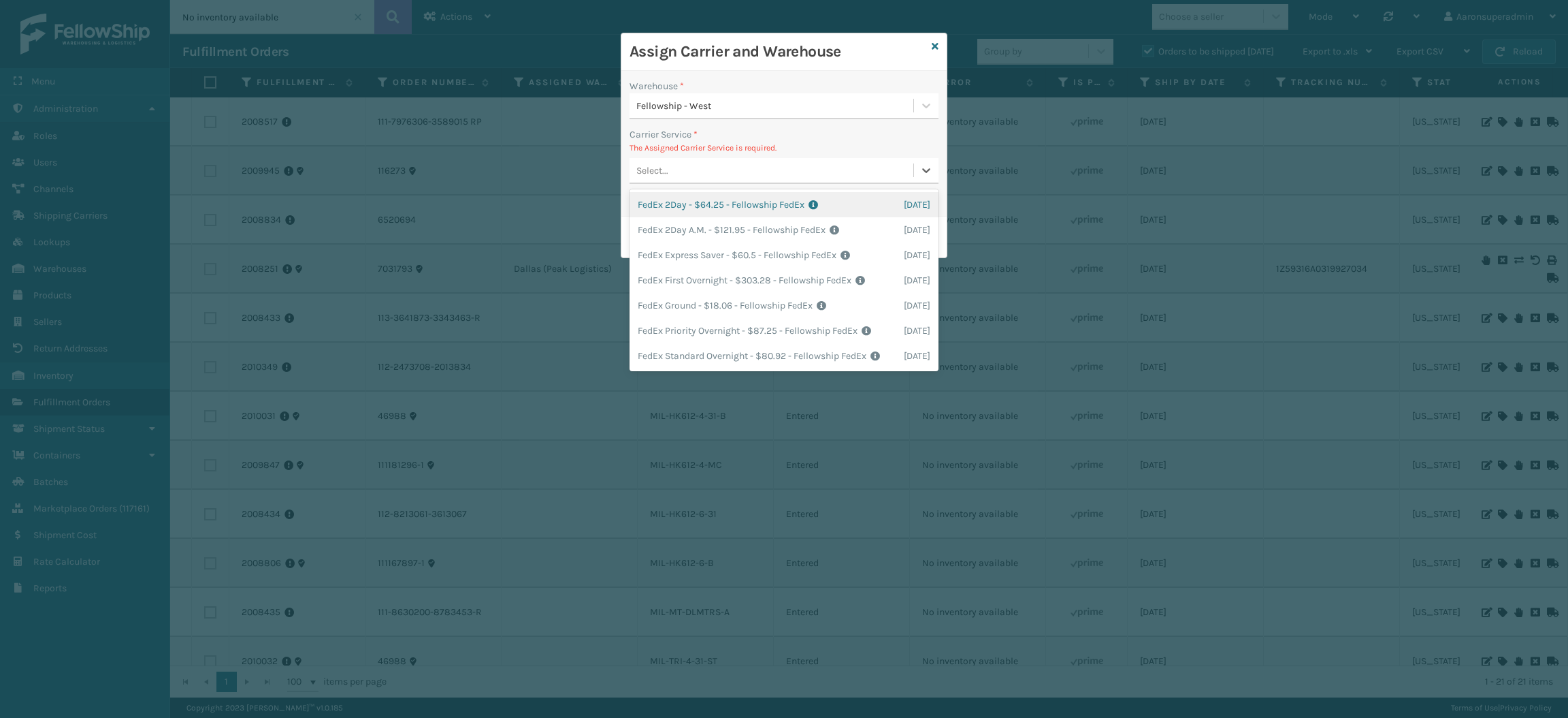
click at [732, 167] on div "Select..." at bounding box center [771, 171] width 283 height 23
click at [701, 301] on div "FedEx Ground - $18.06 - Fellowship FedEx Shipping Cost $14.45 Surplus Cost $3.6…" at bounding box center [784, 305] width 309 height 25
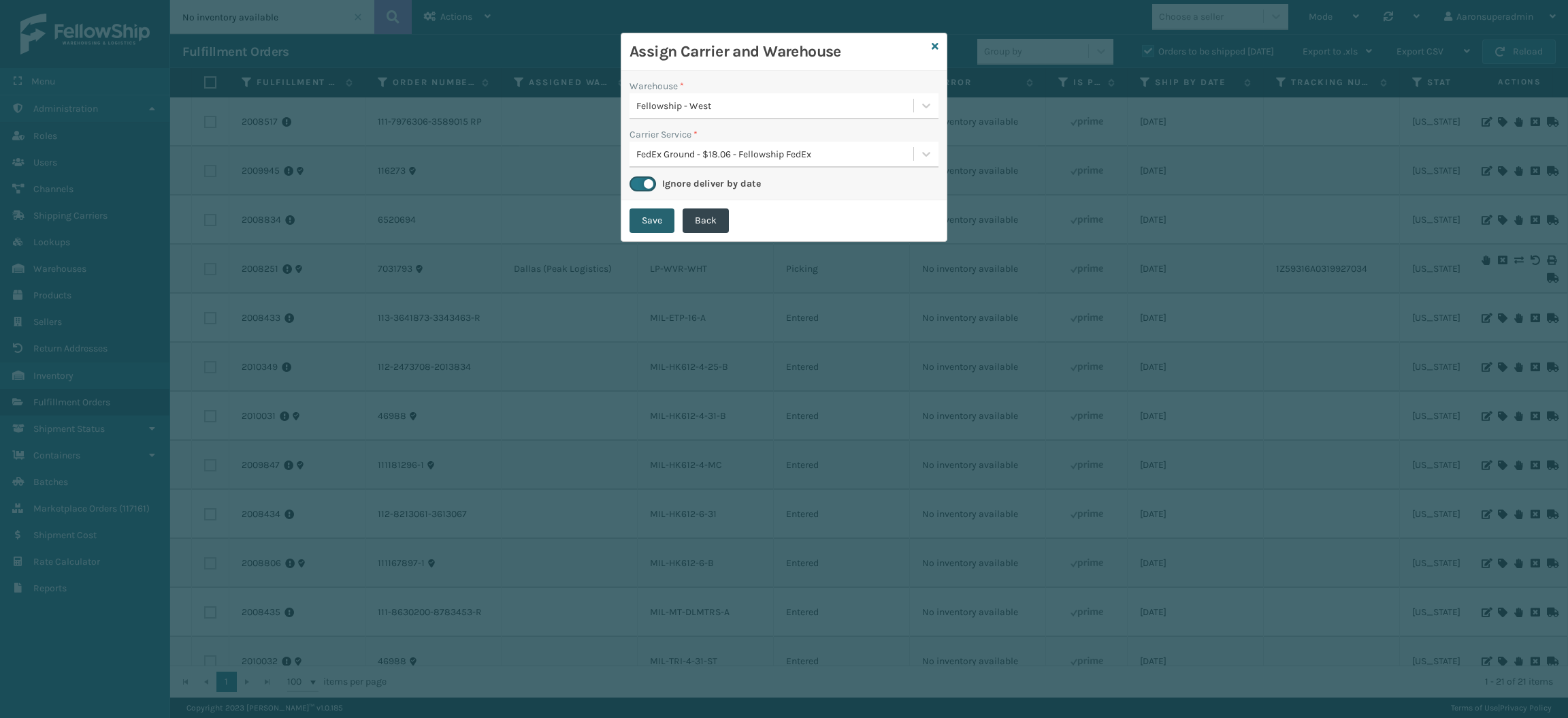
click at [646, 222] on button "Save" at bounding box center [652, 220] width 45 height 24
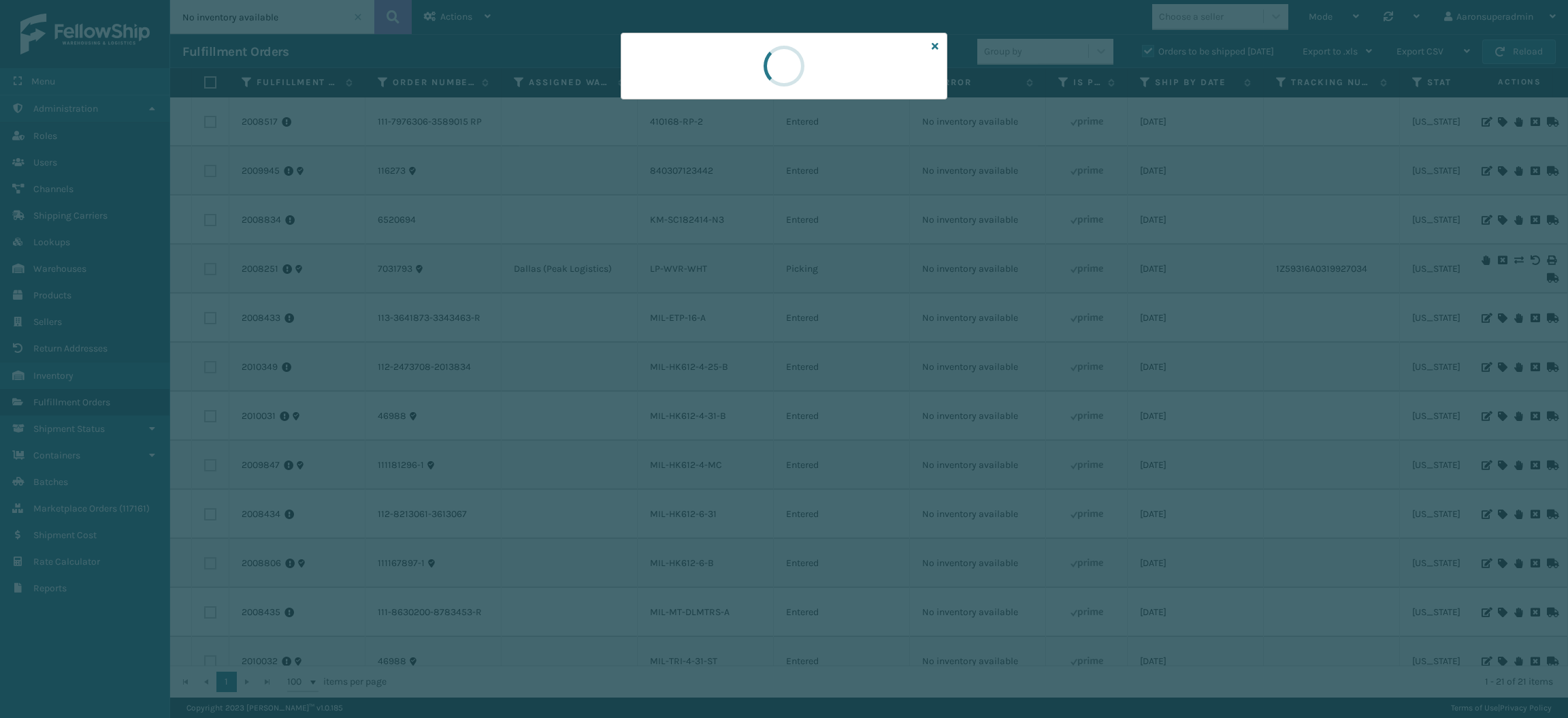
click at [646, 224] on div at bounding box center [784, 359] width 1568 height 718
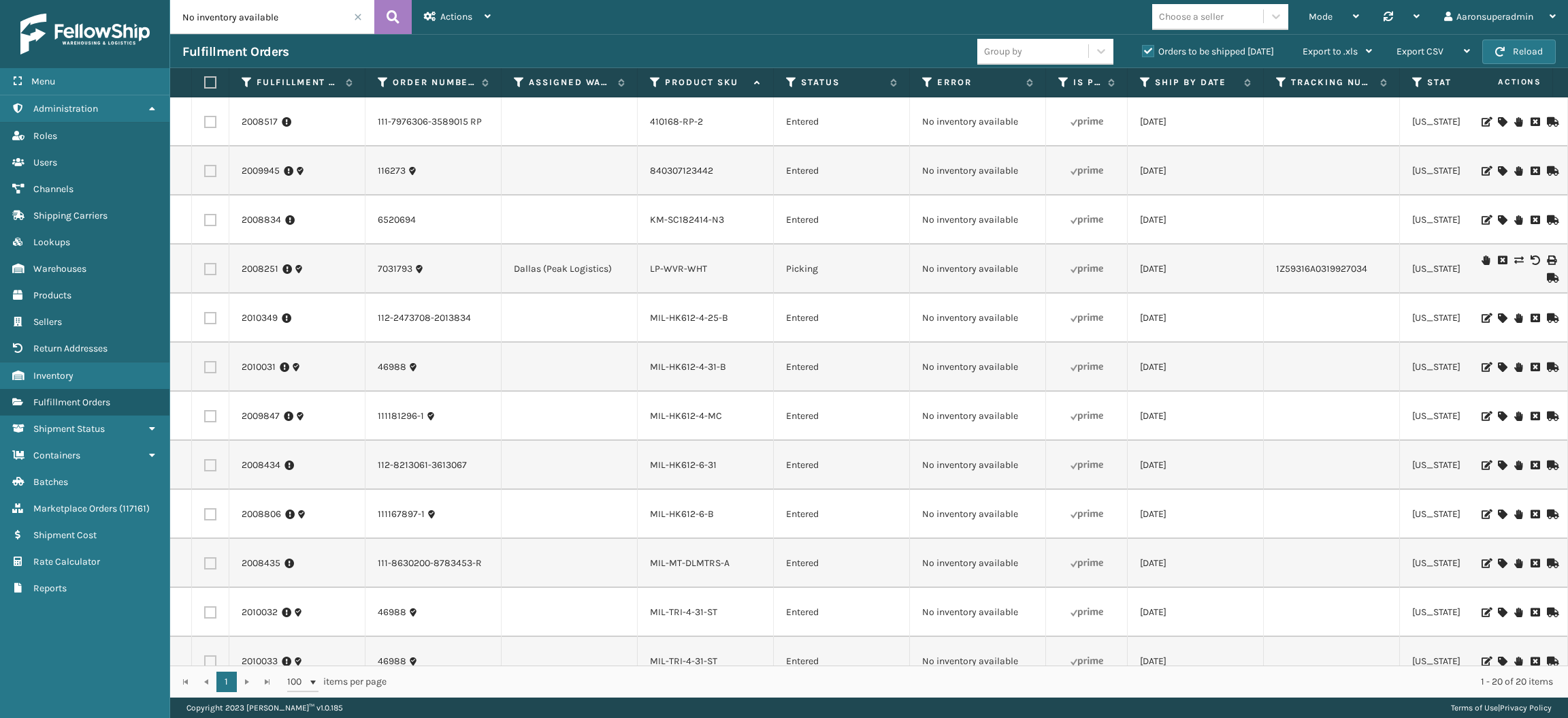
click at [1498, 318] on icon at bounding box center [1501, 317] width 8 height 10
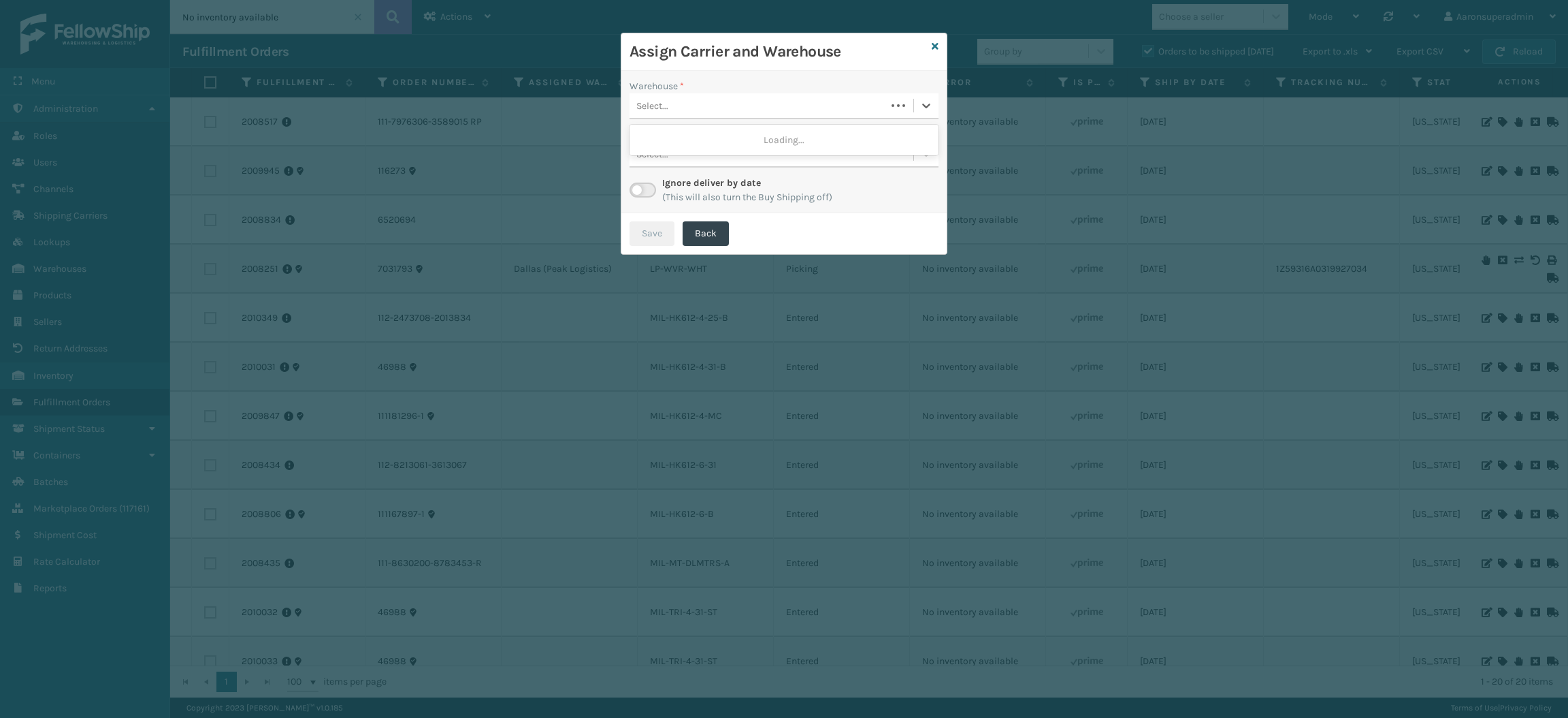
click at [817, 110] on div "Select..." at bounding box center [758, 106] width 257 height 23
click at [936, 49] on icon at bounding box center [935, 46] width 7 height 10
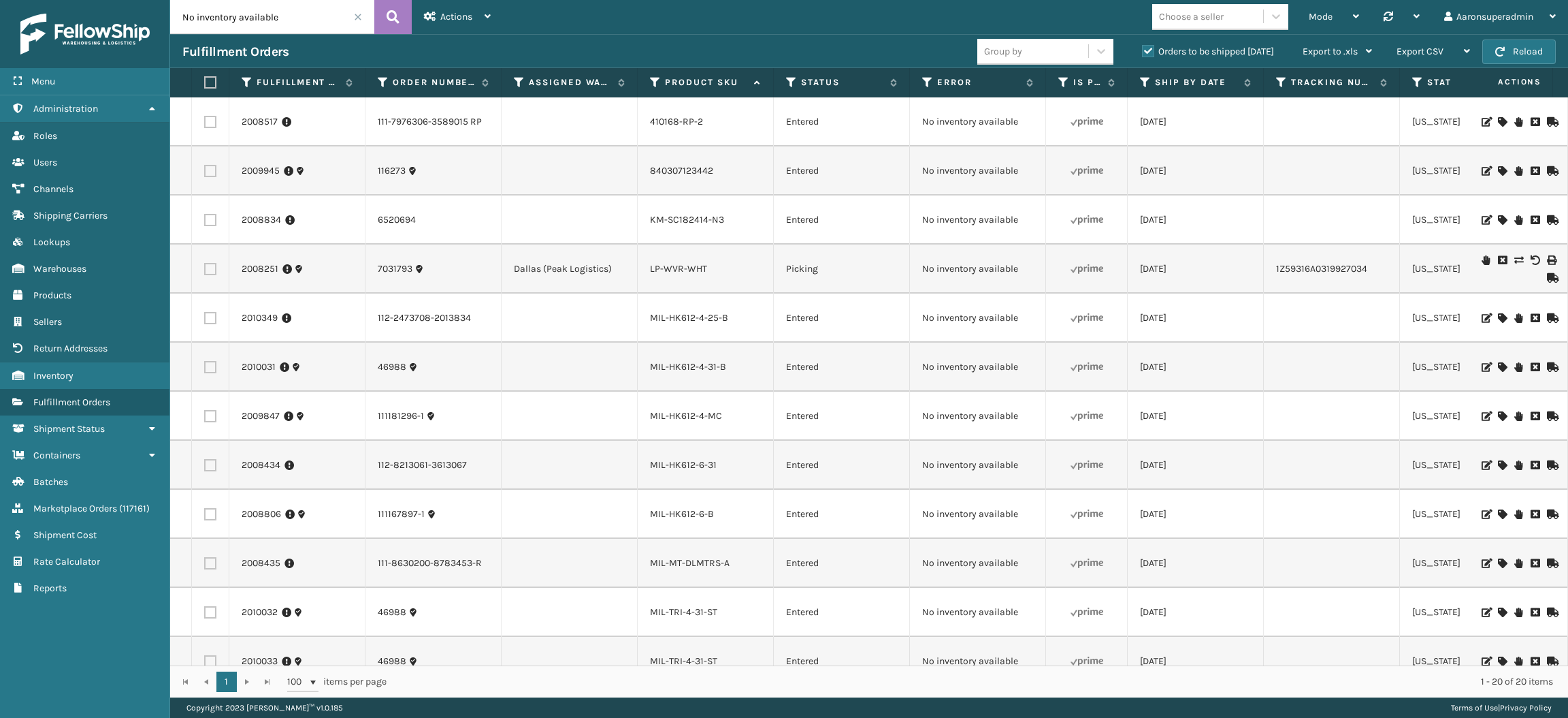
click at [1498, 417] on icon at bounding box center [1501, 415] width 8 height 10
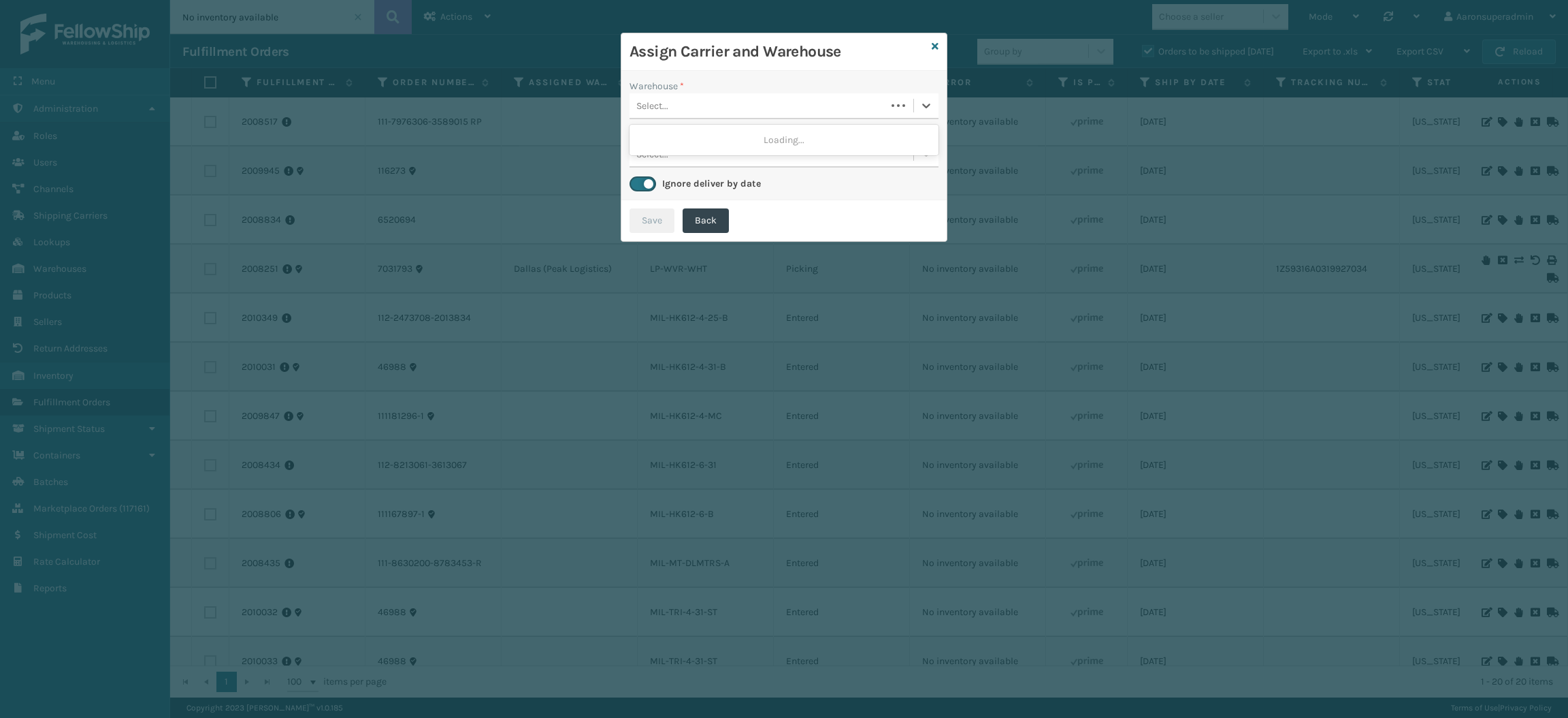
click at [895, 106] on div at bounding box center [898, 106] width 24 height 14
click at [714, 211] on div "[PERSON_NAME]" at bounding box center [784, 215] width 309 height 25
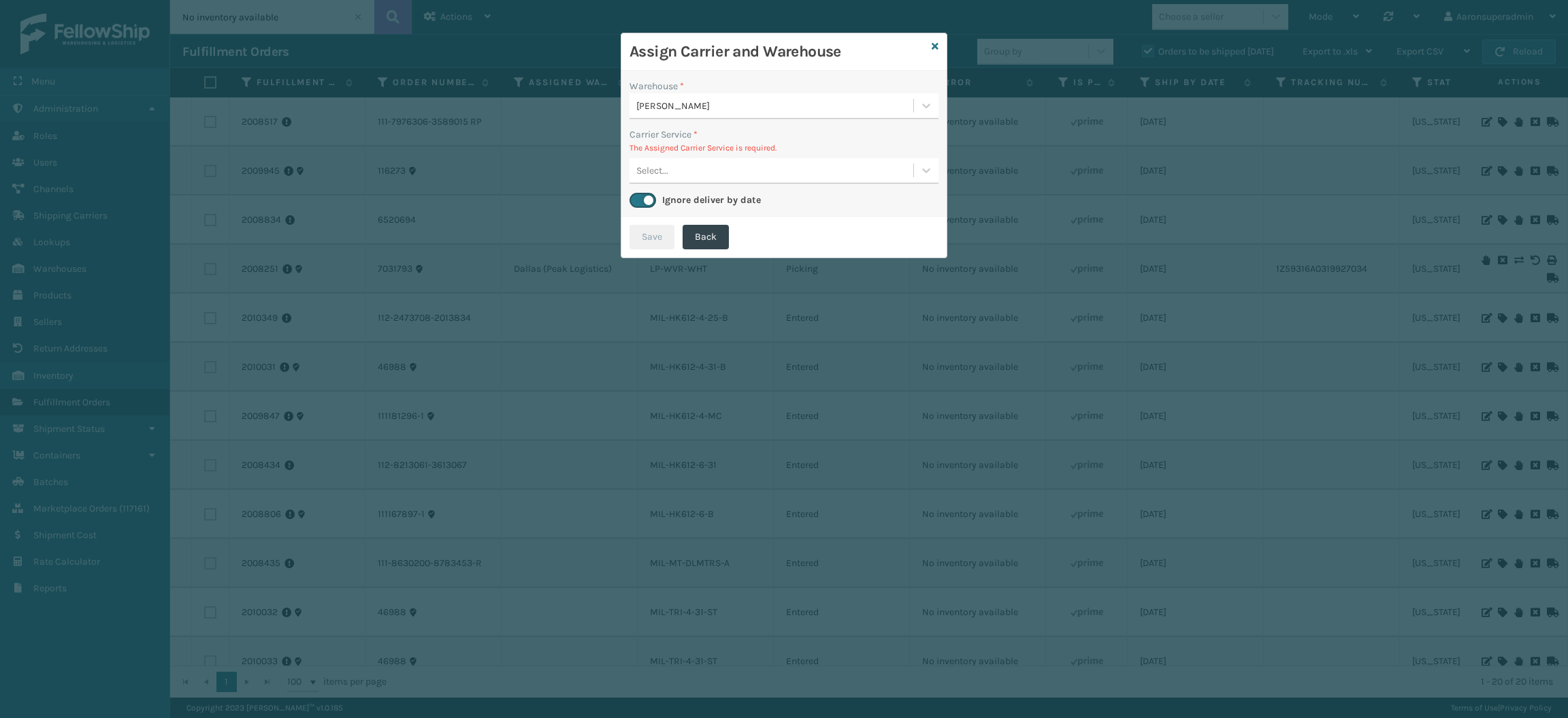
click at [719, 170] on div "Select..." at bounding box center [771, 171] width 283 height 23
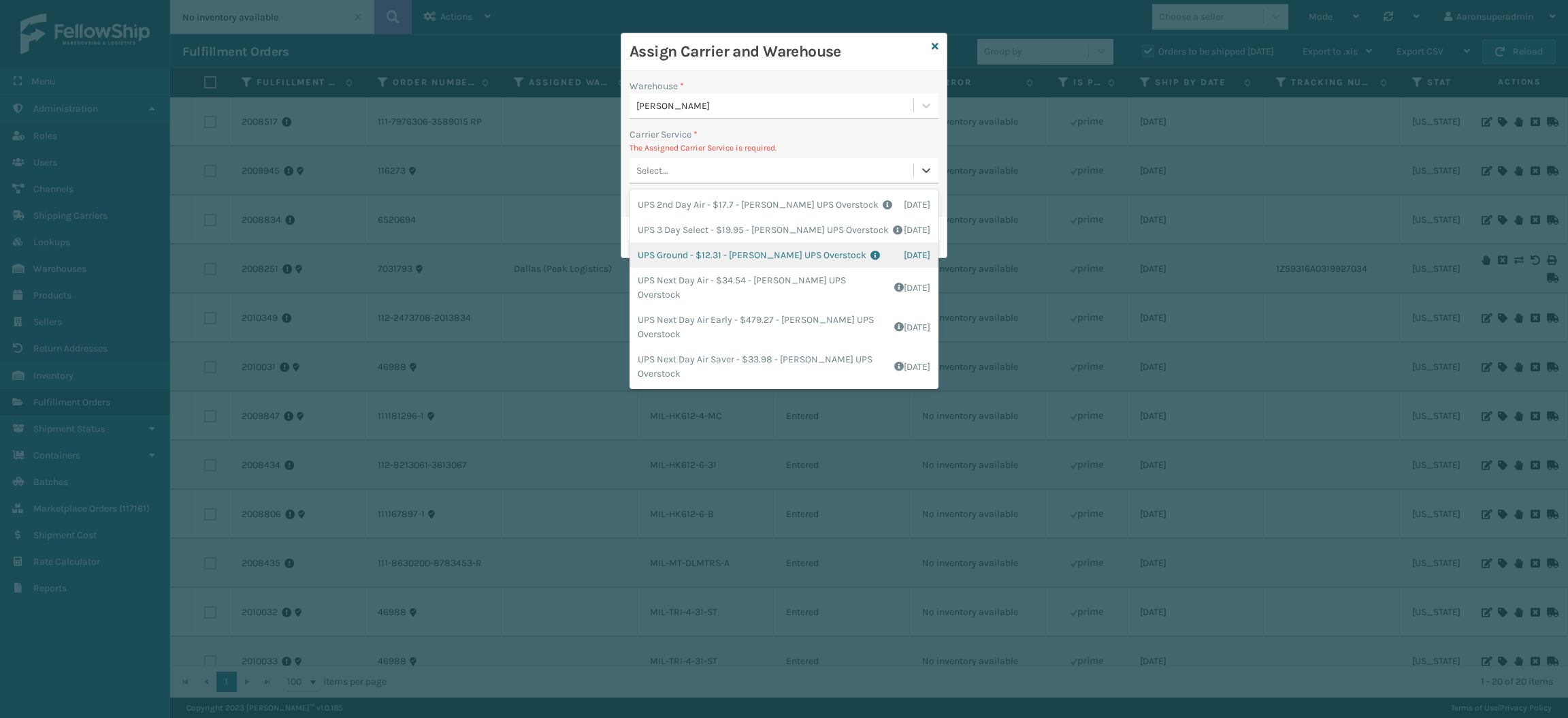
click at [693, 258] on div "UPS Ground - $12.31 - [PERSON_NAME] UPS Overstock Shipping Cost $12.31 Surplus …" at bounding box center [784, 255] width 309 height 25
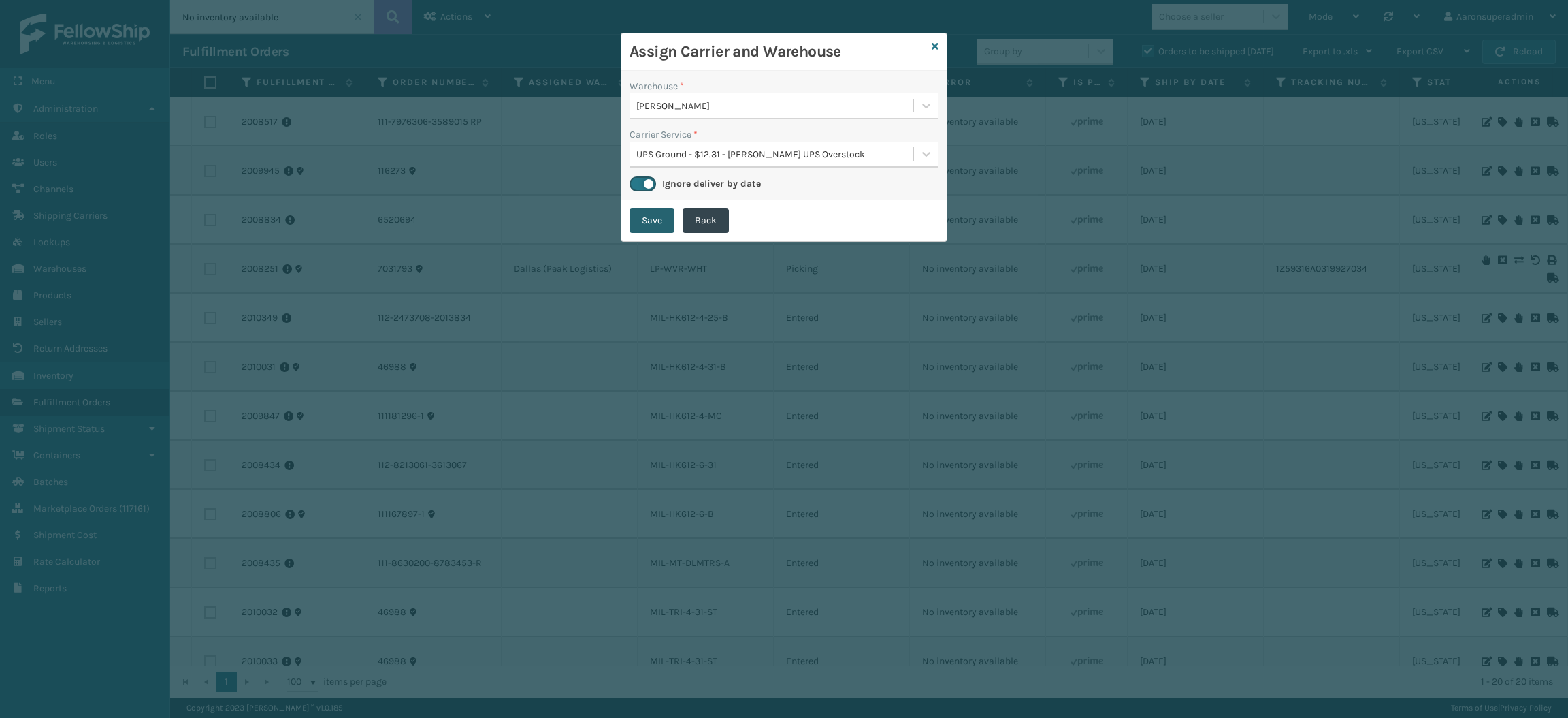
click at [647, 226] on button "Save" at bounding box center [652, 220] width 45 height 24
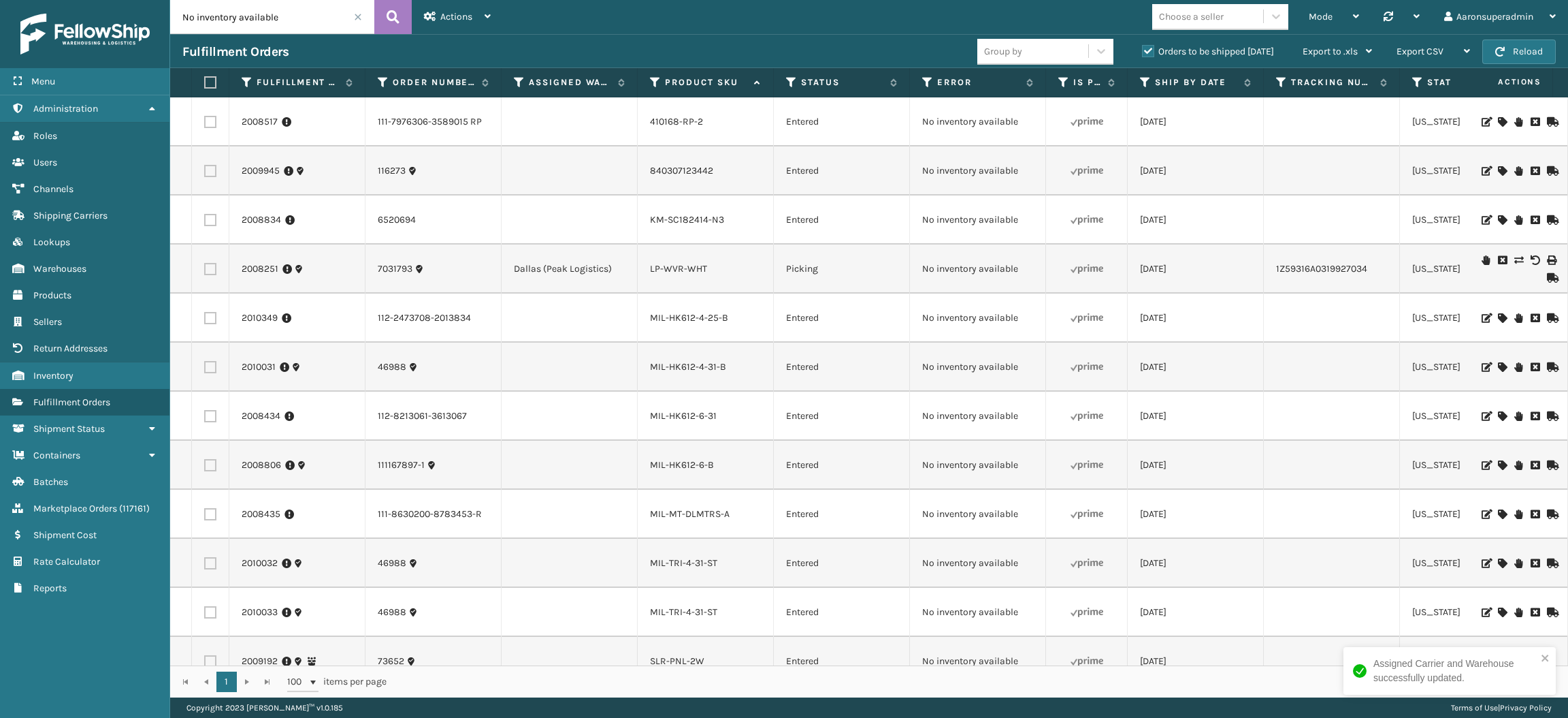
click at [1498, 465] on icon at bounding box center [1501, 465] width 8 height 10
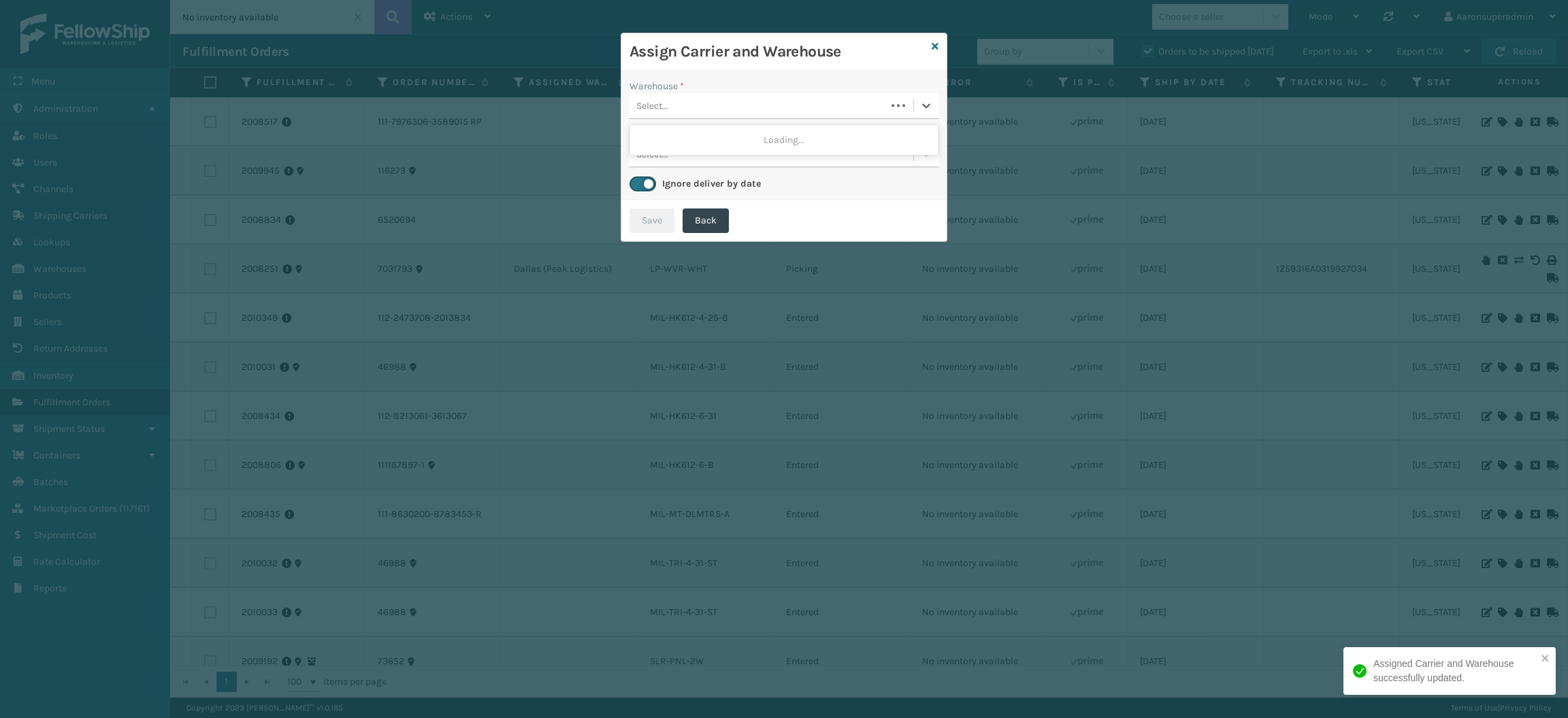
click at [844, 98] on div "Select..." at bounding box center [758, 106] width 257 height 23
click at [752, 144] on div "Fellowship - West" at bounding box center [784, 140] width 309 height 25
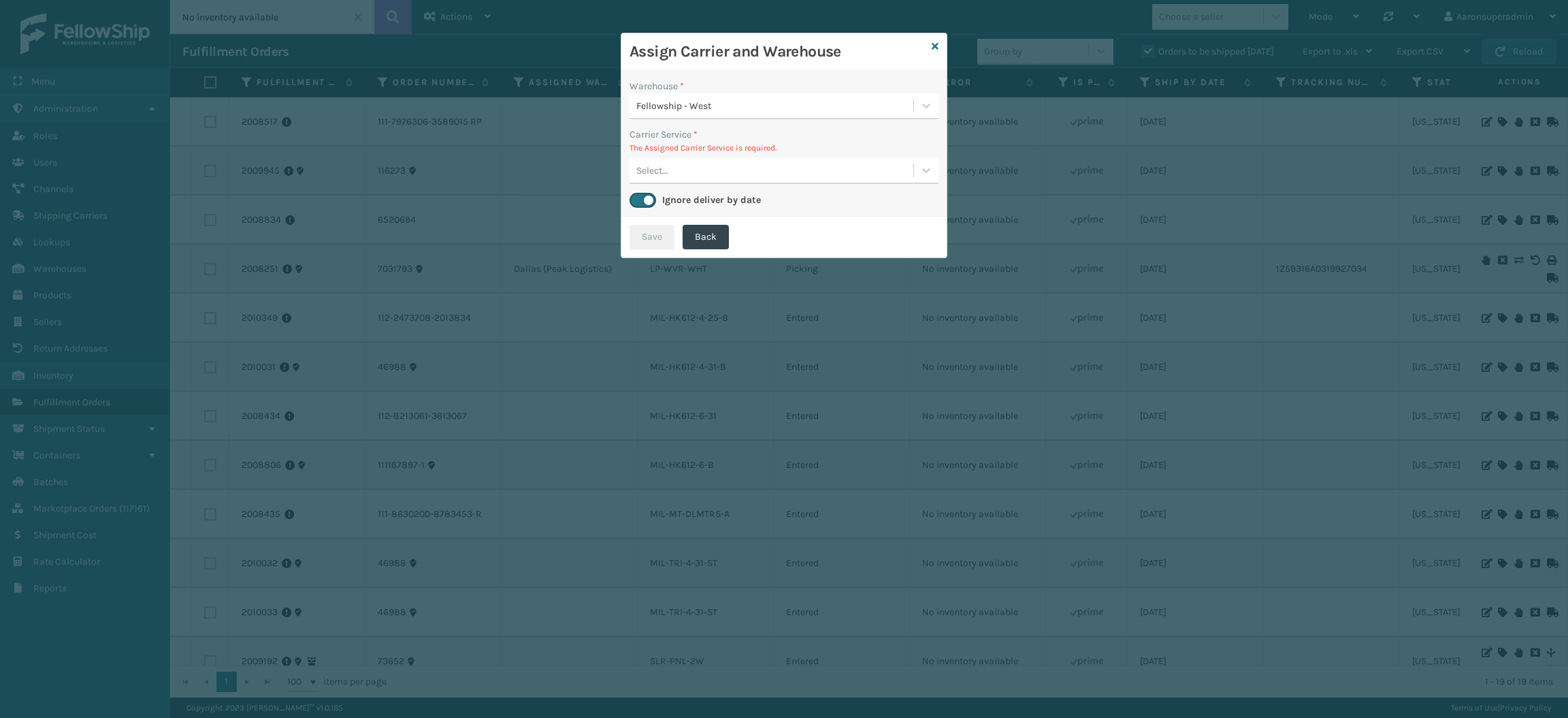
click at [716, 179] on div "Select..." at bounding box center [771, 171] width 283 height 23
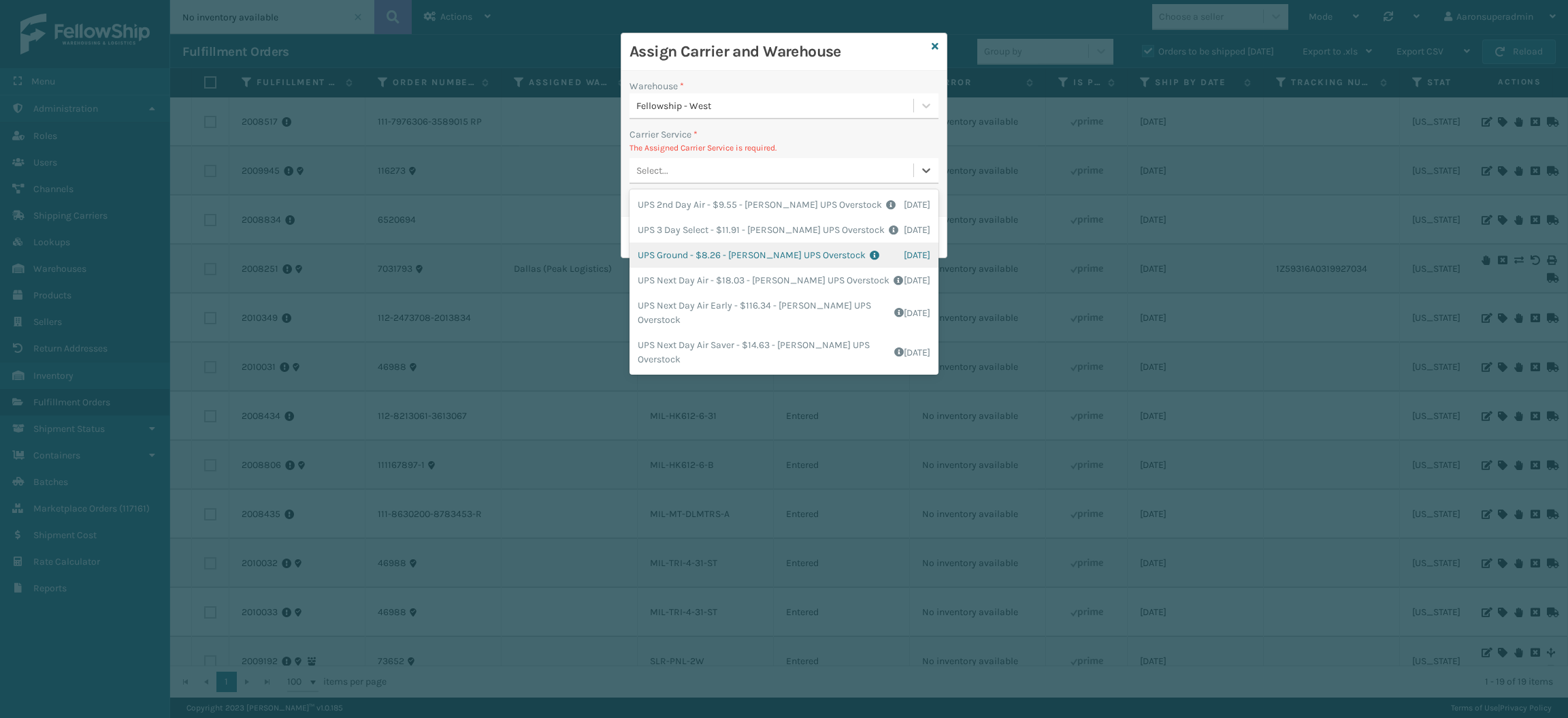
click at [703, 255] on div "UPS Ground - $8.26 - [PERSON_NAME] UPS Overstock Shipping Cost $8.26 Surplus Co…" at bounding box center [784, 255] width 309 height 25
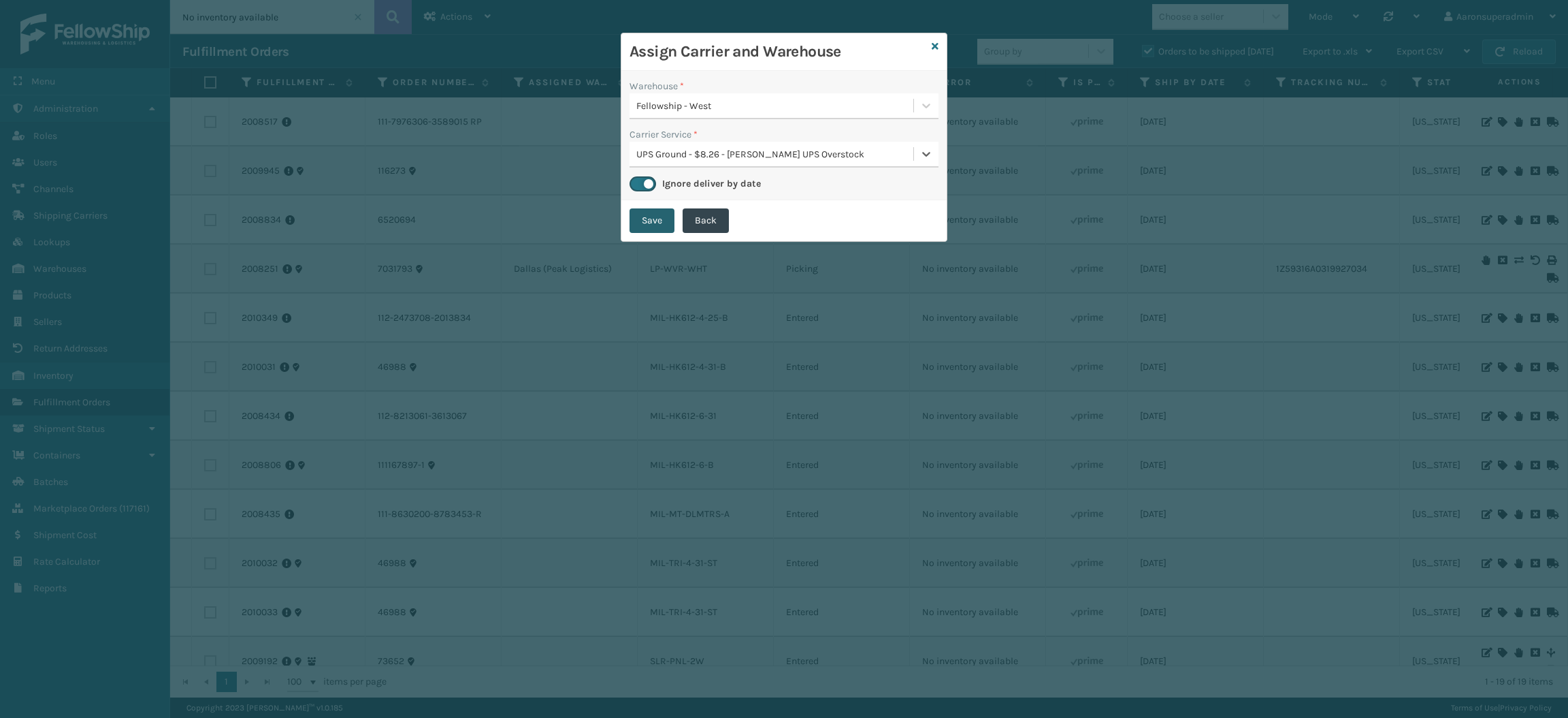
click at [641, 217] on button "Save" at bounding box center [652, 220] width 45 height 24
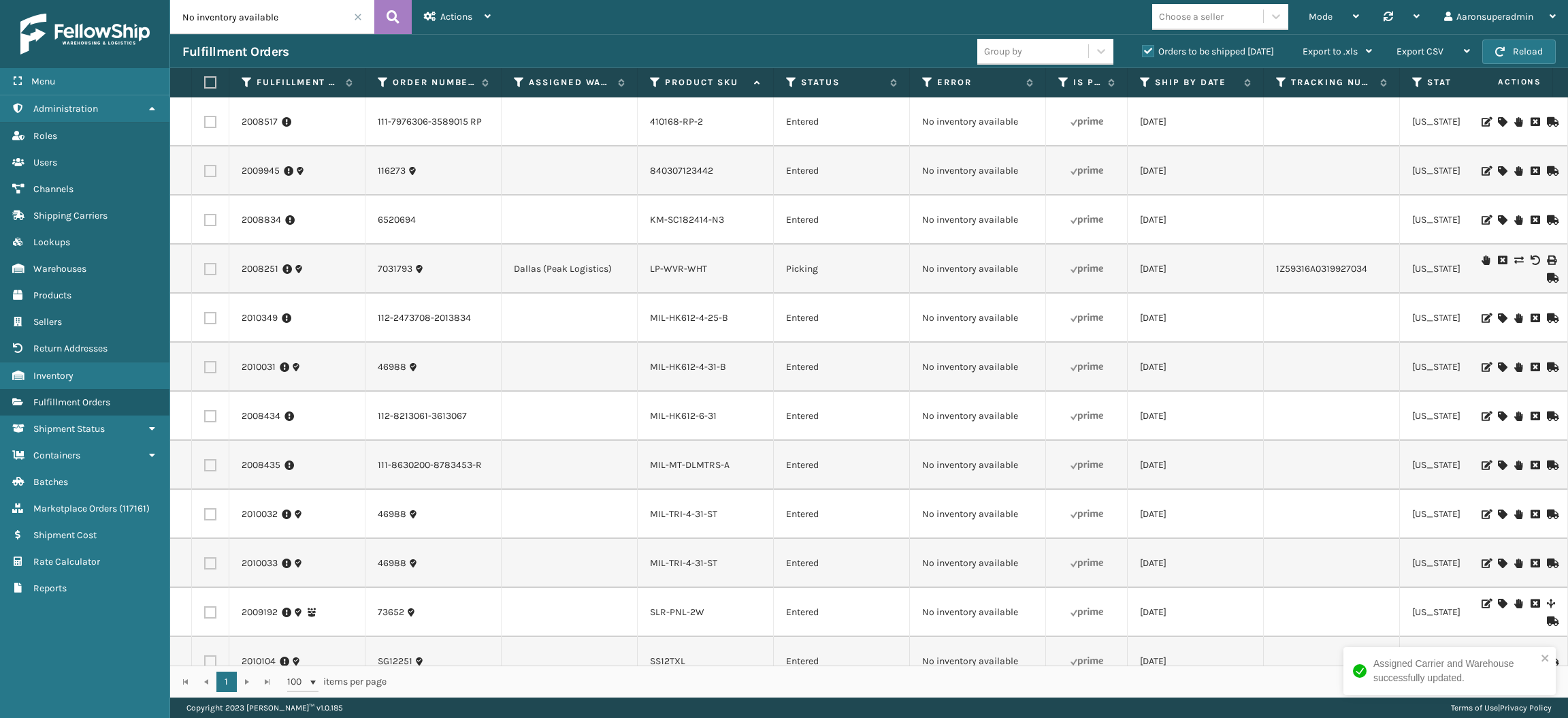
click at [1498, 514] on icon at bounding box center [1501, 513] width 8 height 10
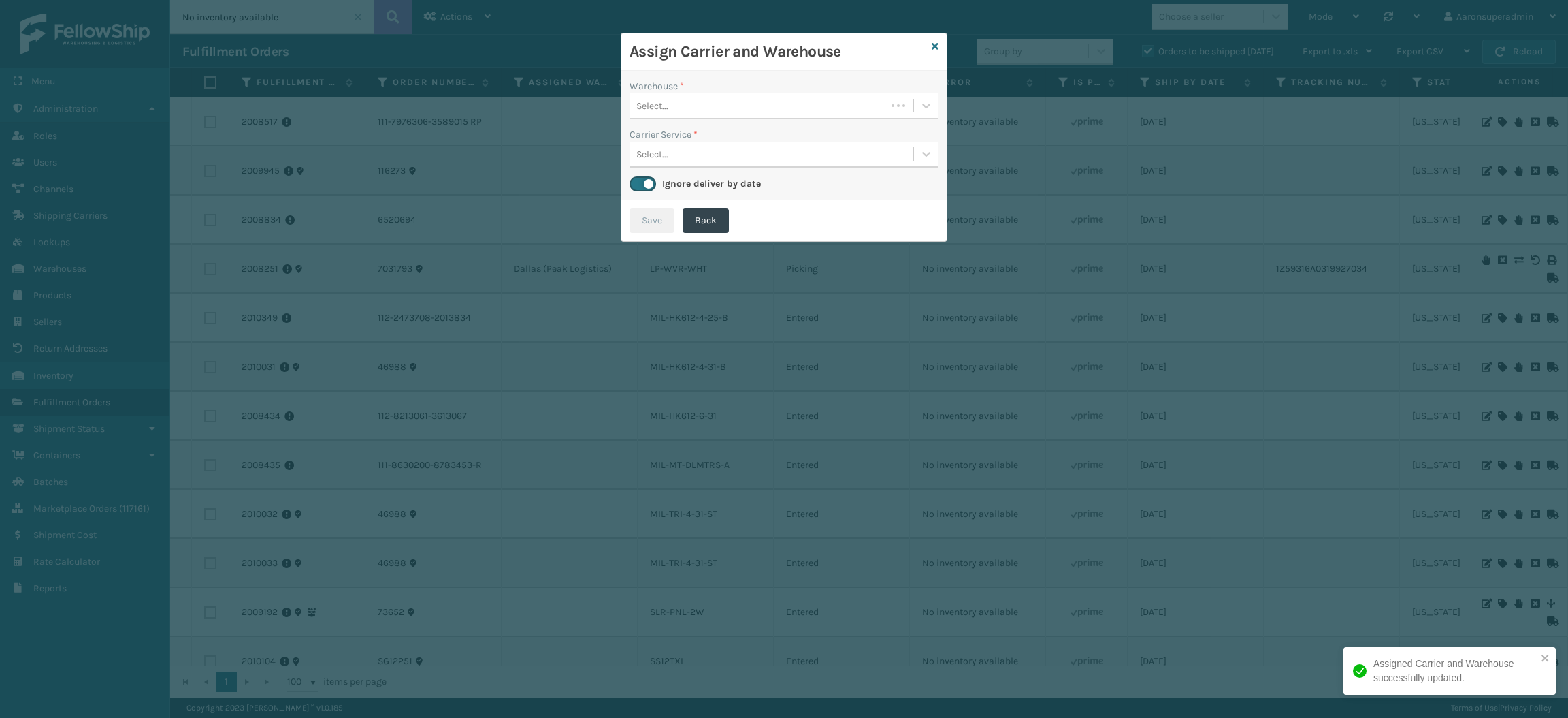
click at [707, 108] on div "Select..." at bounding box center [758, 106] width 257 height 23
click at [703, 133] on div "Fellowship - West" at bounding box center [784, 140] width 309 height 25
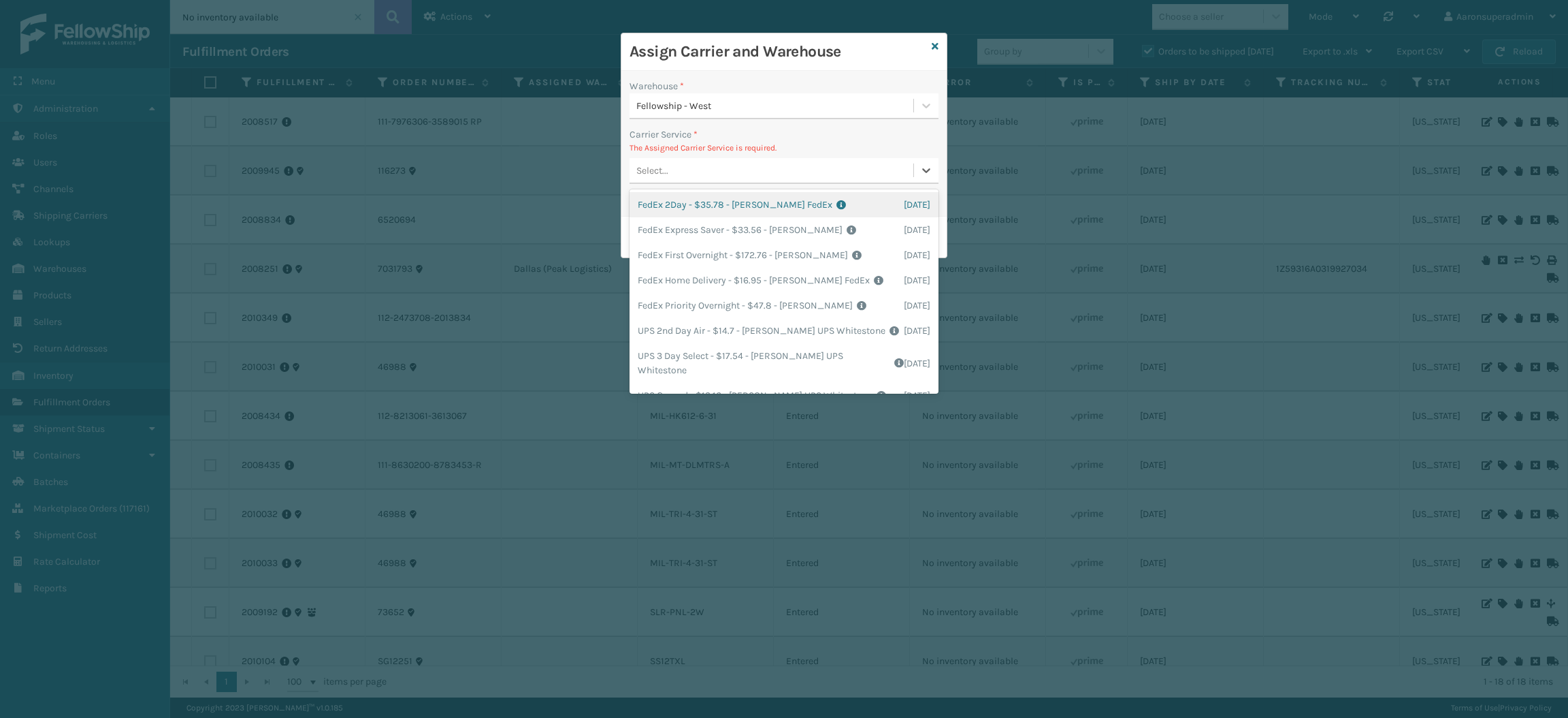
click at [691, 170] on div "Select..." at bounding box center [771, 171] width 283 height 23
click at [693, 277] on div "FedEx Home Delivery - $16.95 - [PERSON_NAME] FedEx Shipping Cost $14.87 Surplus…" at bounding box center [784, 280] width 309 height 25
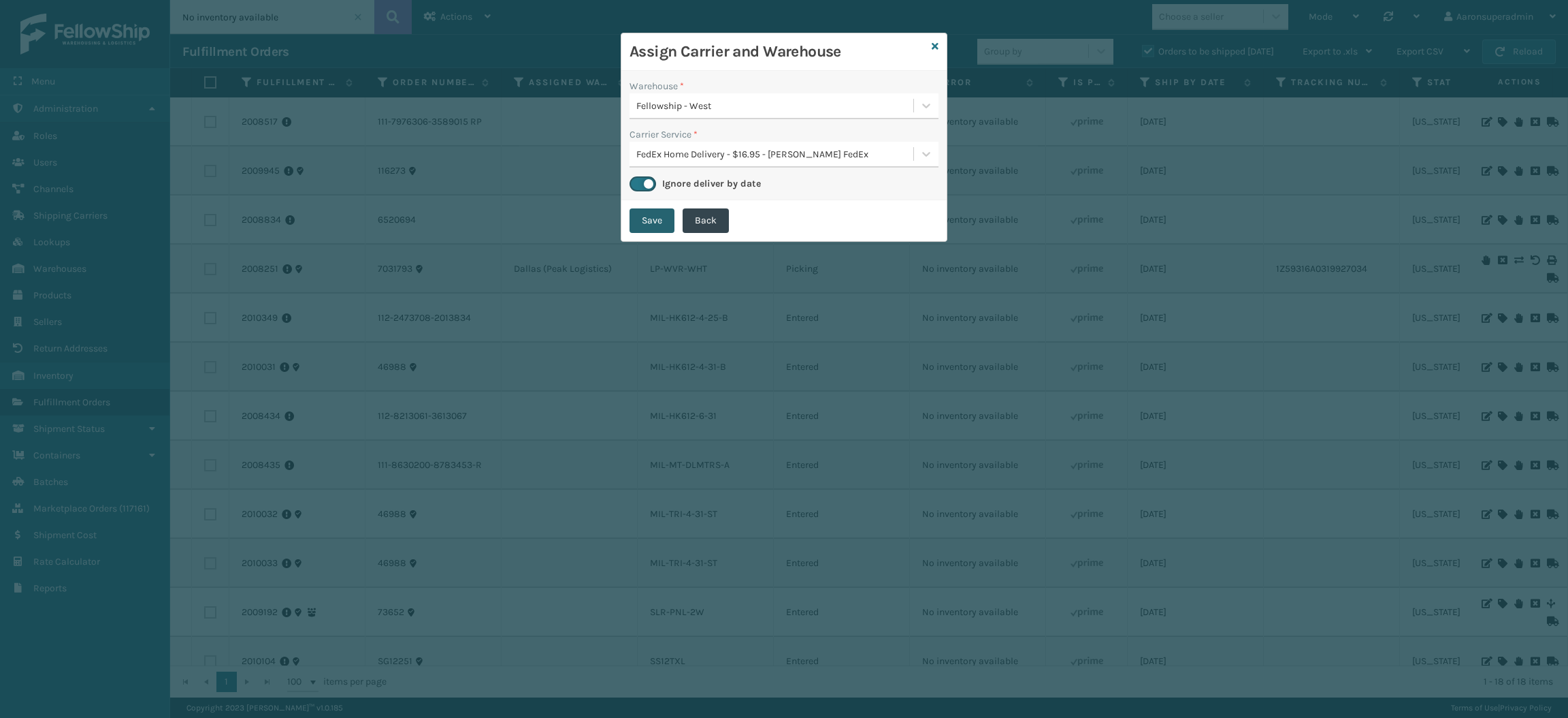
click at [639, 226] on button "Save" at bounding box center [652, 220] width 45 height 24
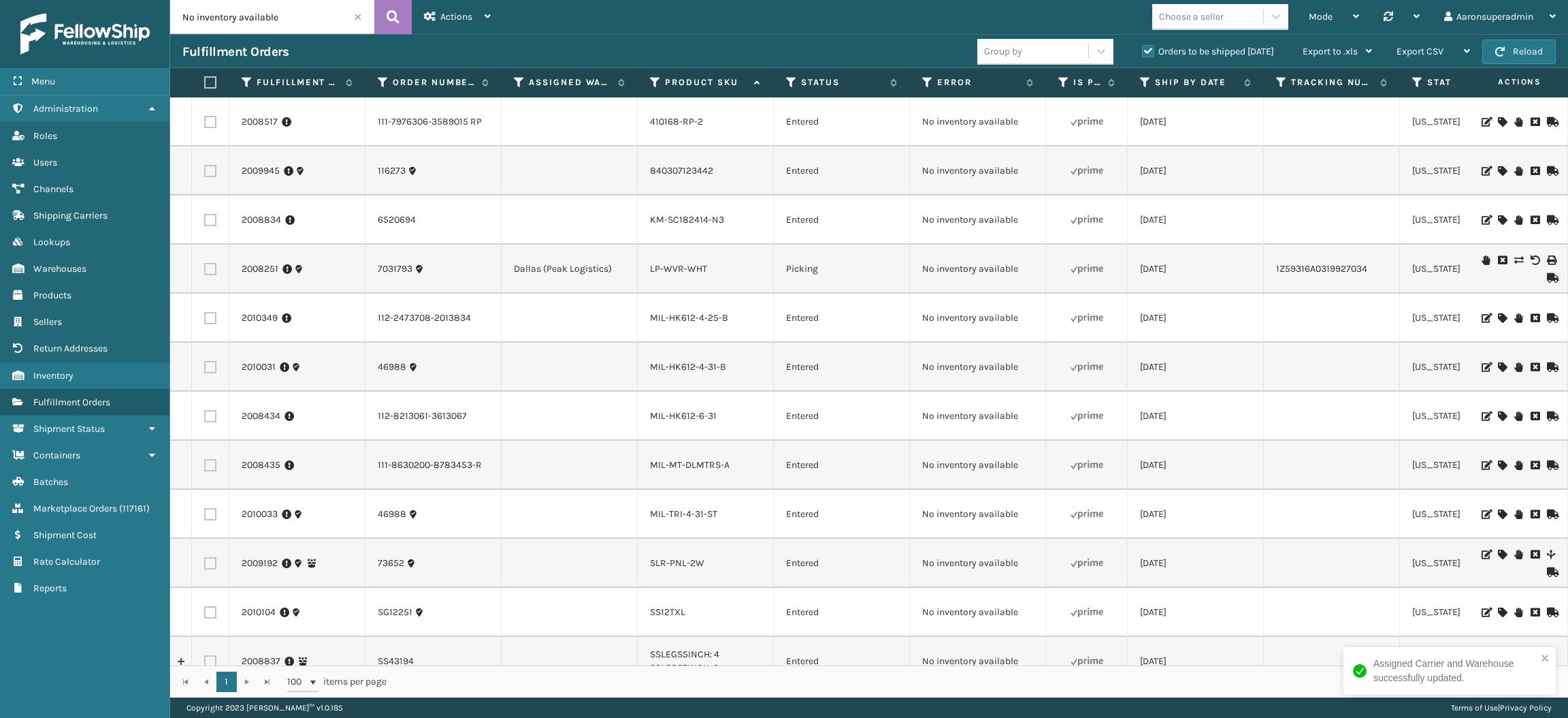
click at [1498, 550] on icon at bounding box center [1501, 554] width 8 height 10
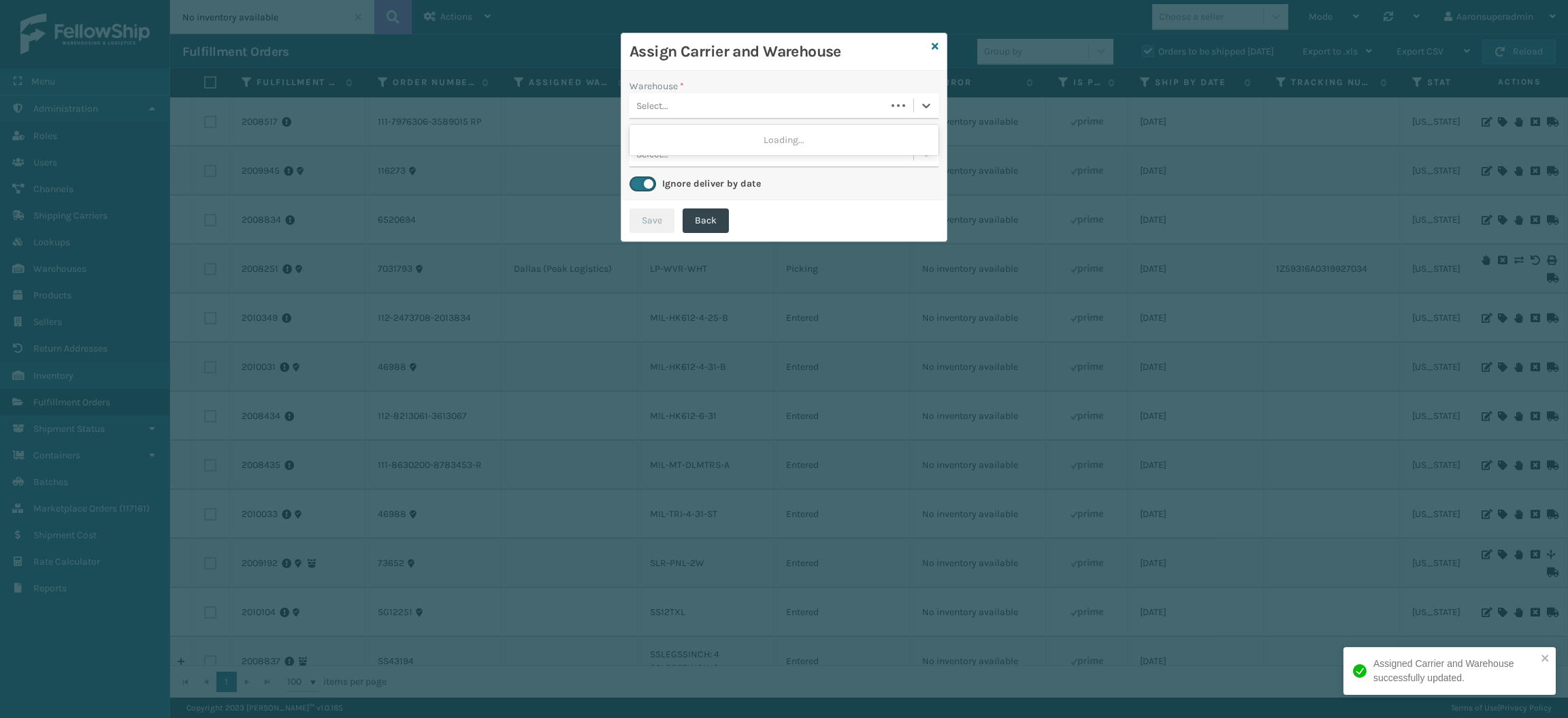
click at [692, 106] on div "Select..." at bounding box center [758, 106] width 257 height 23
click at [689, 139] on div "Fellowship - West" at bounding box center [784, 140] width 309 height 25
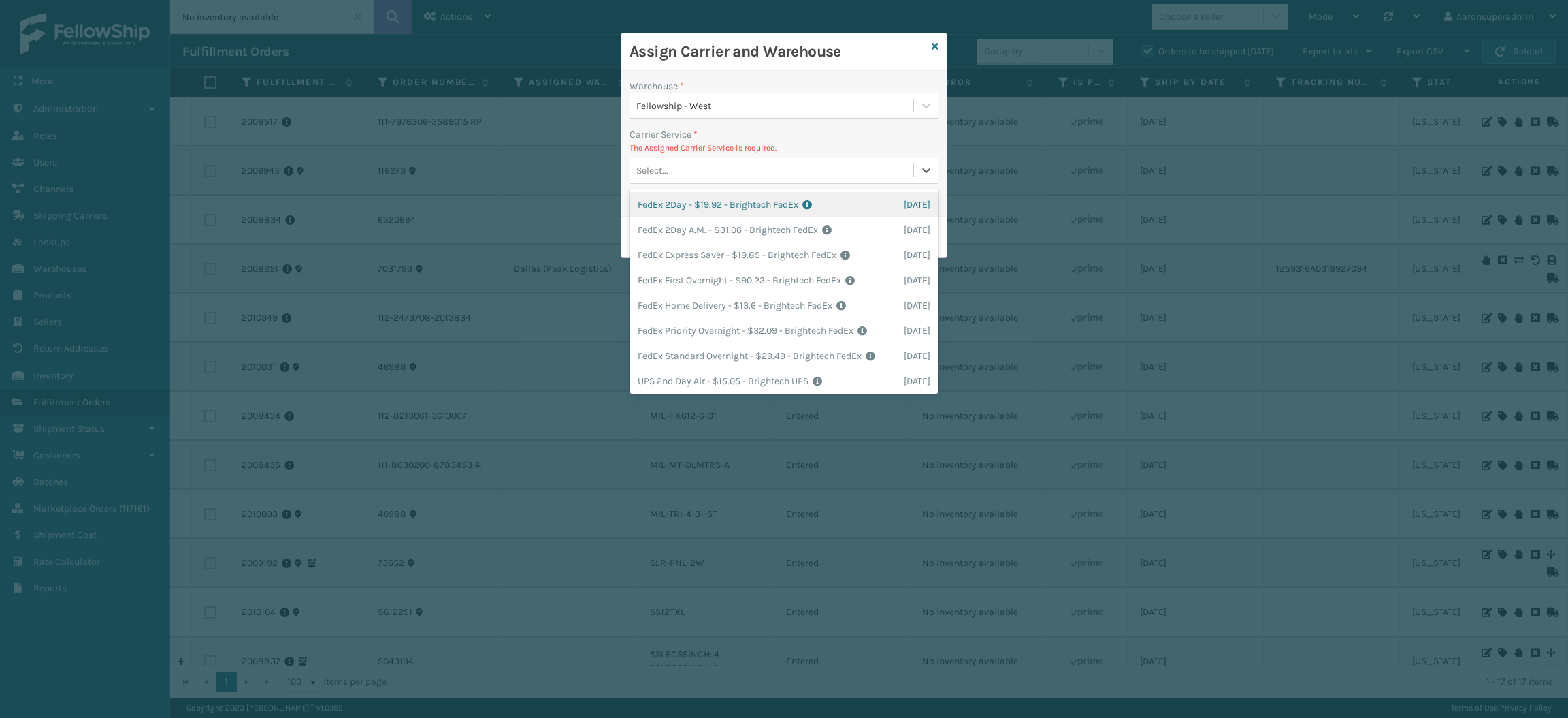
click at [689, 176] on div "Select..." at bounding box center [771, 171] width 283 height 23
click at [693, 296] on div "FedEx Home Delivery - $13.6 - Brightech FedEx Shipping Cost $13.6 Surplus Cost …" at bounding box center [784, 305] width 309 height 25
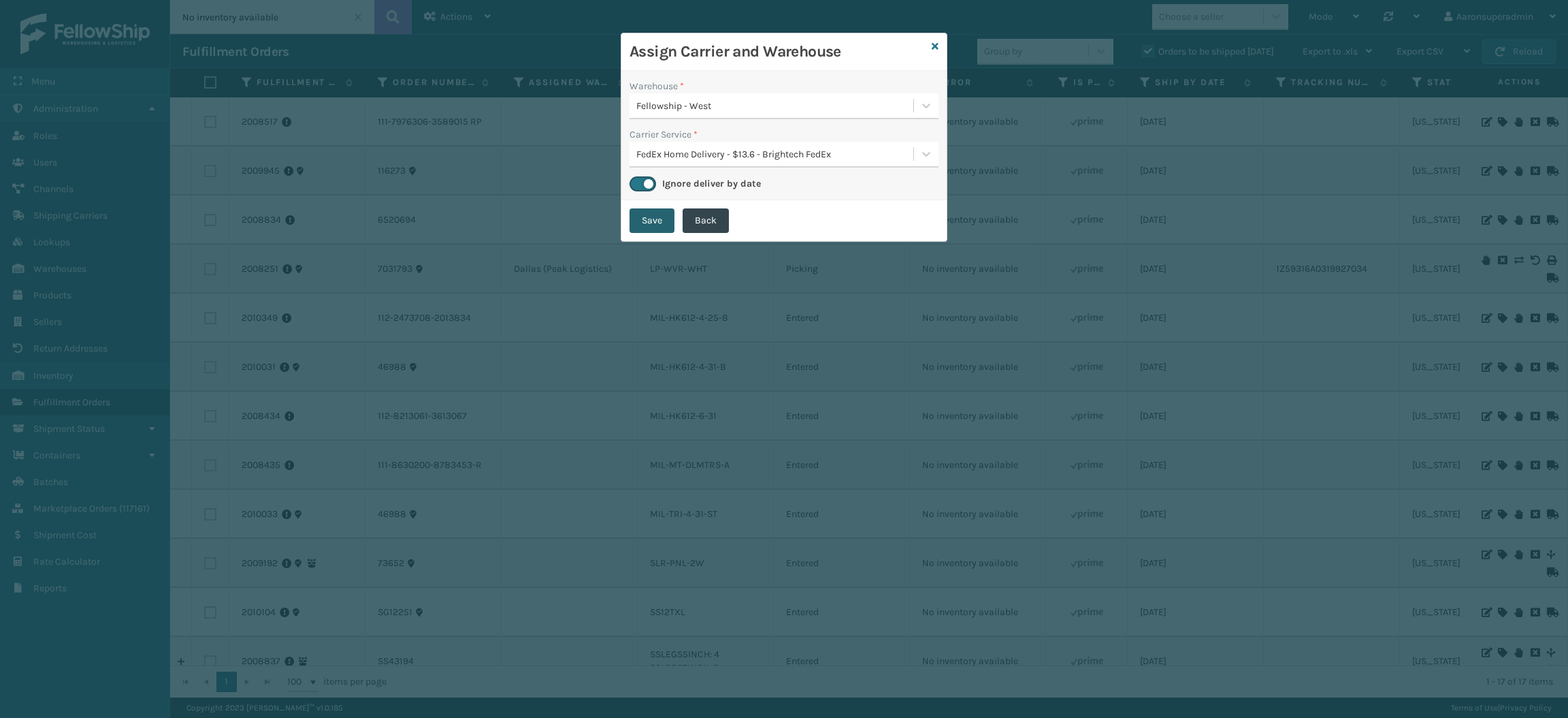
click at [642, 222] on button "Save" at bounding box center [652, 220] width 45 height 24
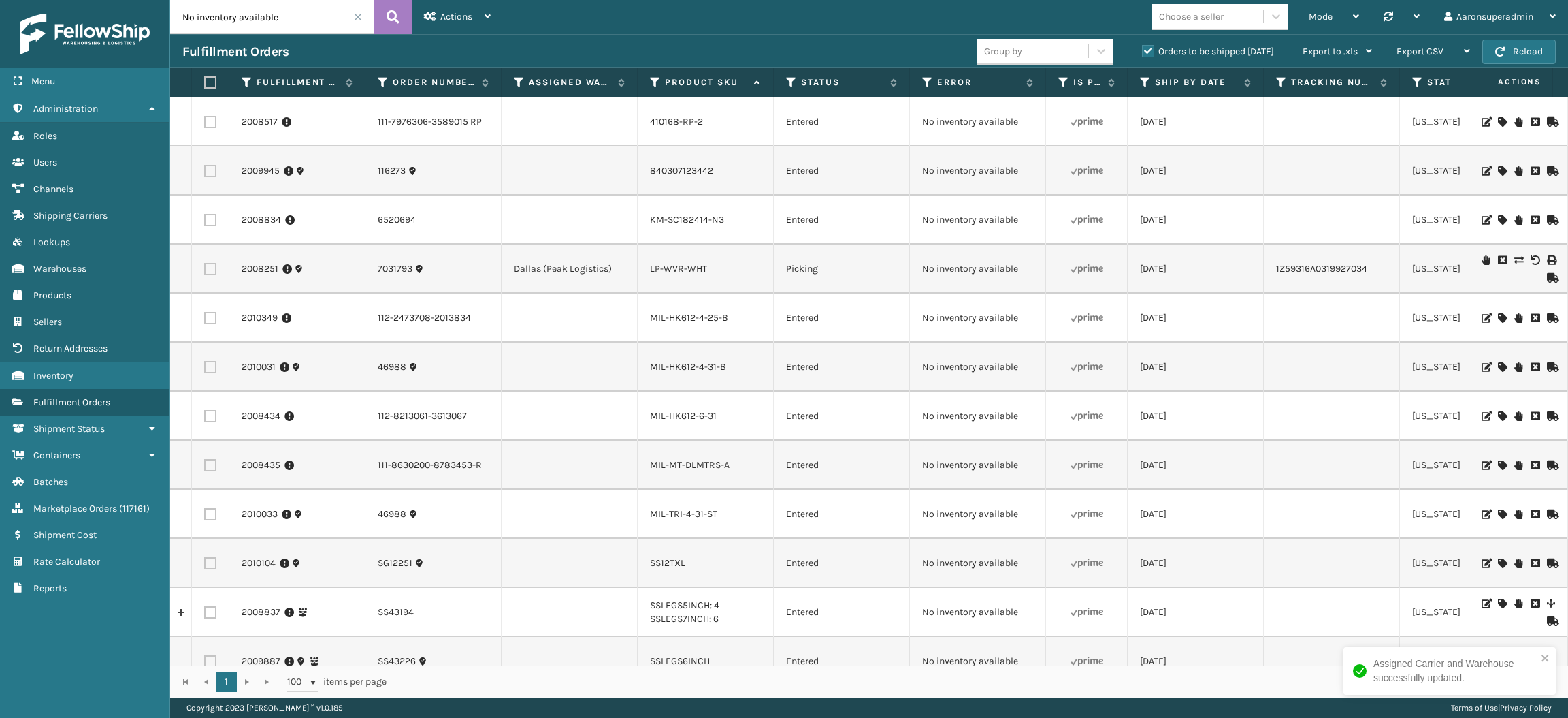
click at [1498, 512] on icon at bounding box center [1501, 513] width 8 height 10
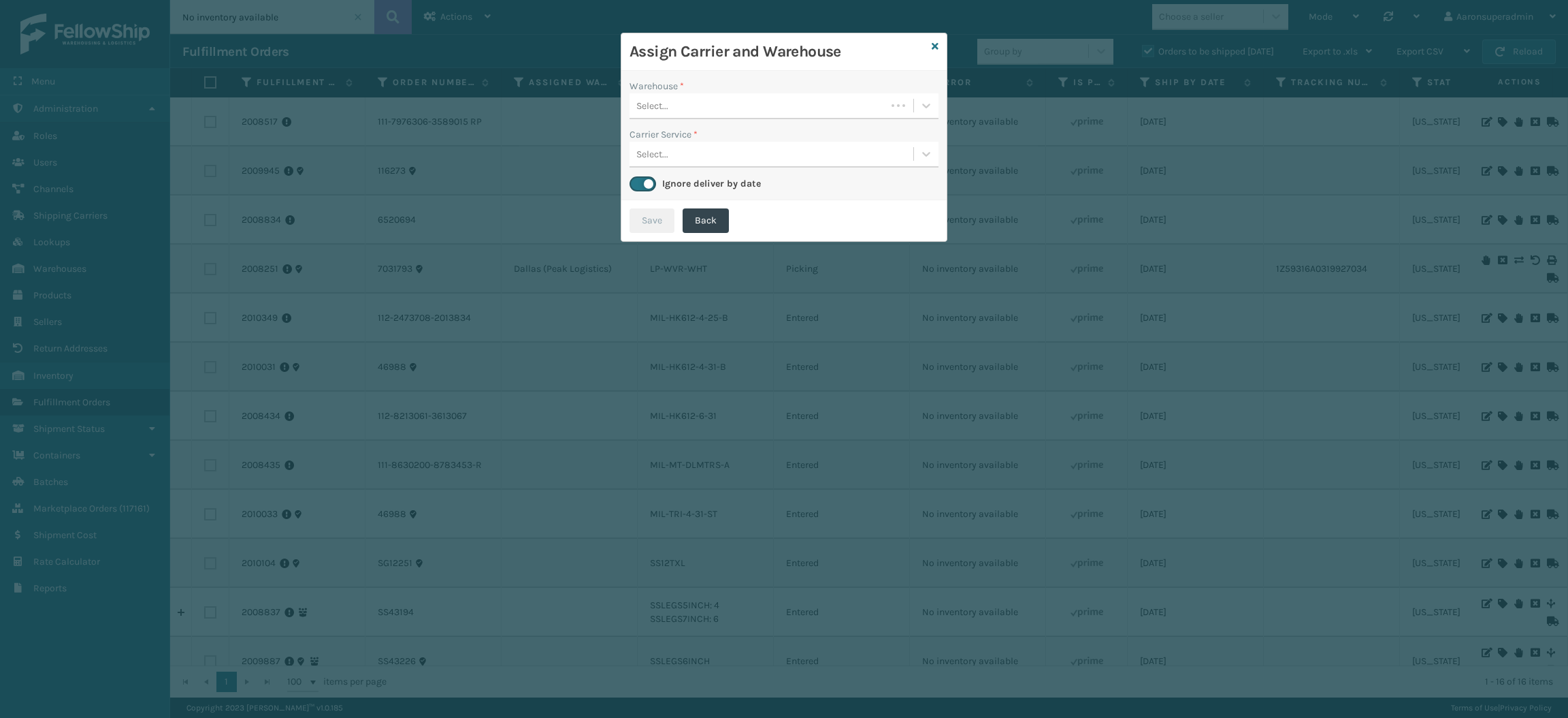
click at [782, 121] on div "Warehouse * Select... Carrier Service * Select... Ignore deliver by date" at bounding box center [784, 135] width 325 height 129
click at [771, 104] on div "Select..." at bounding box center [758, 106] width 257 height 23
click at [769, 138] on div "Fellowship - West" at bounding box center [784, 140] width 309 height 25
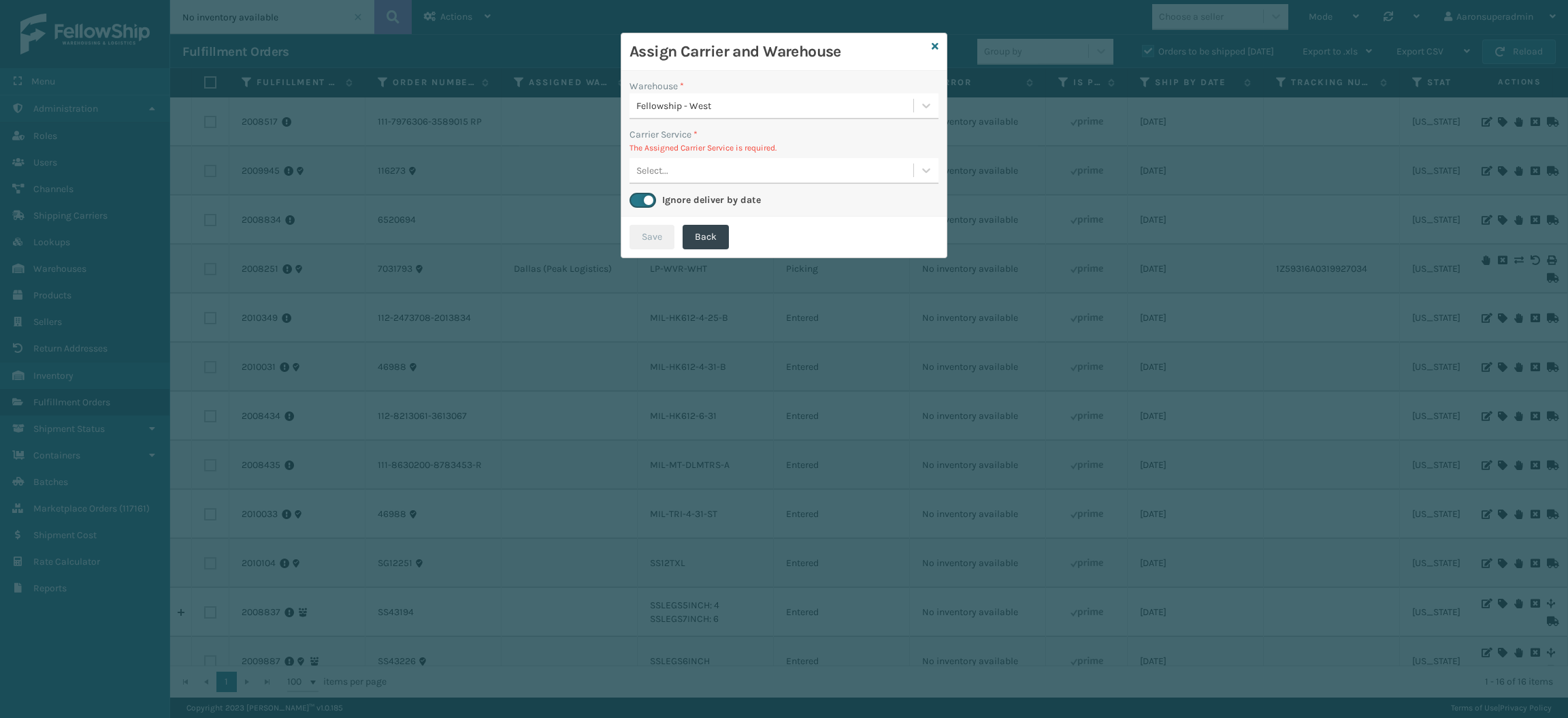
click at [688, 173] on div "Select..." at bounding box center [771, 171] width 283 height 23
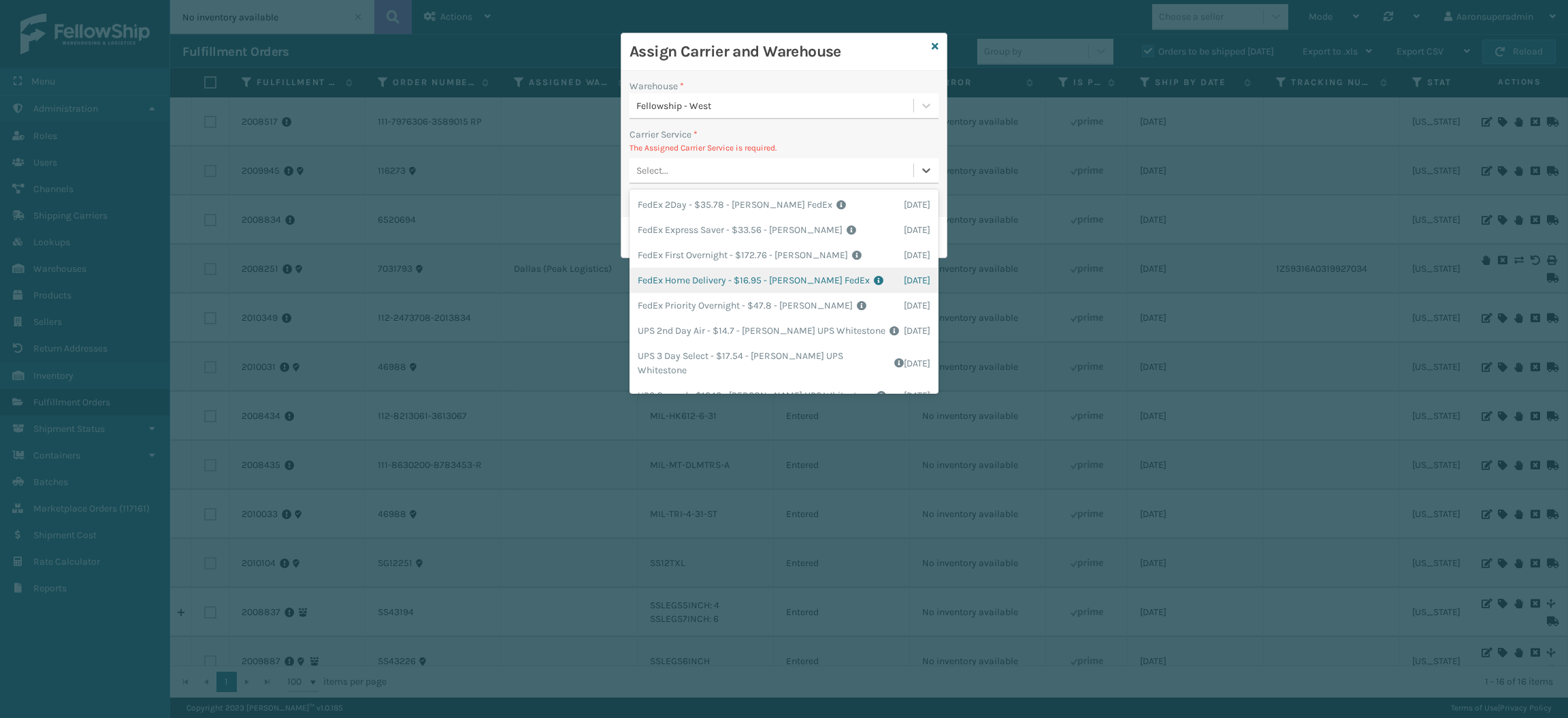
click at [677, 277] on div "FedEx Home Delivery - $16.95 - [PERSON_NAME] FedEx Shipping Cost $14.87 Surplus…" at bounding box center [784, 280] width 309 height 25
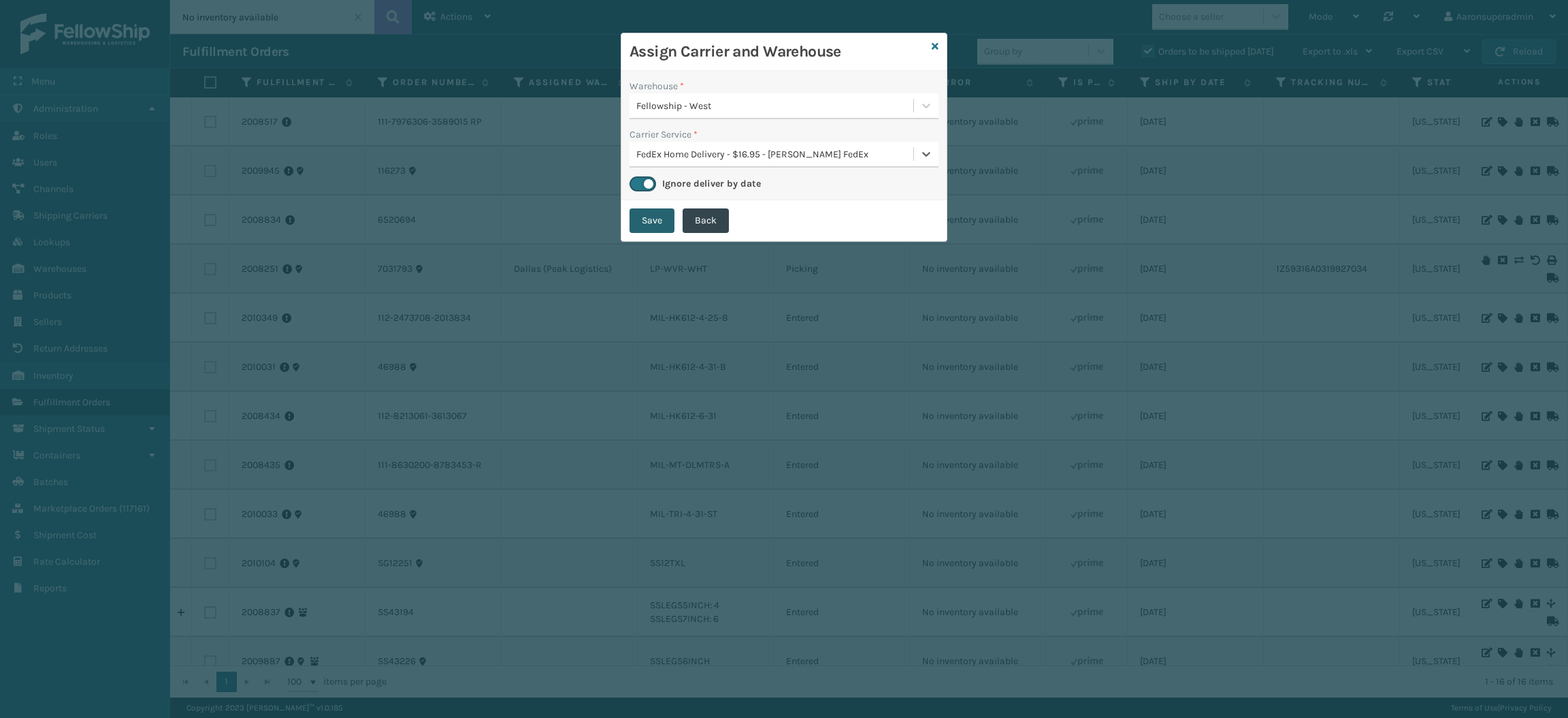
click at [639, 231] on button "Save" at bounding box center [652, 220] width 45 height 24
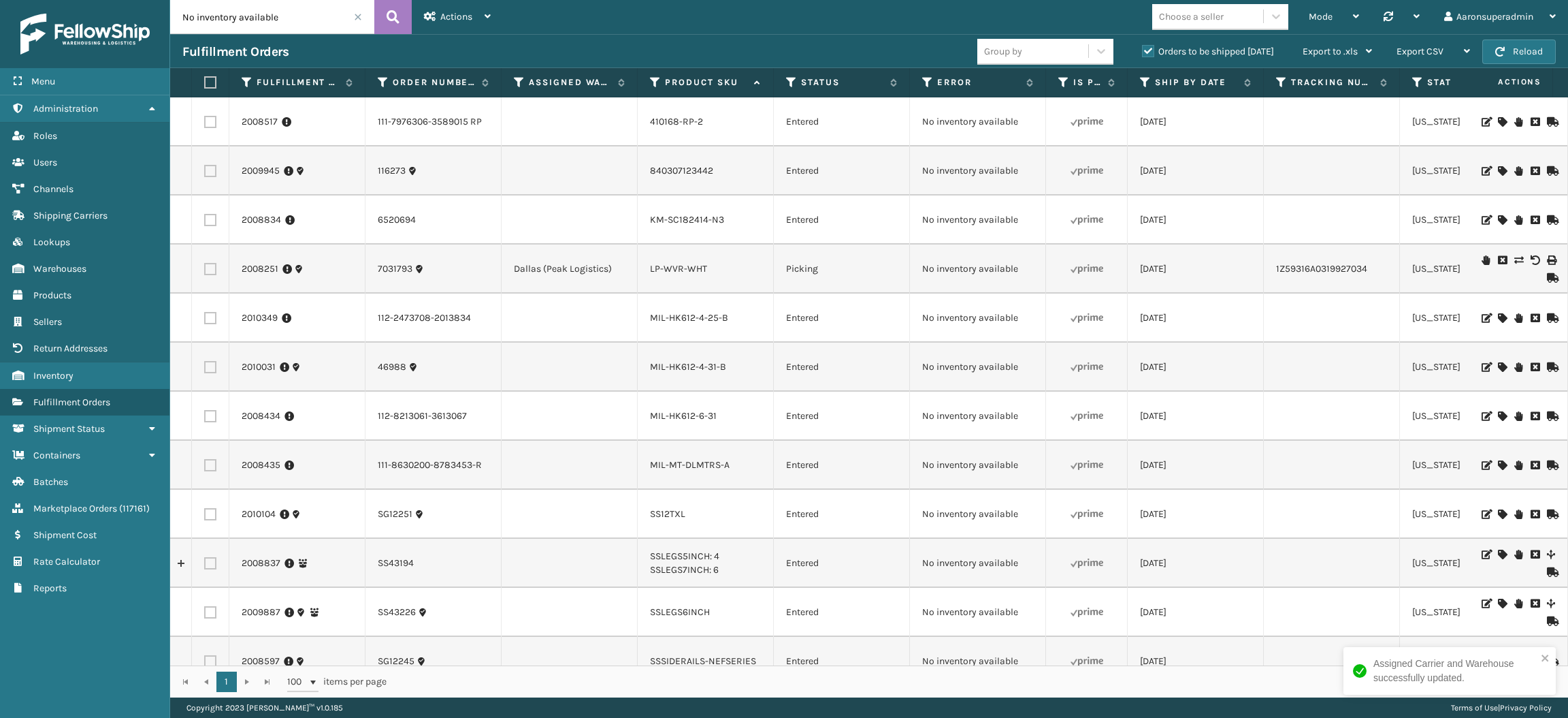
click at [1498, 465] on icon at bounding box center [1501, 465] width 8 height 10
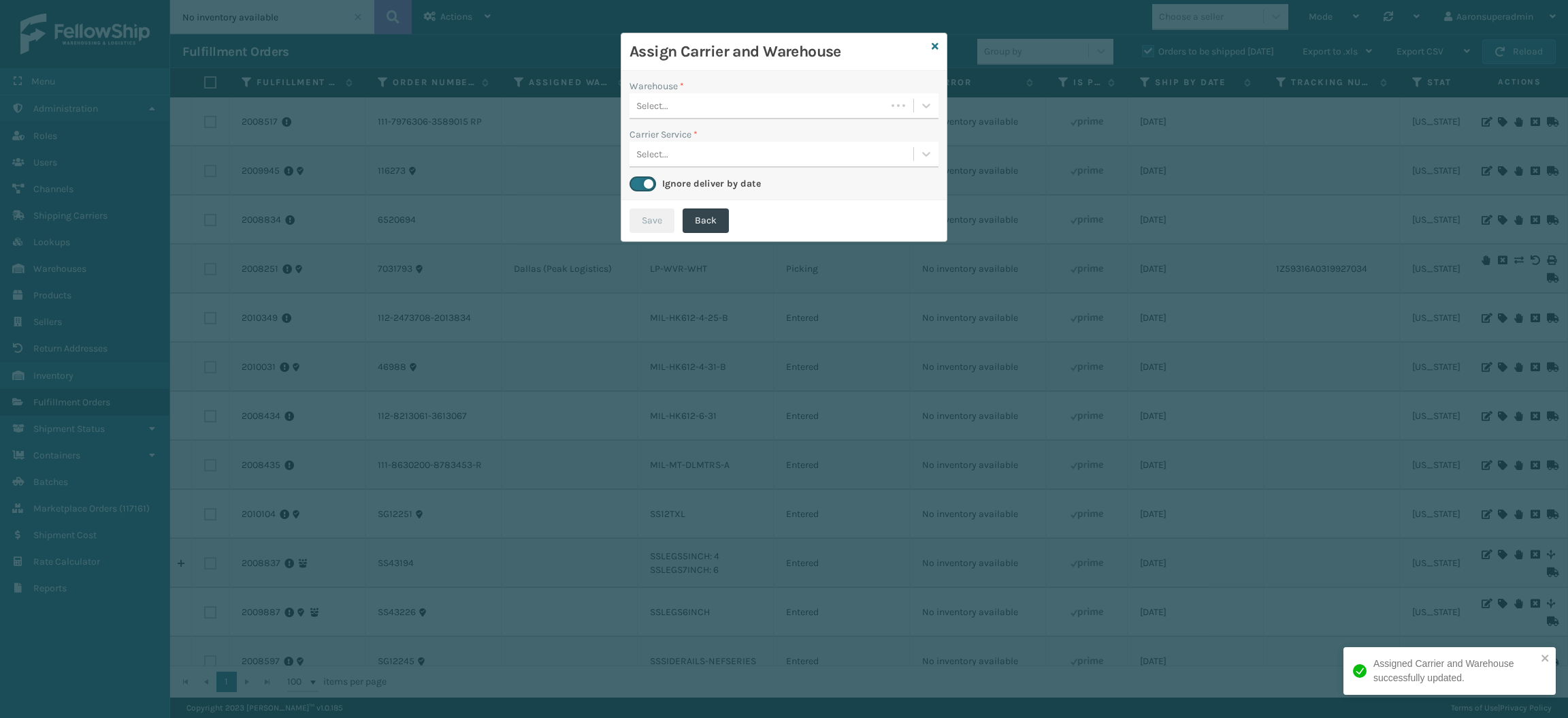
click at [758, 95] on div "Select..." at bounding box center [758, 106] width 257 height 23
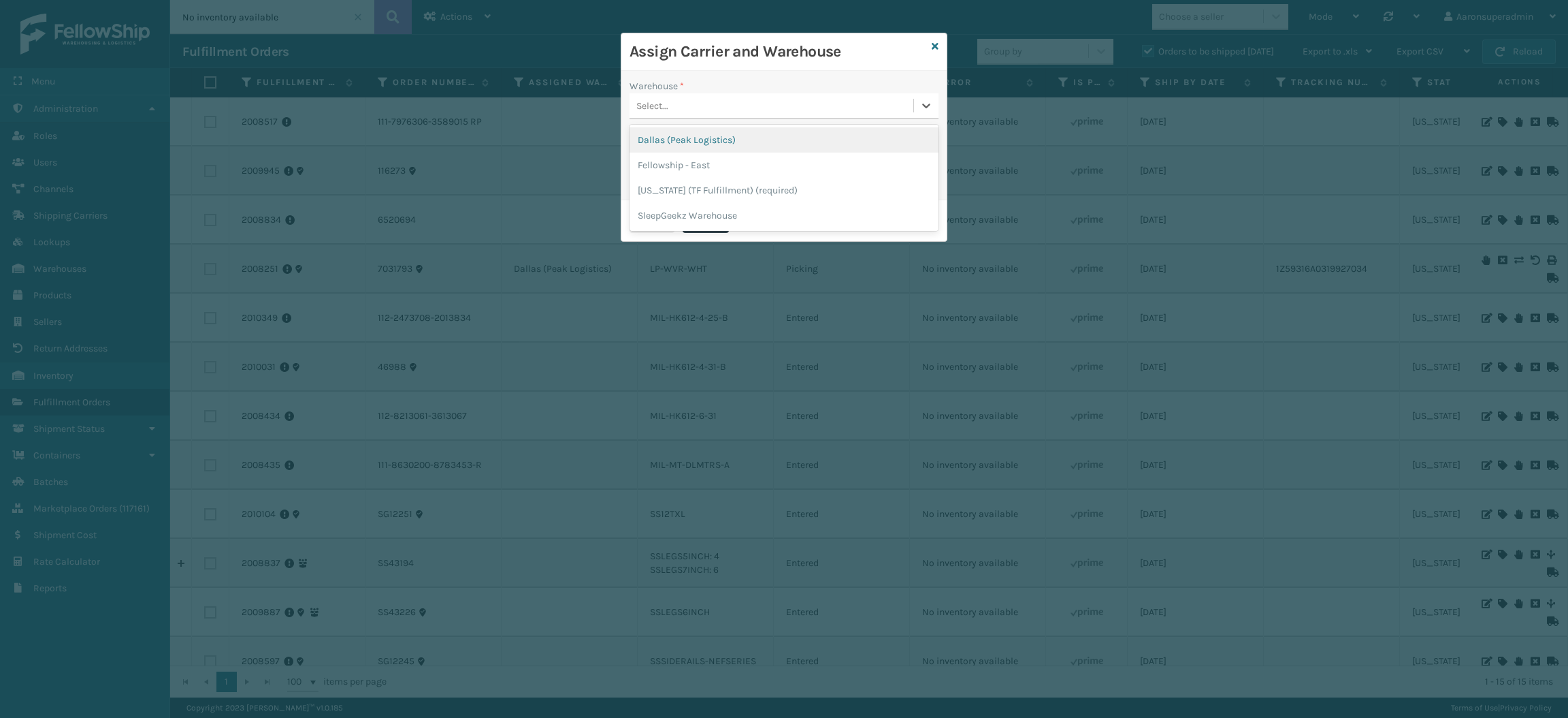
click at [693, 142] on div "Dallas (Peak Logistics)" at bounding box center [784, 140] width 309 height 25
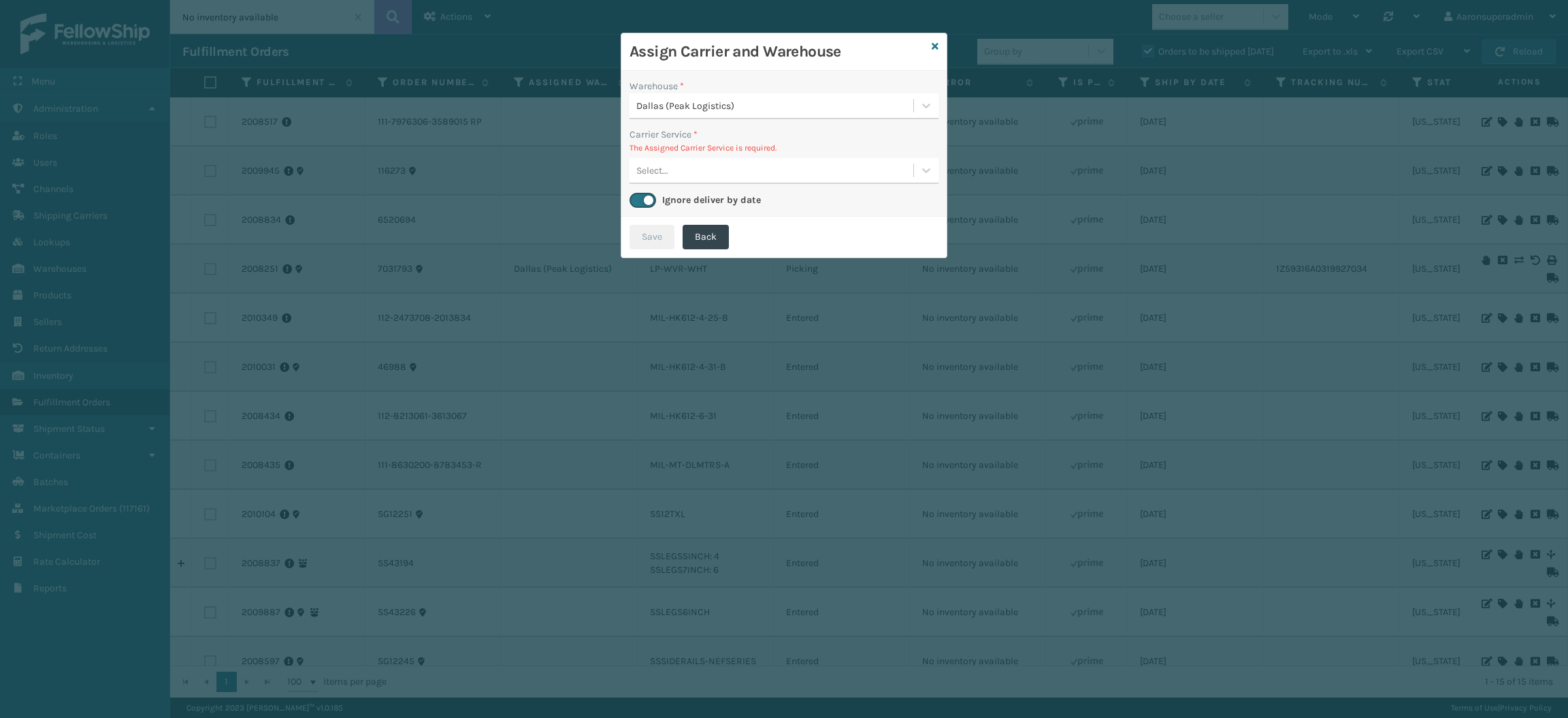
click at [686, 178] on div "Select..." at bounding box center [771, 171] width 283 height 23
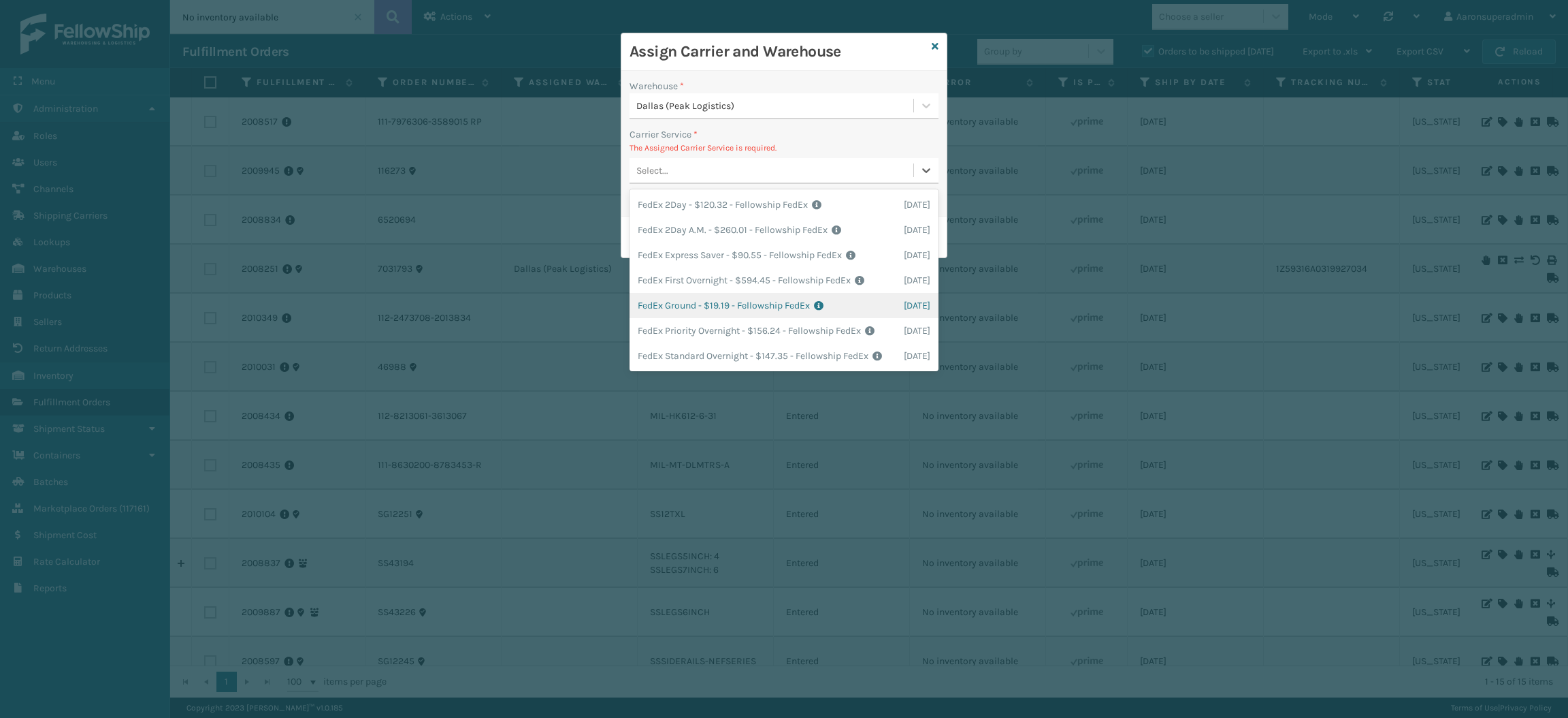
click at [696, 313] on div "FedEx Ground - $19.19 - Fellowship FedEx Shipping Cost $15.35 Surplus Cost $3.8…" at bounding box center [784, 305] width 309 height 25
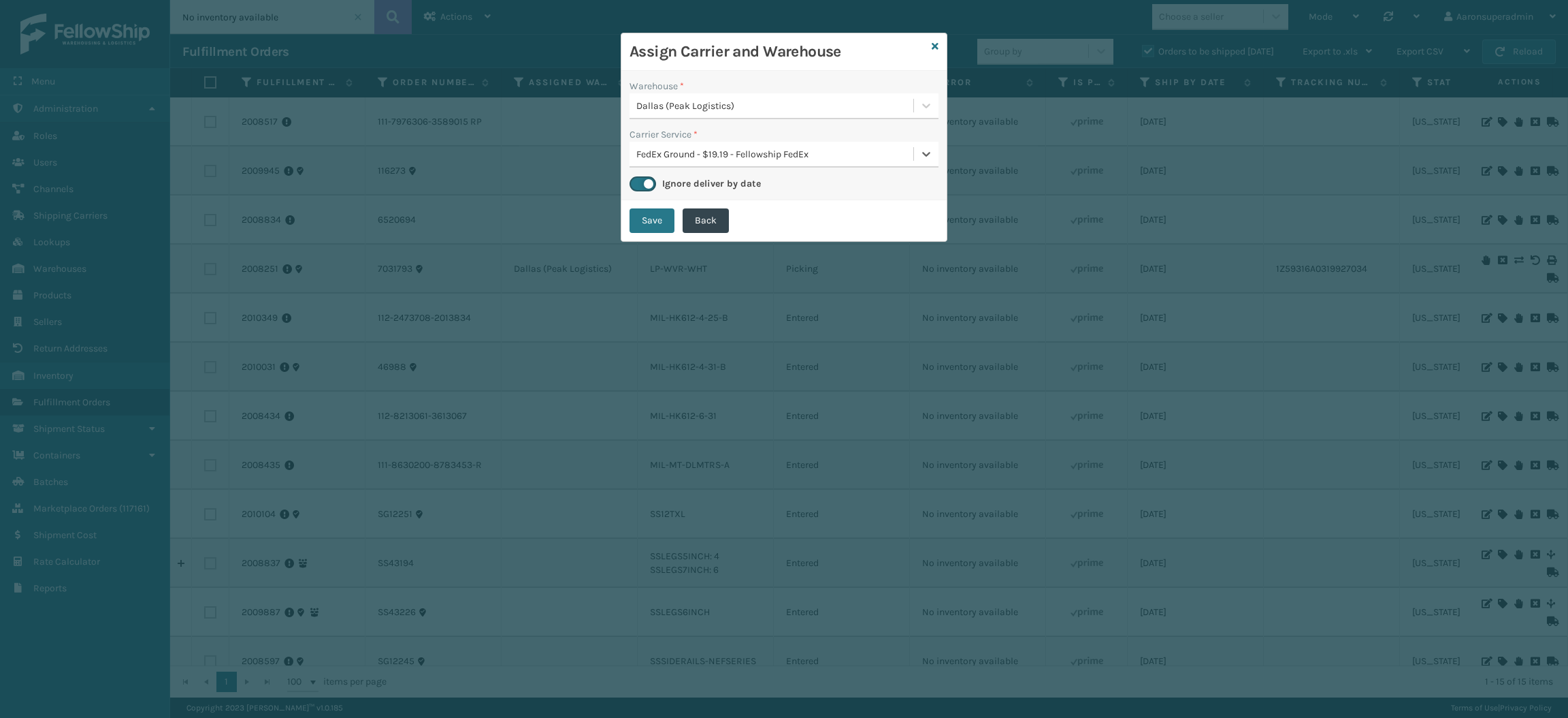
click at [641, 199] on div "Warehouse * [GEOGRAPHIC_DATA] (Peak Logistics) Carrier Service * option FedEx G…" at bounding box center [784, 135] width 325 height 129
click at [645, 220] on button "Save" at bounding box center [652, 220] width 45 height 24
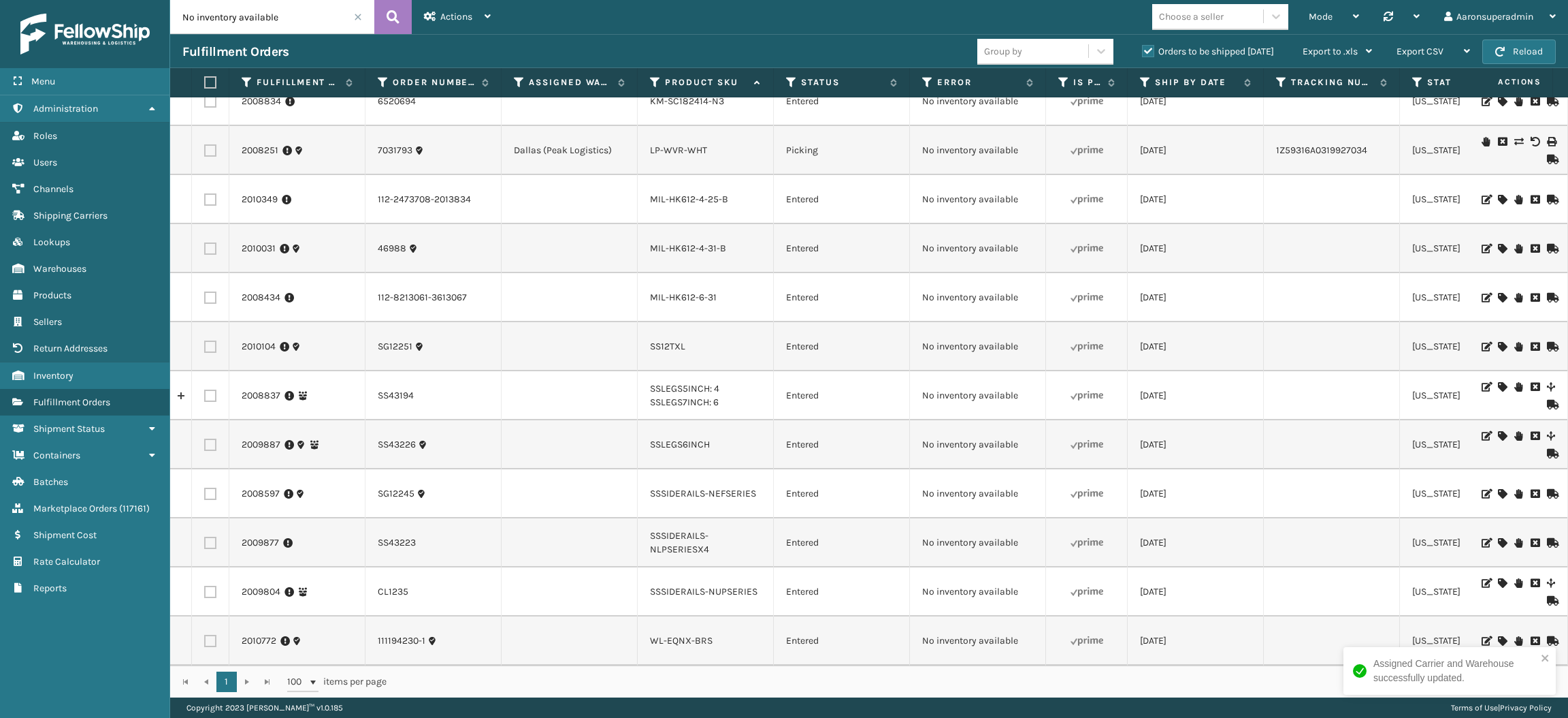
click at [1498, 636] on icon at bounding box center [1501, 640] width 8 height 10
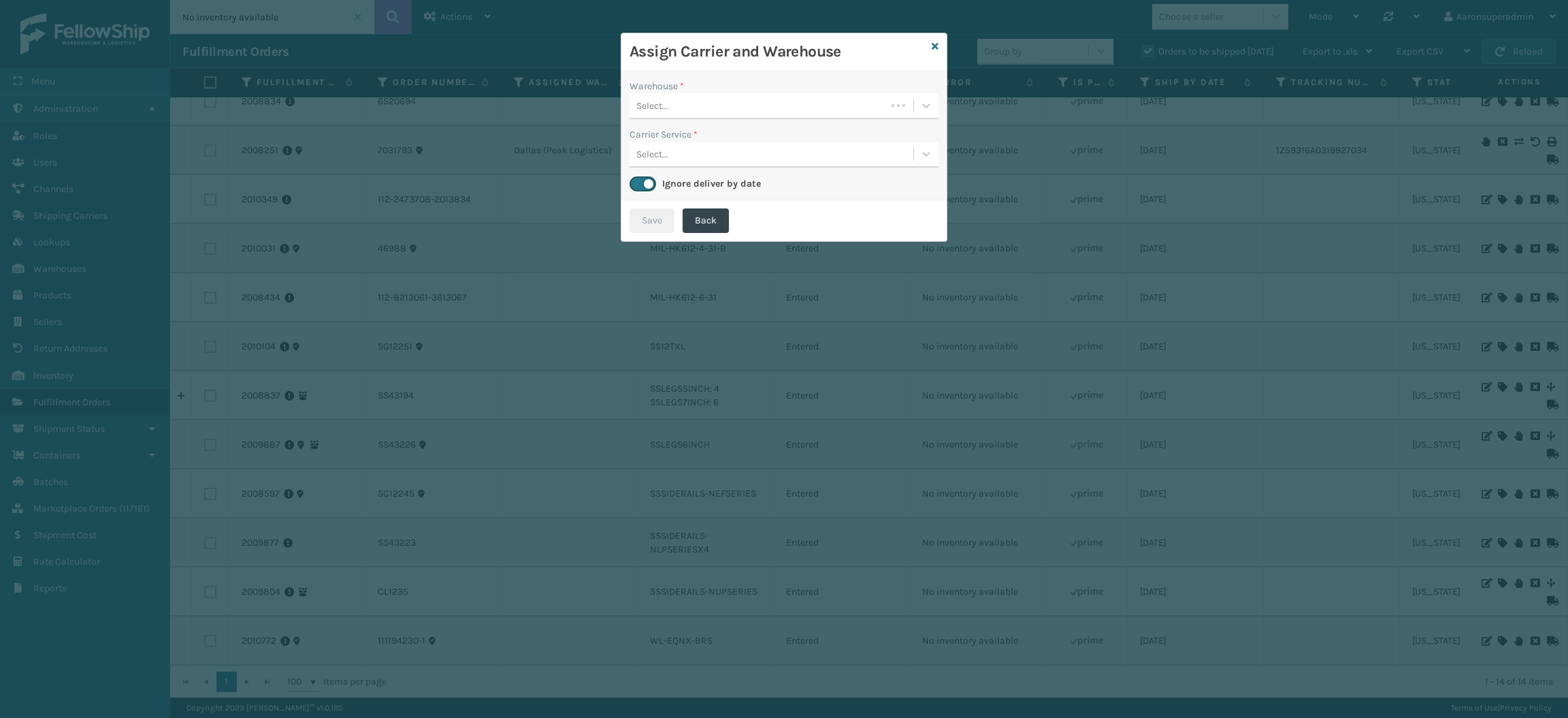
click at [752, 109] on div "Select..." at bounding box center [758, 106] width 257 height 23
click at [706, 140] on div "Fellowship - West" at bounding box center [784, 140] width 309 height 25
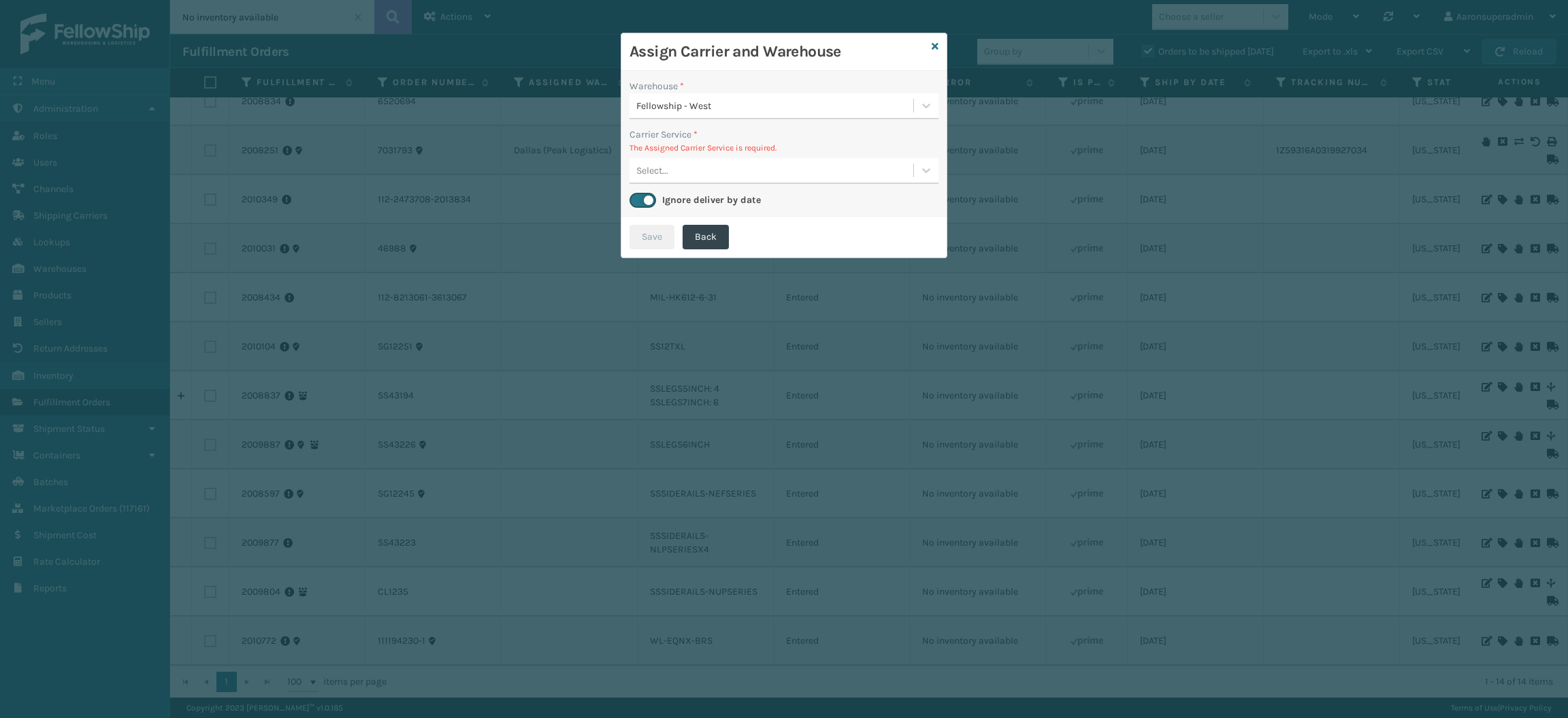
click at [693, 161] on div "Select..." at bounding box center [771, 171] width 283 height 23
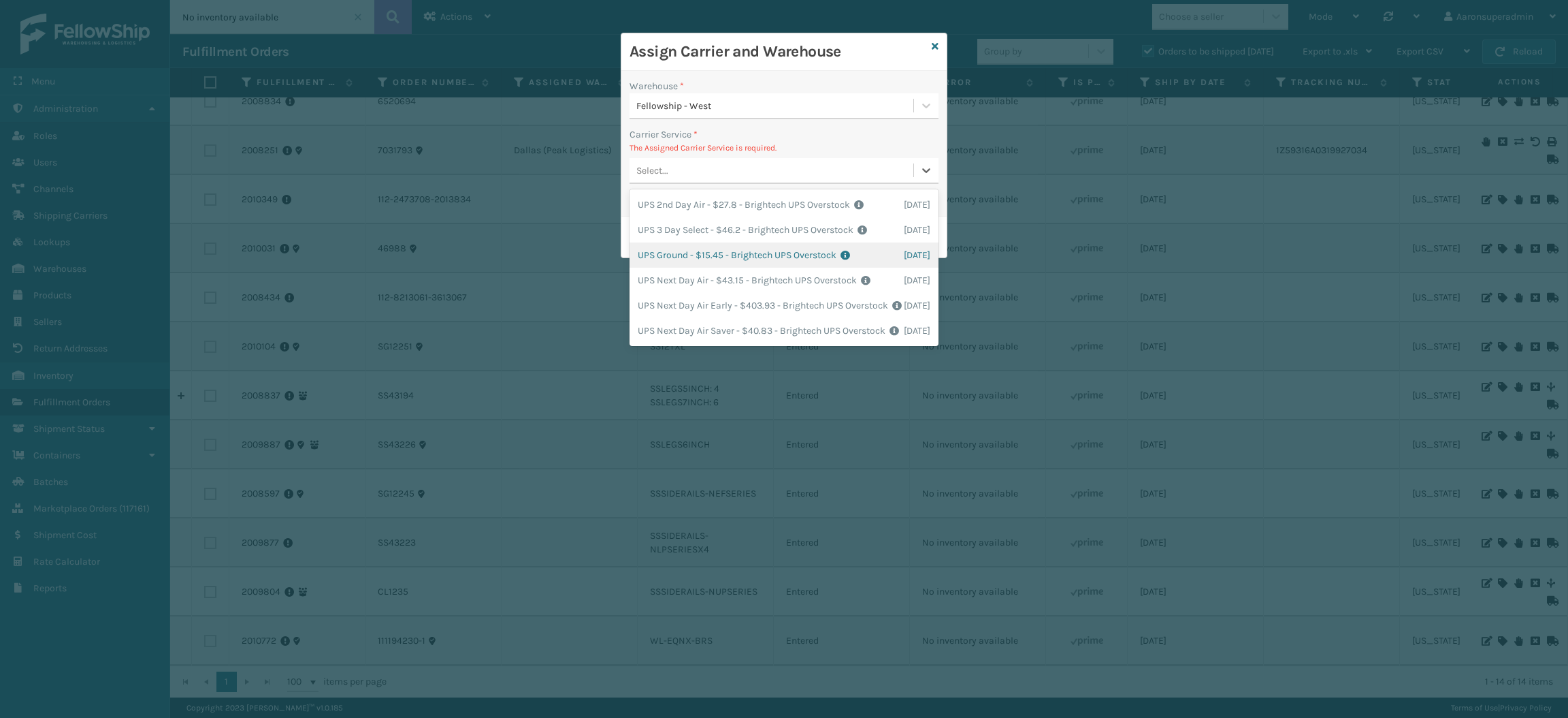
click at [686, 258] on div "UPS Ground - $15.45 - Brightech UPS Overstock Shipping Cost $15.45 Surplus Cost…" at bounding box center [784, 255] width 309 height 25
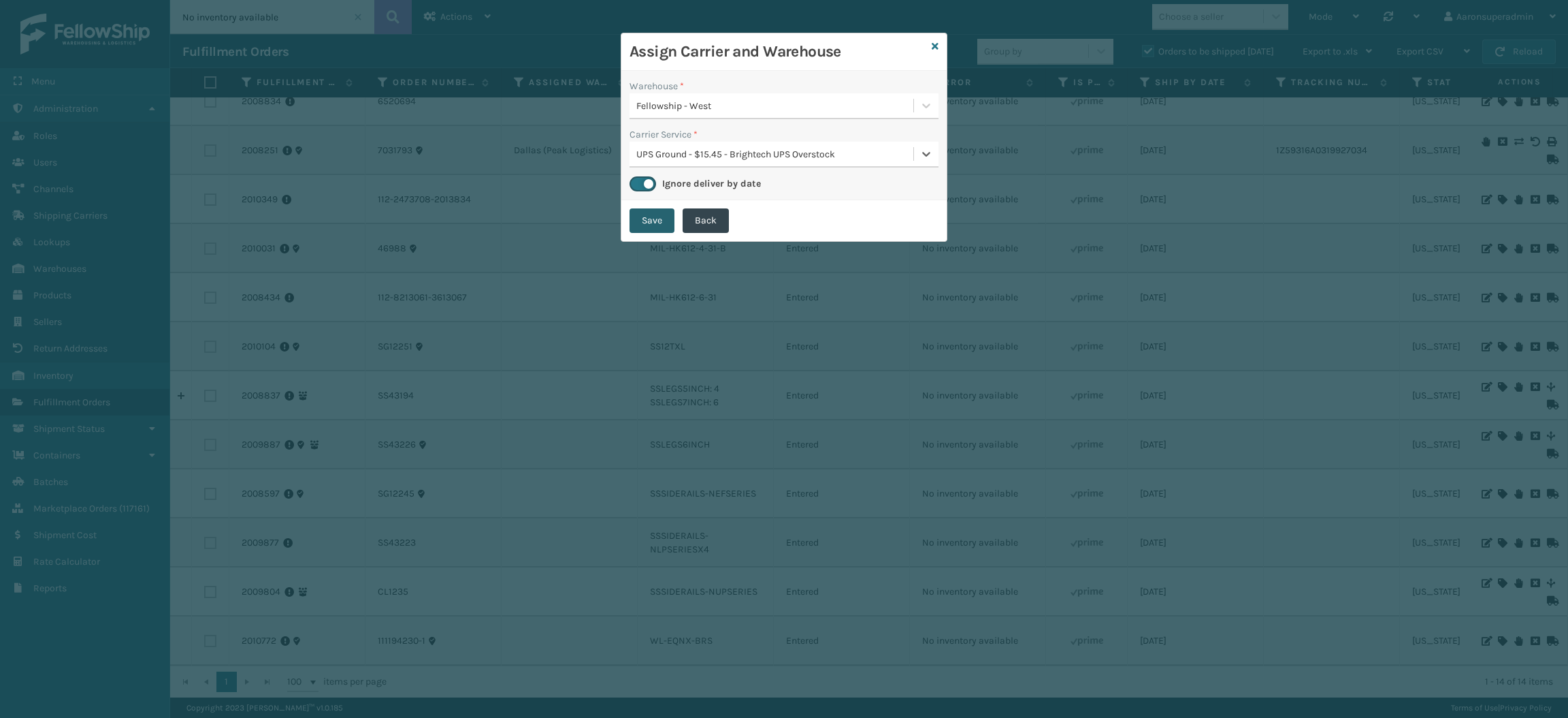
click at [644, 223] on button "Save" at bounding box center [652, 220] width 45 height 24
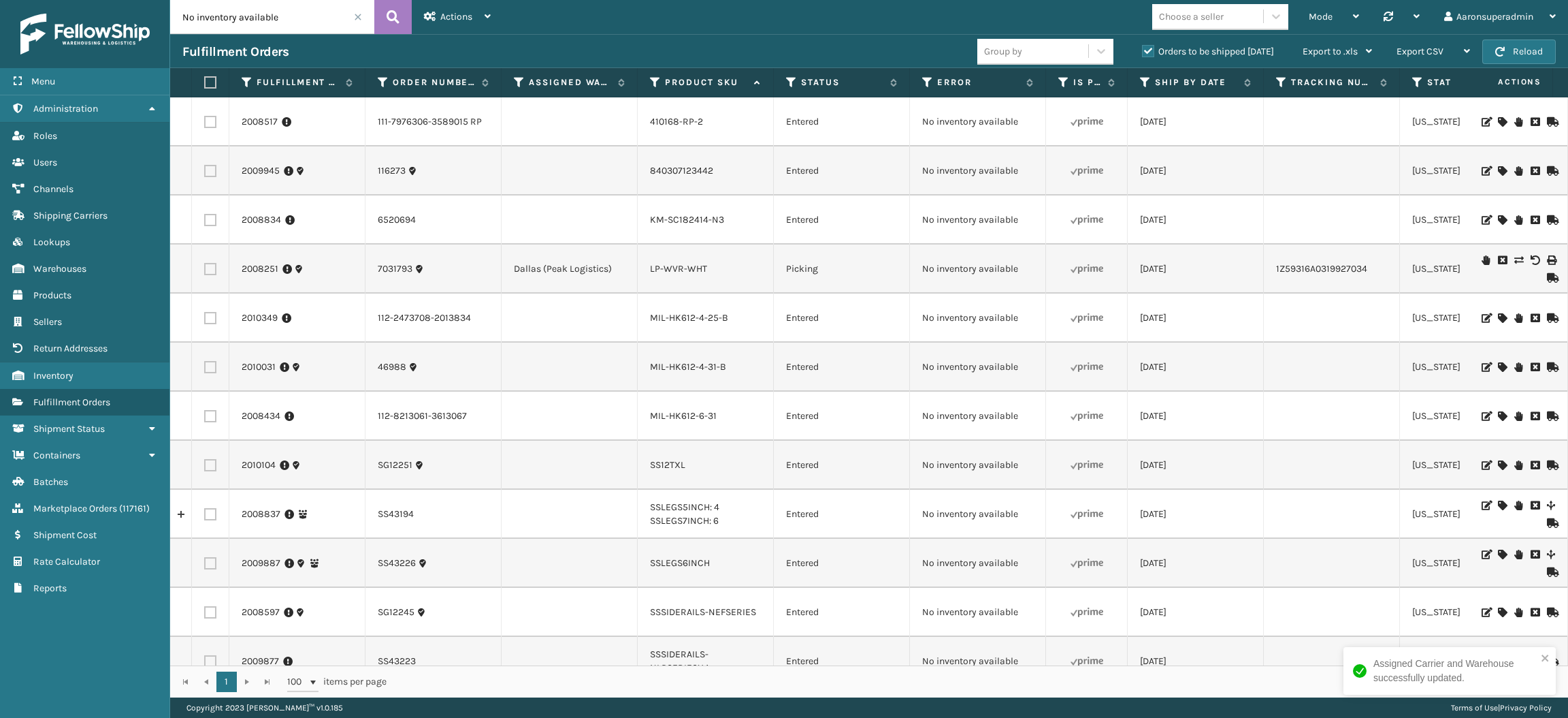
click at [1498, 363] on icon at bounding box center [1501, 367] width 8 height 10
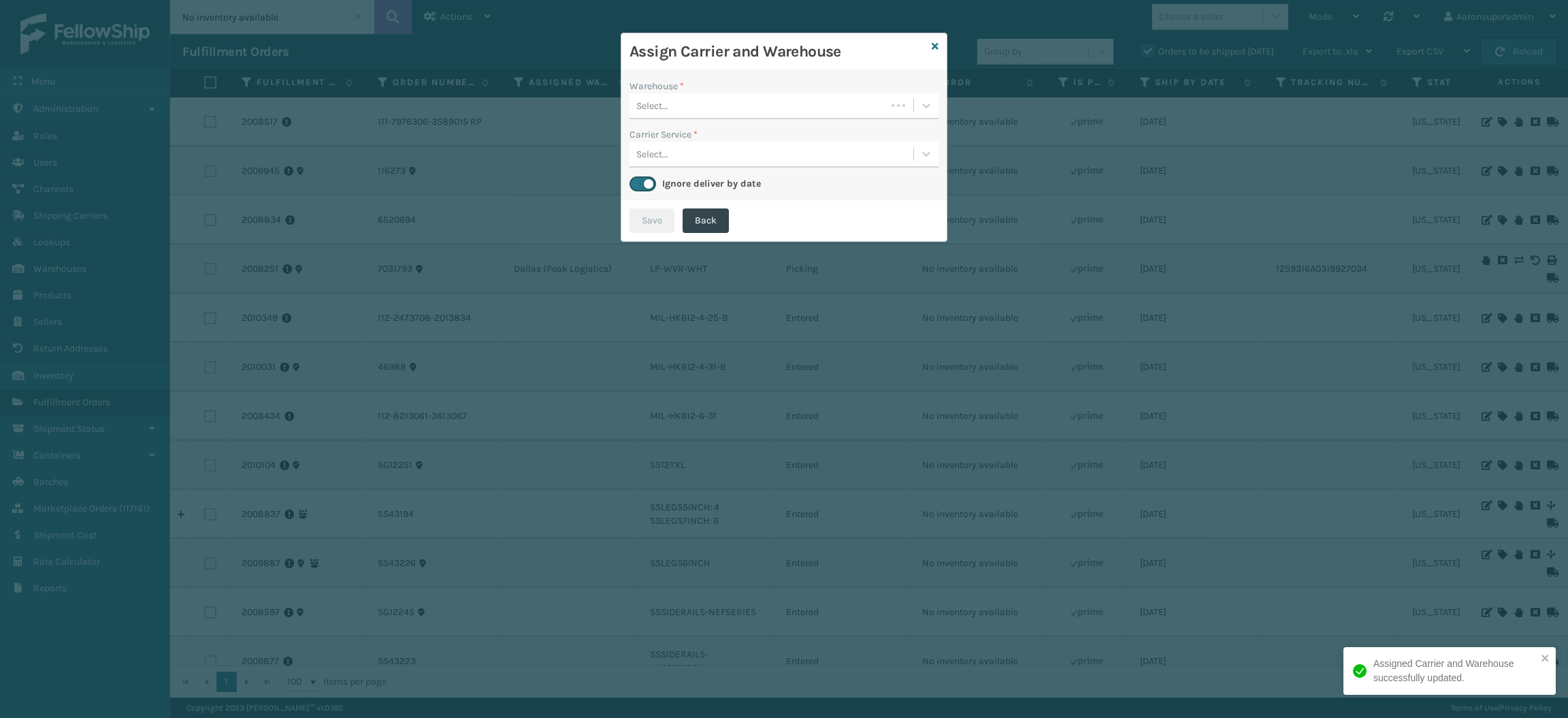
click at [766, 105] on div "Select..." at bounding box center [758, 106] width 257 height 23
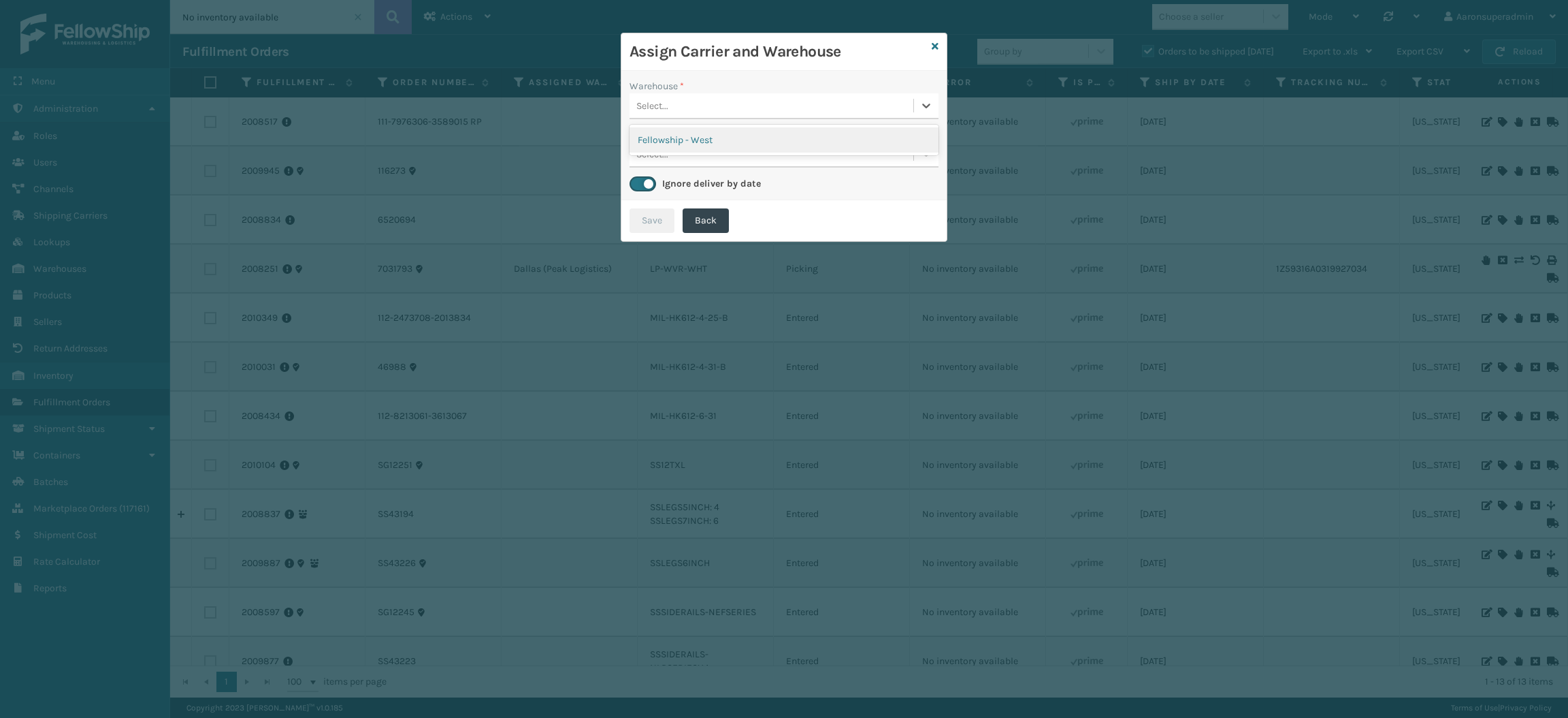
click at [834, 147] on div "Fellowship - West" at bounding box center [784, 140] width 309 height 25
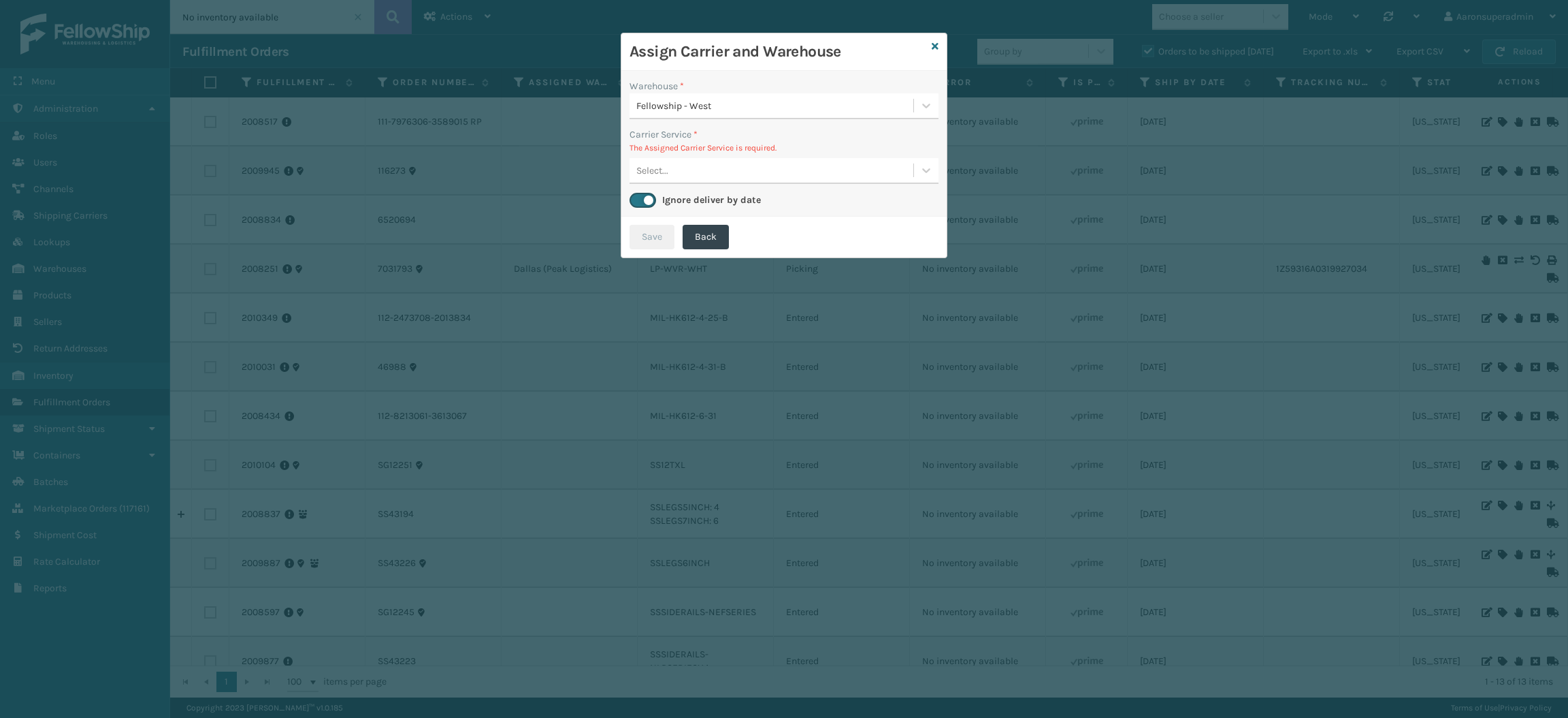
click at [699, 163] on div "Select..." at bounding box center [771, 171] width 283 height 23
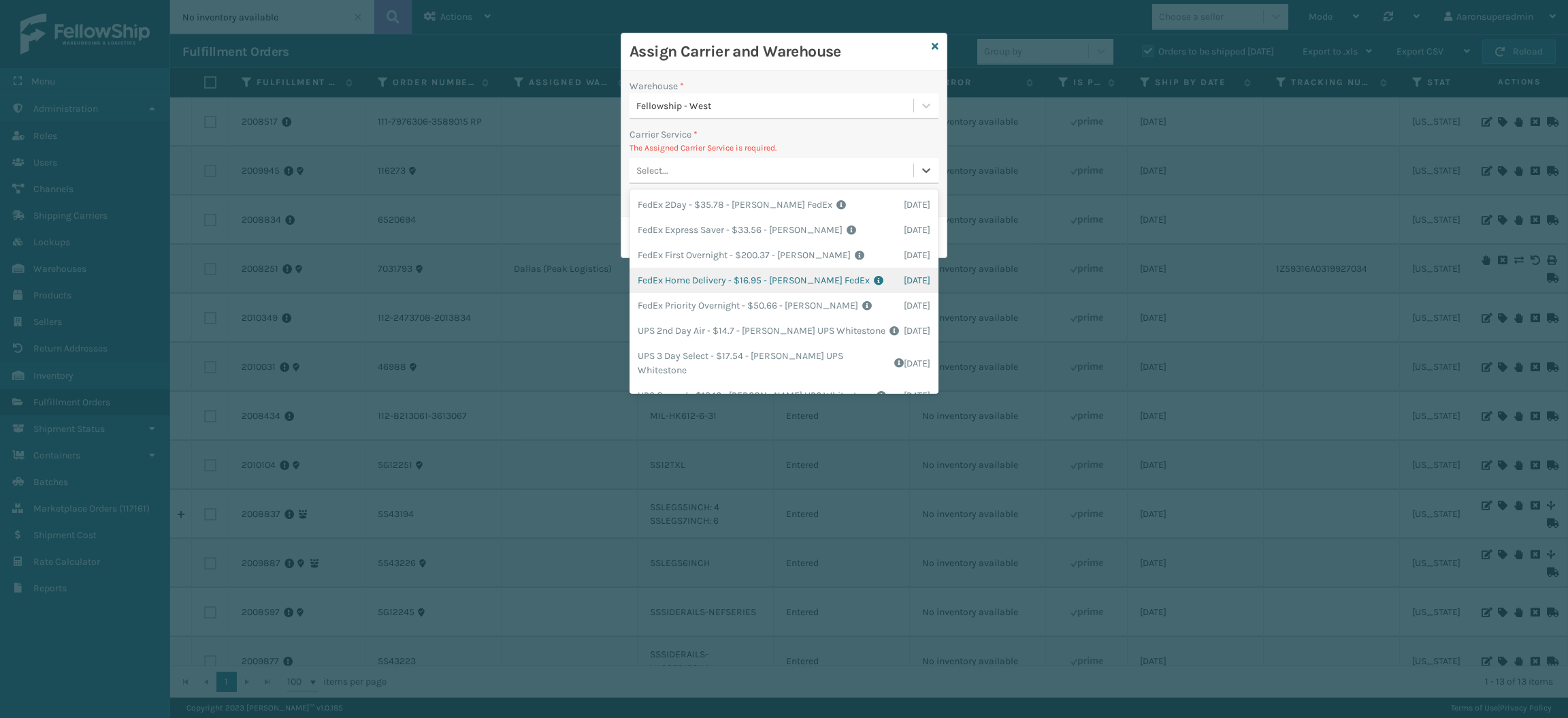
click at [683, 277] on div "FedEx Home Delivery - $16.95 - [PERSON_NAME] FedEx Shipping Cost $14.87 Surplus…" at bounding box center [784, 280] width 309 height 25
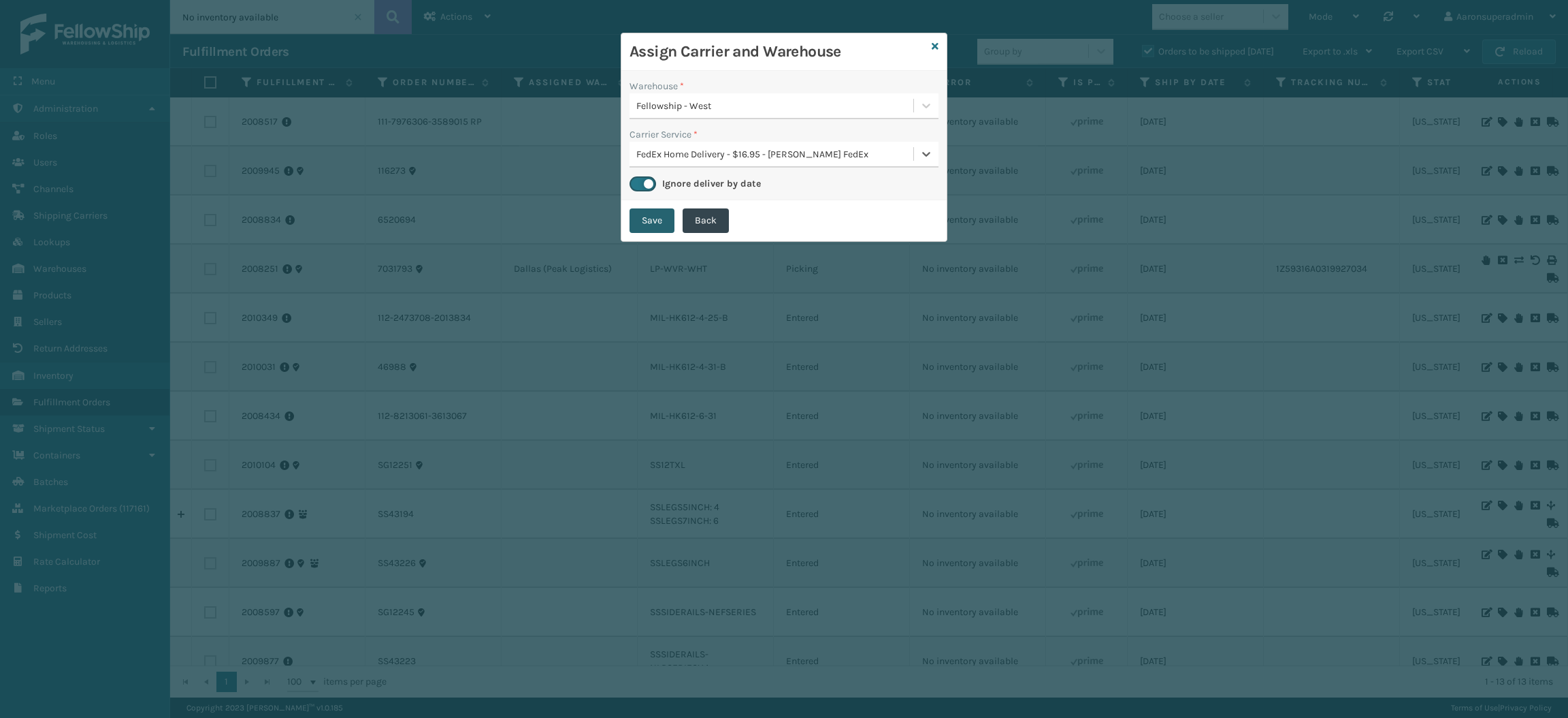
click at [651, 229] on button "Save" at bounding box center [652, 220] width 45 height 24
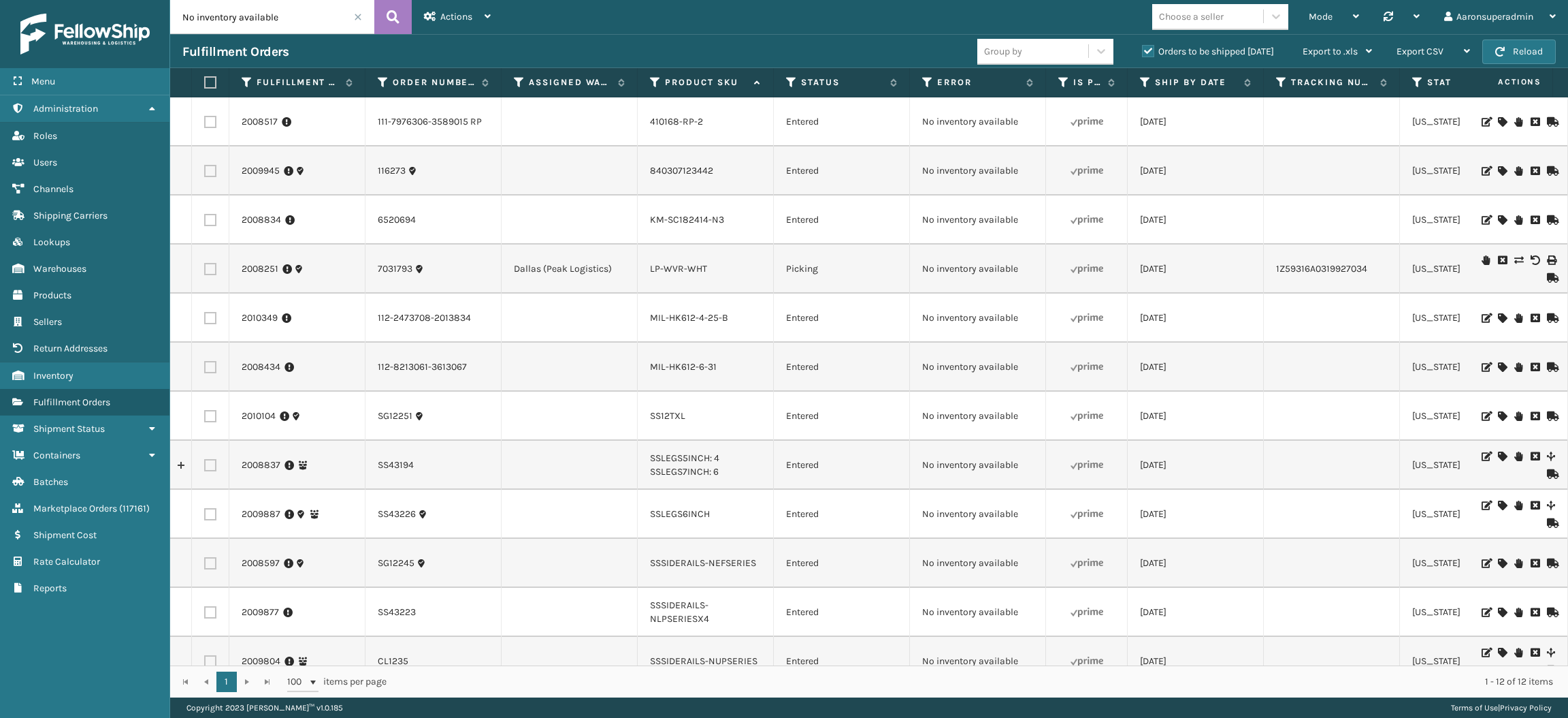
click at [1498, 362] on icon at bounding box center [1501, 367] width 8 height 10
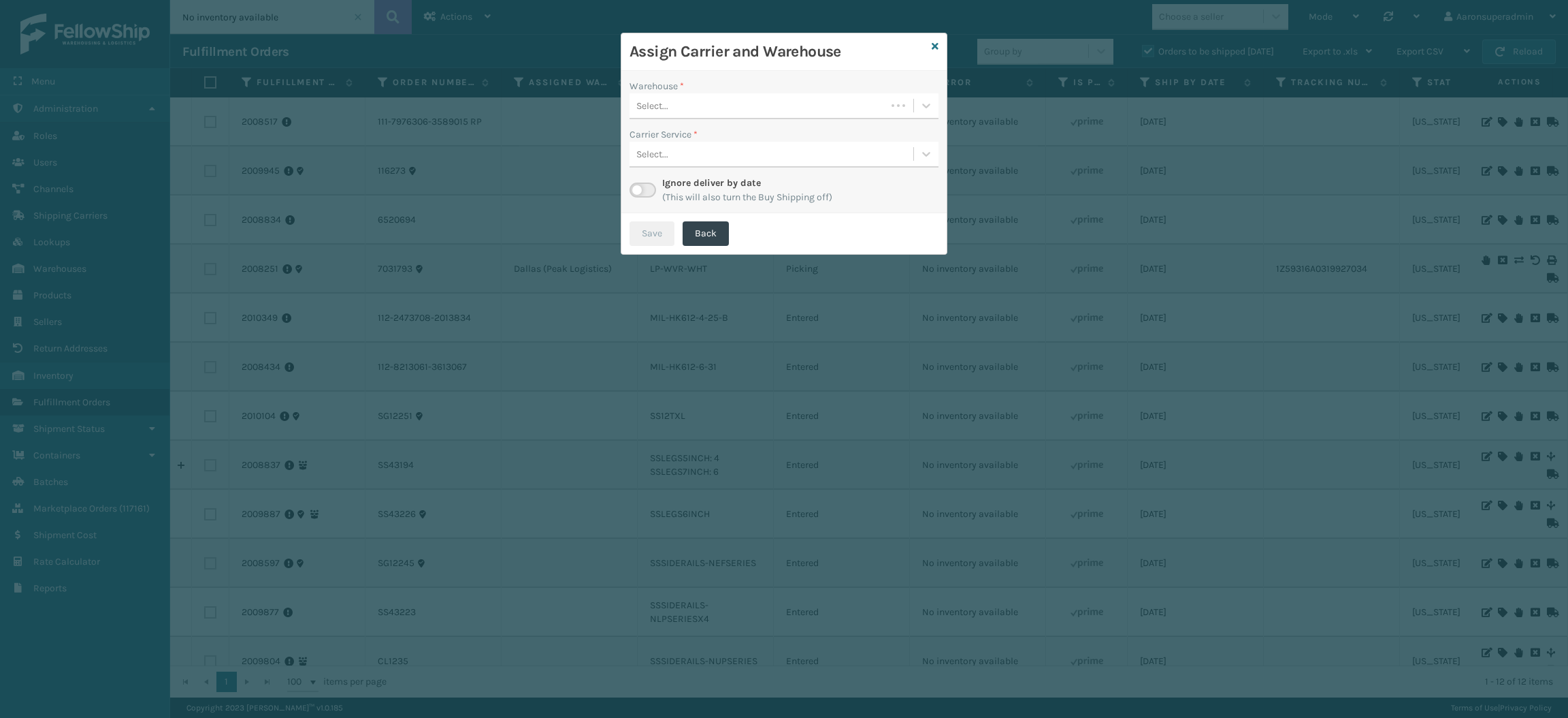
click at [784, 102] on div "Select..." at bounding box center [758, 106] width 257 height 23
click at [762, 133] on div "[US_STATE] (TF Fulfillment)" at bounding box center [784, 140] width 309 height 25
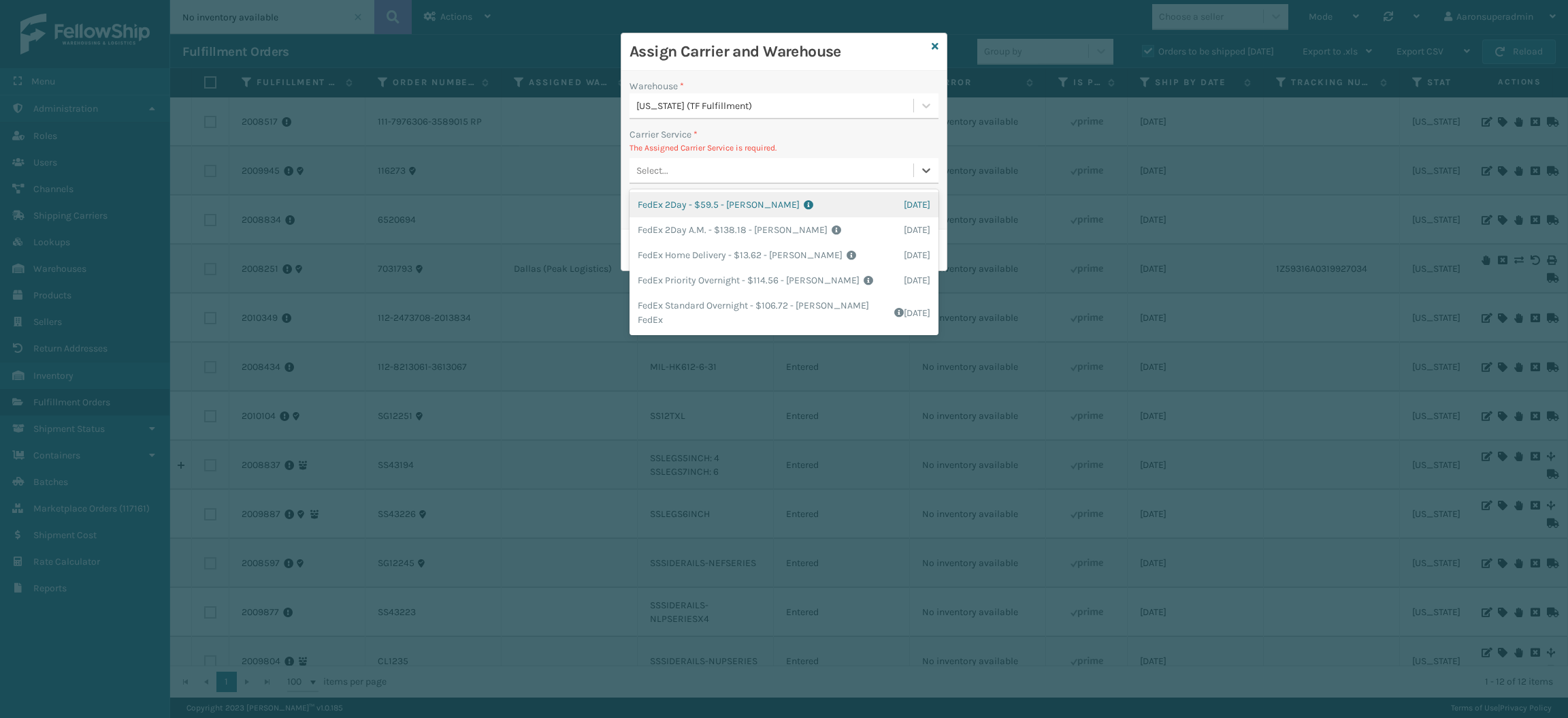
click at [684, 165] on div "Select..." at bounding box center [771, 171] width 283 height 23
click at [677, 255] on div "FedEx Home Delivery - $13.62 - [PERSON_NAME] FedEx Shipping Cost $11.95 Surplus…" at bounding box center [784, 255] width 309 height 25
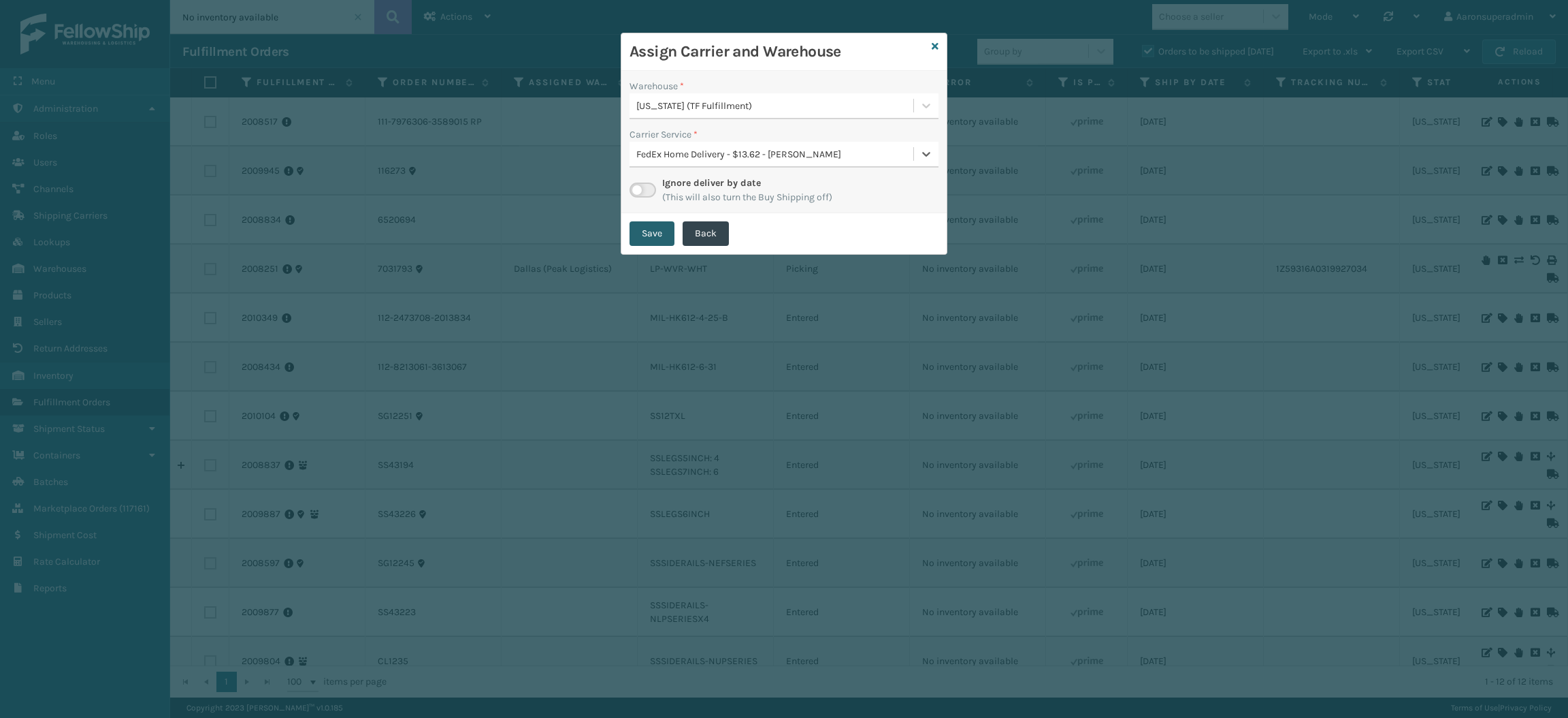
click at [644, 232] on button "Save" at bounding box center [652, 233] width 45 height 24
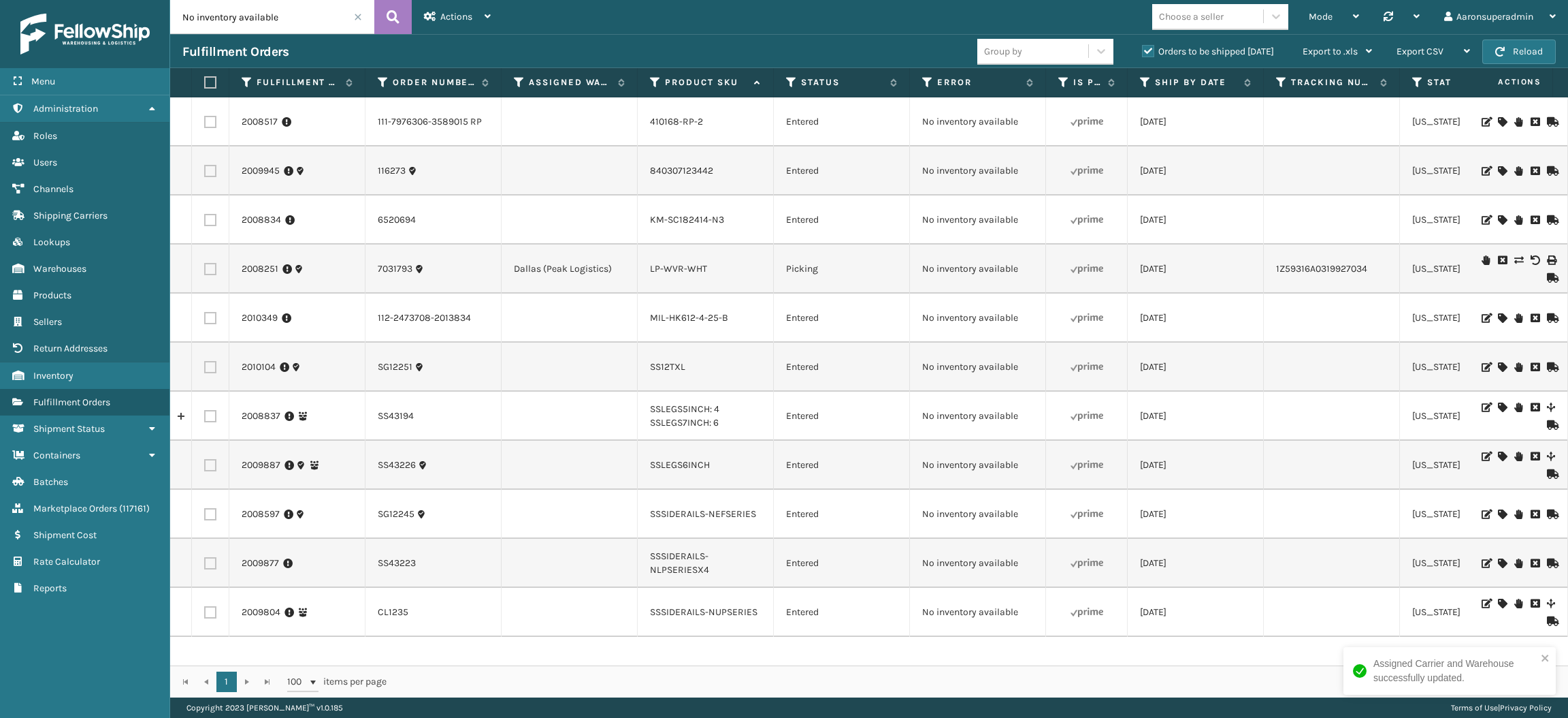
click at [277, 28] on input "No inventory available" at bounding box center [272, 16] width 205 height 34
paste input "2009442"
type input "2009442"
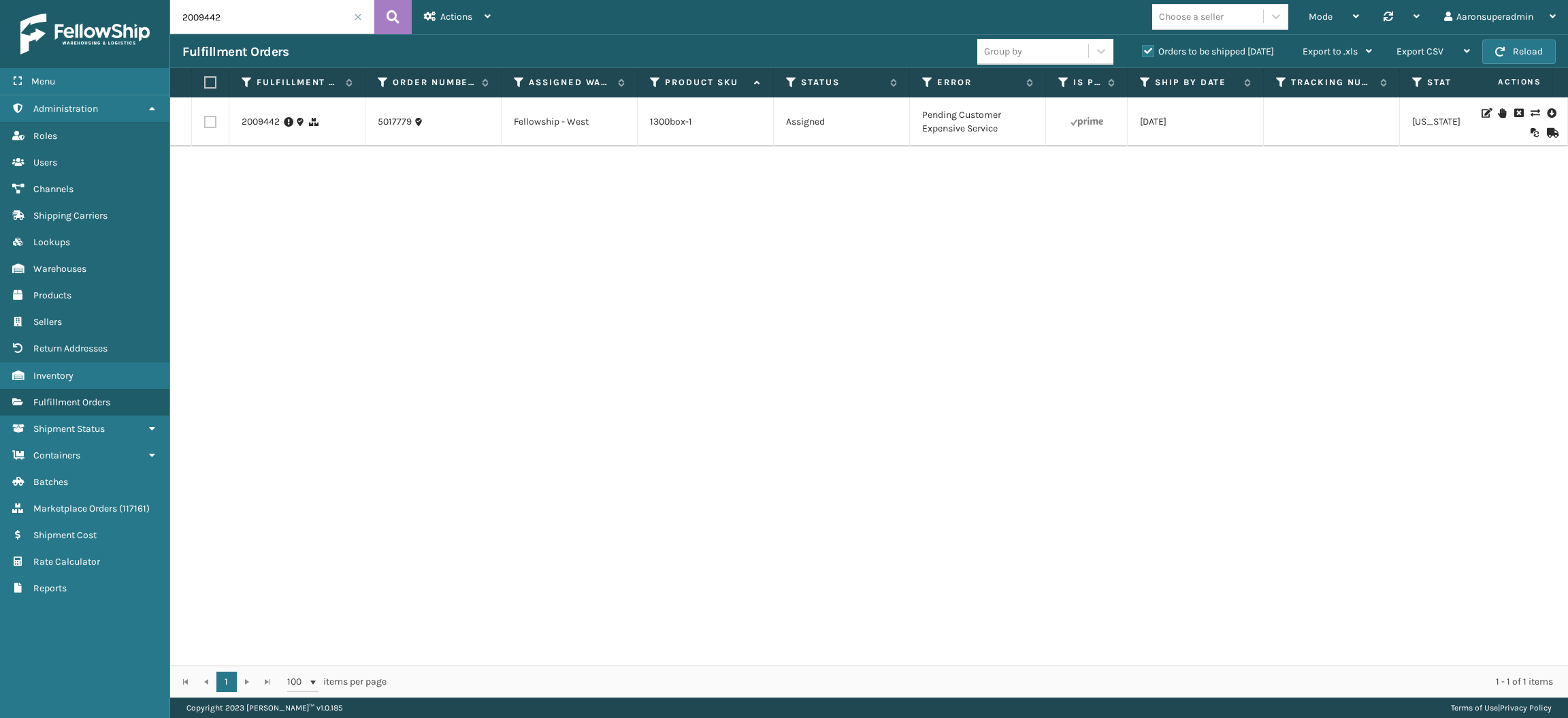
click at [356, 19] on span at bounding box center [357, 16] width 8 height 8
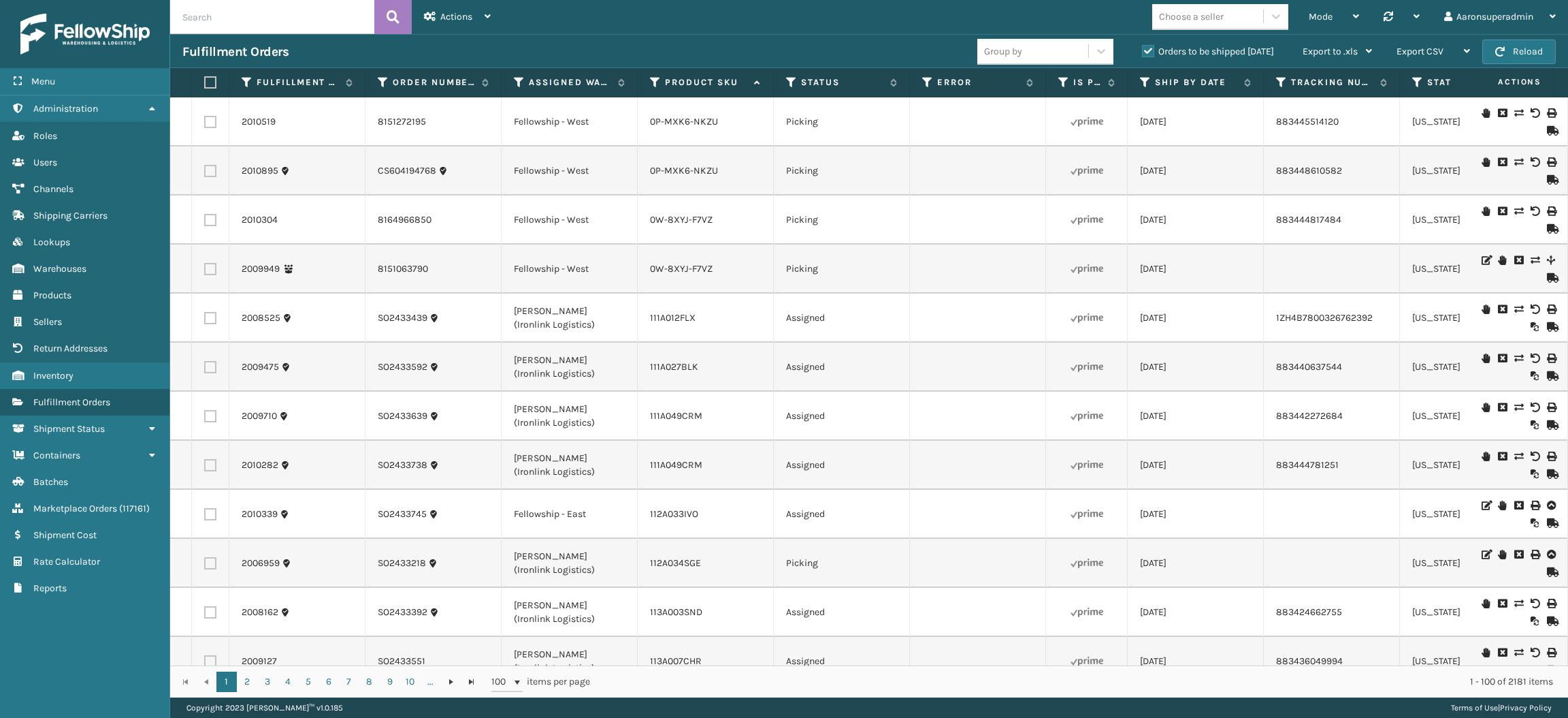
click at [968, 89] on th "Error" at bounding box center [978, 83] width 136 height 29
click at [958, 84] on label "Error" at bounding box center [978, 82] width 82 height 12
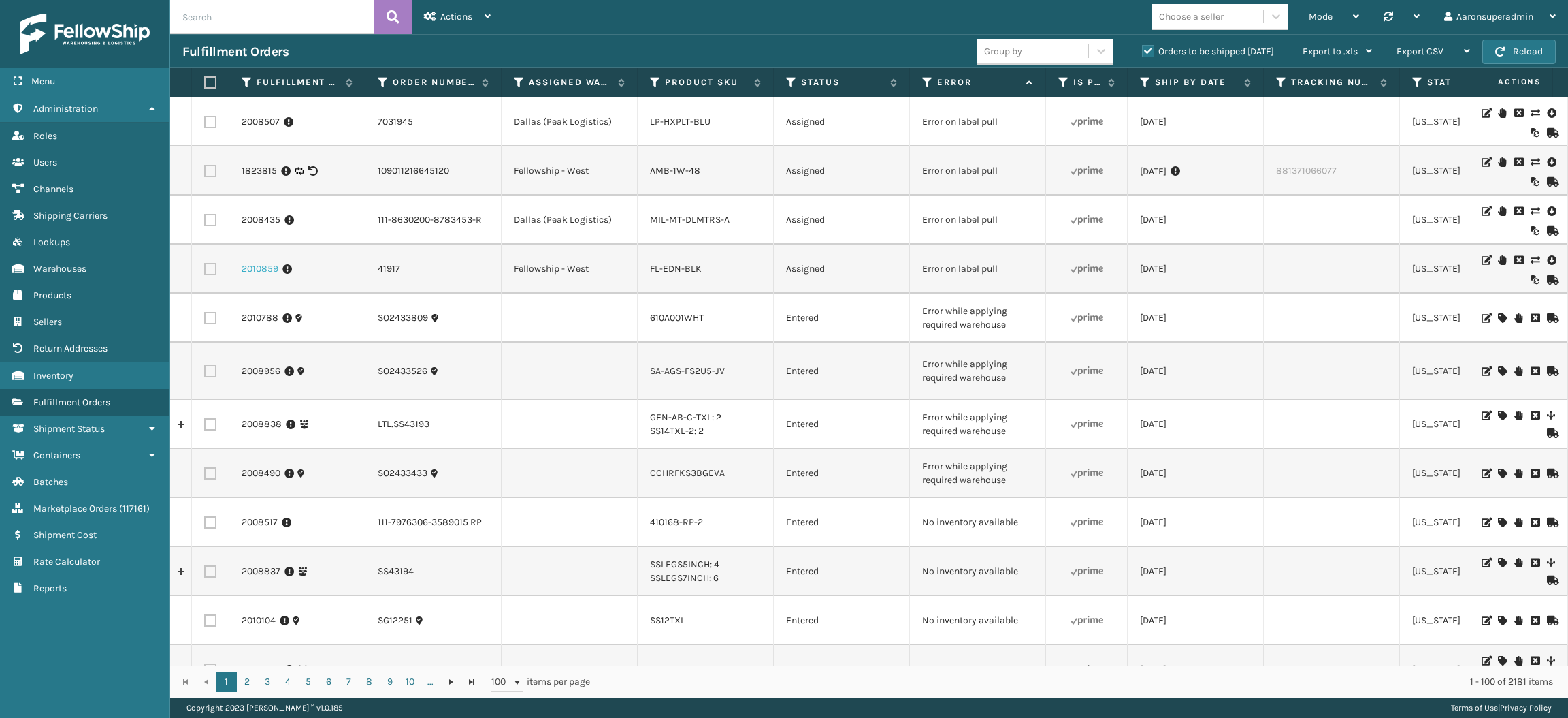
click at [267, 272] on link "2010859" at bounding box center [260, 269] width 36 height 14
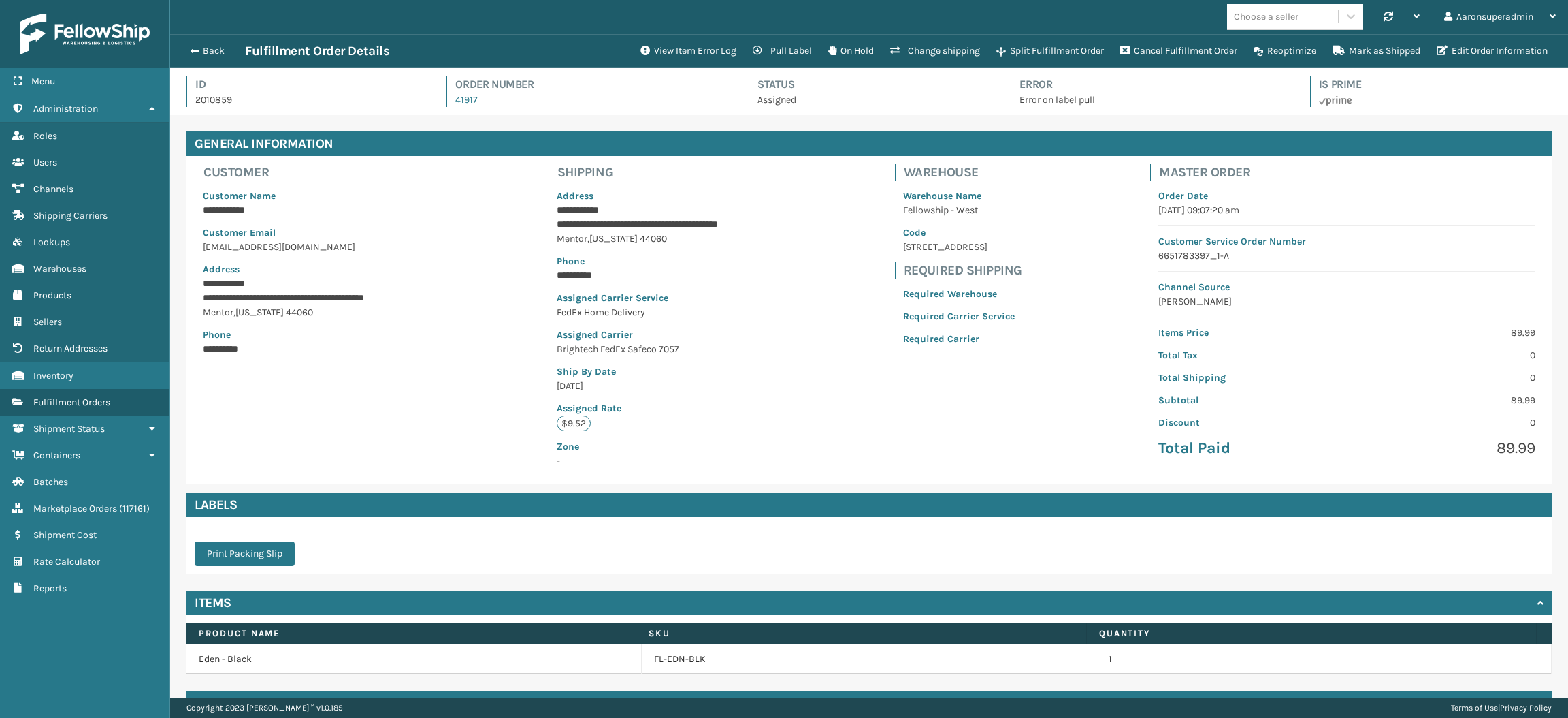
scroll to position [31, 1397]
click at [1456, 63] on button "Edit Order Information" at bounding box center [1492, 50] width 127 height 27
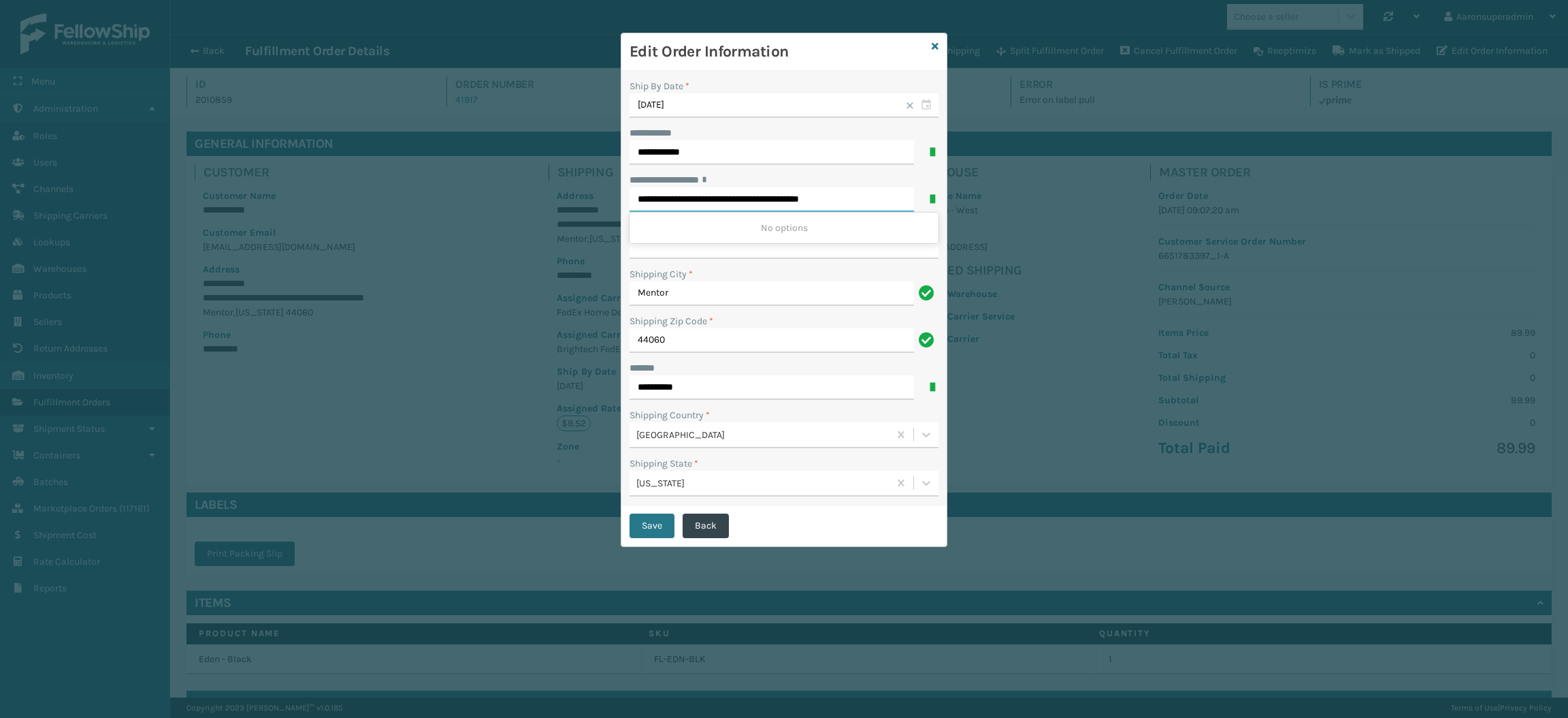
drag, startPoint x: 727, startPoint y: 199, endPoint x: 983, endPoint y: 182, distance: 256.6
click at [983, 182] on div "**********" at bounding box center [784, 359] width 1568 height 718
type input "**********"
click at [645, 522] on button "Save" at bounding box center [652, 525] width 45 height 24
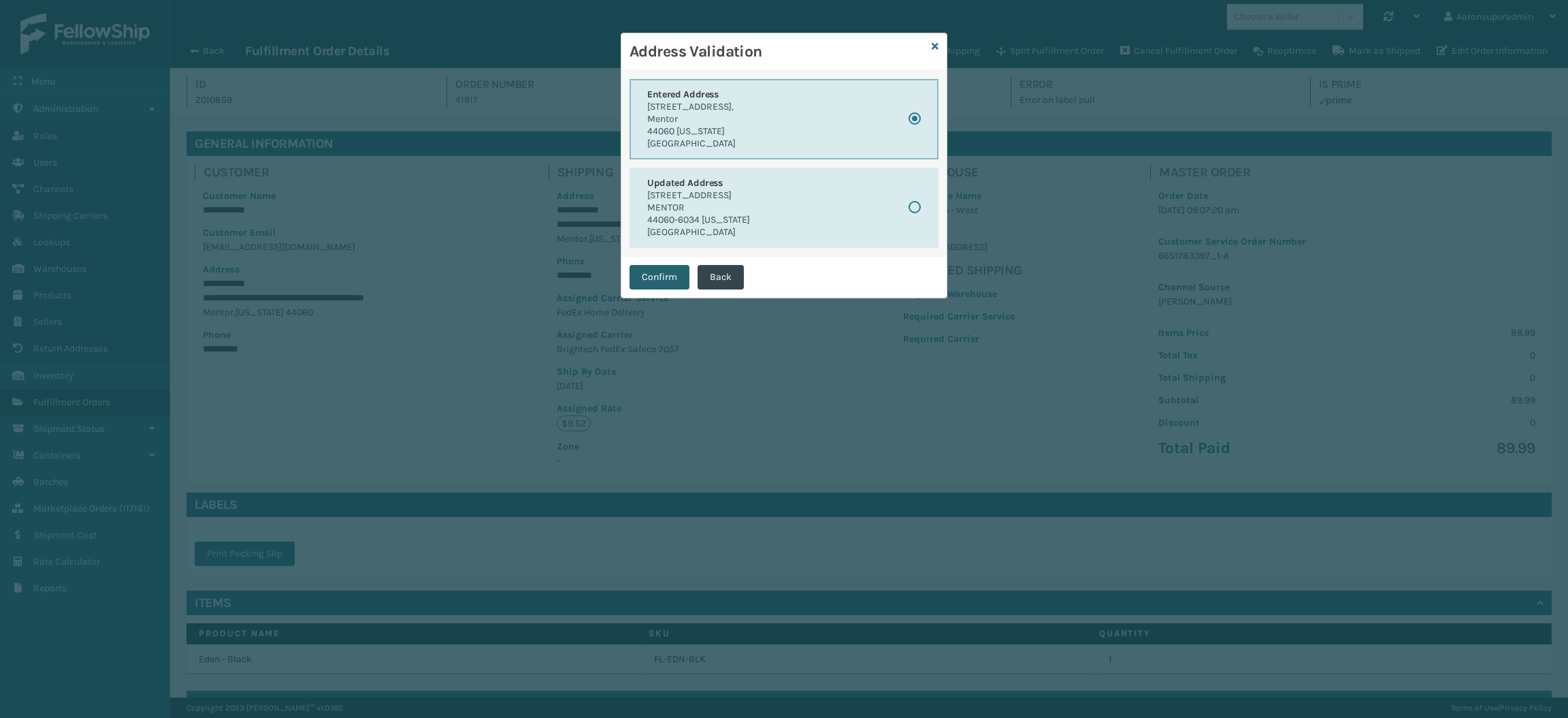
click at [641, 264] on button "Confirm" at bounding box center [659, 277] width 60 height 24
